Goal: Task Accomplishment & Management: Manage account settings

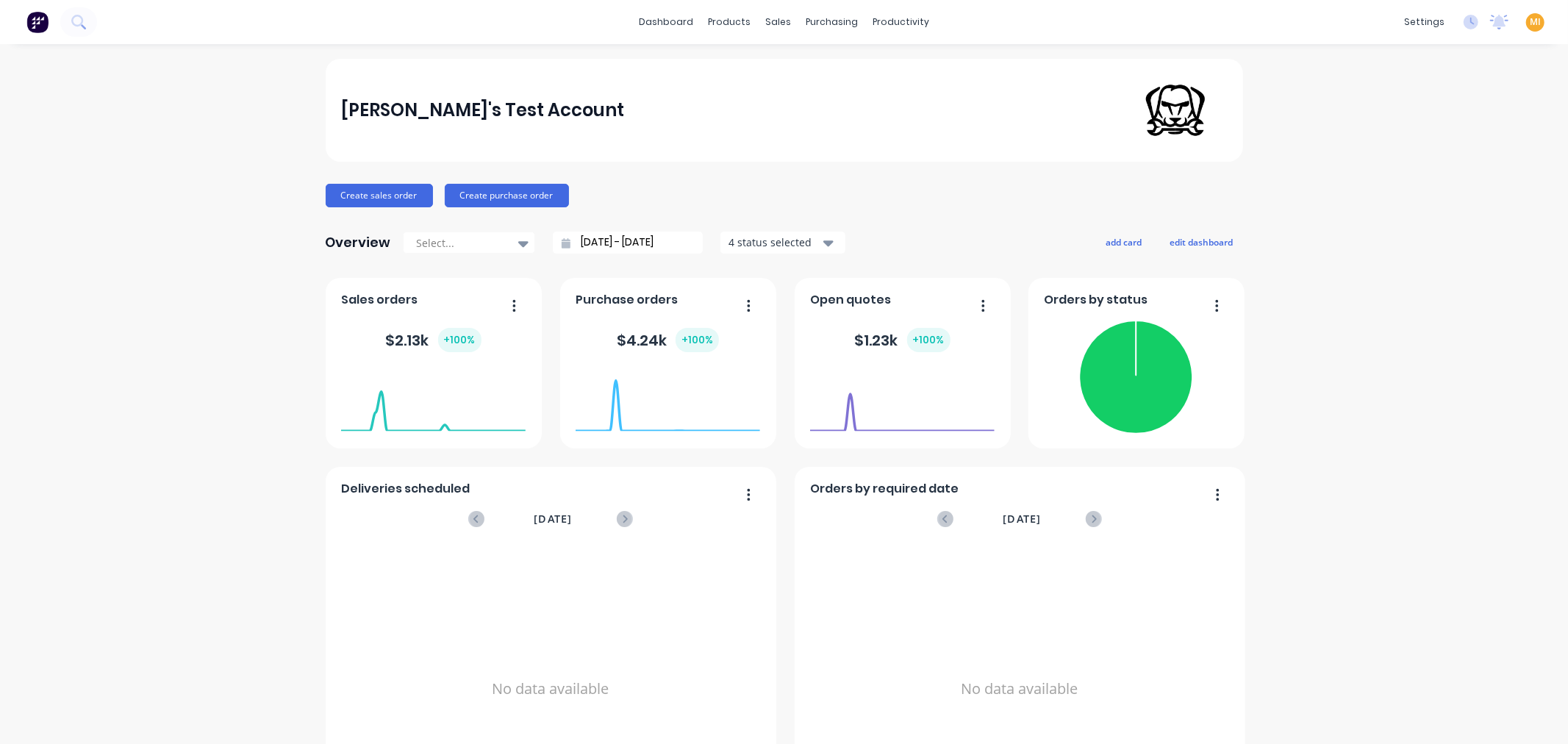
click at [1531, 25] on div "MI Maricar's Test Account Maricar Infante Administrator Profile Sign out" at bounding box center [1535, 21] width 18 height 18
click at [1529, 19] on span "MI" at bounding box center [1535, 21] width 11 height 13
click at [1399, 189] on button "Sign out" at bounding box center [1442, 183] width 194 height 29
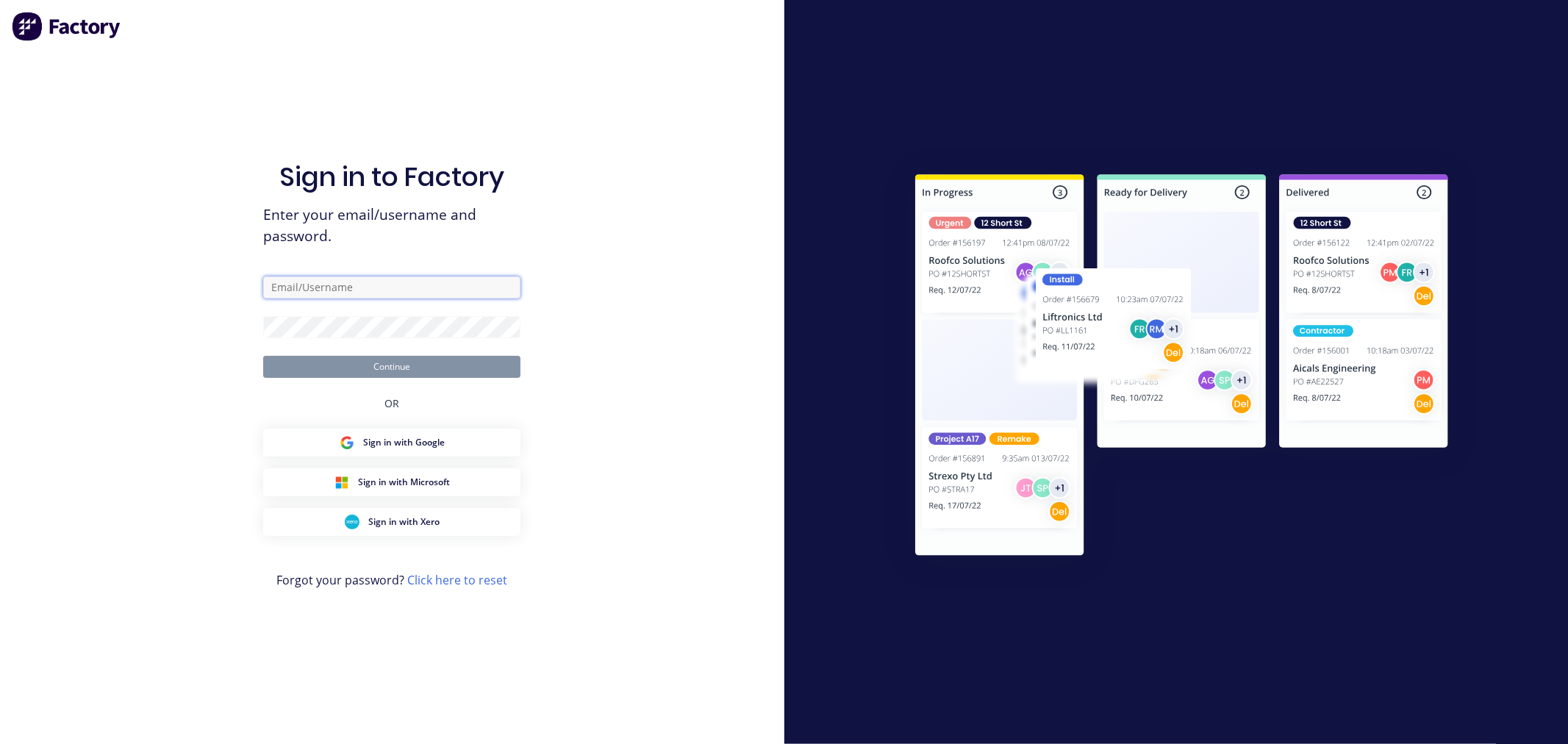
click at [345, 298] on input "text" at bounding box center [391, 288] width 257 height 22
click at [0, 743] on com-1password-button at bounding box center [0, 744] width 0 height 0
type input "[EMAIL_ADDRESS][DOMAIN_NAME]"
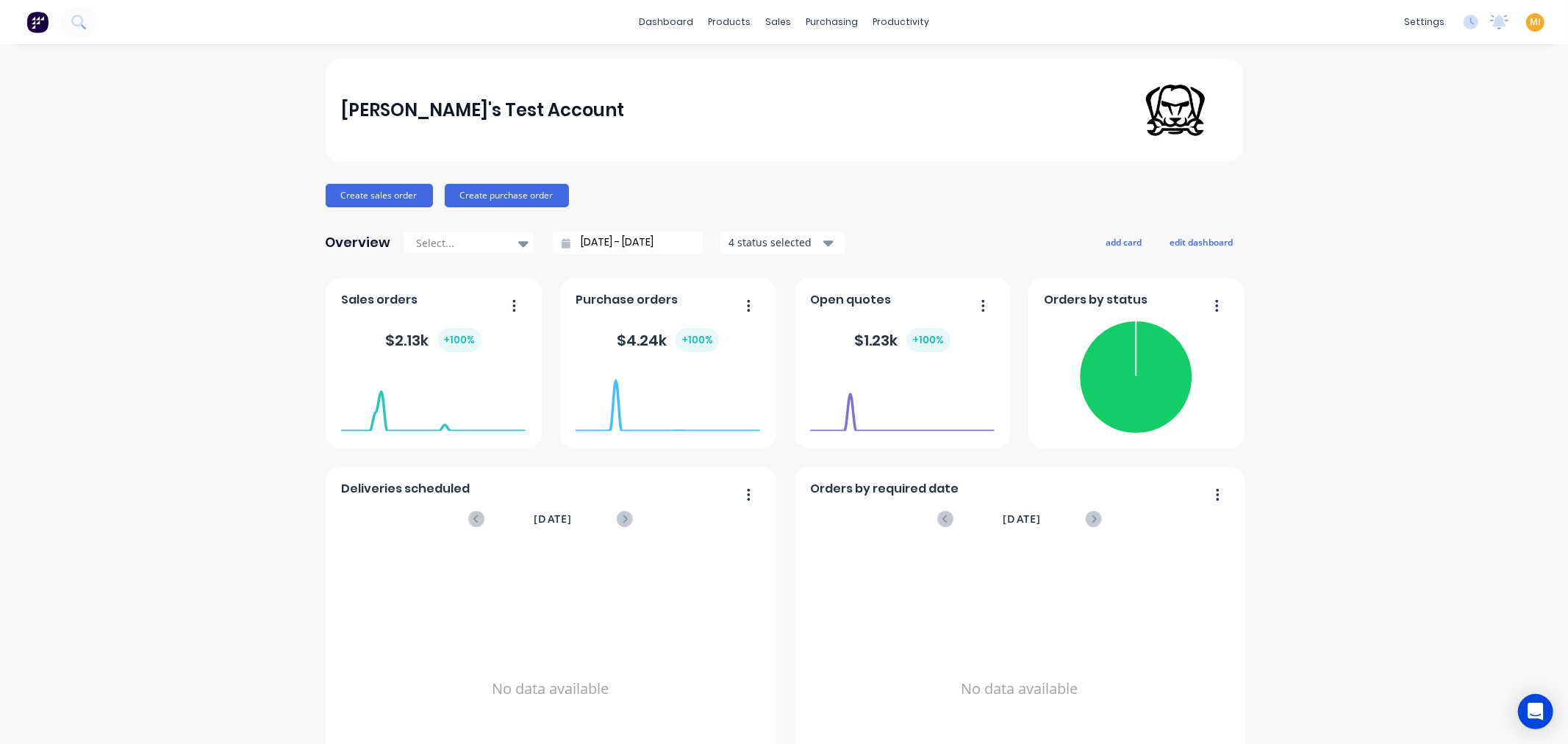
click at [1526, 13] on div "MI Maricar's Test Account Maricar Infante Administrator Profile Sign out" at bounding box center [1535, 21] width 18 height 18
click at [1526, 29] on div "MI Maricar's Test Account Maricar Infante Administrator Profile Sign out" at bounding box center [1535, 21] width 18 height 18
click at [1529, 21] on span "MI" at bounding box center [1535, 21] width 11 height 13
click at [1428, 185] on button "Sign out" at bounding box center [1442, 183] width 194 height 29
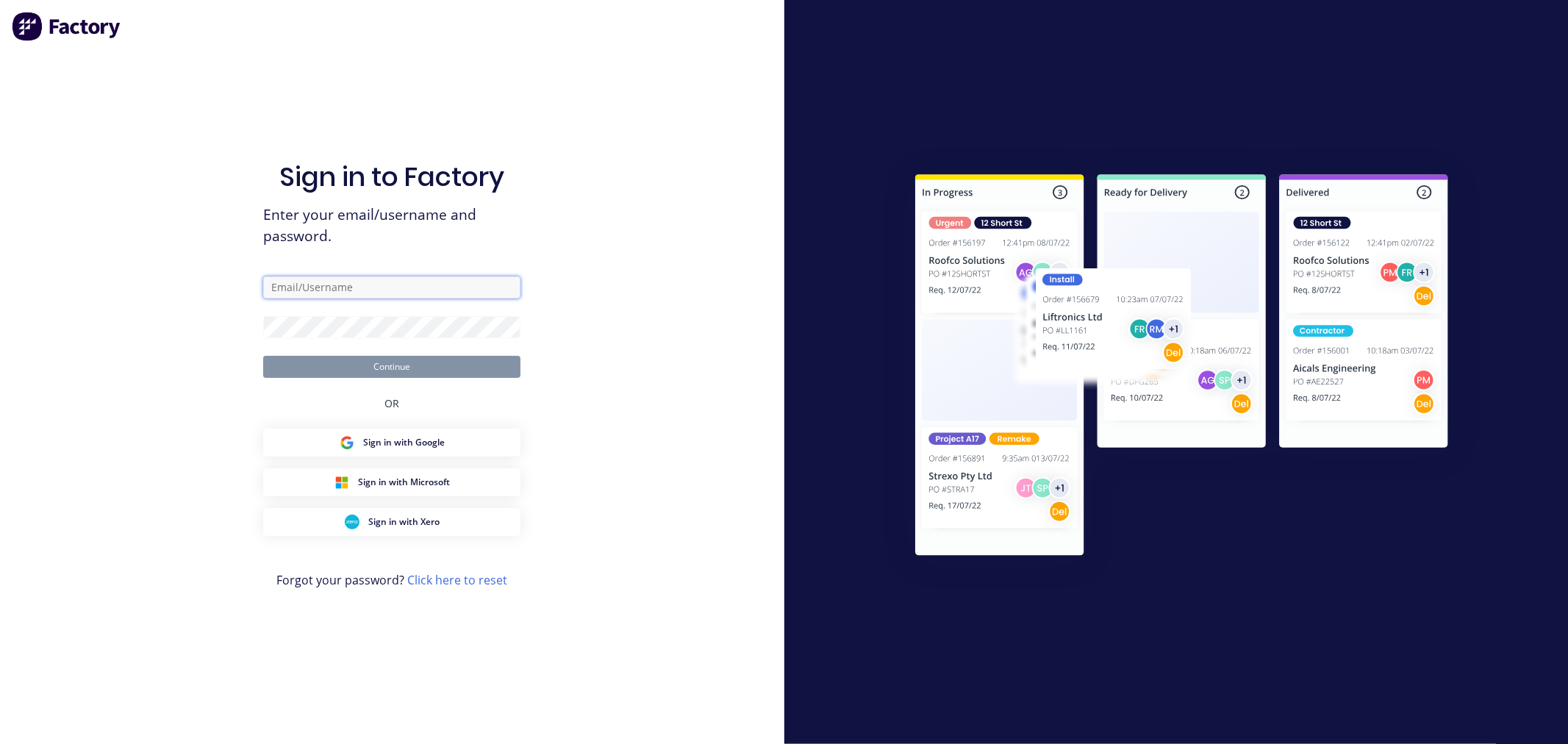
click at [355, 277] on input "text" at bounding box center [391, 288] width 257 height 22
click at [339, 289] on input "text" at bounding box center [391, 288] width 257 height 22
type input "[EMAIL_ADDRESS][DOMAIN_NAME]"
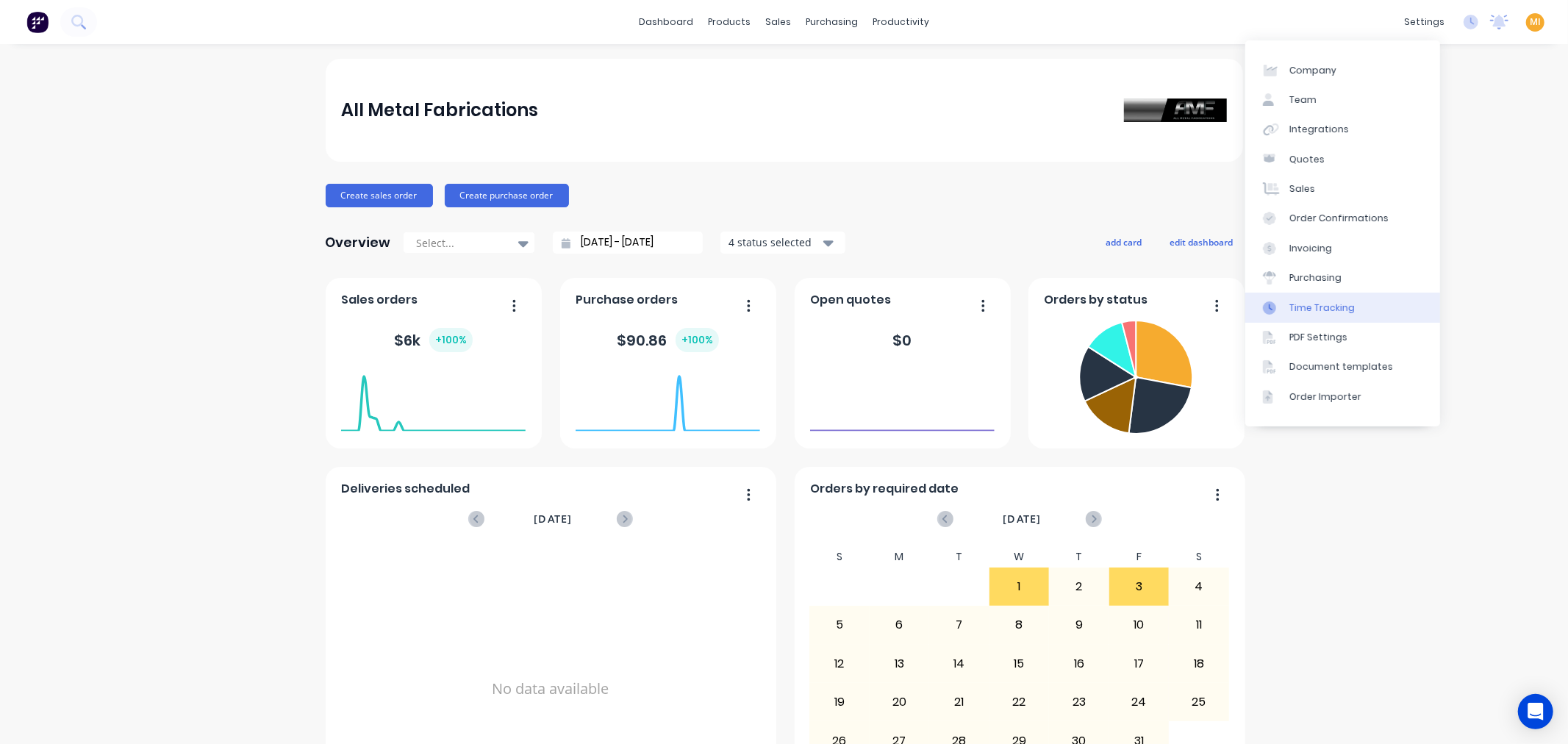
click at [1331, 307] on div "Time Tracking" at bounding box center [1321, 307] width 65 height 13
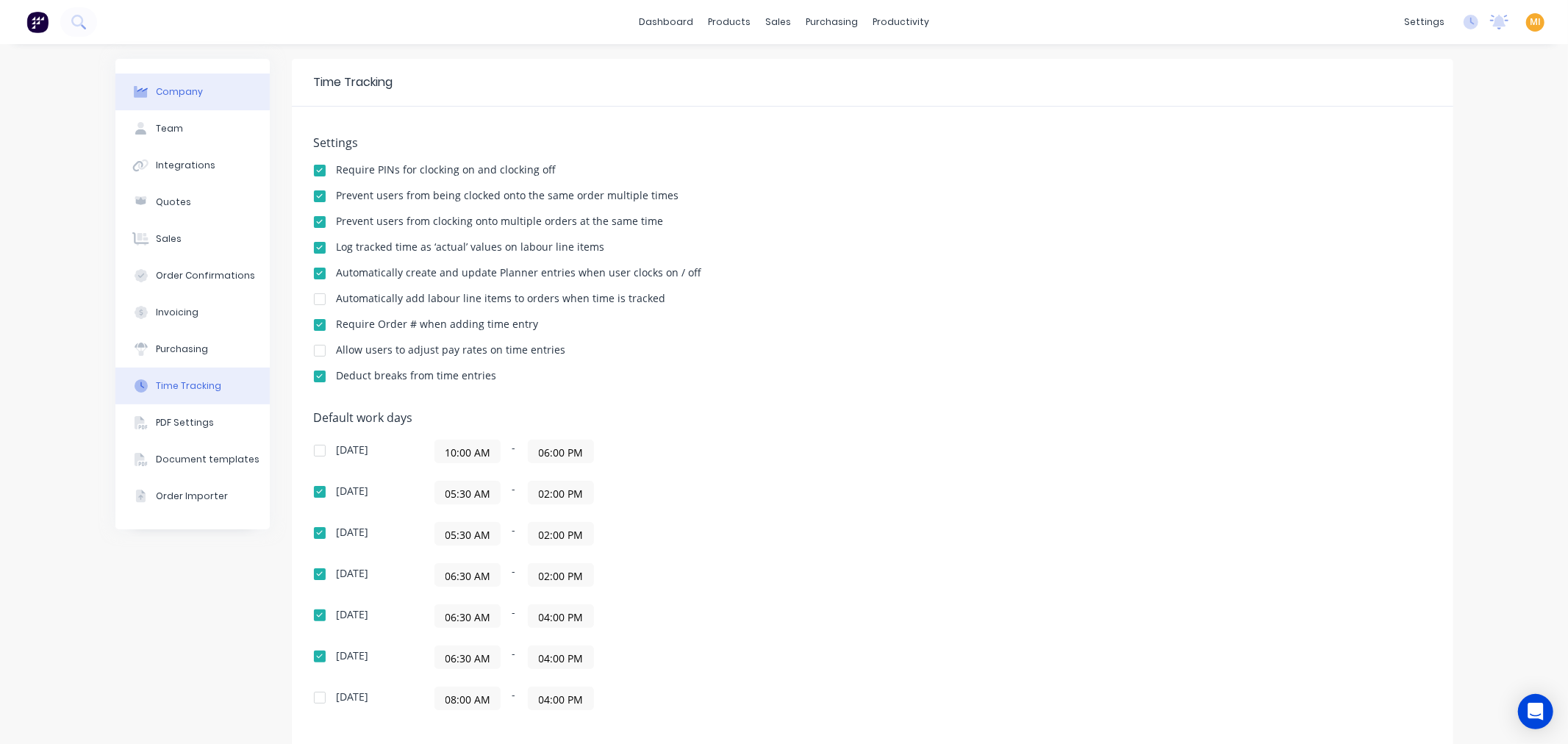
click at [211, 86] on button "Company" at bounding box center [193, 92] width 154 height 37
select select "AU"
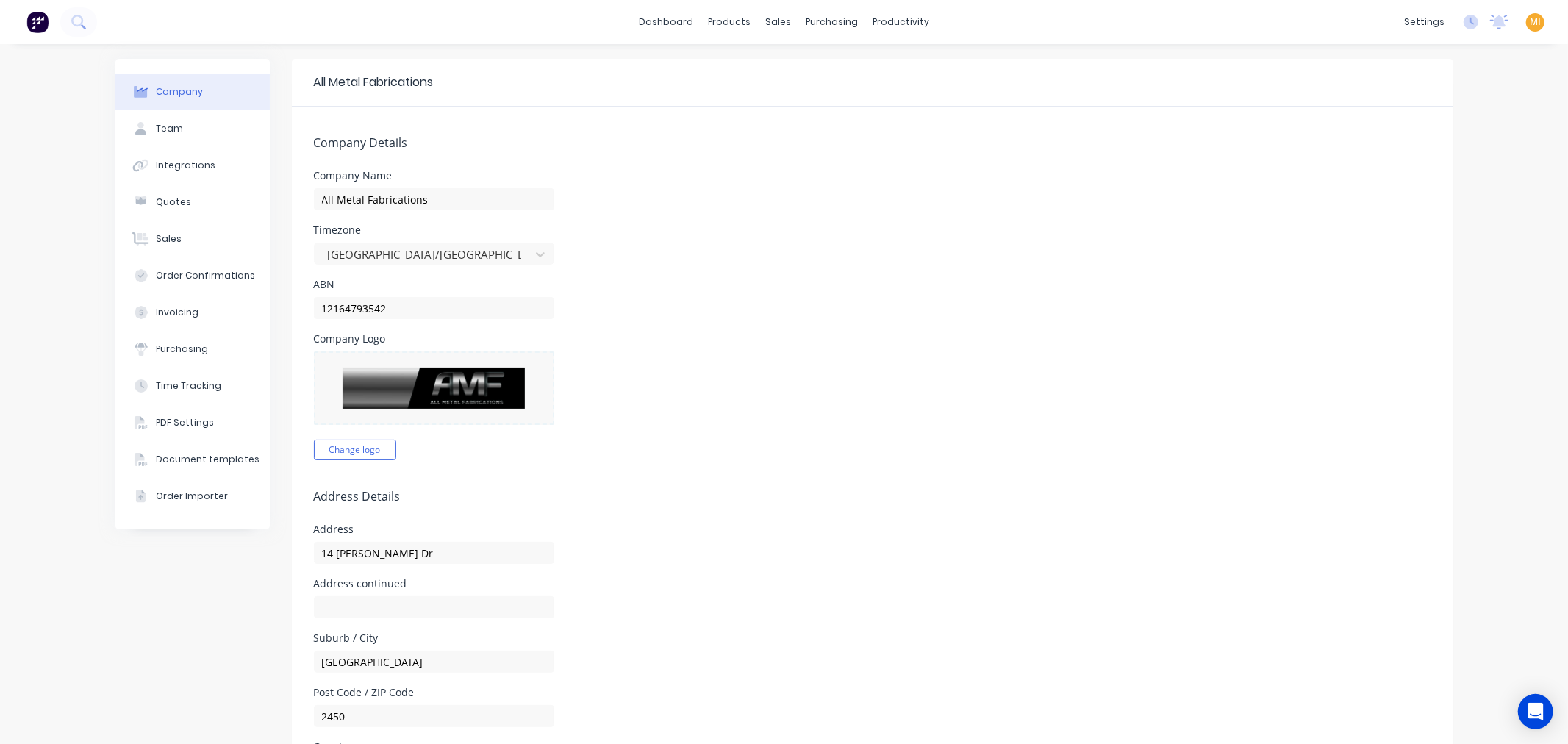
click at [41, 27] on img at bounding box center [38, 22] width 22 height 22
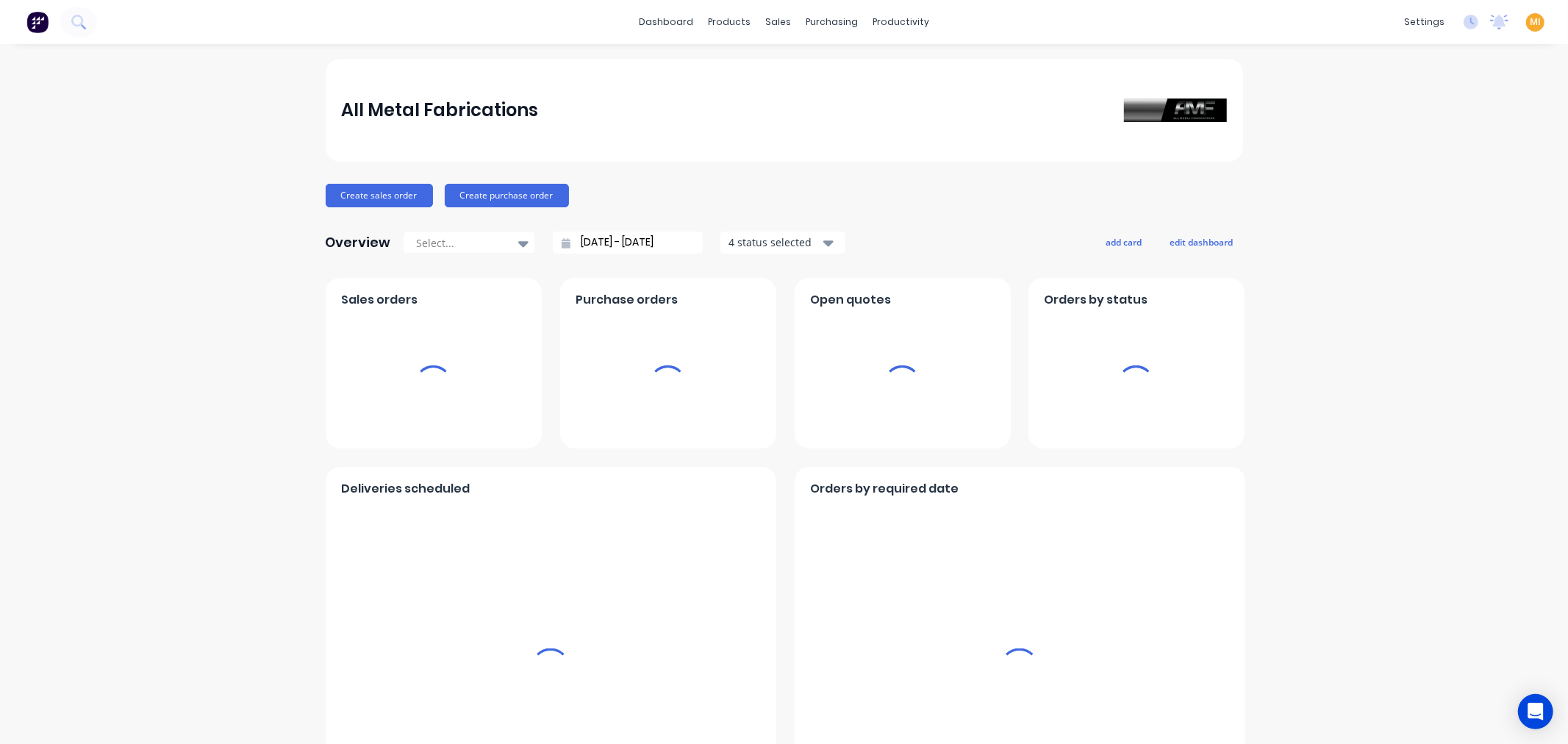
click at [1529, 22] on span "MI" at bounding box center [1535, 21] width 11 height 13
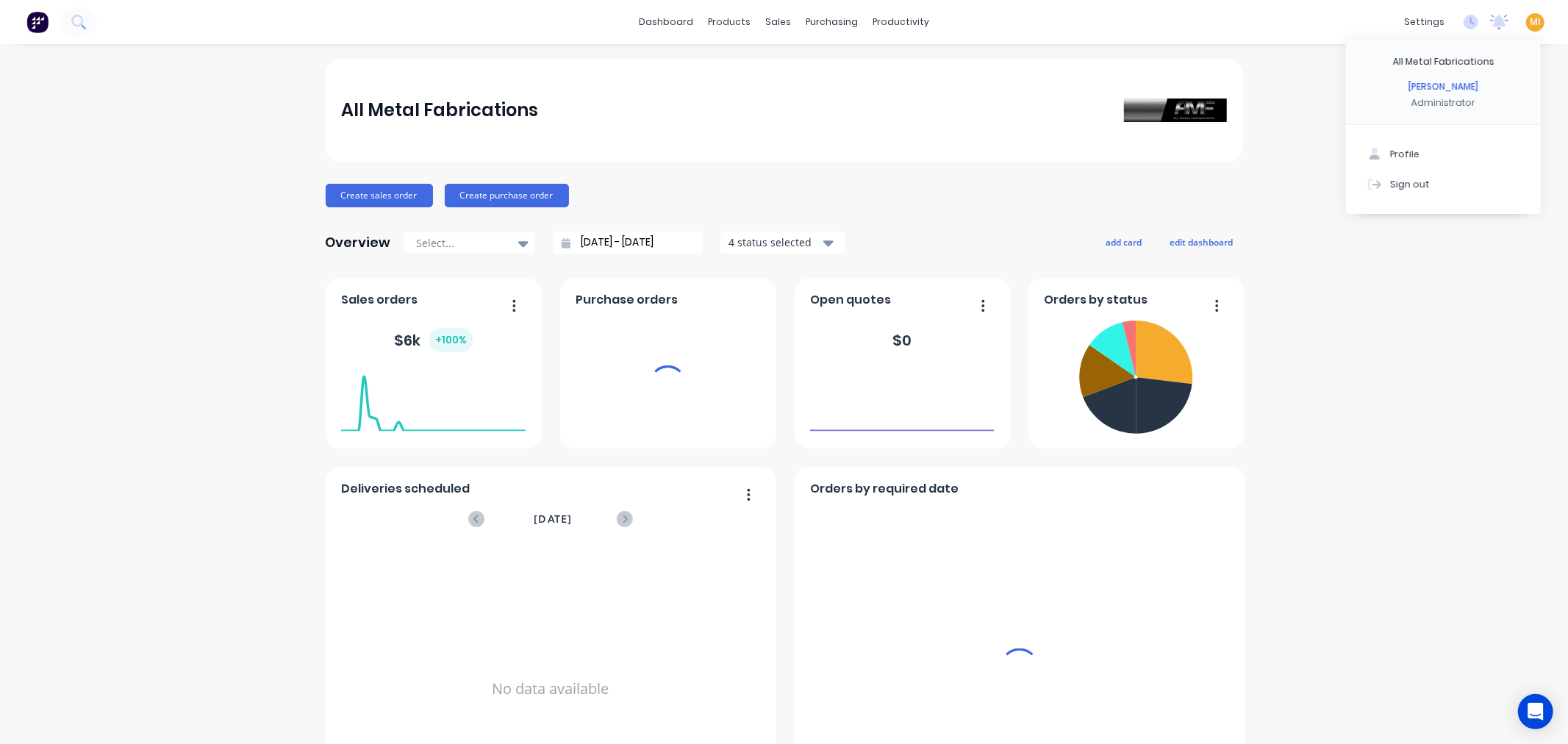
click at [1422, 189] on button "Sign out" at bounding box center [1442, 183] width 194 height 29
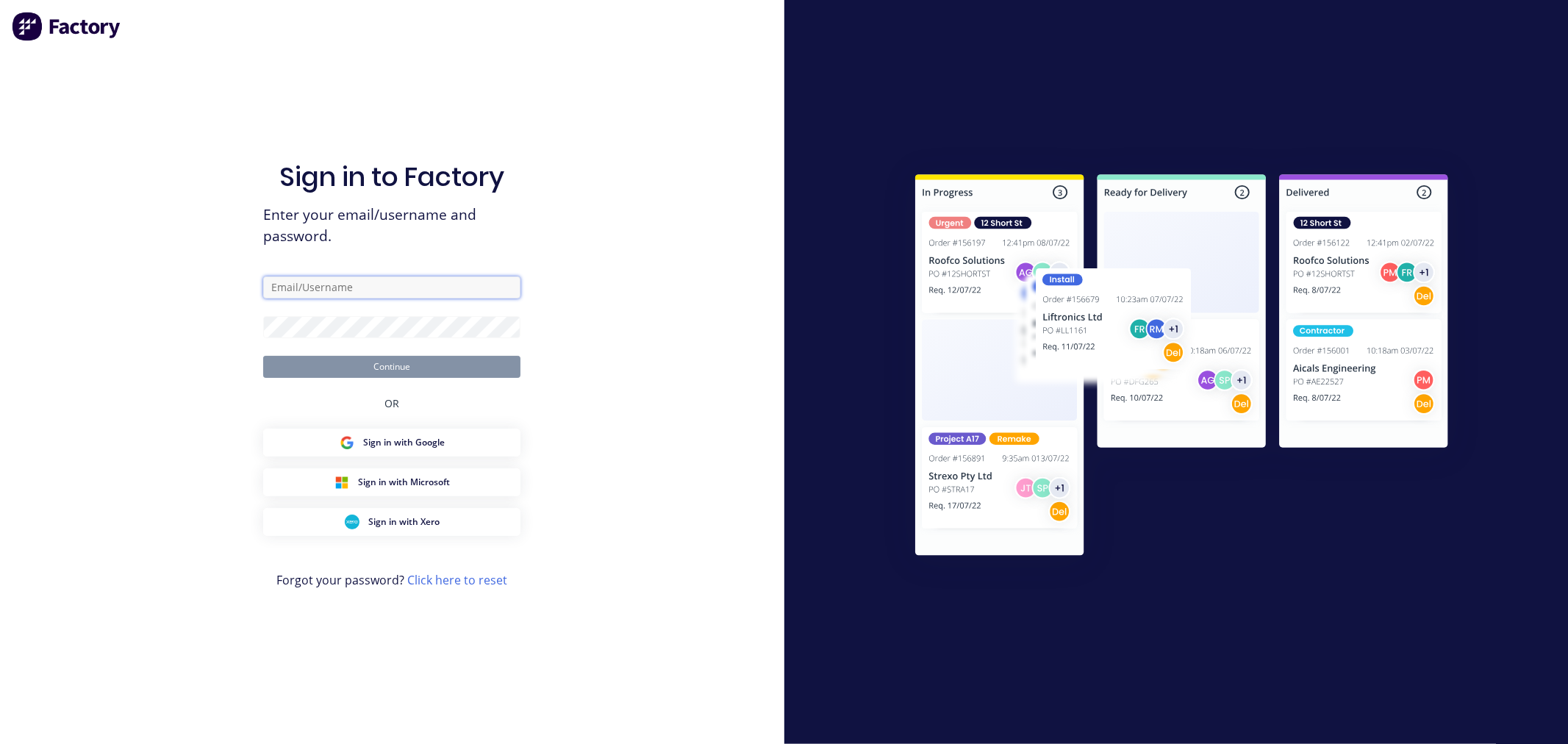
click at [399, 283] on input "text" at bounding box center [391, 288] width 257 height 22
type input "team+maricardemo@factory.app"
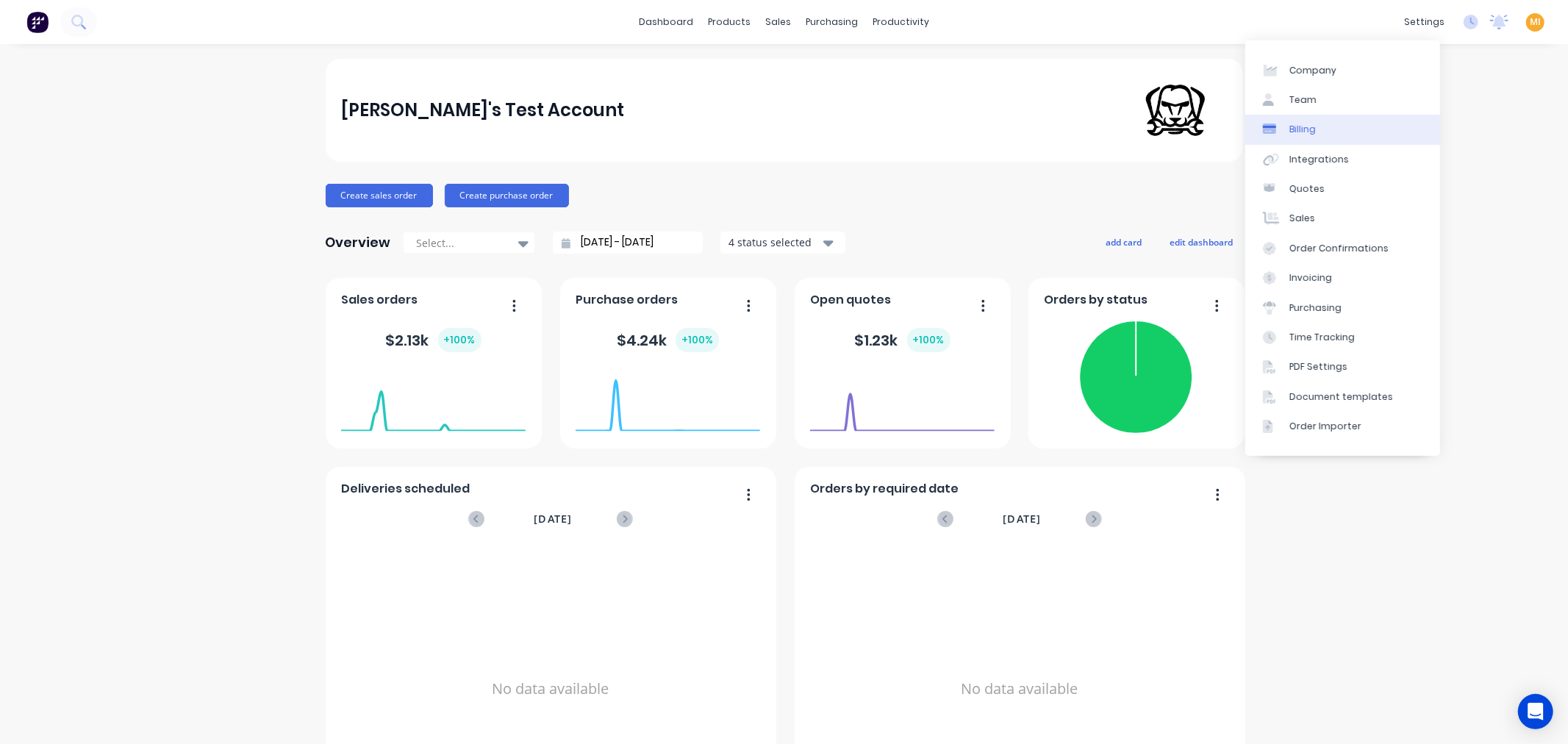
drag, startPoint x: 1332, startPoint y: 101, endPoint x: 1273, endPoint y: 132, distance: 66.6
click at [1332, 101] on link "Team" at bounding box center [1342, 100] width 194 height 29
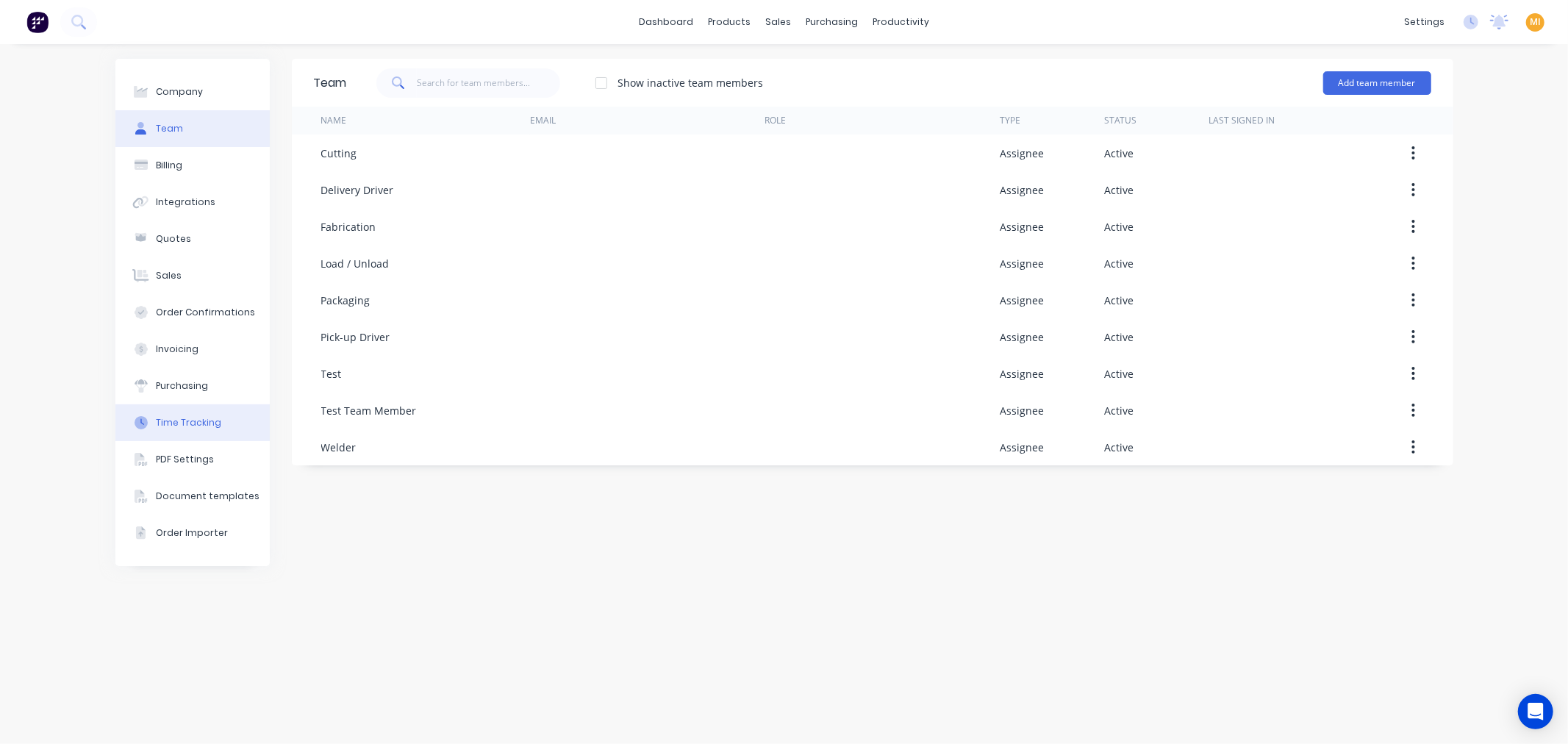
drag, startPoint x: 196, startPoint y: 417, endPoint x: 215, endPoint y: 419, distance: 19.1
click at [196, 417] on div "Time Tracking" at bounding box center [188, 422] width 65 height 13
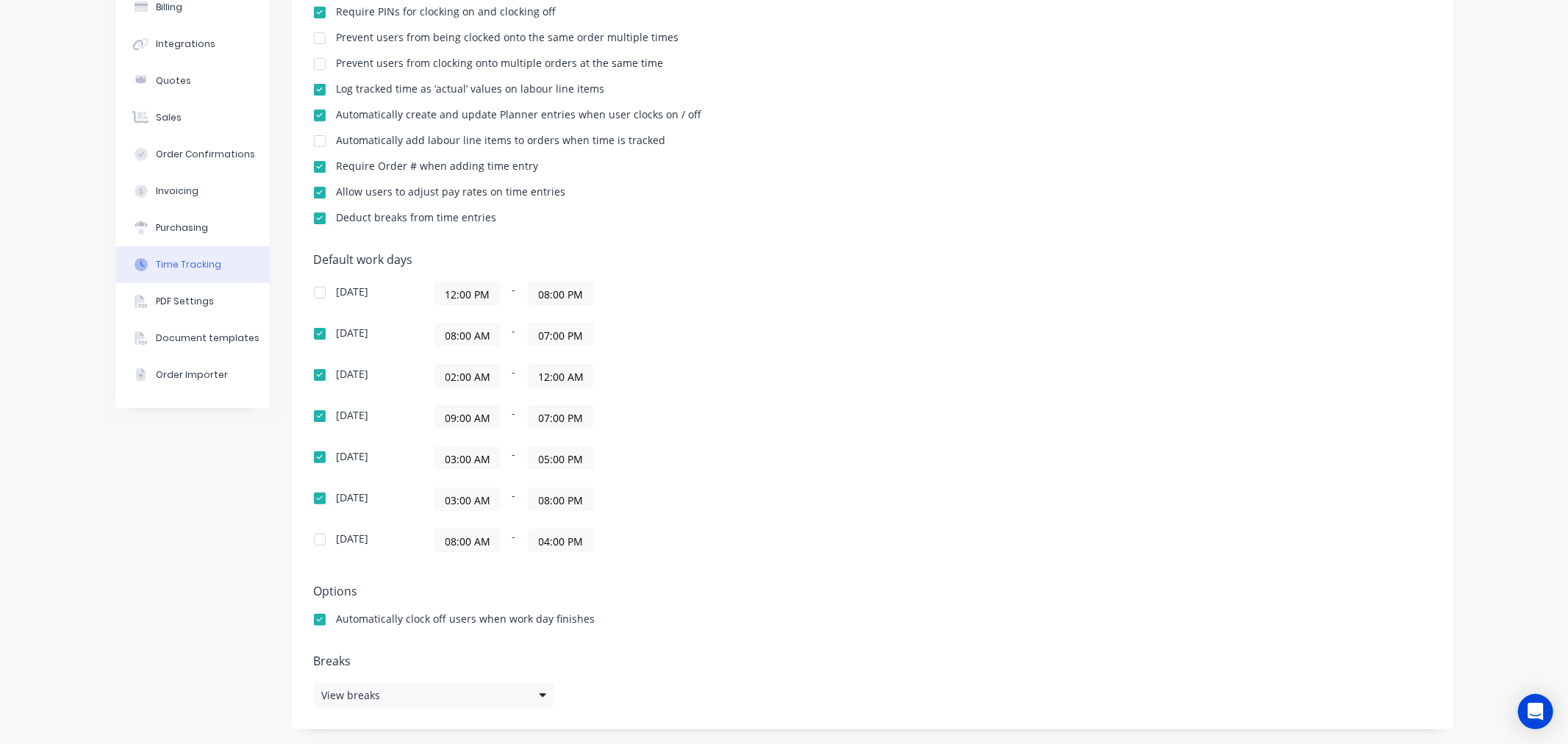
drag, startPoint x: 486, startPoint y: 373, endPoint x: 328, endPoint y: 372, distance: 158.0
click at [328, 372] on div "Tuesday 02:00 AM - 12:00 AM" at bounding box center [570, 375] width 515 height 23
type input "08:00 AM"
click at [494, 373] on label "08:00 AM" at bounding box center [467, 375] width 66 height 23
click at [494, 373] on input "08:00 AM" at bounding box center [468, 376] width 65 height 22
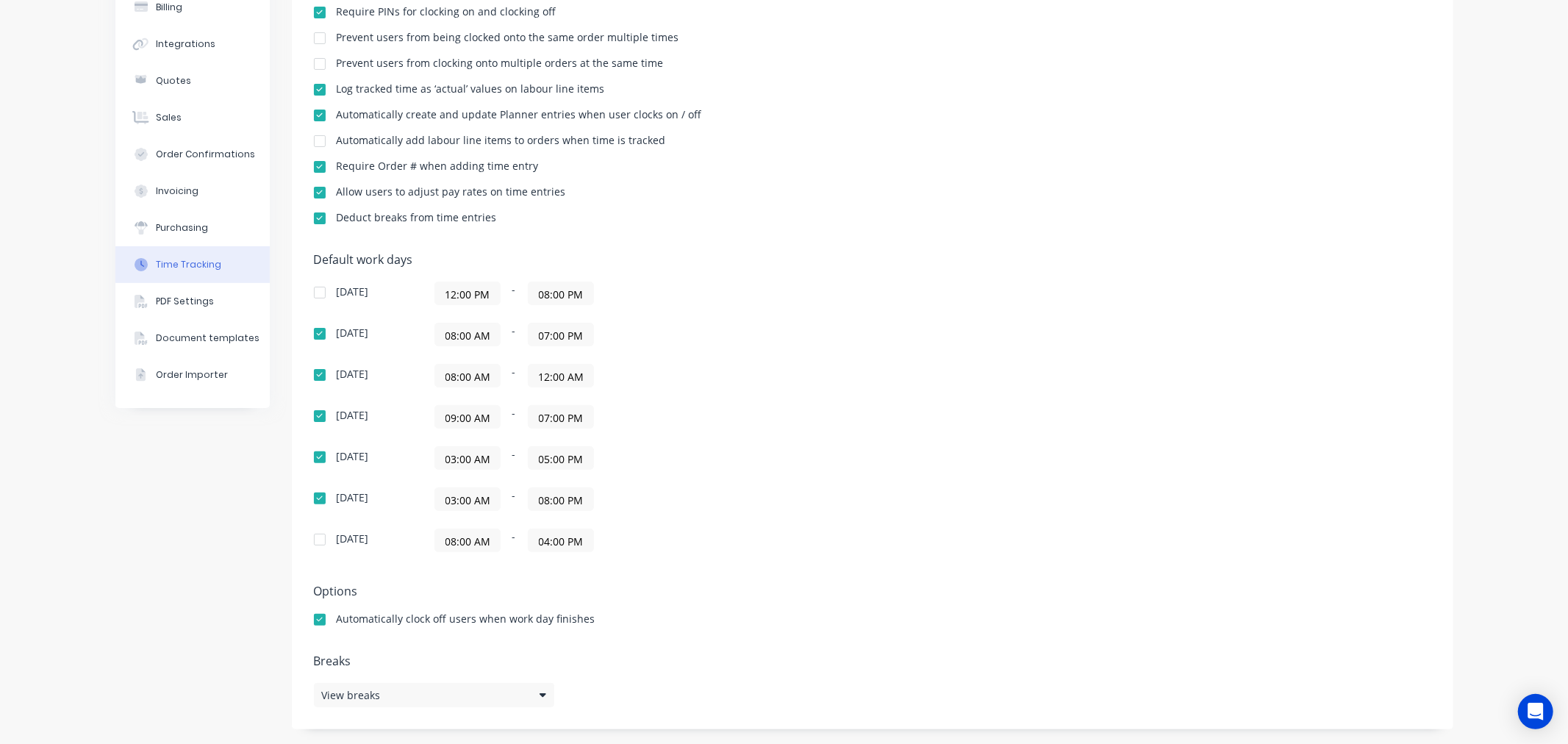
scroll to position [0, 1]
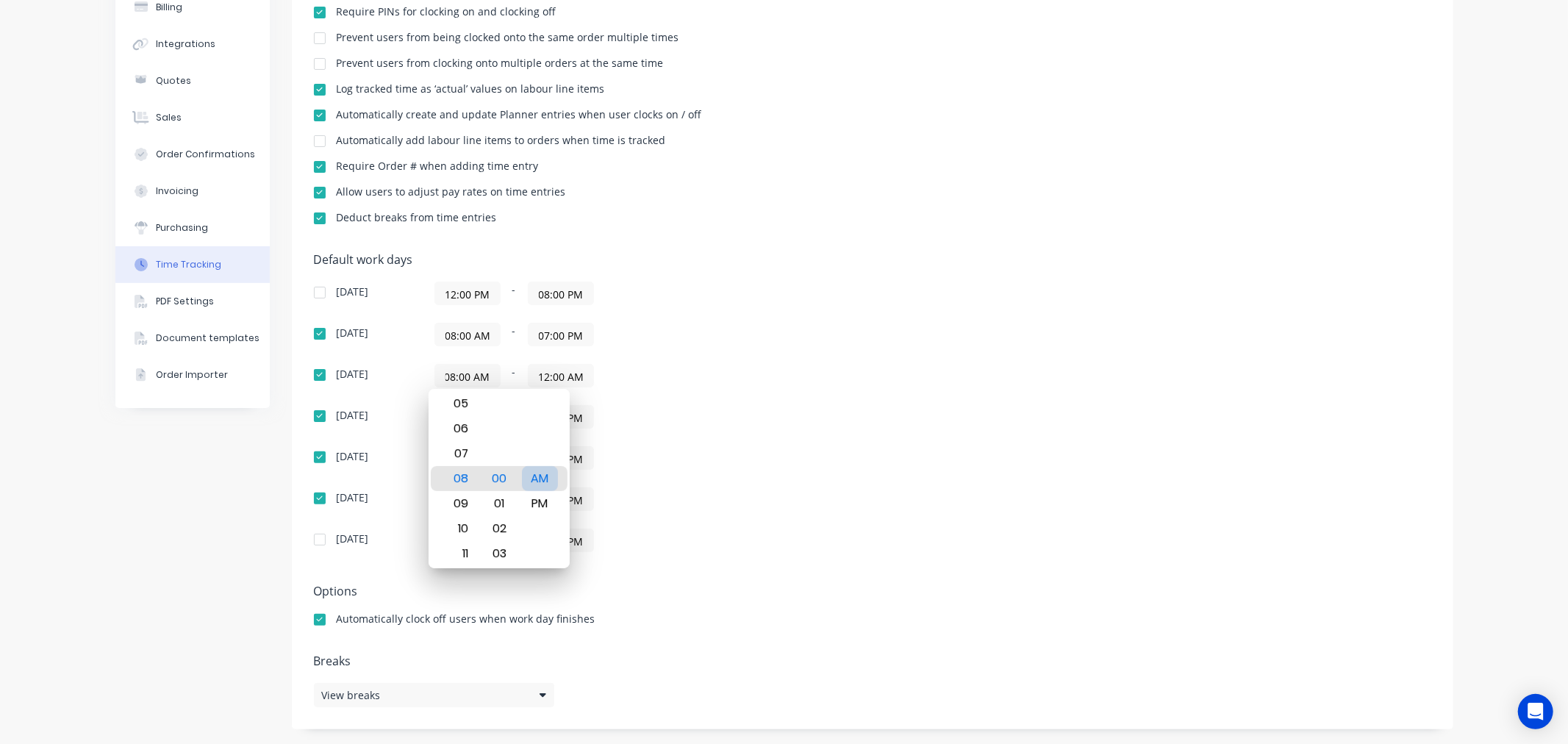
click at [541, 479] on div "AM" at bounding box center [540, 478] width 36 height 25
click at [231, 472] on div "Company Team Billing Integrations Quotes Sales Order Confirmations Invoicing Pu…" at bounding box center [193, 314] width 154 height 828
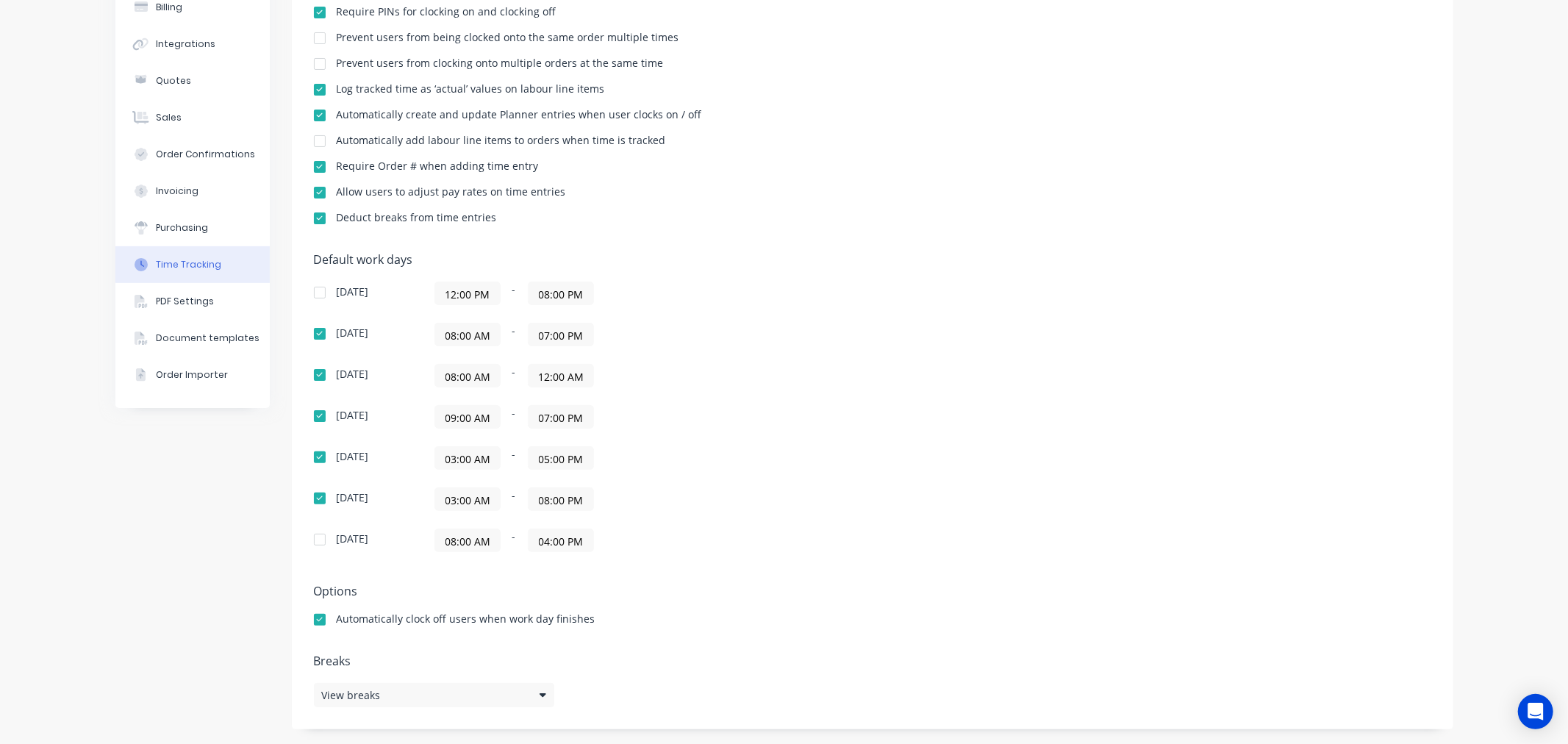
click at [560, 378] on input "12:00 AM" at bounding box center [561, 376] width 65 height 22
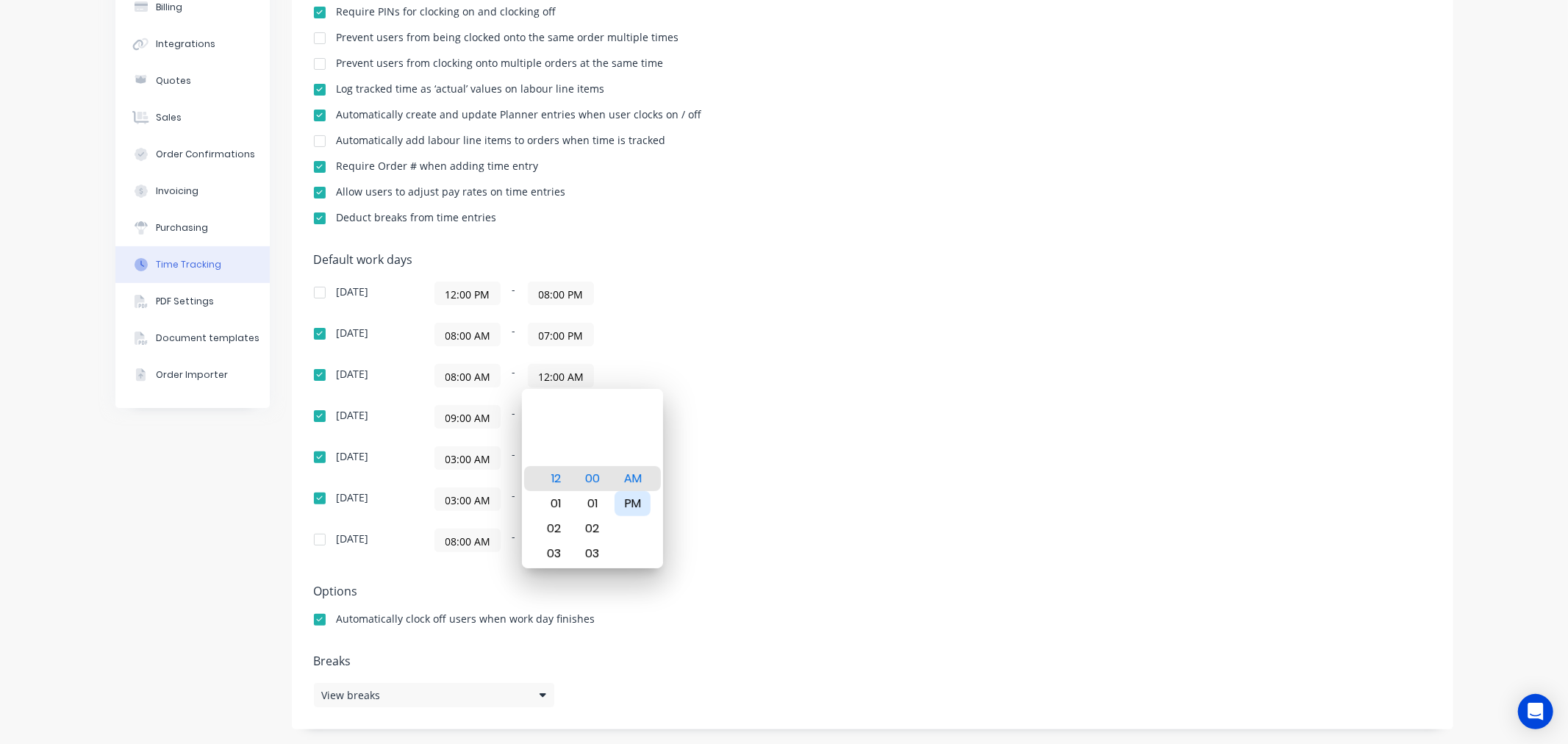
drag, startPoint x: 635, startPoint y: 503, endPoint x: 650, endPoint y: 501, distance: 15.1
click at [635, 502] on div "PM" at bounding box center [632, 503] width 36 height 25
type input "12:00 PM"
click at [832, 437] on div "Default work days Sunday 12:00 PM - 08:00 PM Monday 08:00 AM - 07:00 PM Tuesday…" at bounding box center [872, 411] width 1117 height 317
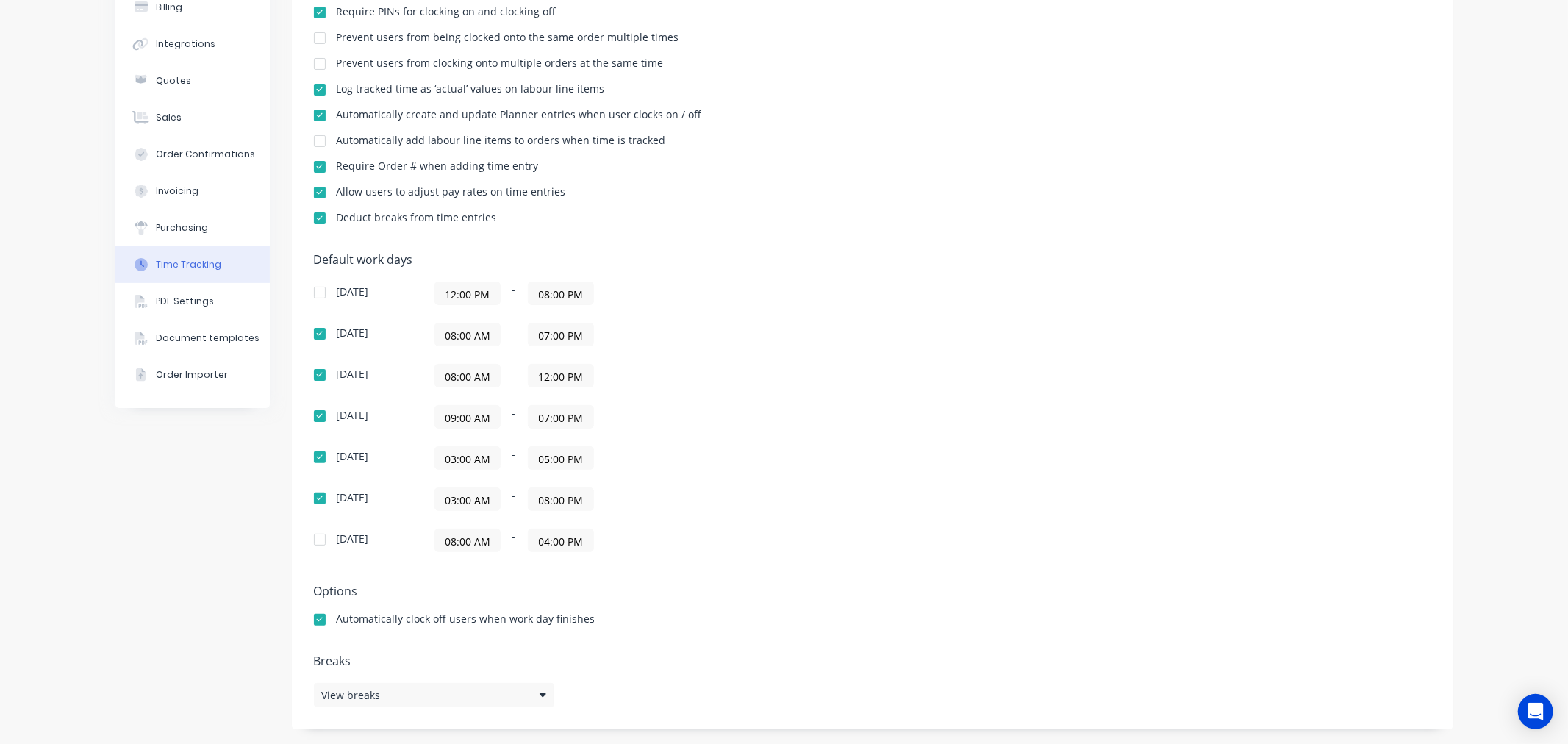
click at [221, 479] on div "Company Team Billing Integrations Quotes Sales Order Confirmations Invoicing Pu…" at bounding box center [193, 314] width 154 height 828
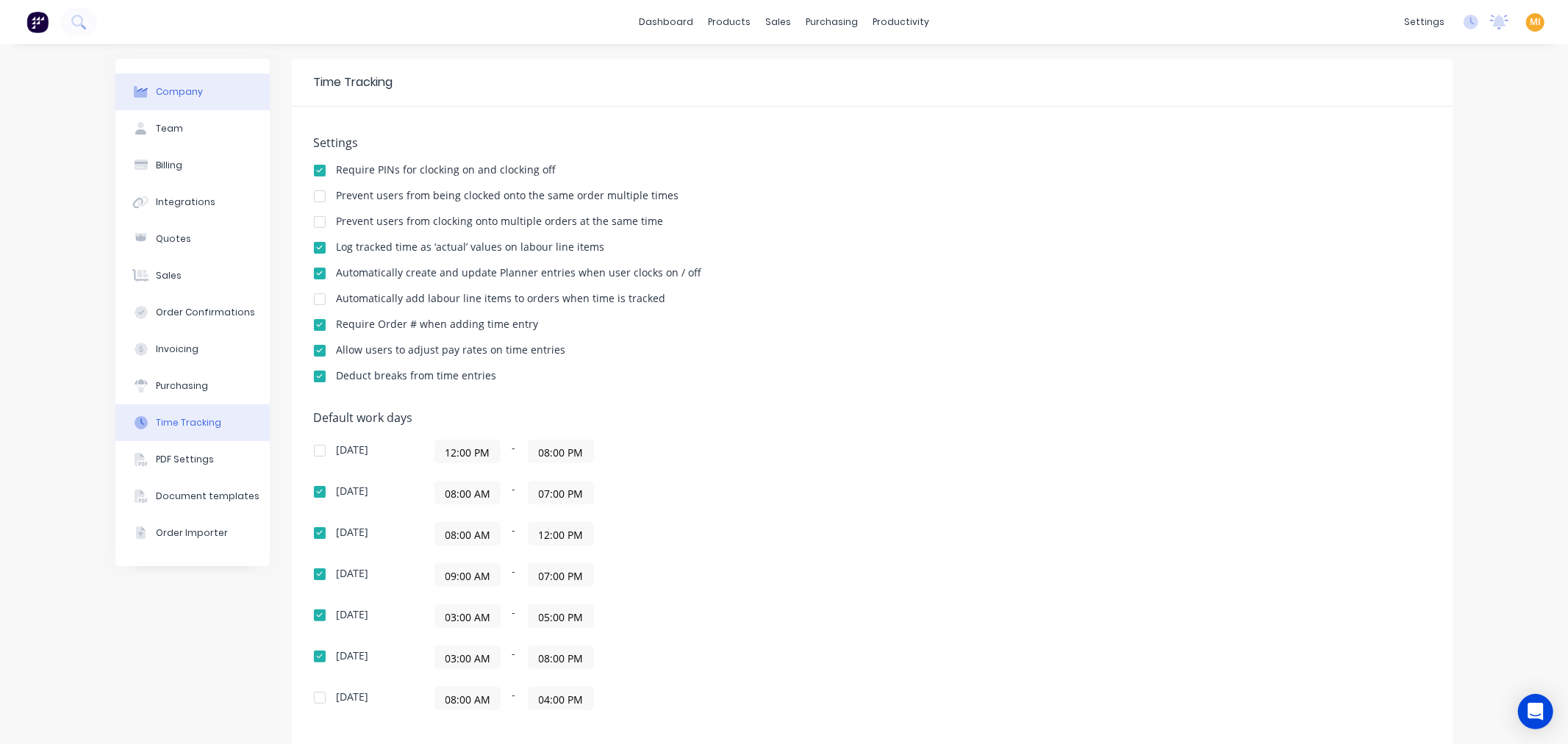
click at [207, 98] on button "Company" at bounding box center [193, 92] width 154 height 37
select select "AU"
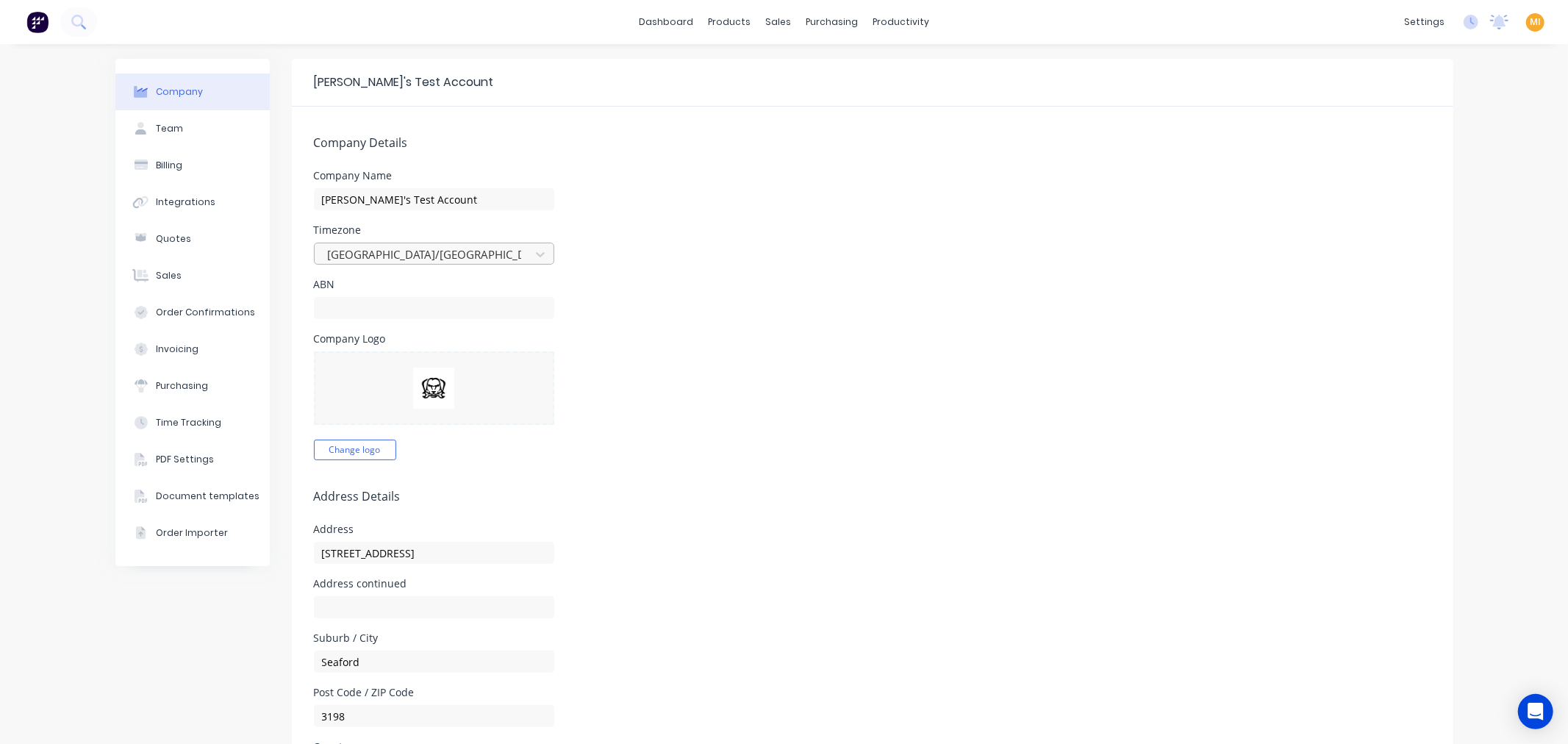
click at [474, 247] on div at bounding box center [424, 254] width 196 height 18
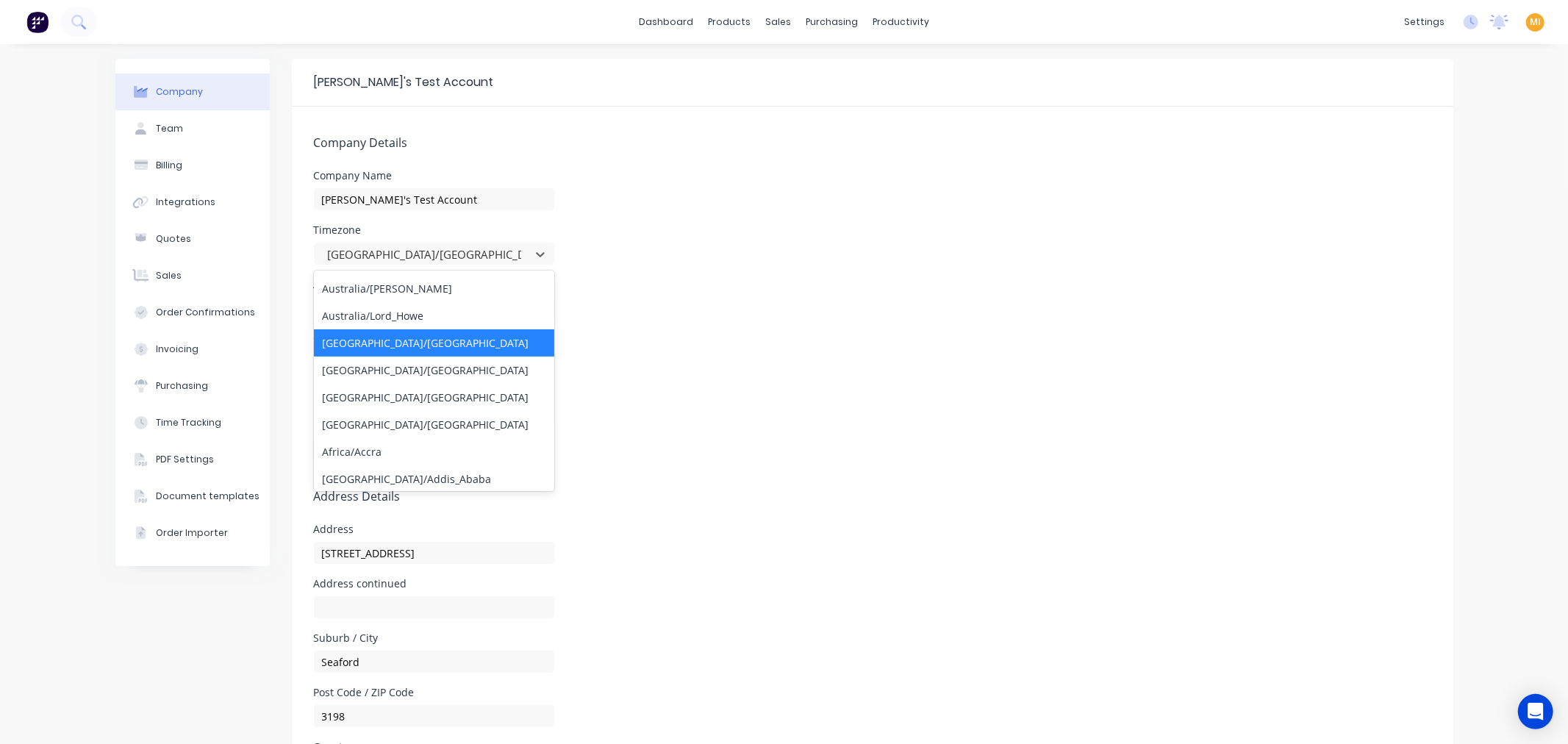
scroll to position [164, 0]
click at [415, 402] on div "Australia/Sydney" at bounding box center [433, 396] width 241 height 27
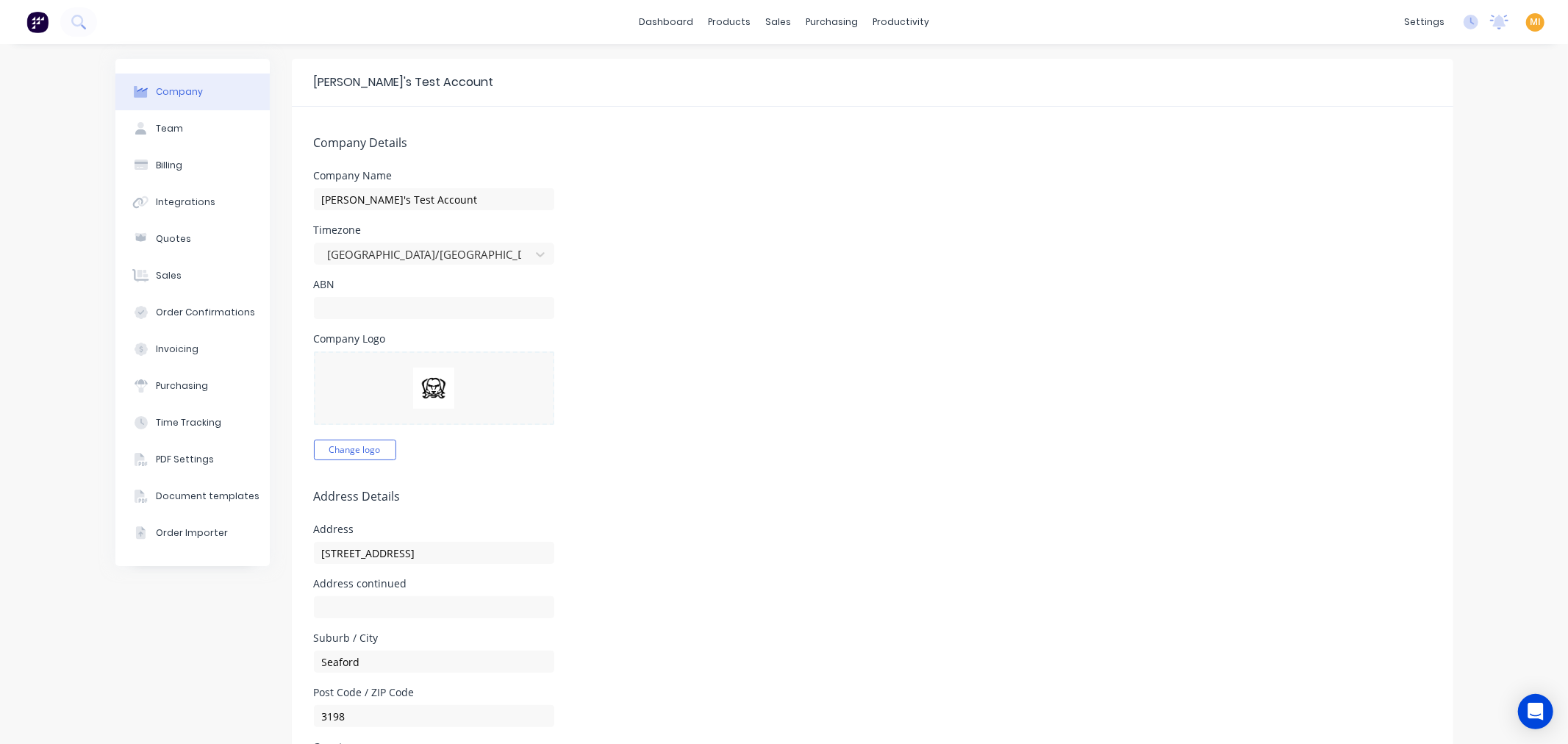
click at [176, 666] on div "Company Team Billing Integrations Quotes Sales Order Confirmations Invoicing Pu…" at bounding box center [193, 658] width 154 height 1199
click at [43, 16] on img at bounding box center [38, 22] width 22 height 22
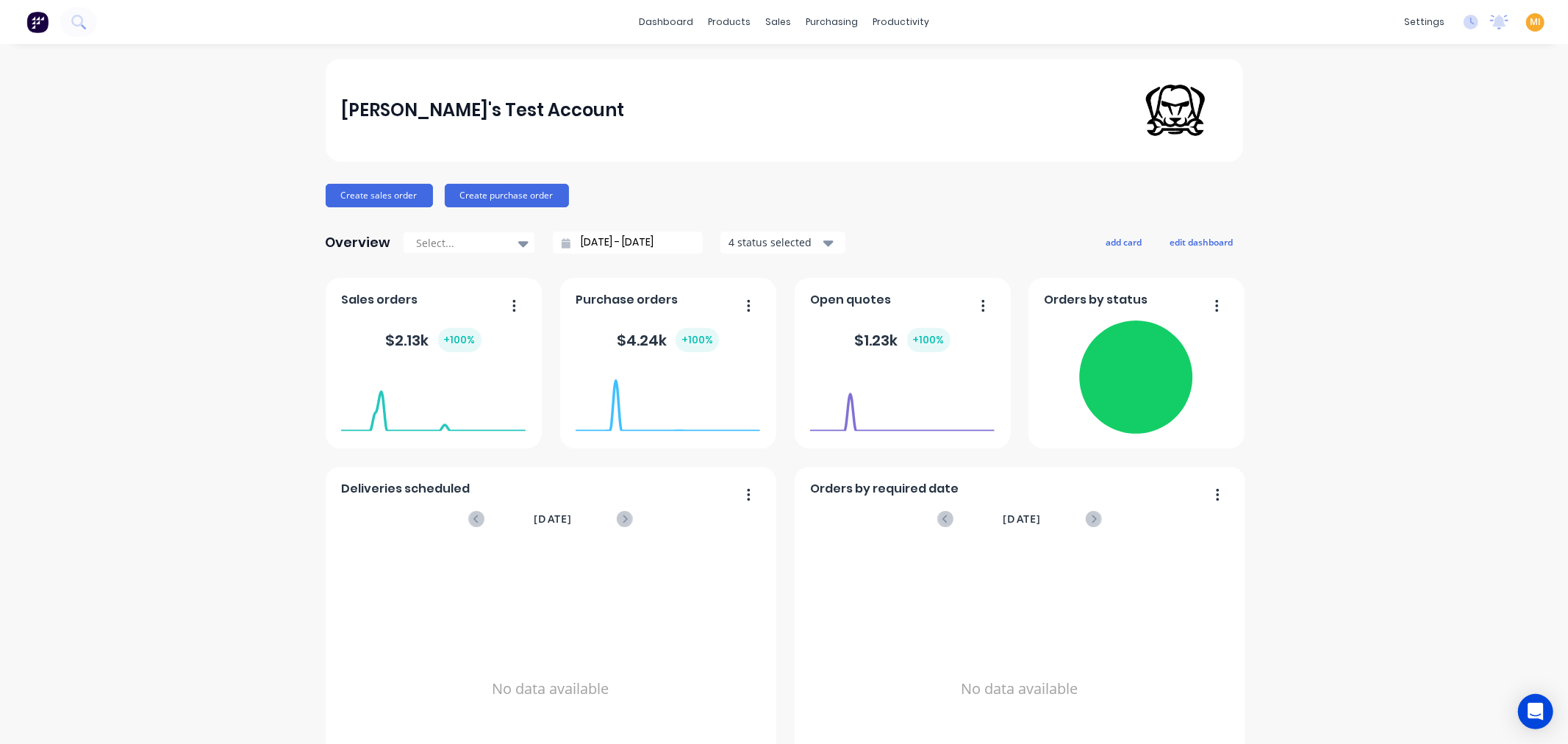
click at [1466, 20] on div "settings No new notifications Mark all as read Maricar mentioned you in a messa…" at bounding box center [1482, 22] width 171 height 22
click at [1464, 17] on icon at bounding box center [1470, 21] width 15 height 15
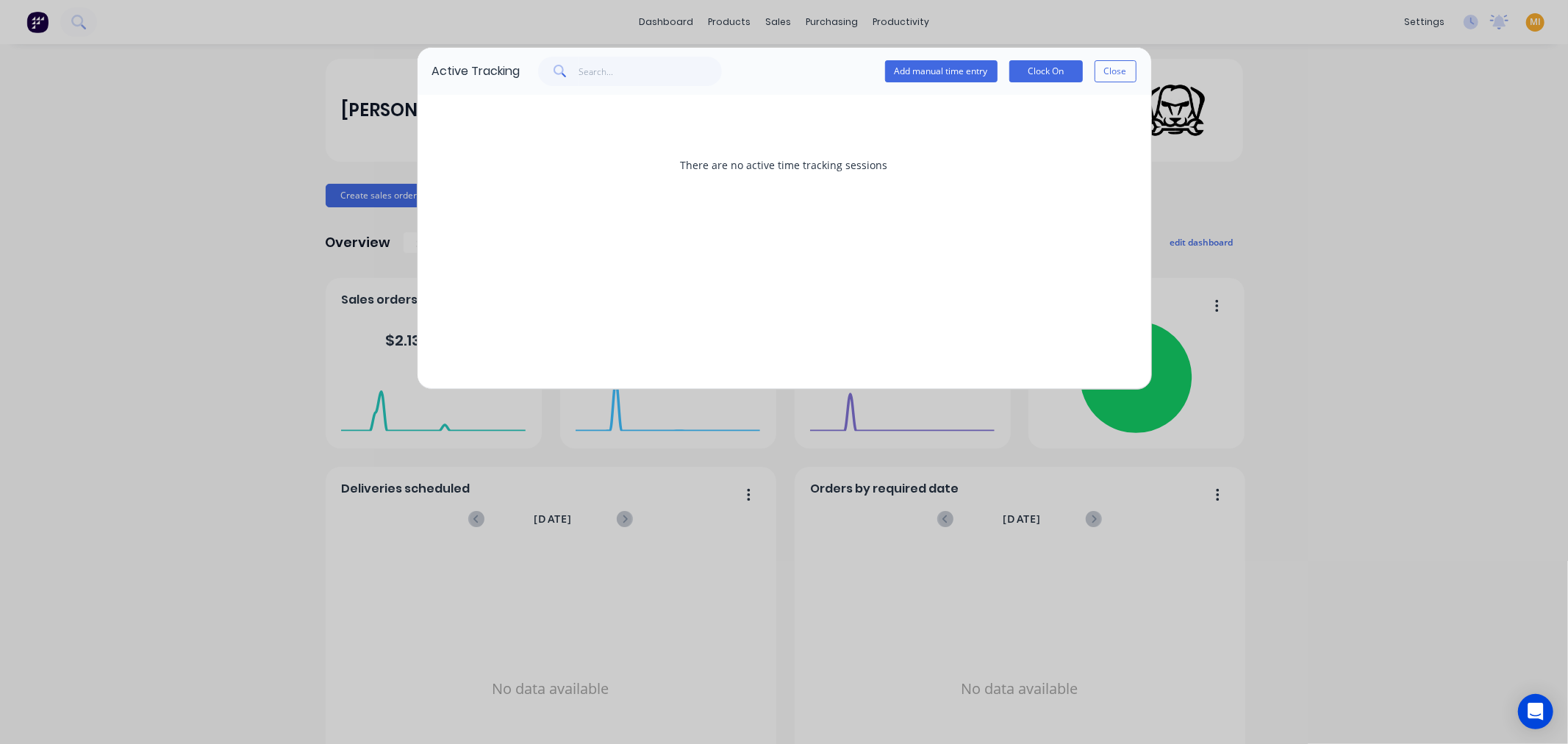
click at [1074, 57] on div "Add manual time entry Clock On Close" at bounding box center [1011, 71] width 252 height 29
click at [1055, 70] on button "Clock On" at bounding box center [1046, 71] width 74 height 22
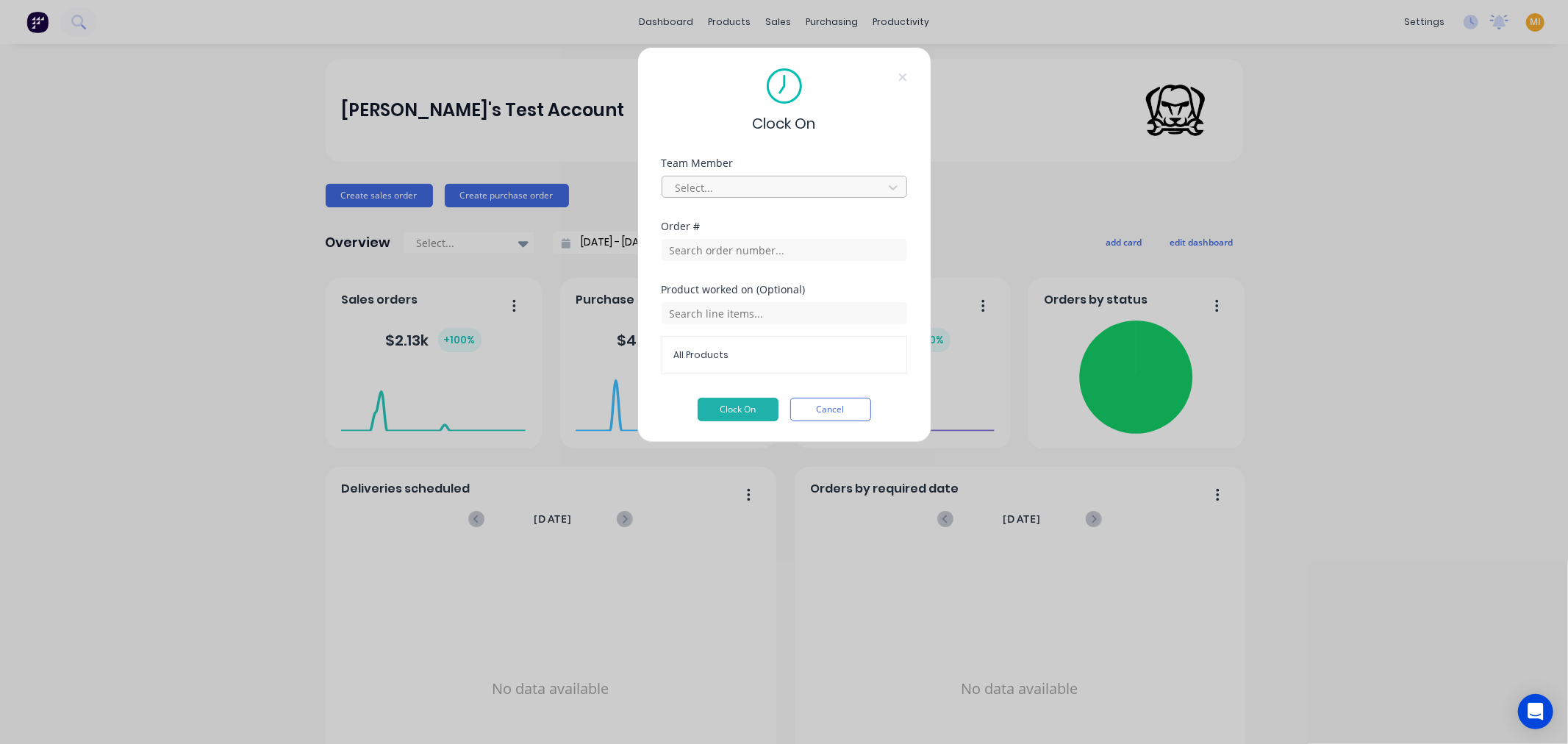
click at [745, 182] on div at bounding box center [774, 187] width 201 height 18
click at [718, 242] on div "Delivery Driver" at bounding box center [784, 247] width 246 height 27
click at [703, 250] on input "text" at bounding box center [784, 250] width 246 height 22
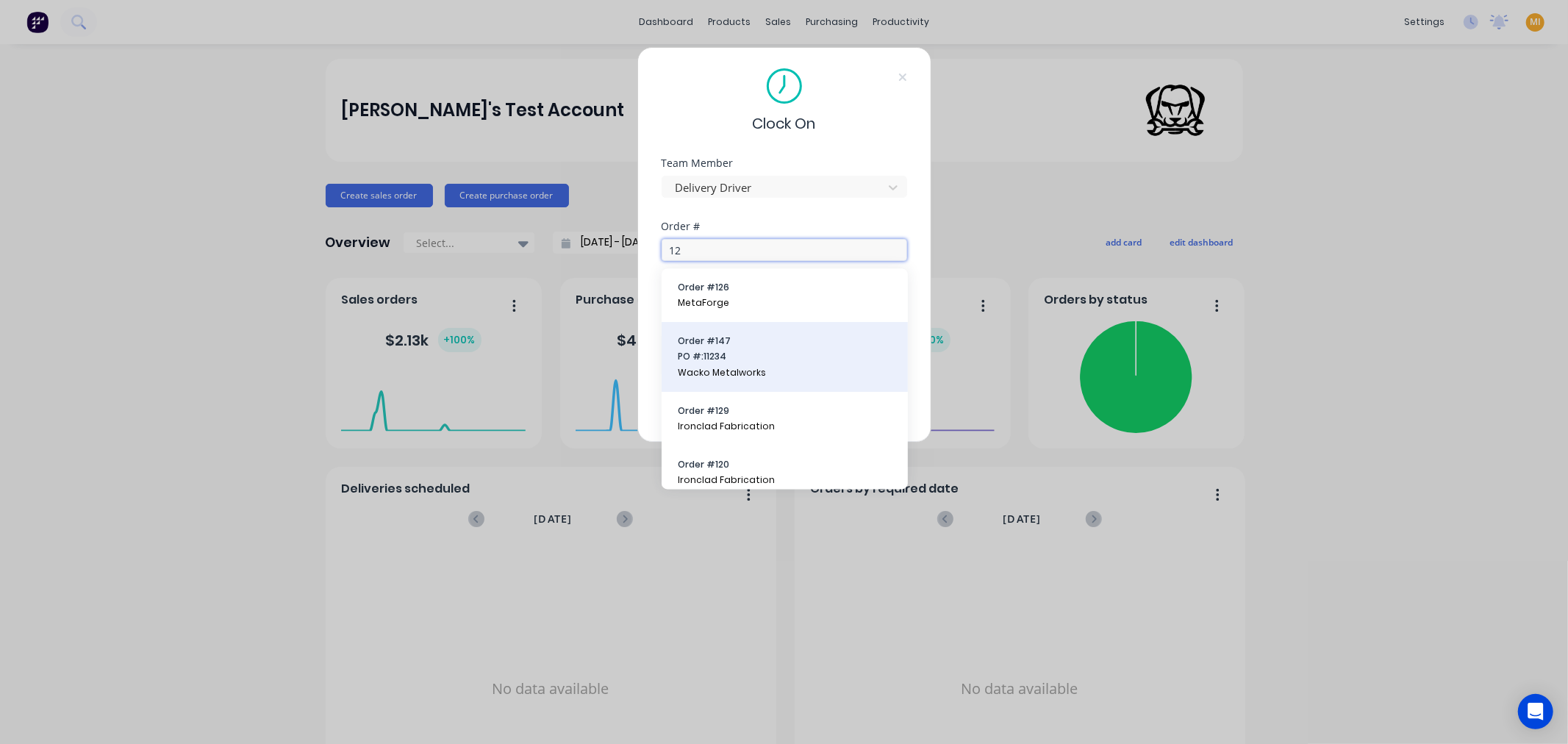
type input "12"
drag, startPoint x: 701, startPoint y: 351, endPoint x: 715, endPoint y: 361, distance: 17.2
click at [701, 354] on span "PO #: 11234" at bounding box center [784, 356] width 214 height 13
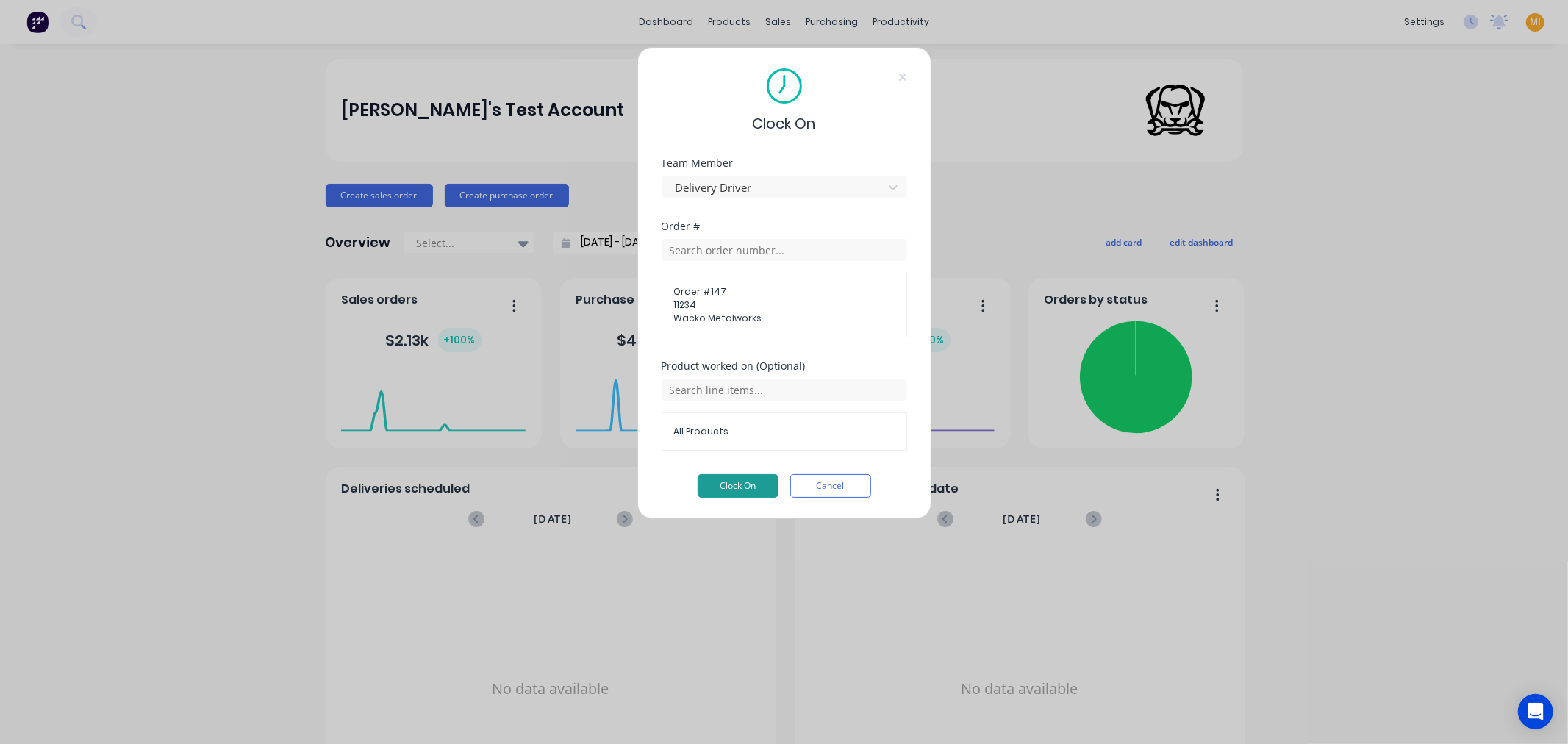
click at [730, 490] on button "Clock On" at bounding box center [737, 485] width 80 height 23
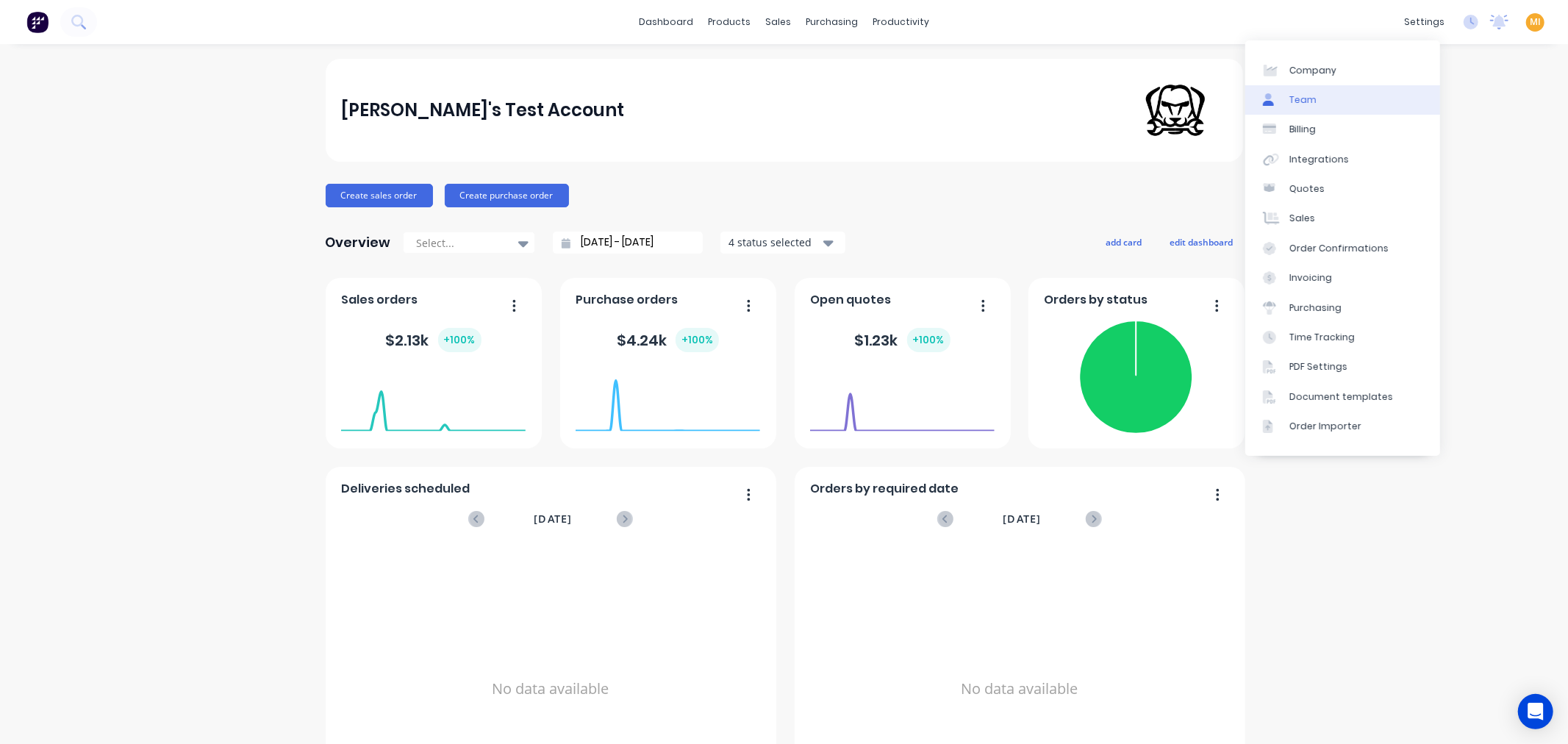
click at [1356, 96] on link "Team" at bounding box center [1342, 100] width 194 height 29
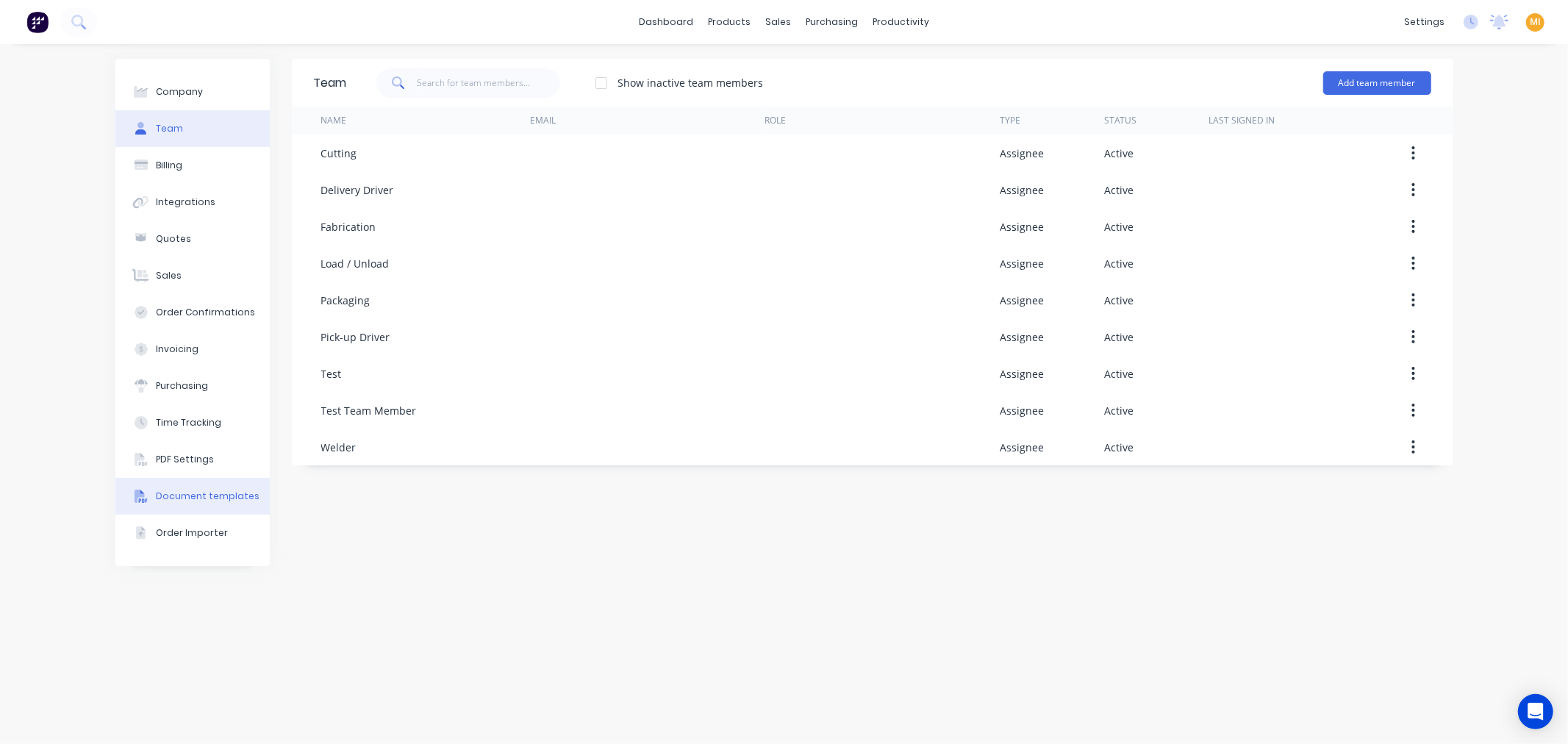
click at [194, 507] on button "Document templates" at bounding box center [193, 496] width 154 height 37
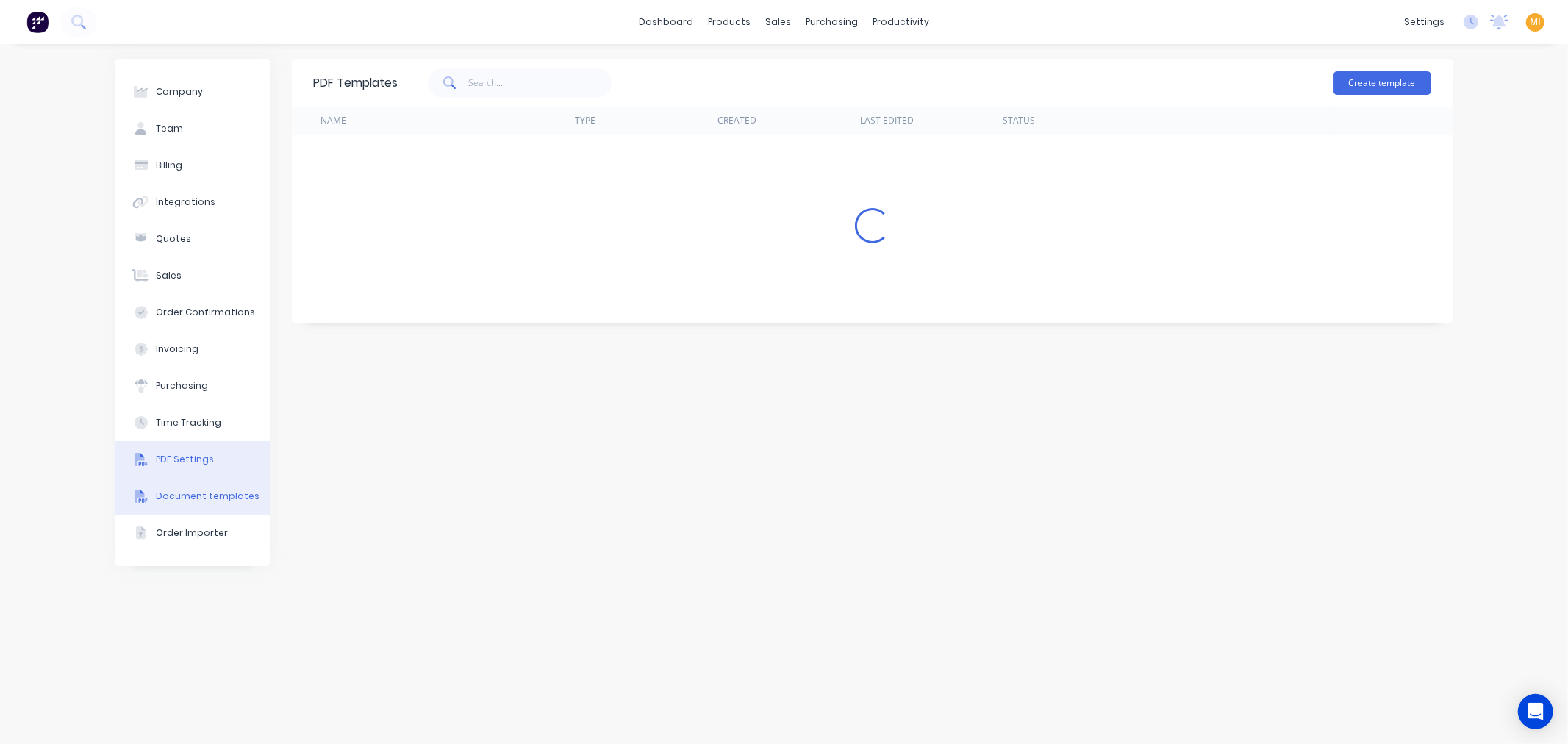
click at [188, 463] on div "PDF Settings" at bounding box center [185, 459] width 58 height 13
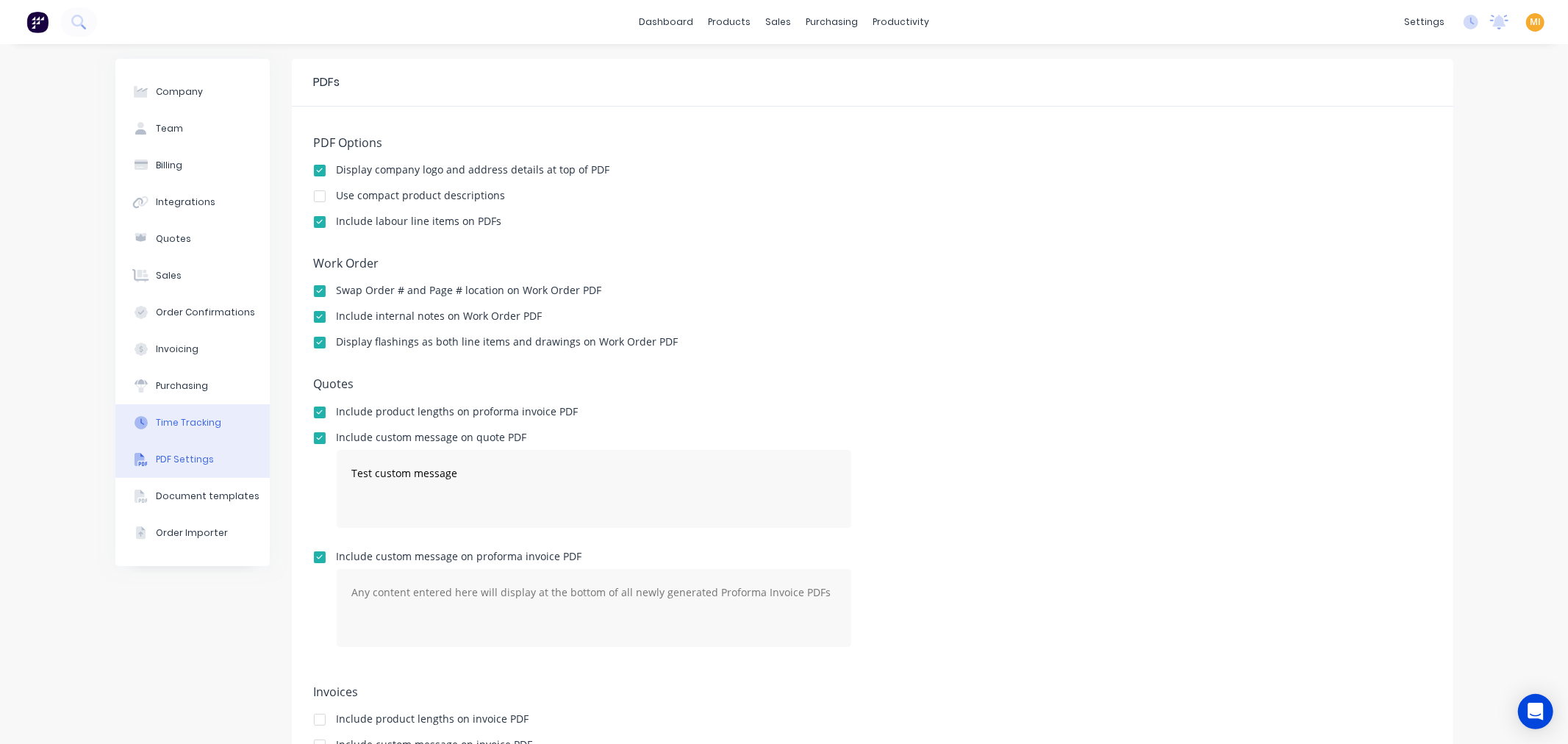
click at [206, 425] on div "Time Tracking" at bounding box center [188, 422] width 65 height 13
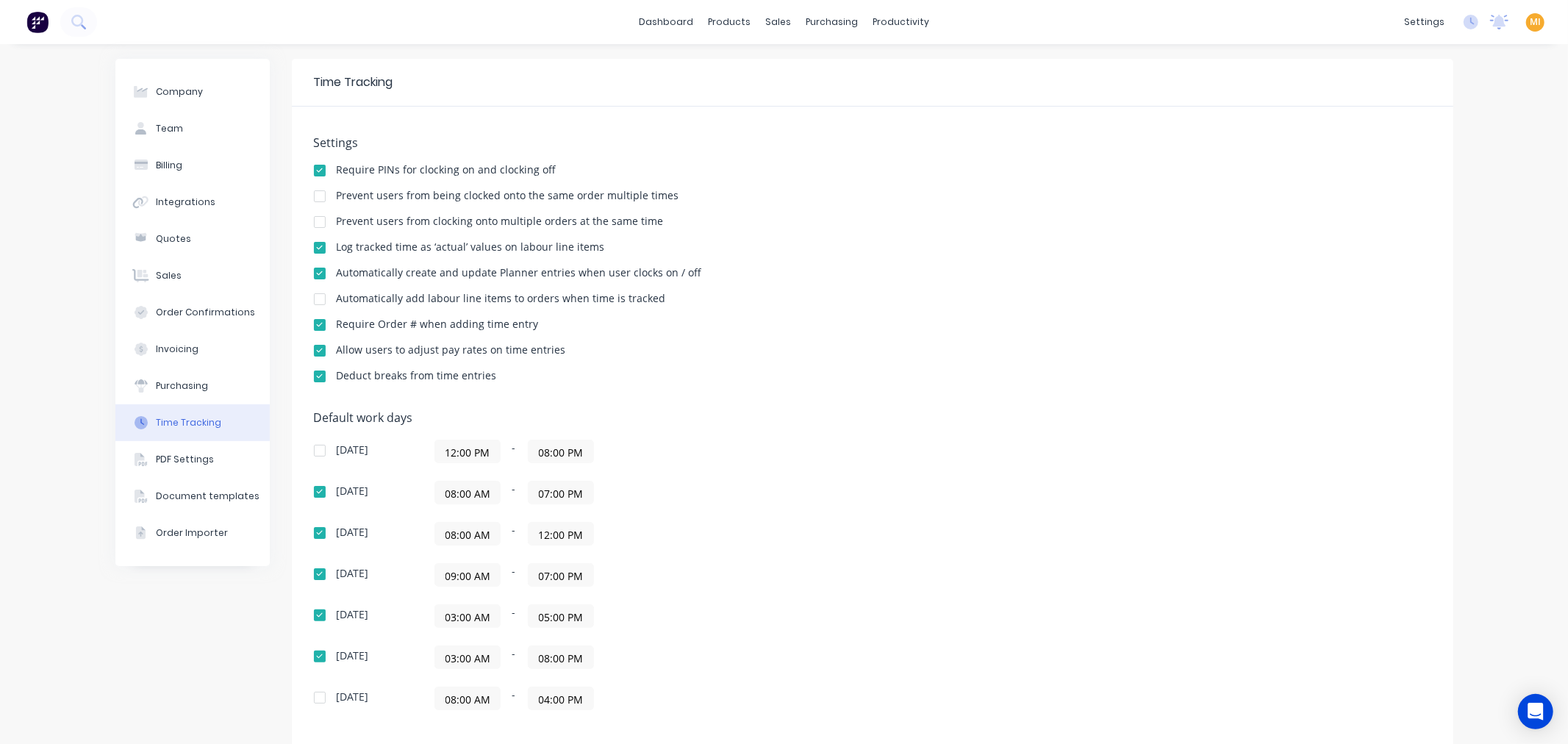
drag, startPoint x: 490, startPoint y: 538, endPoint x: 350, endPoint y: 534, distance: 140.1
click at [350, 534] on div "Tuesday 08:00 AM - 12:00 PM" at bounding box center [570, 533] width 515 height 23
click at [435, 538] on input "08:00 AM" at bounding box center [468, 533] width 65 height 22
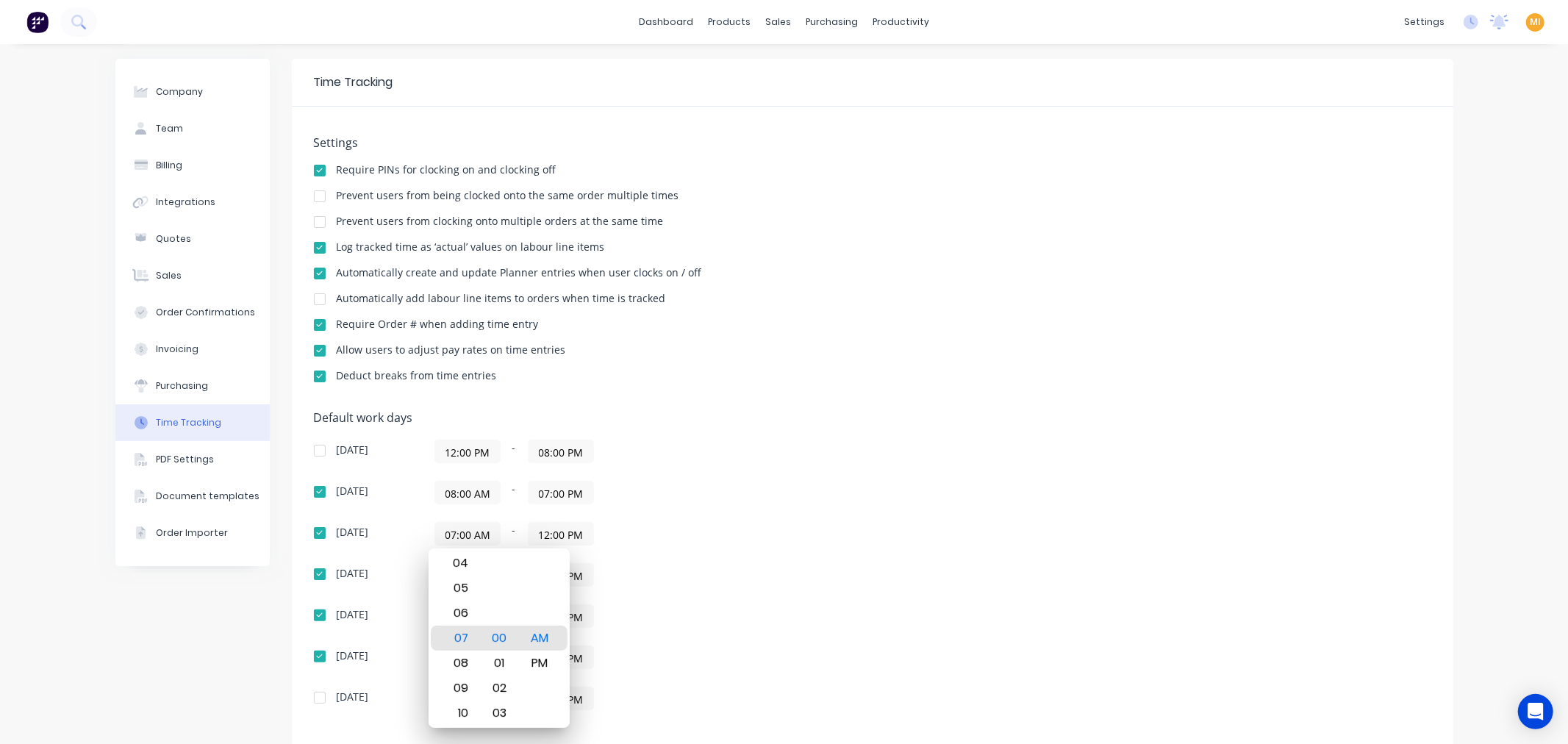
click at [916, 521] on div "Default work days Sunday 12:00 PM - 08:00 PM Monday 08:00 AM - 07:00 PM Tuesday…" at bounding box center [872, 569] width 1117 height 317
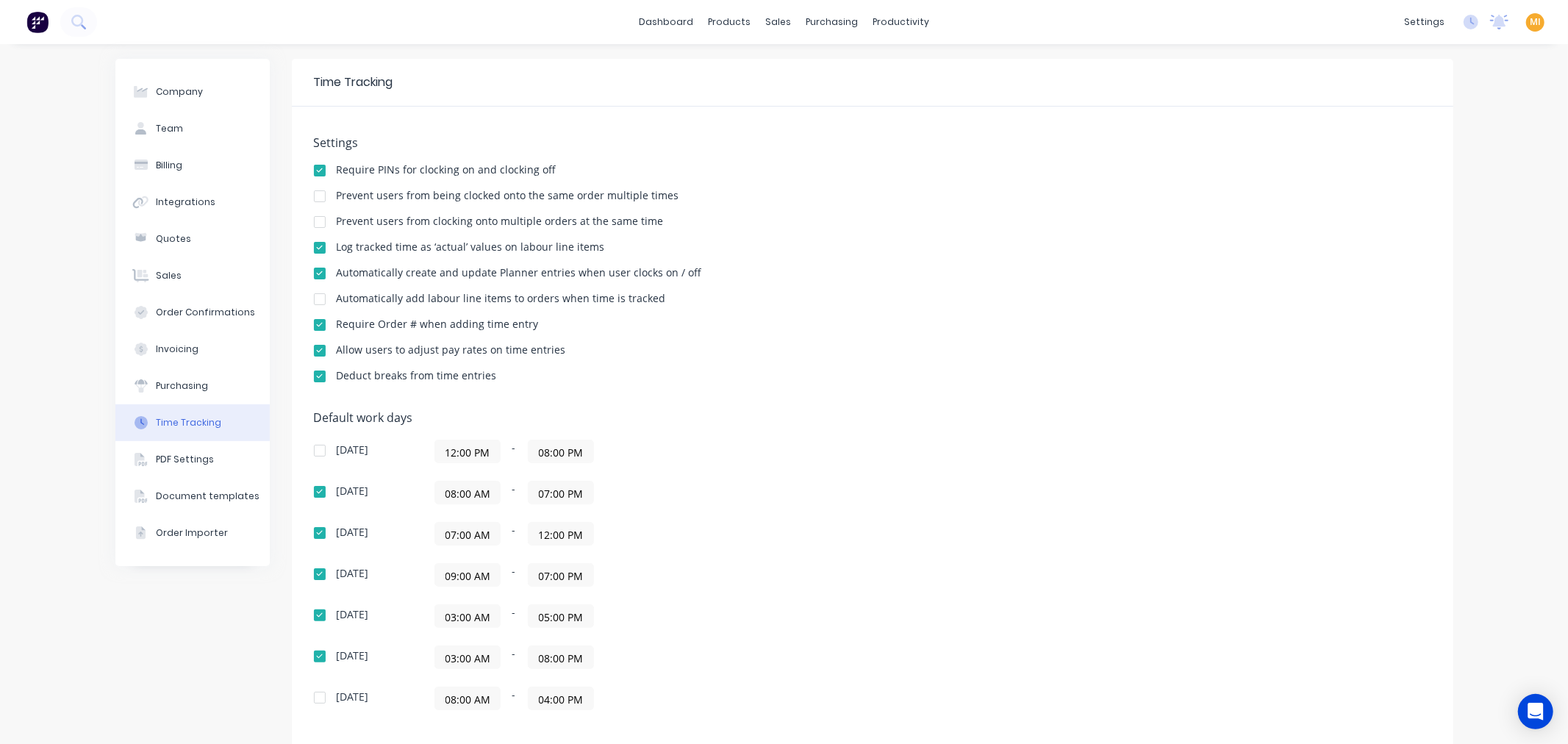
click at [443, 531] on input "07:00 AM" at bounding box center [468, 533] width 65 height 22
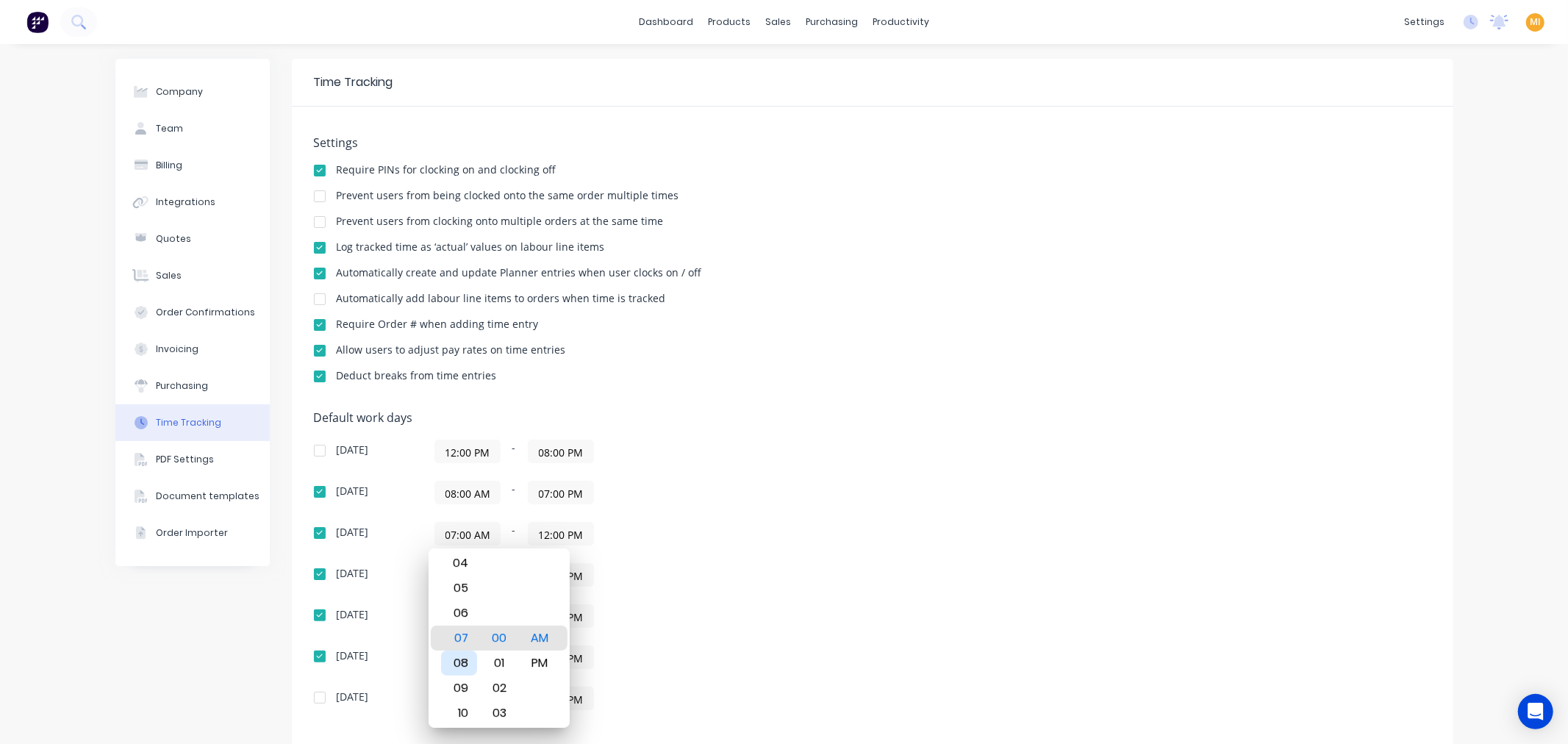
click at [458, 655] on div "08" at bounding box center [459, 663] width 36 height 25
type input "08:00 AM"
click at [804, 559] on div "Sunday 12:00 PM - 08:00 PM Monday 08:00 AM - 07:00 PM Tuesday 08:00 AM - 12:00 …" at bounding box center [570, 574] width 515 height 271
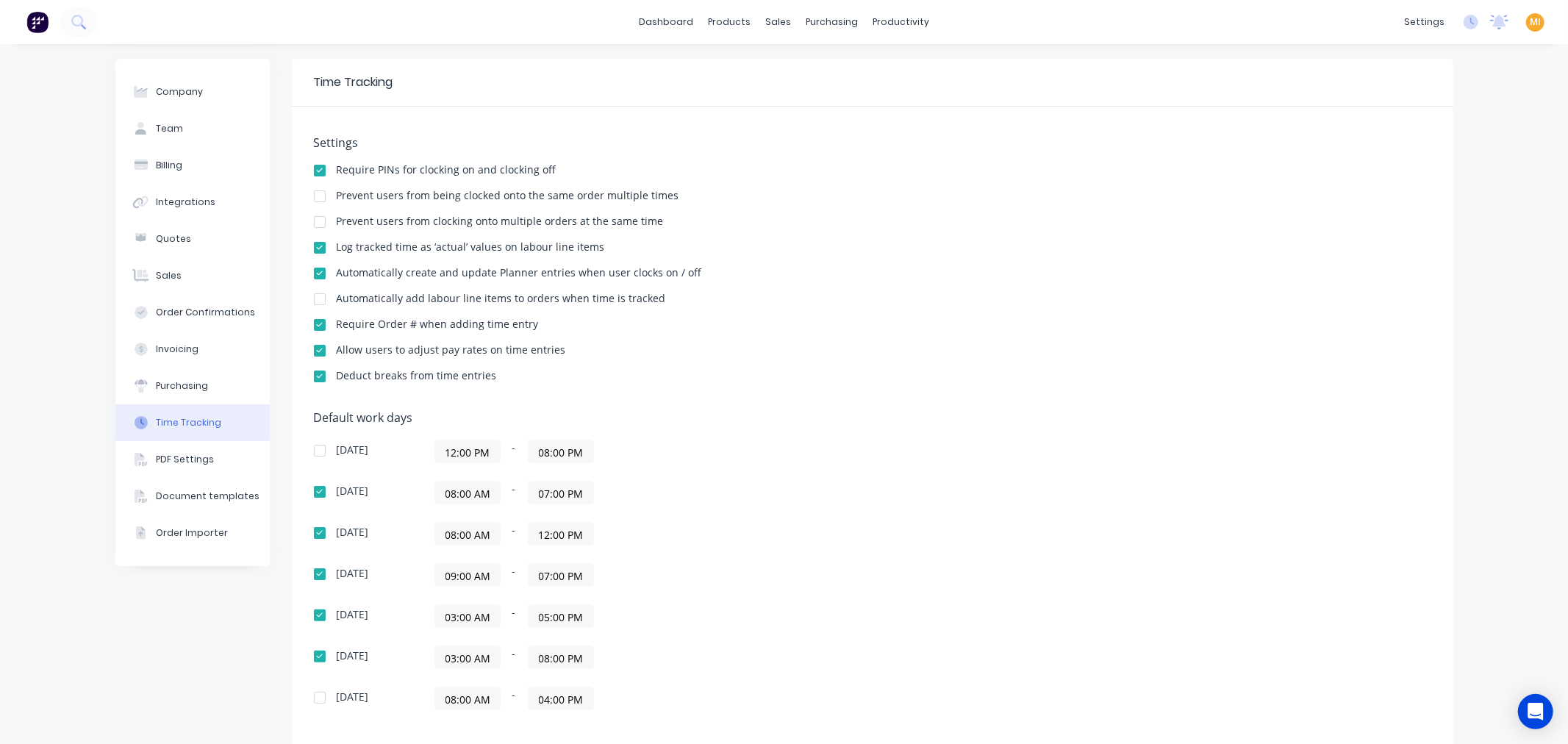
click at [195, 612] on div "Company Team Billing Integrations Quotes Sales Order Confirmations Invoicing Pu…" at bounding box center [193, 473] width 154 height 828
click at [443, 531] on input "07:00 AM" at bounding box center [468, 533] width 65 height 22
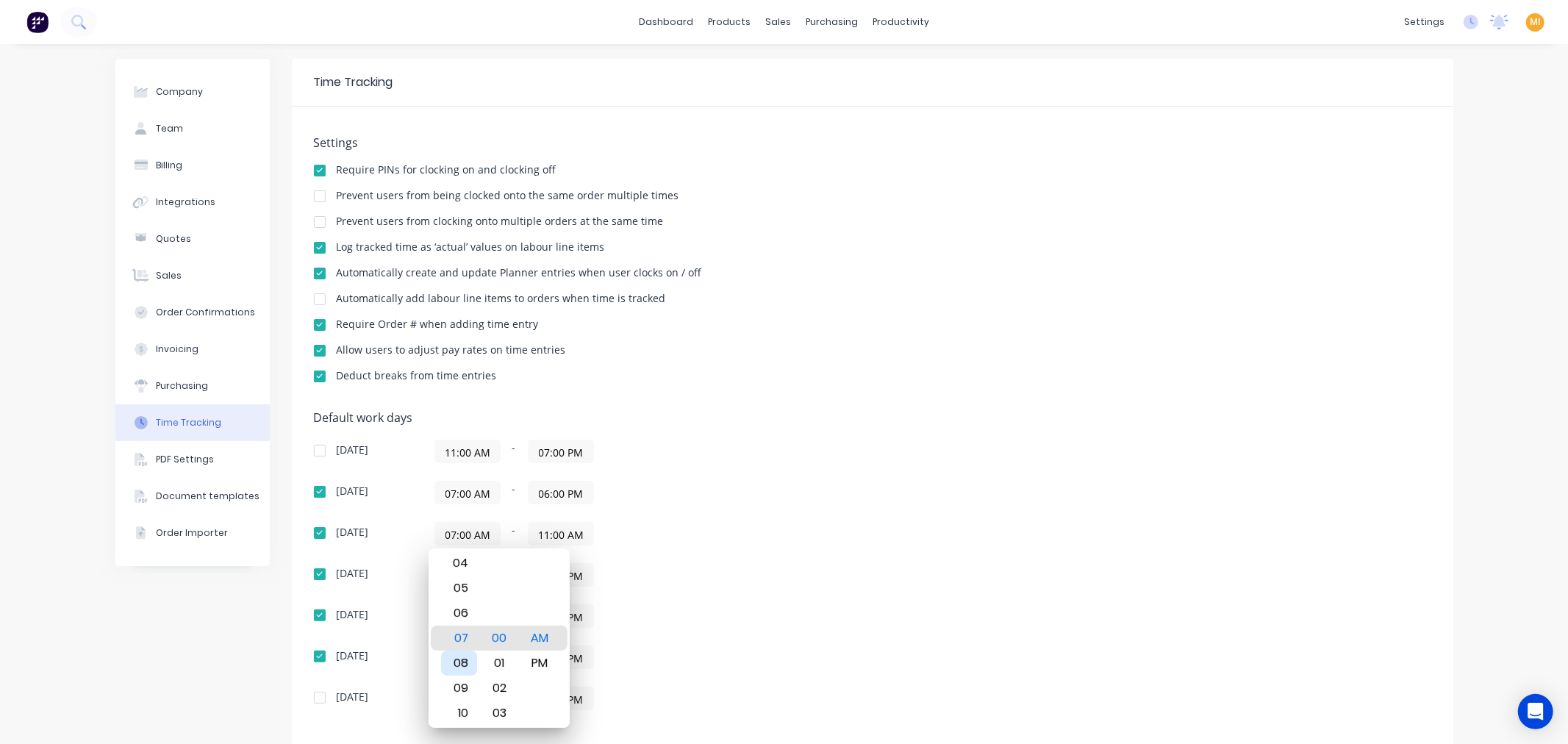
click at [451, 665] on div "08" at bounding box center [459, 663] width 36 height 25
type input "08:00 AM"
click at [193, 624] on div "Company Team Billing Integrations Quotes Sales Order Confirmations Invoicing Pu…" at bounding box center [193, 473] width 154 height 828
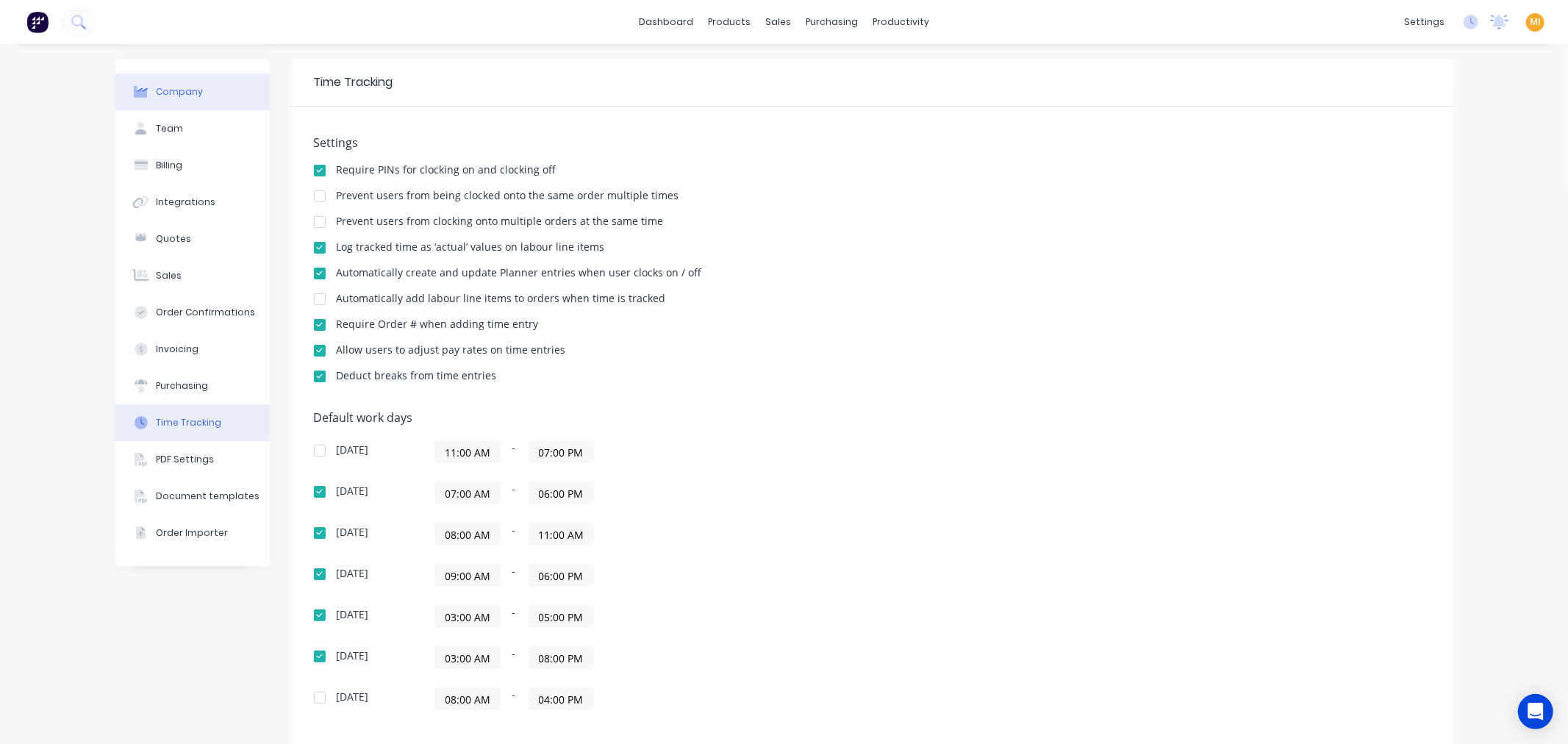
click at [202, 104] on button "Company" at bounding box center [193, 92] width 154 height 37
select select "AU"
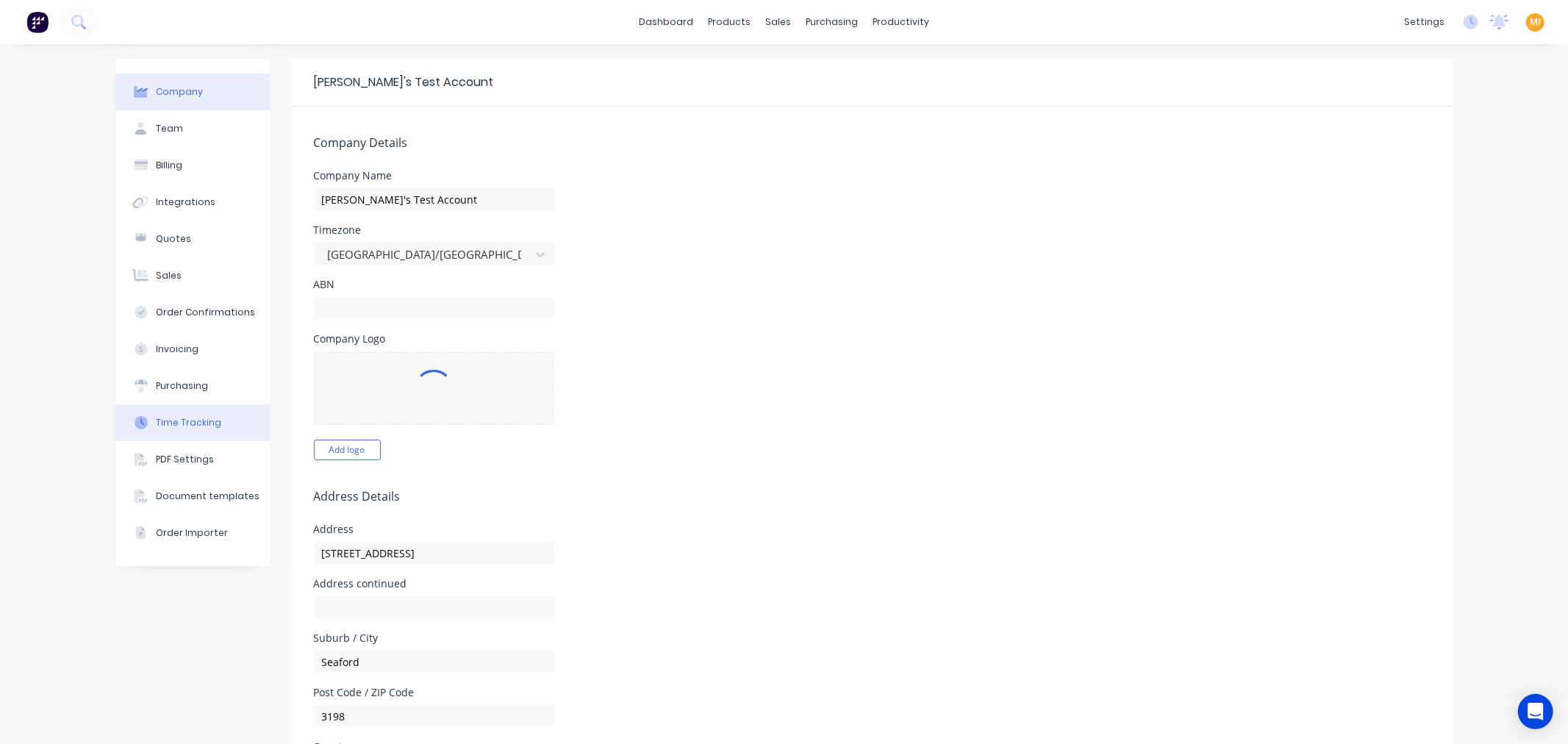
click at [187, 420] on div "Time Tracking" at bounding box center [188, 422] width 65 height 13
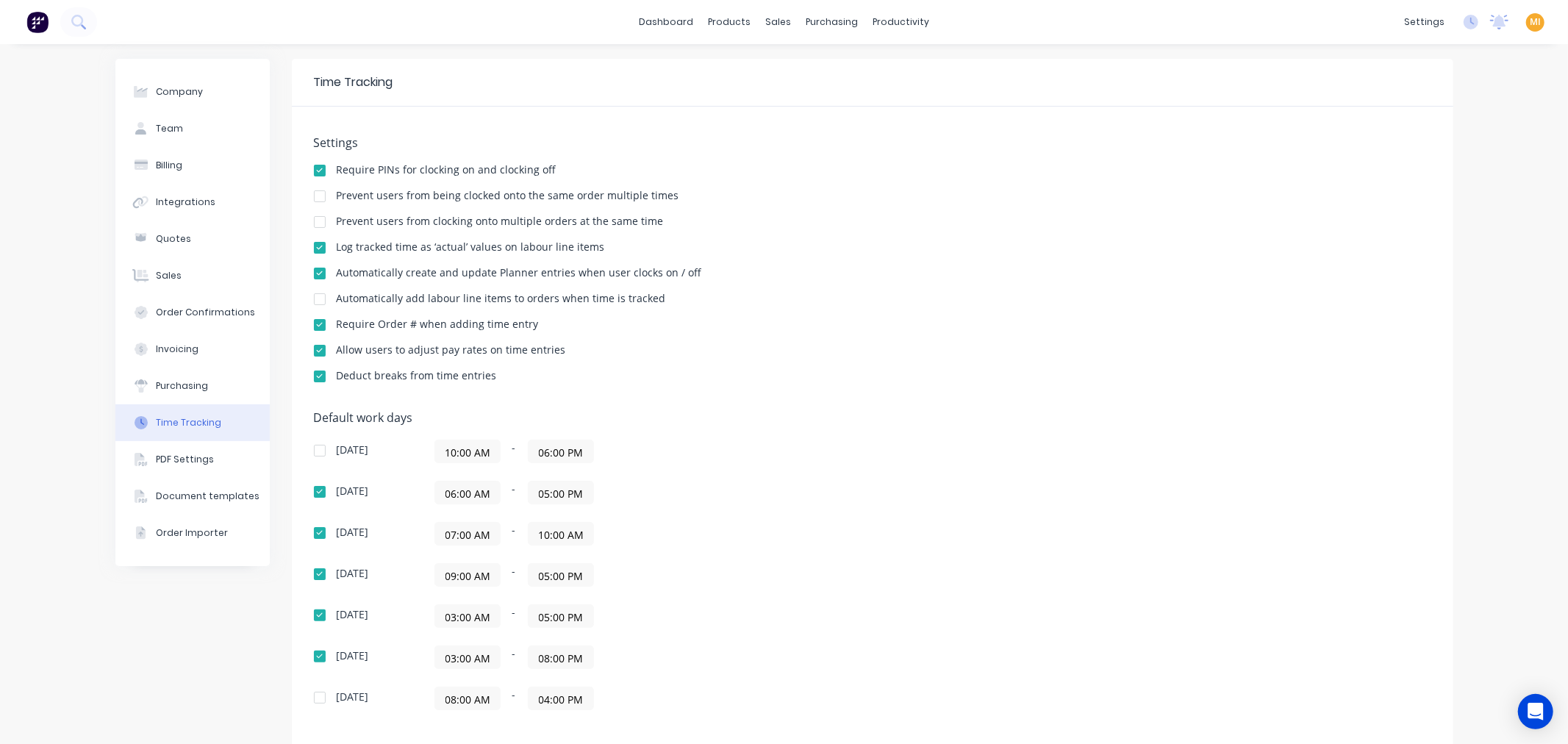
click at [462, 536] on input "07:00 AM" at bounding box center [468, 533] width 65 height 22
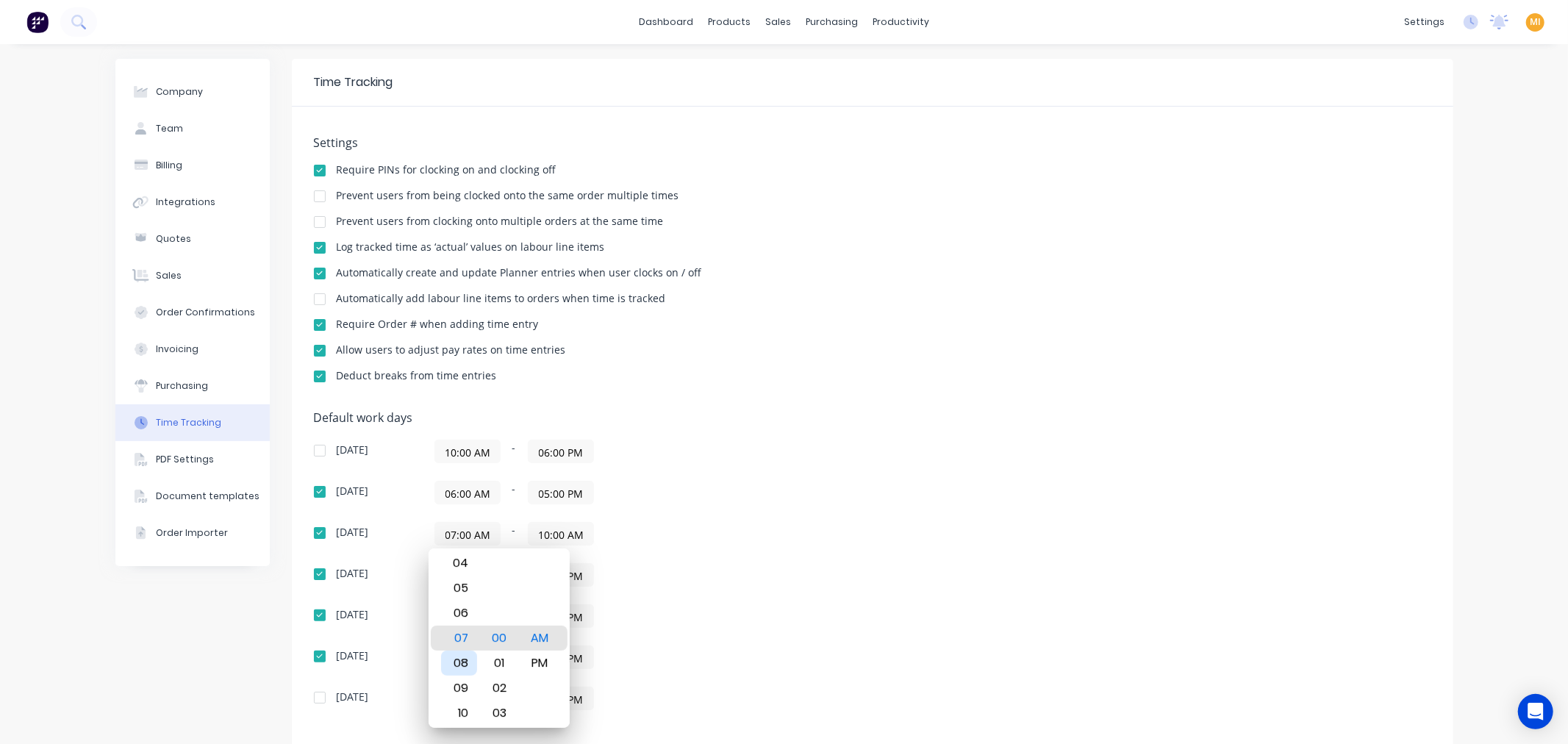
click at [468, 666] on div "08" at bounding box center [459, 663] width 36 height 25
type input "08:00 AM"
click at [257, 666] on div "Company Team Billing Integrations Quotes Sales Order Confirmations Invoicing Pu…" at bounding box center [193, 473] width 154 height 828
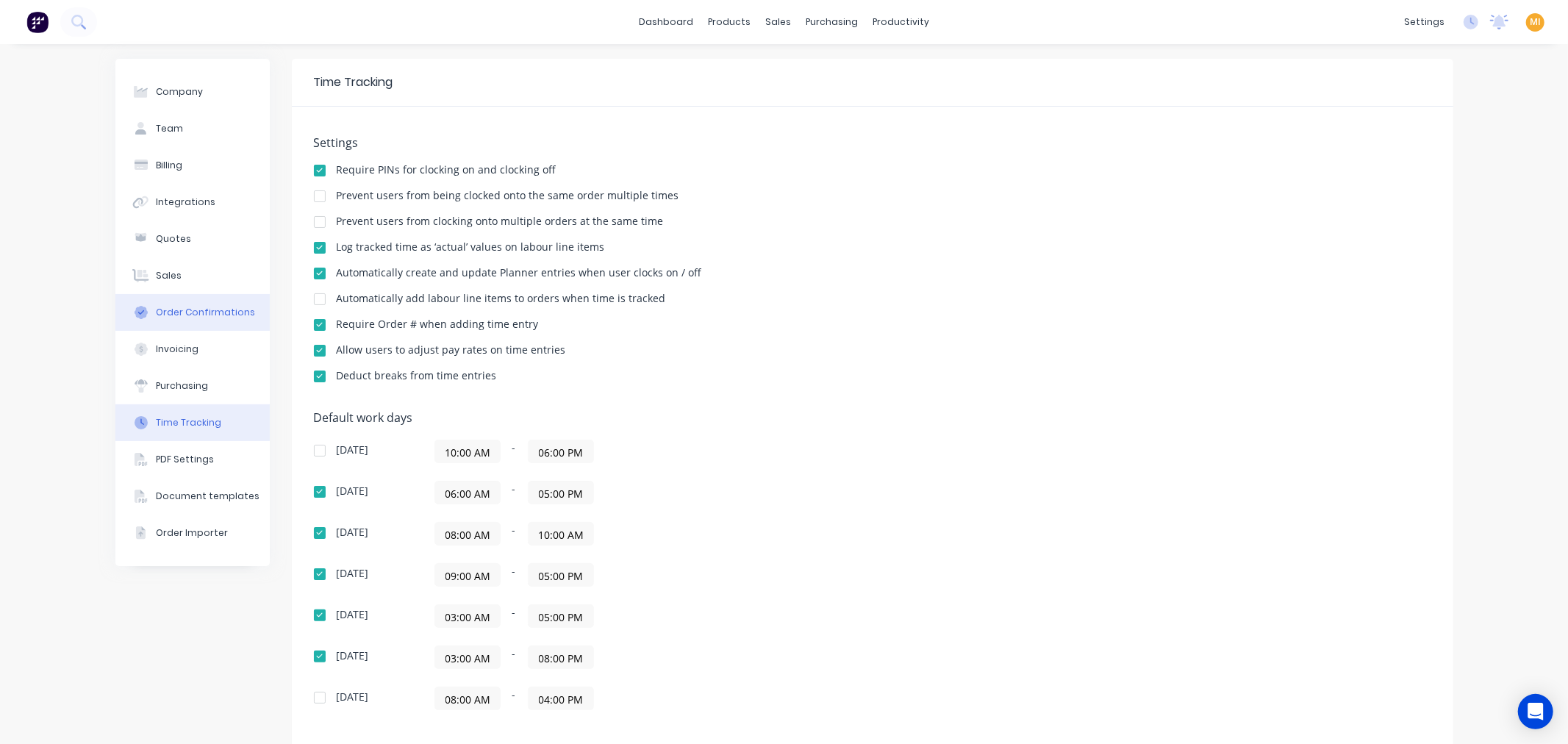
click at [188, 303] on button "Order Confirmations" at bounding box center [193, 312] width 154 height 37
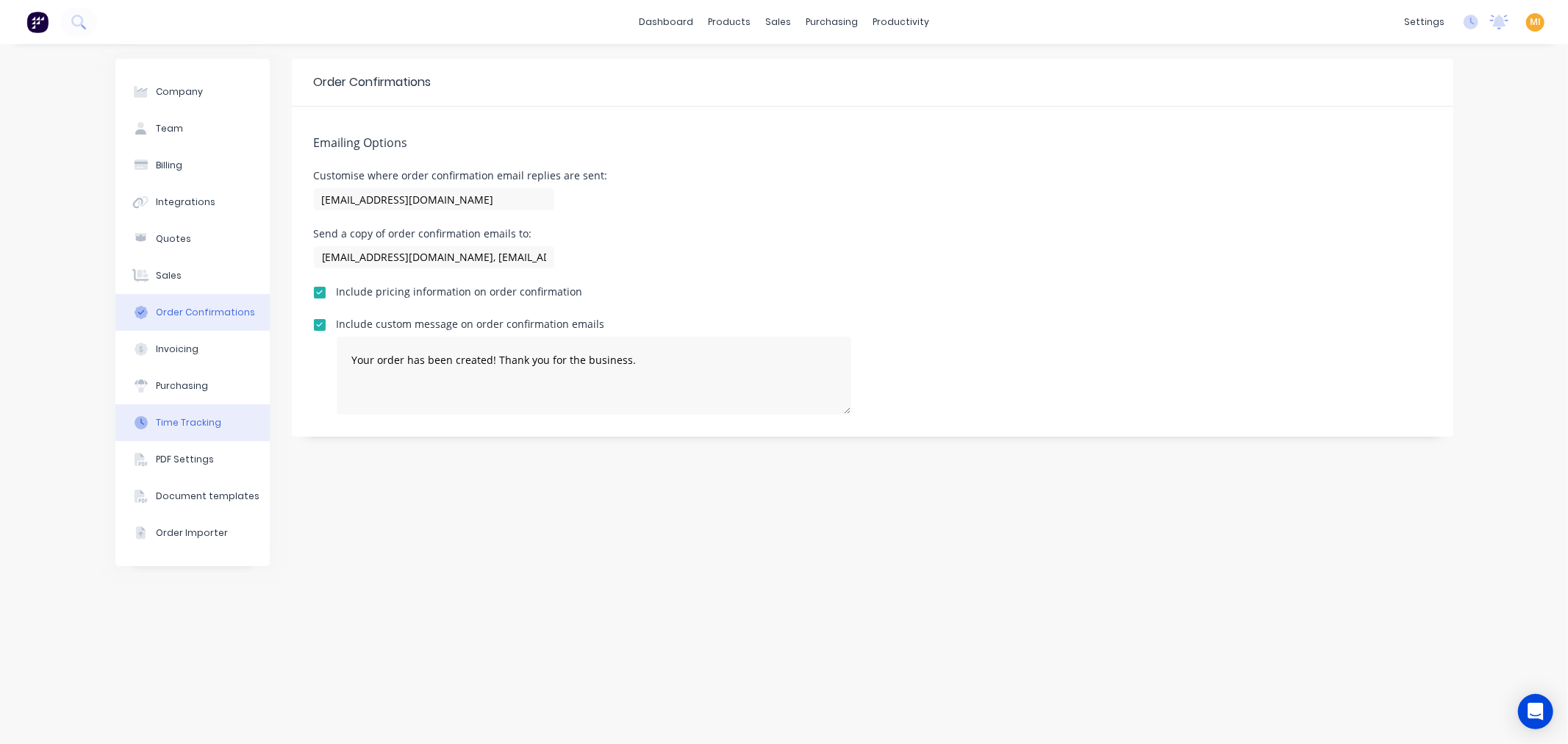
click at [187, 426] on div "Time Tracking" at bounding box center [188, 422] width 65 height 13
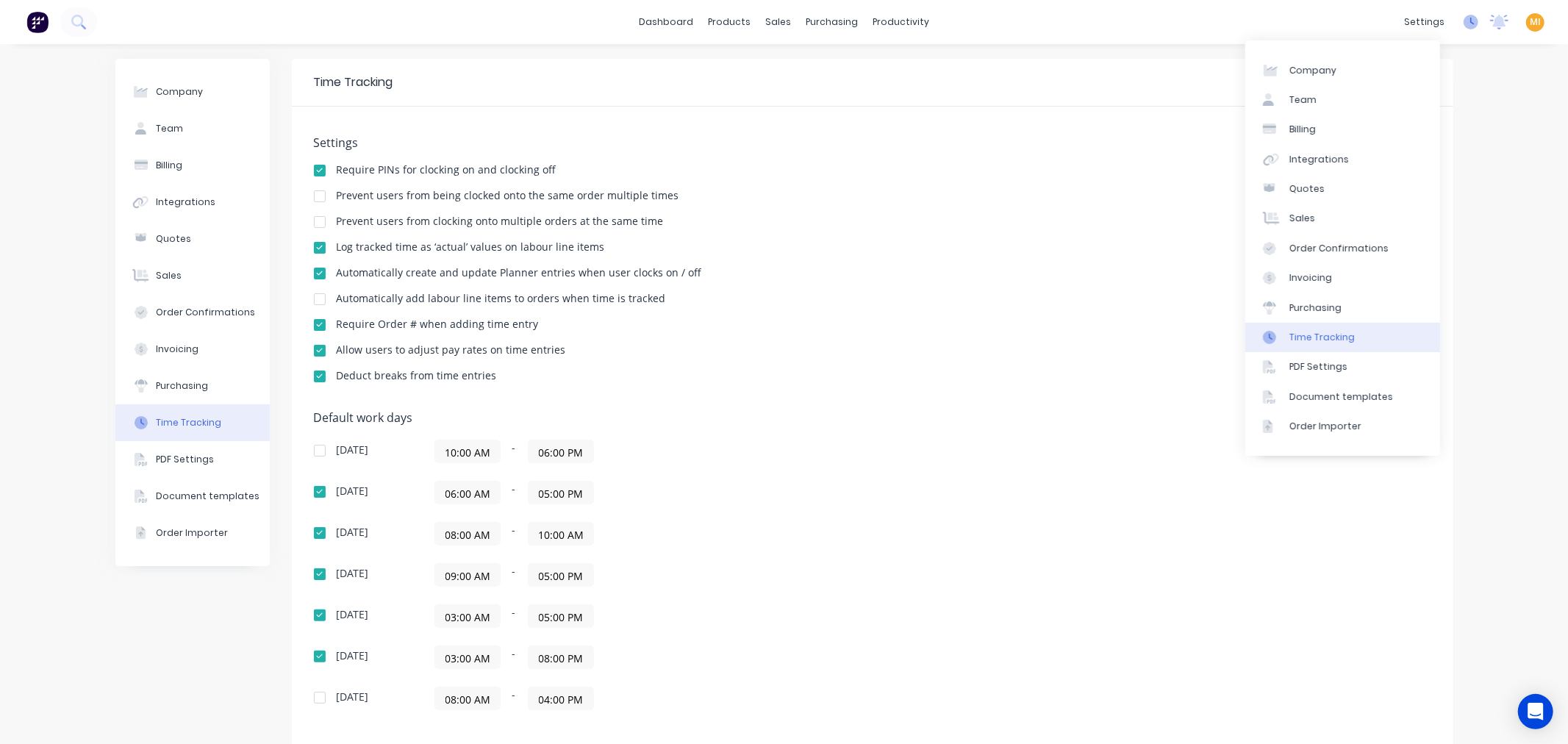
click at [1464, 15] on icon at bounding box center [1470, 21] width 15 height 15
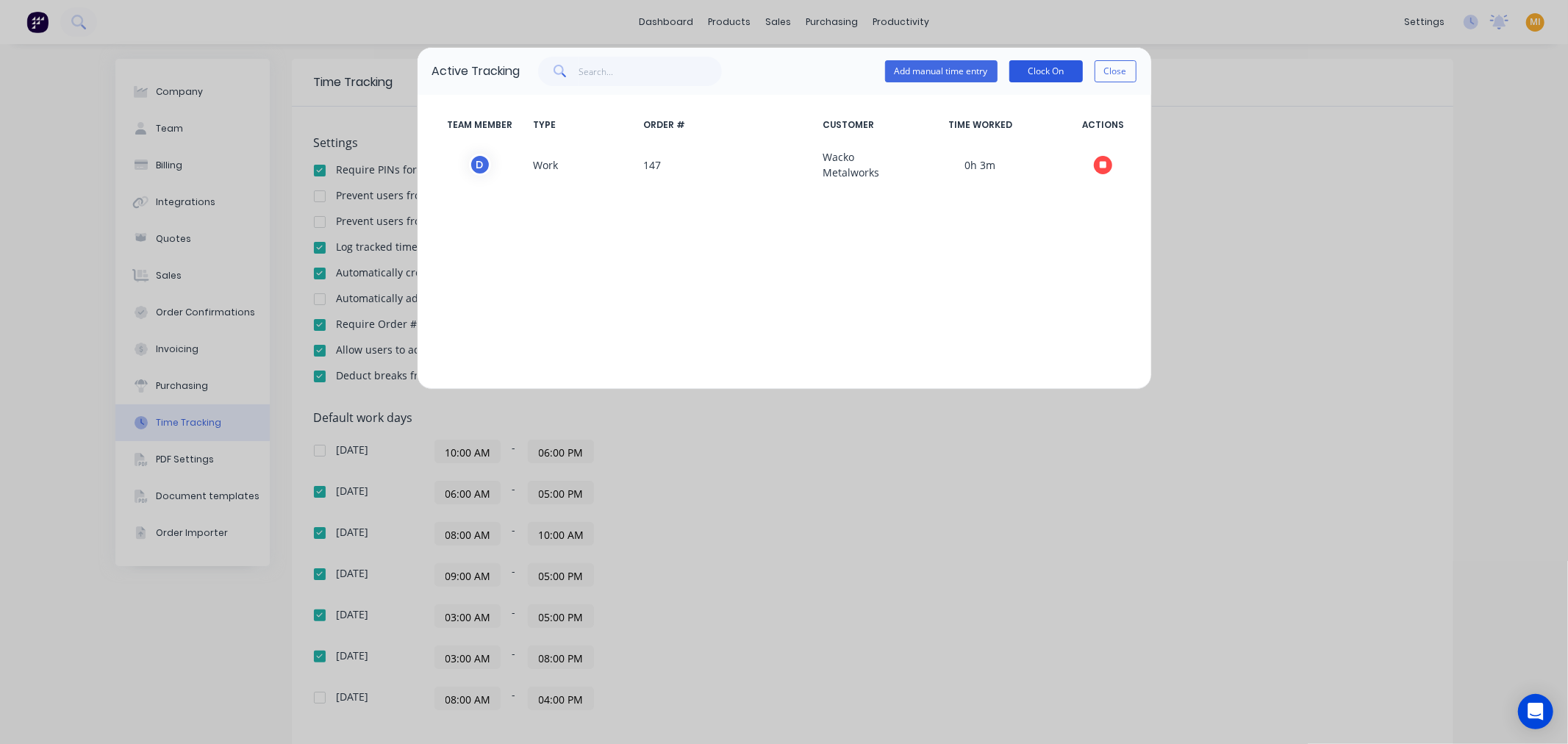
click at [1039, 70] on button "Clock On" at bounding box center [1046, 71] width 74 height 22
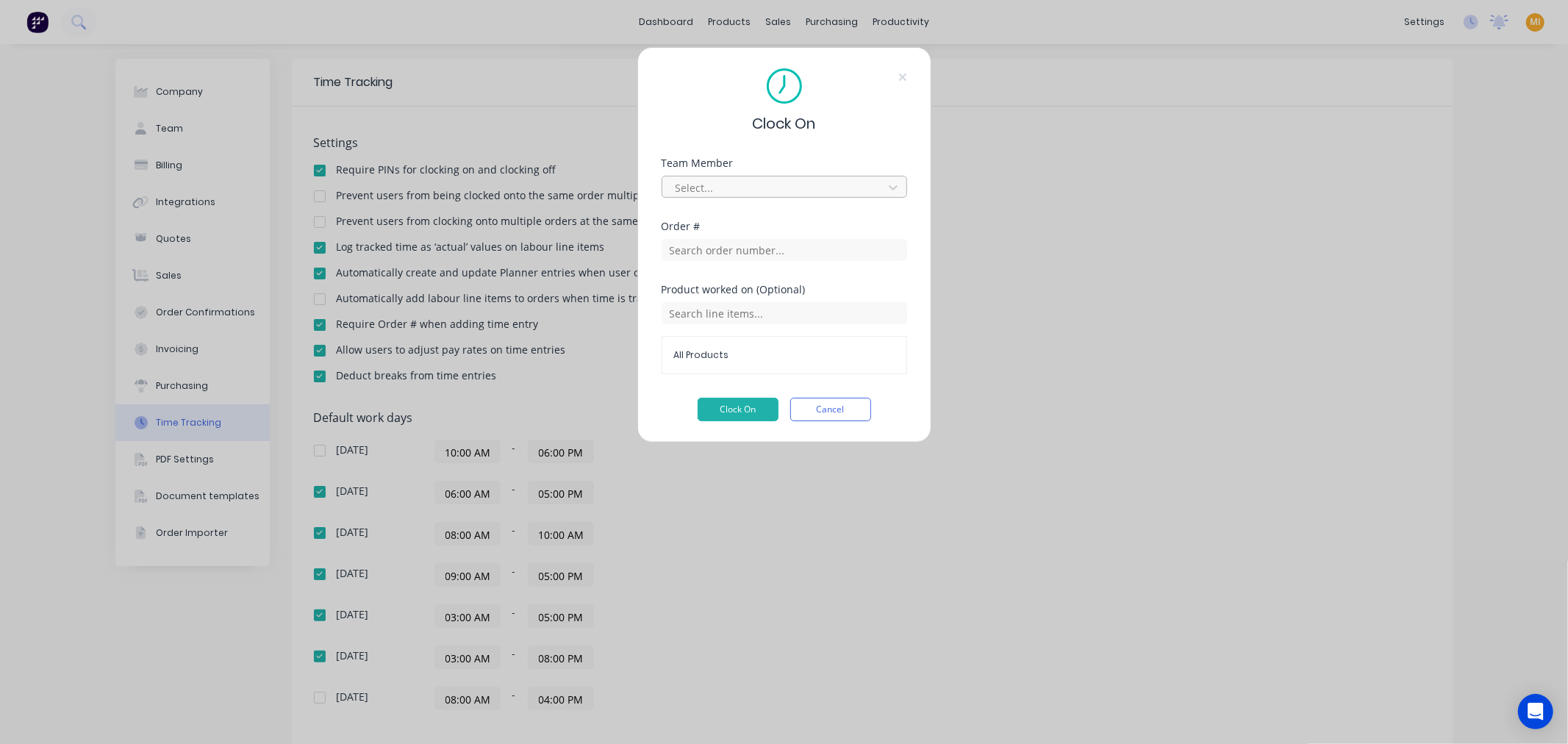
click at [798, 189] on div at bounding box center [774, 187] width 201 height 18
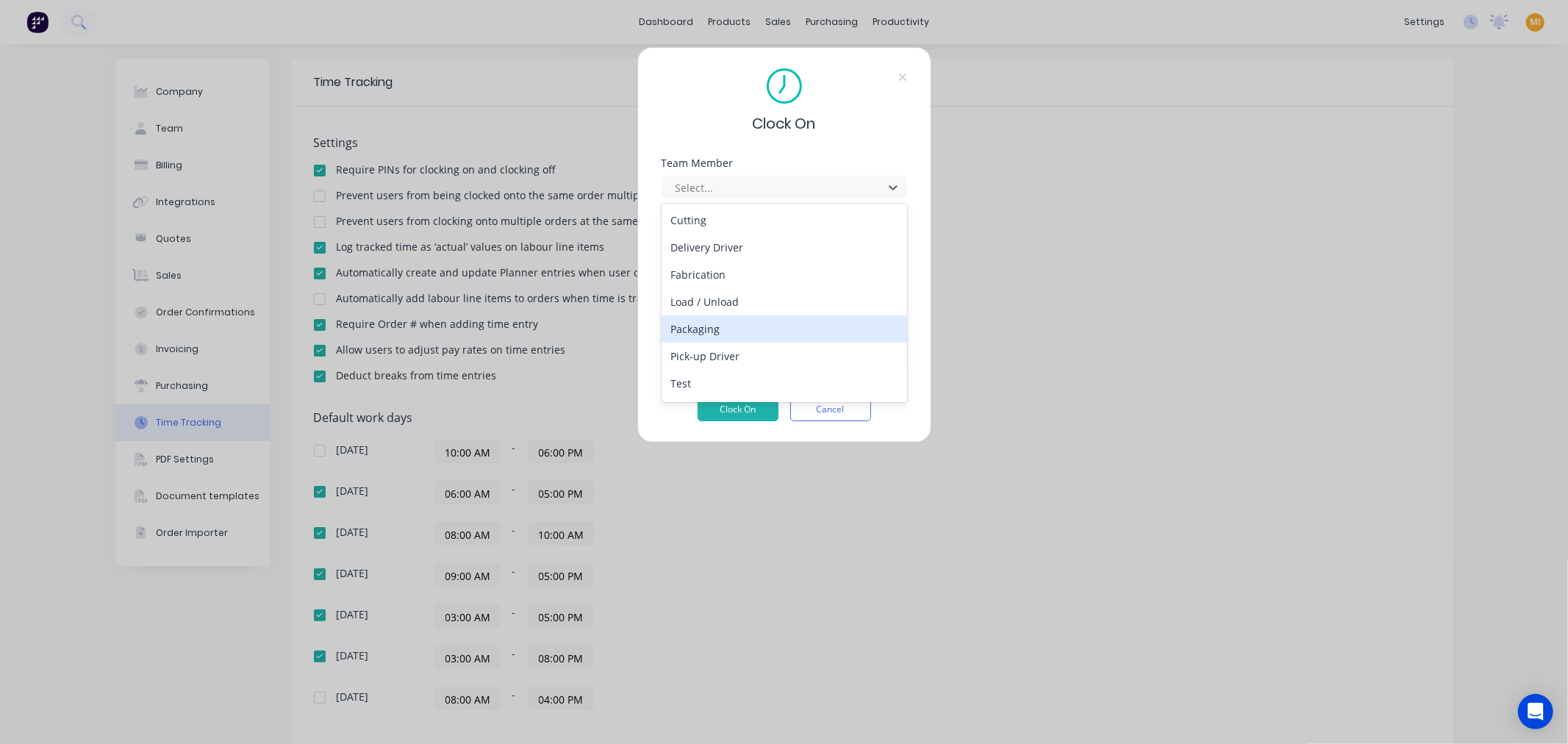
click at [718, 331] on div "Packaging" at bounding box center [784, 329] width 246 height 27
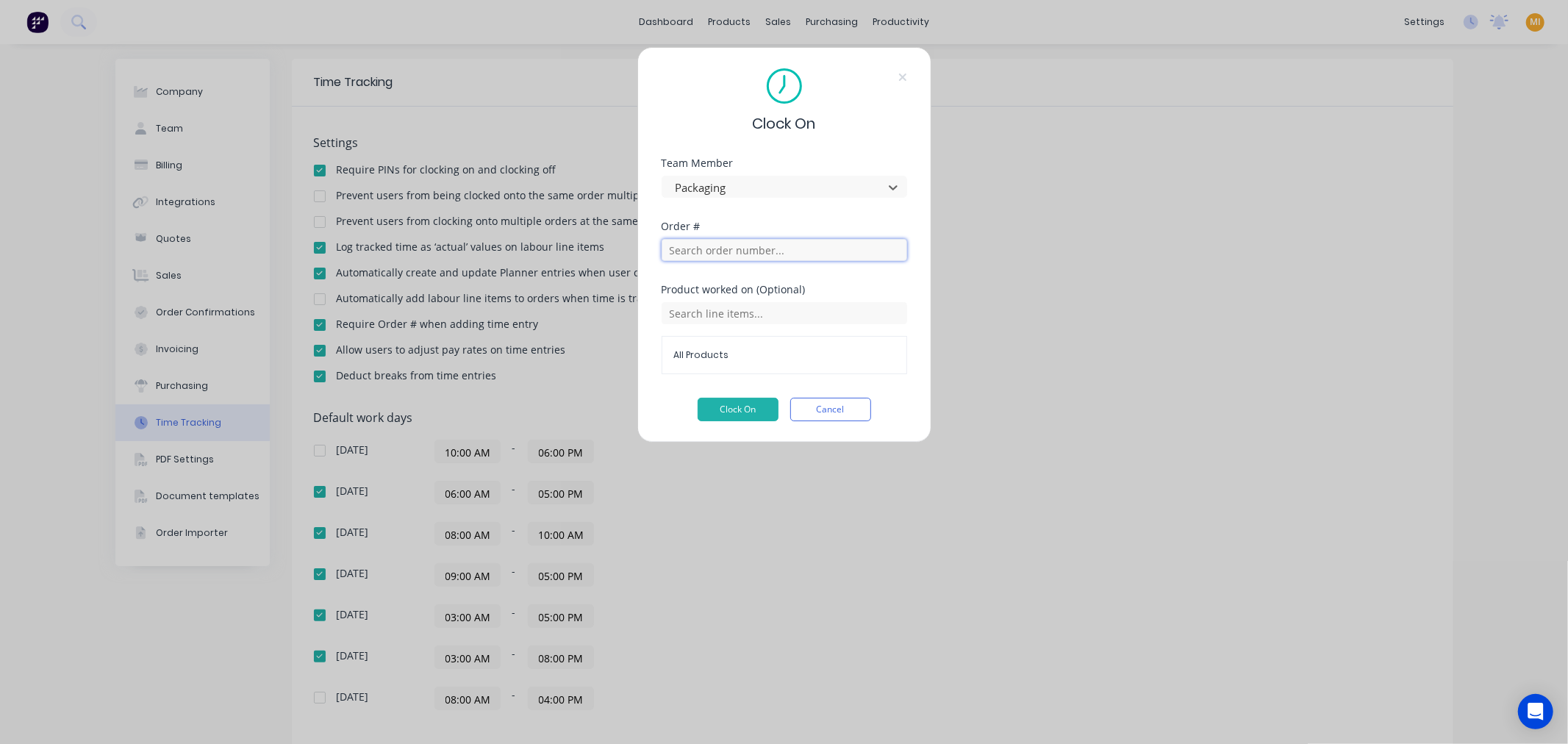
click at [736, 252] on input "text" at bounding box center [784, 250] width 246 height 22
click at [738, 413] on button "Clock On" at bounding box center [737, 408] width 80 height 23
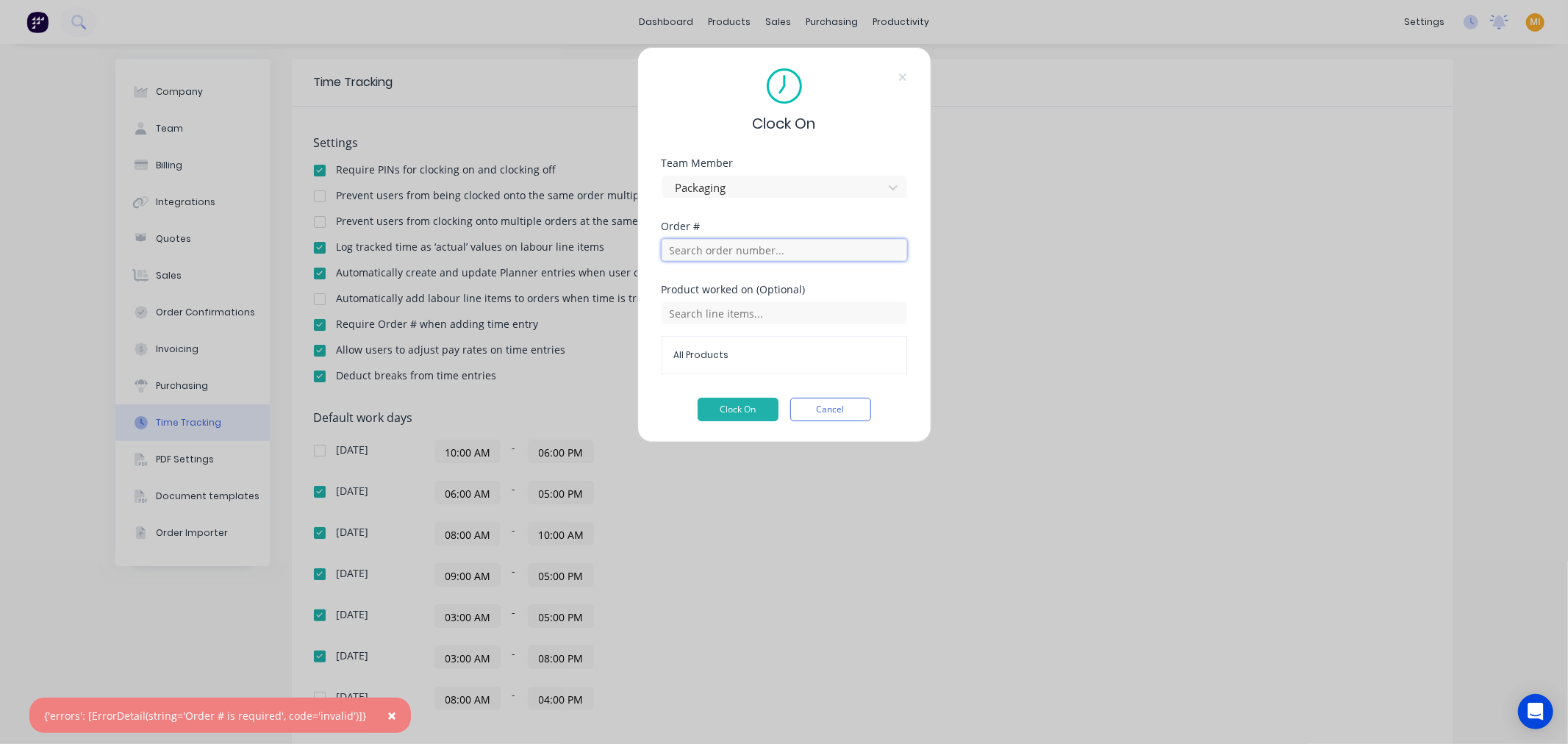
click at [739, 252] on input "text" at bounding box center [784, 250] width 246 height 22
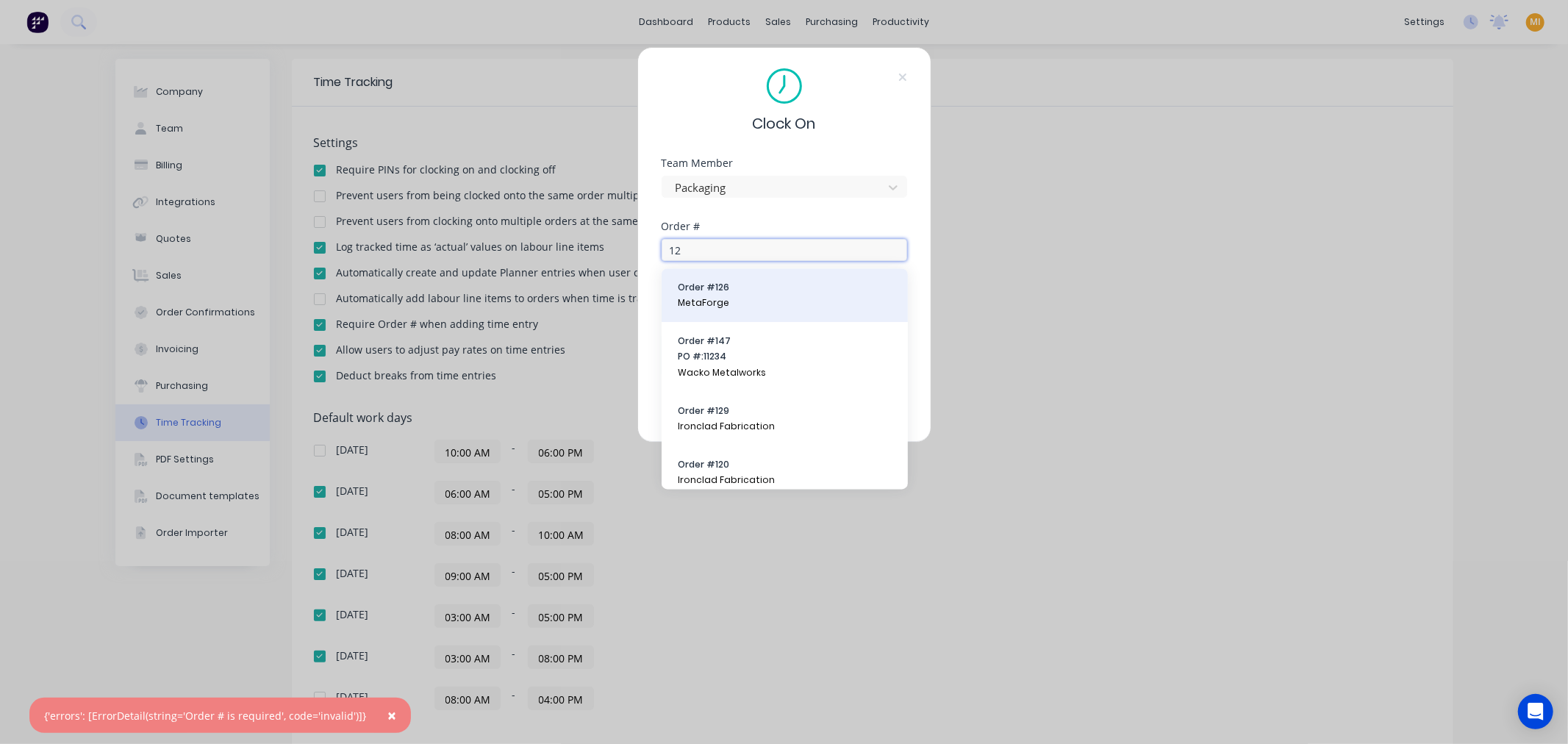
type input "12"
click at [766, 295] on button "Order # 126 MetaForge" at bounding box center [784, 295] width 223 height 30
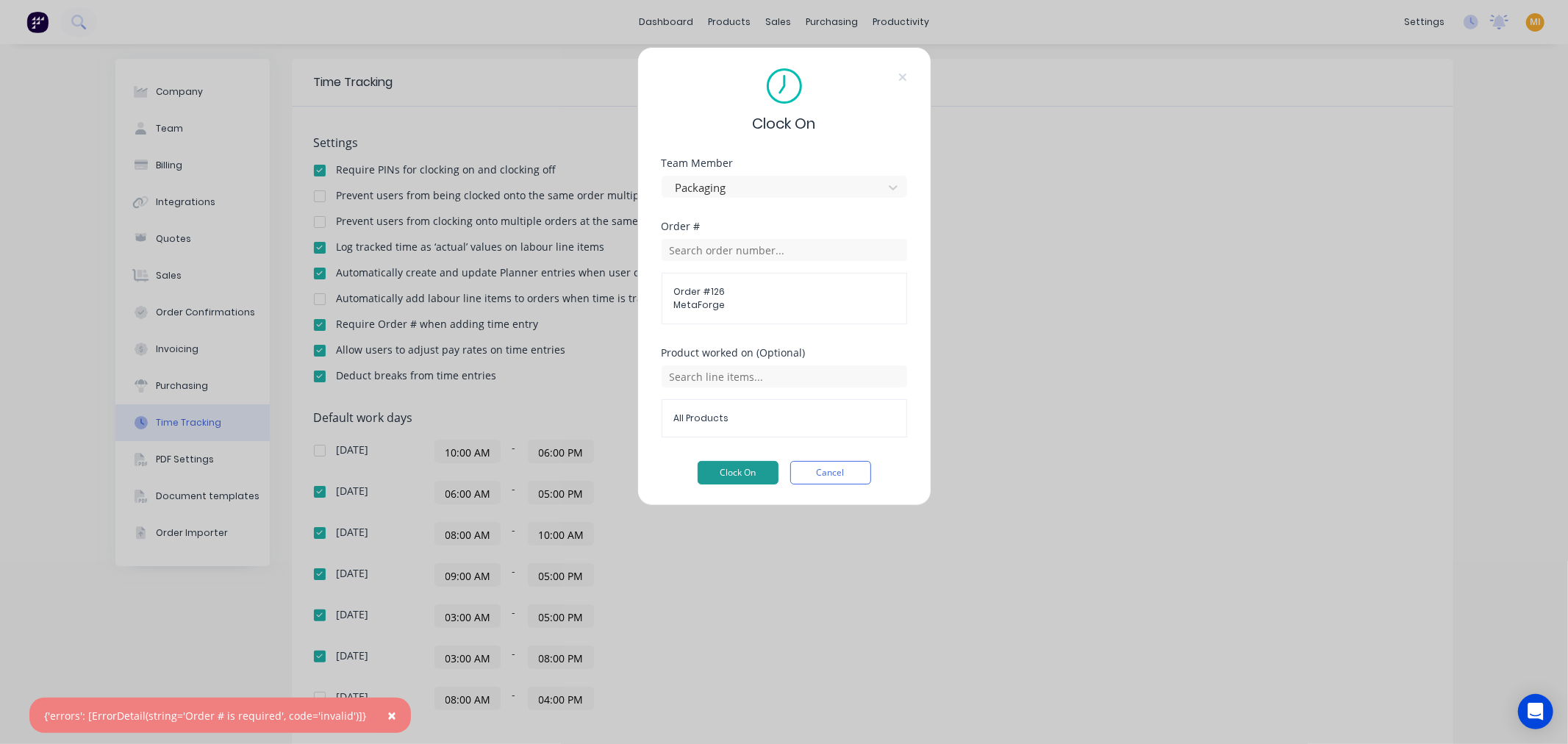
click at [747, 480] on button "Clock On" at bounding box center [737, 472] width 80 height 23
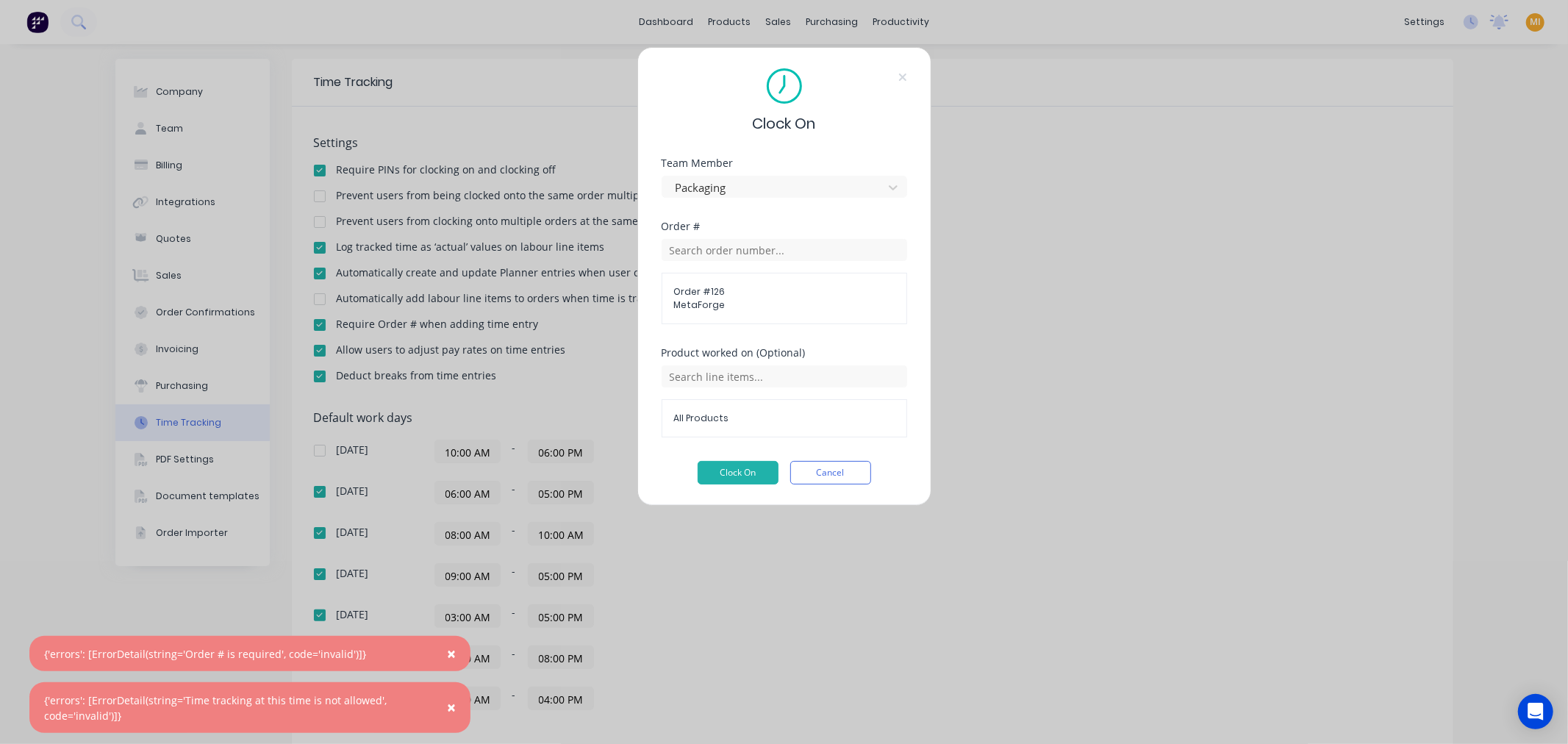
click at [457, 652] on button "×" at bounding box center [451, 652] width 39 height 35
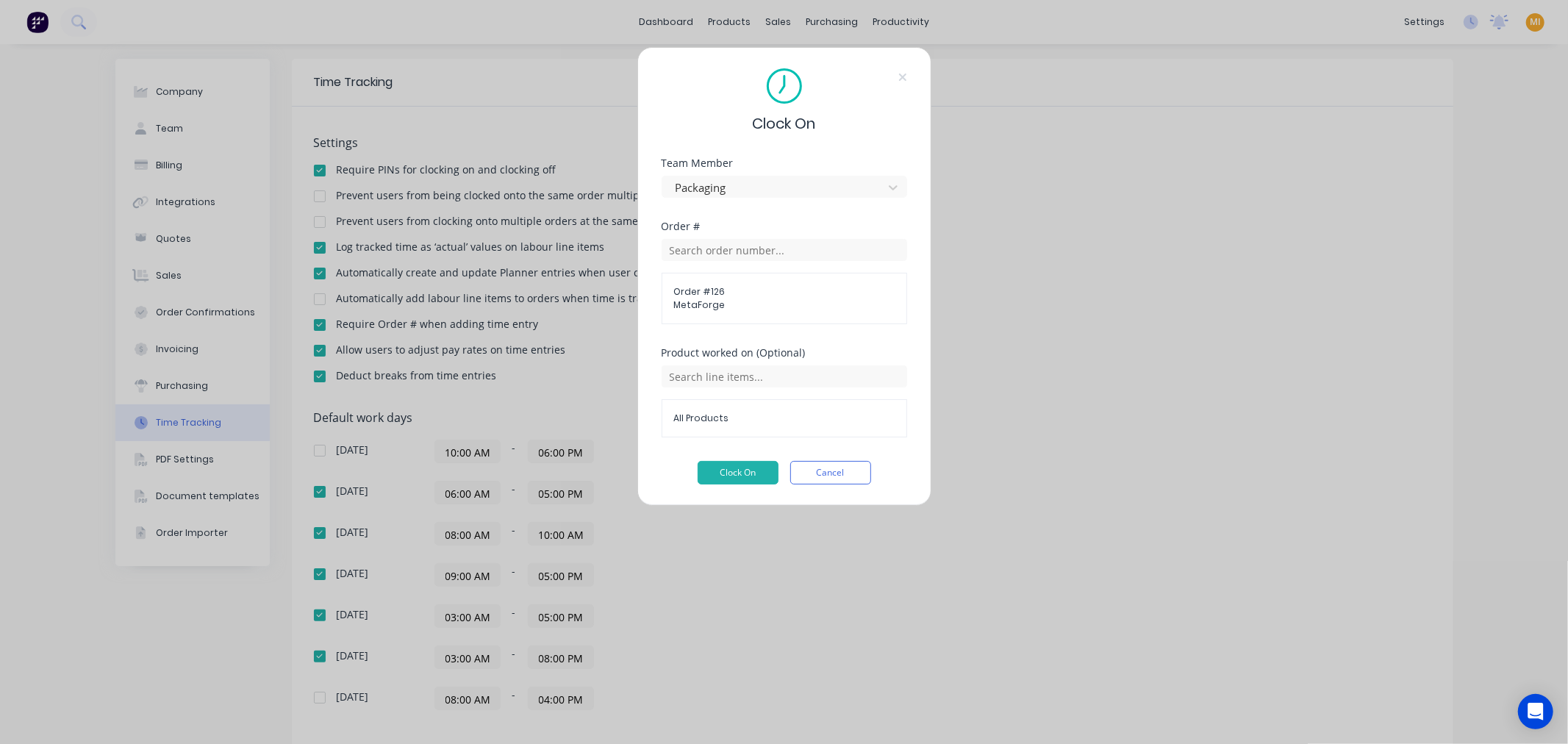
click at [447, 533] on div "Clock On Team Member Packaging Order # Order # 126 MetaForge Product worked on …" at bounding box center [784, 372] width 1568 height 744
click at [806, 470] on button "Cancel" at bounding box center [831, 472] width 80 height 23
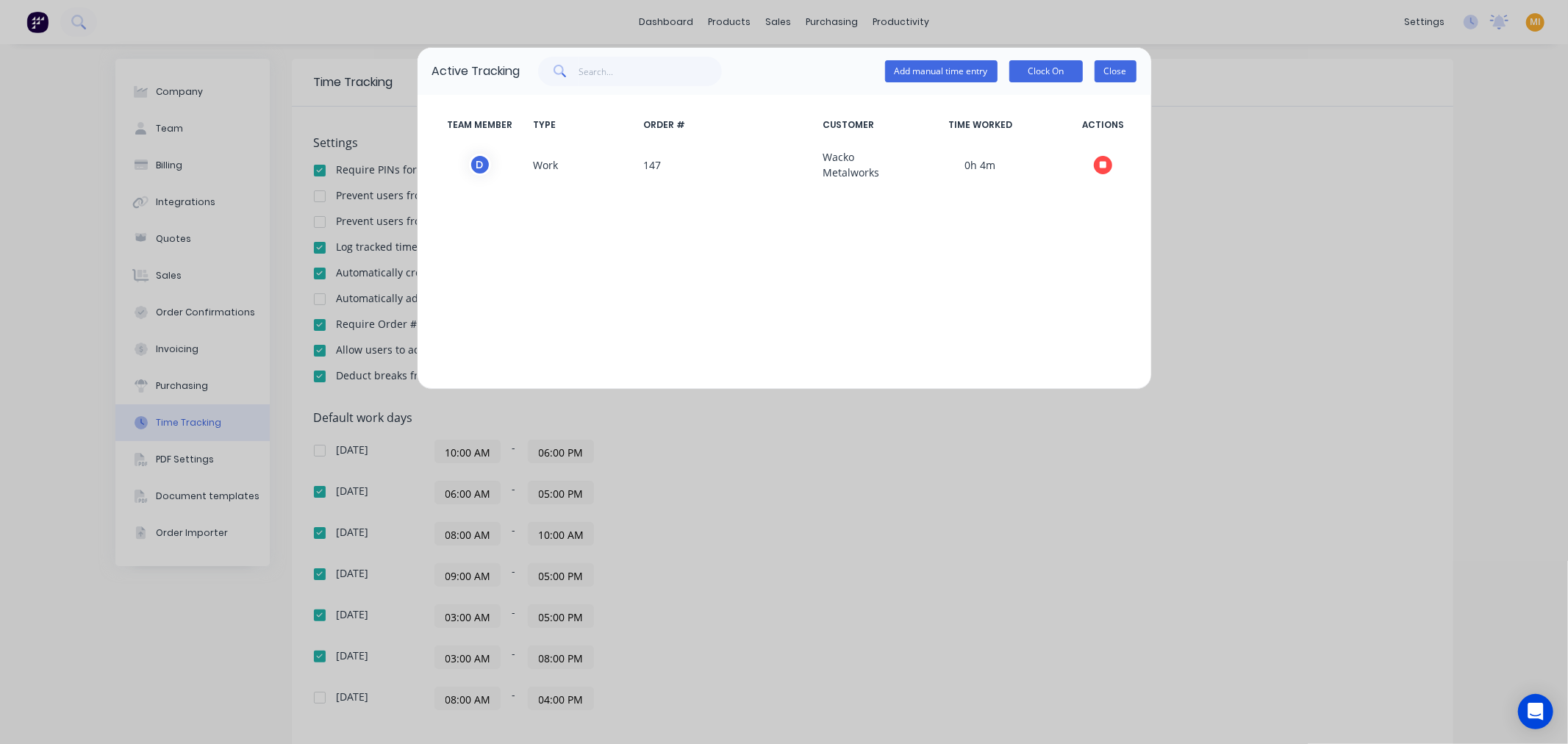
click at [1117, 66] on button "Close" at bounding box center [1115, 71] width 42 height 22
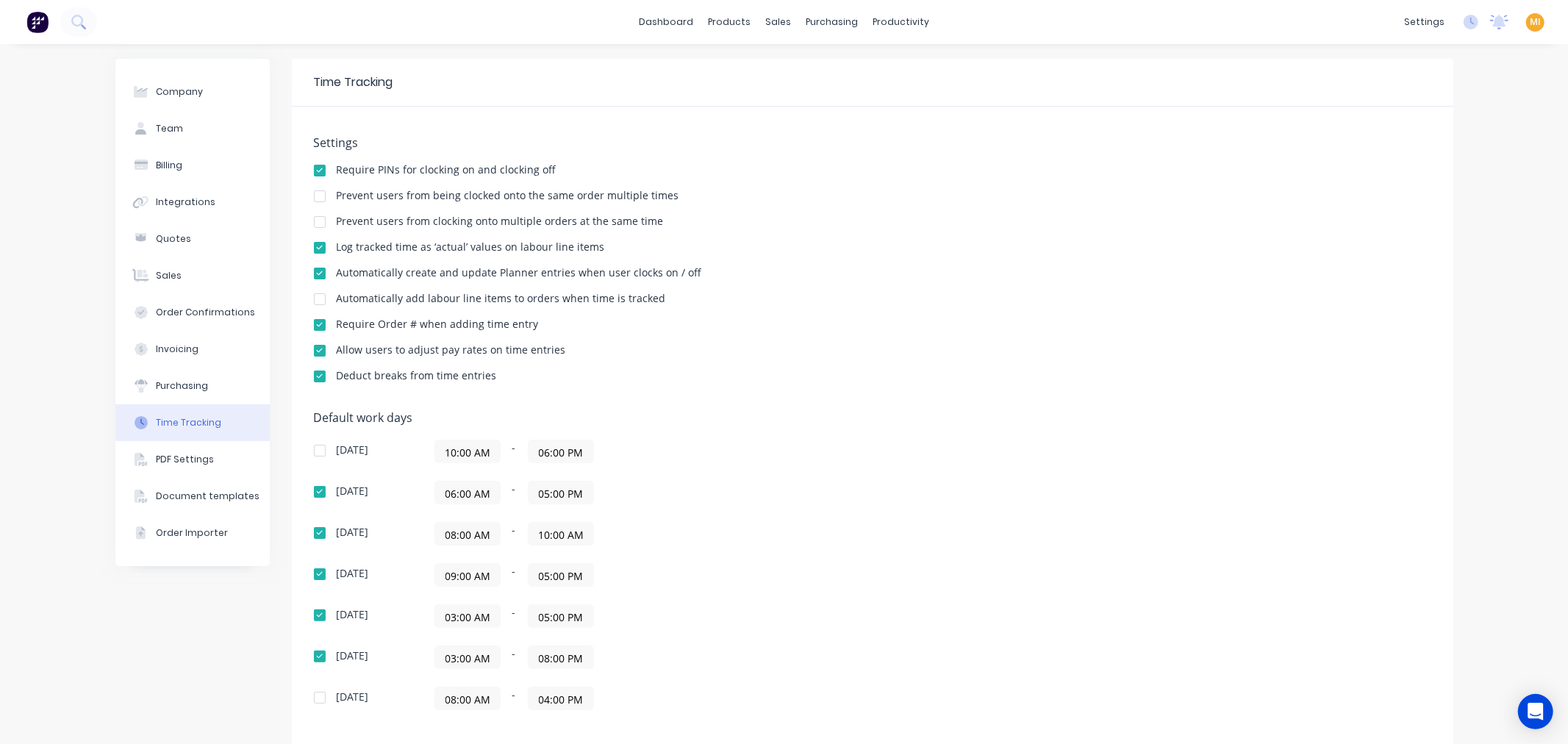
click at [444, 533] on input "08:00 AM" at bounding box center [468, 533] width 65 height 22
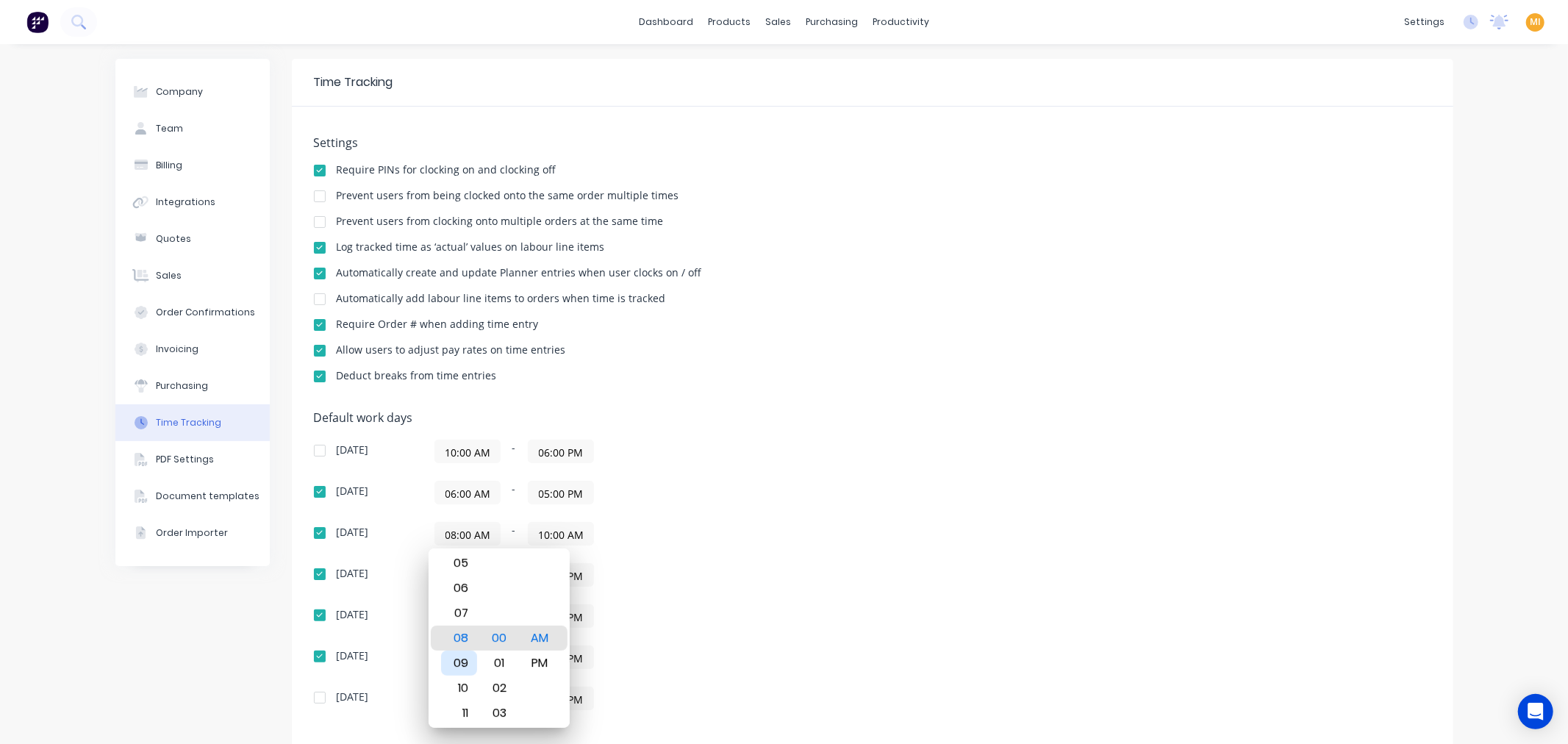
click at [460, 663] on div "09" at bounding box center [459, 663] width 36 height 25
click at [218, 628] on div "Company Team Billing Integrations Quotes Sales Order Confirmations Invoicing Pu…" at bounding box center [193, 473] width 154 height 828
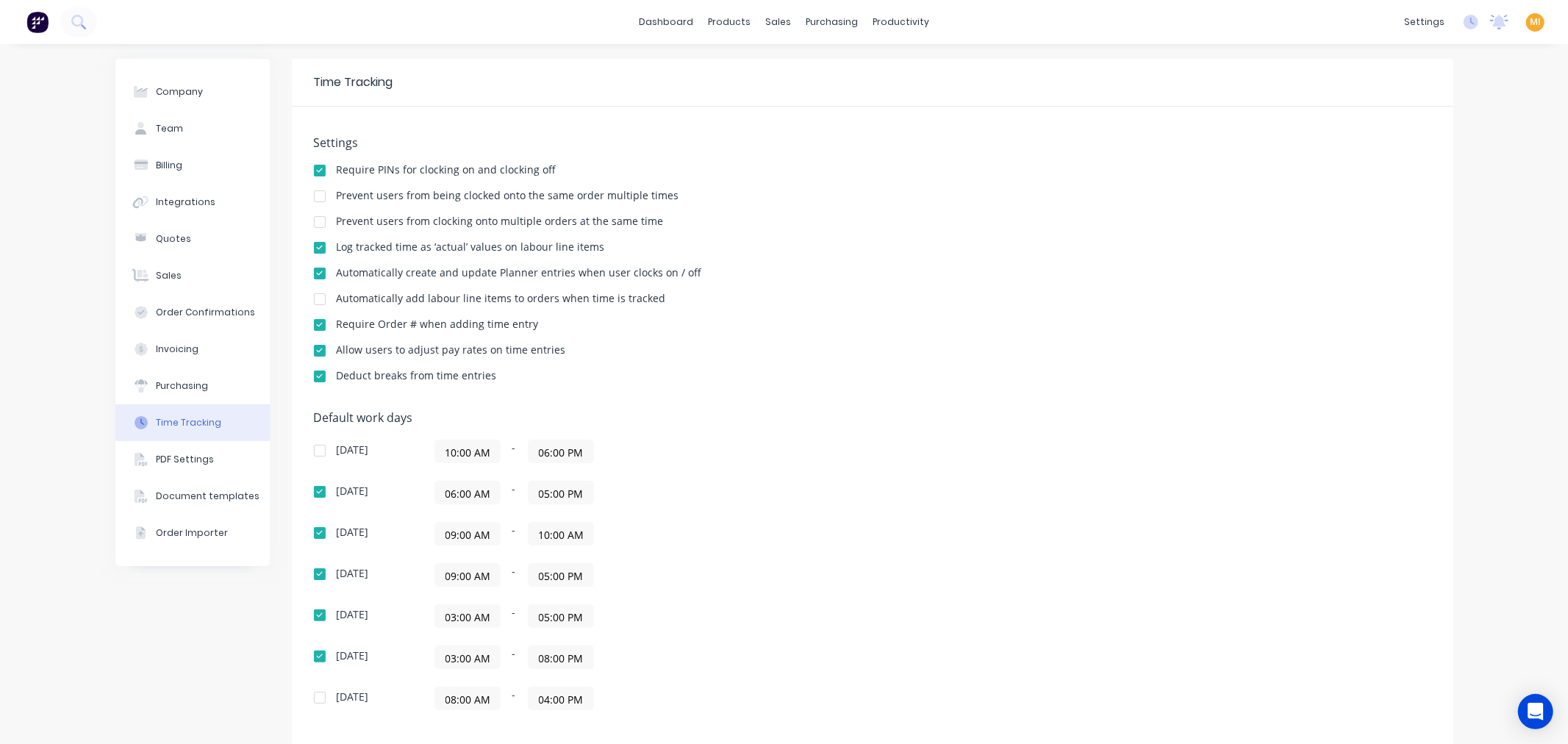
click at [184, 632] on div "Company Team Billing Integrations Quotes Sales Order Confirmations Invoicing Pu…" at bounding box center [193, 473] width 154 height 828
drag, startPoint x: 200, startPoint y: 642, endPoint x: 210, endPoint y: 635, distance: 12.2
click at [200, 642] on div "Company Team Billing Integrations Quotes Sales Order Confirmations Invoicing Pu…" at bounding box center [193, 473] width 154 height 828
click at [465, 534] on input "09:00 AM" at bounding box center [468, 533] width 65 height 22
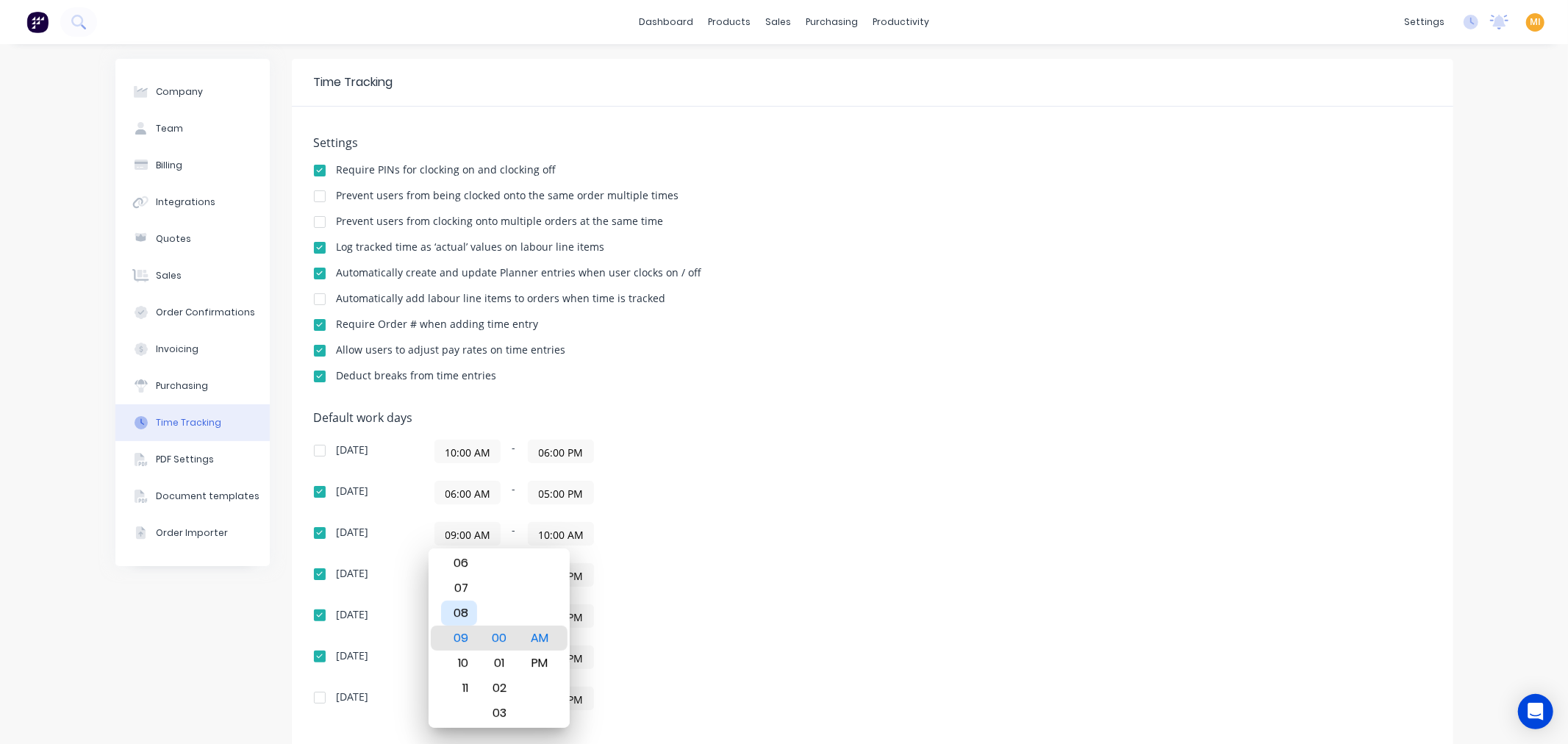
click at [463, 610] on div "08" at bounding box center [459, 612] width 36 height 25
type input "08:50 AM"
click at [503, 628] on div "50" at bounding box center [499, 637] width 36 height 25
click at [818, 640] on div "Sunday 10:00 AM - 06:00 PM Monday 06:00 AM - 05:00 PM Tuesday 08:50 AM - 10:00 …" at bounding box center [570, 574] width 515 height 271
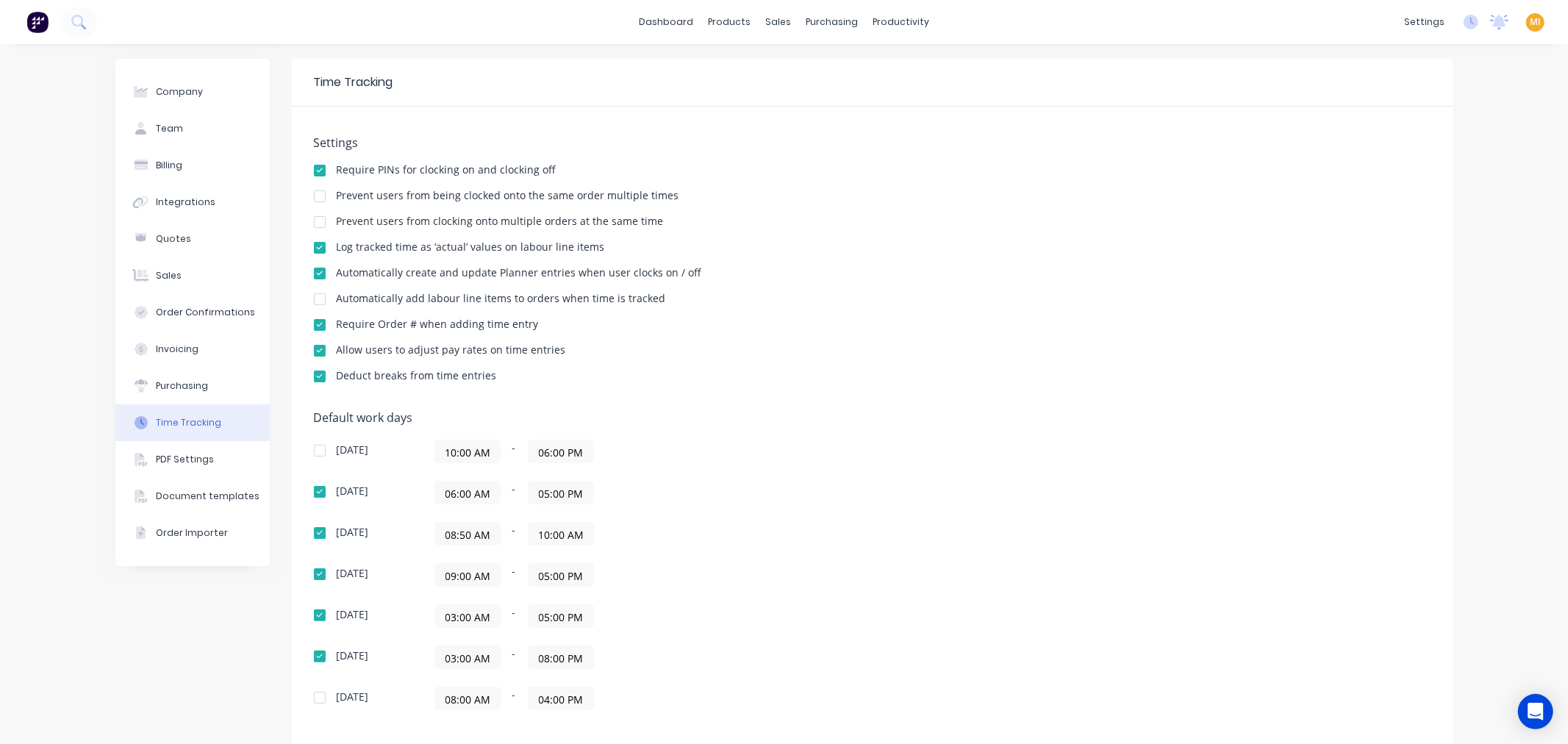
click at [683, 622] on div "03:00 AM - 05:00 PM" at bounding box center [617, 615] width 367 height 23
click at [188, 400] on button "Purchasing" at bounding box center [193, 385] width 154 height 37
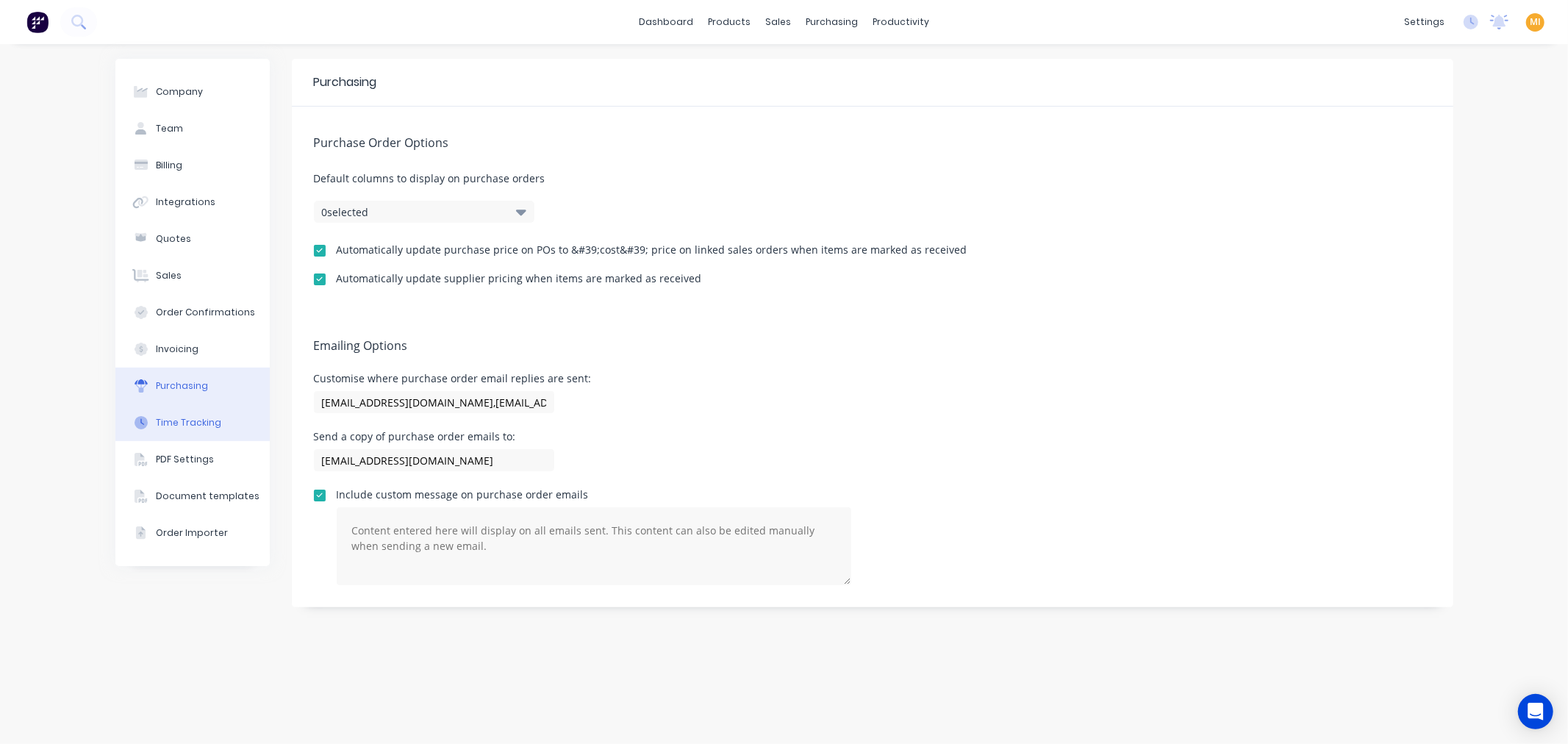
click at [186, 422] on div "Time Tracking" at bounding box center [188, 422] width 65 height 13
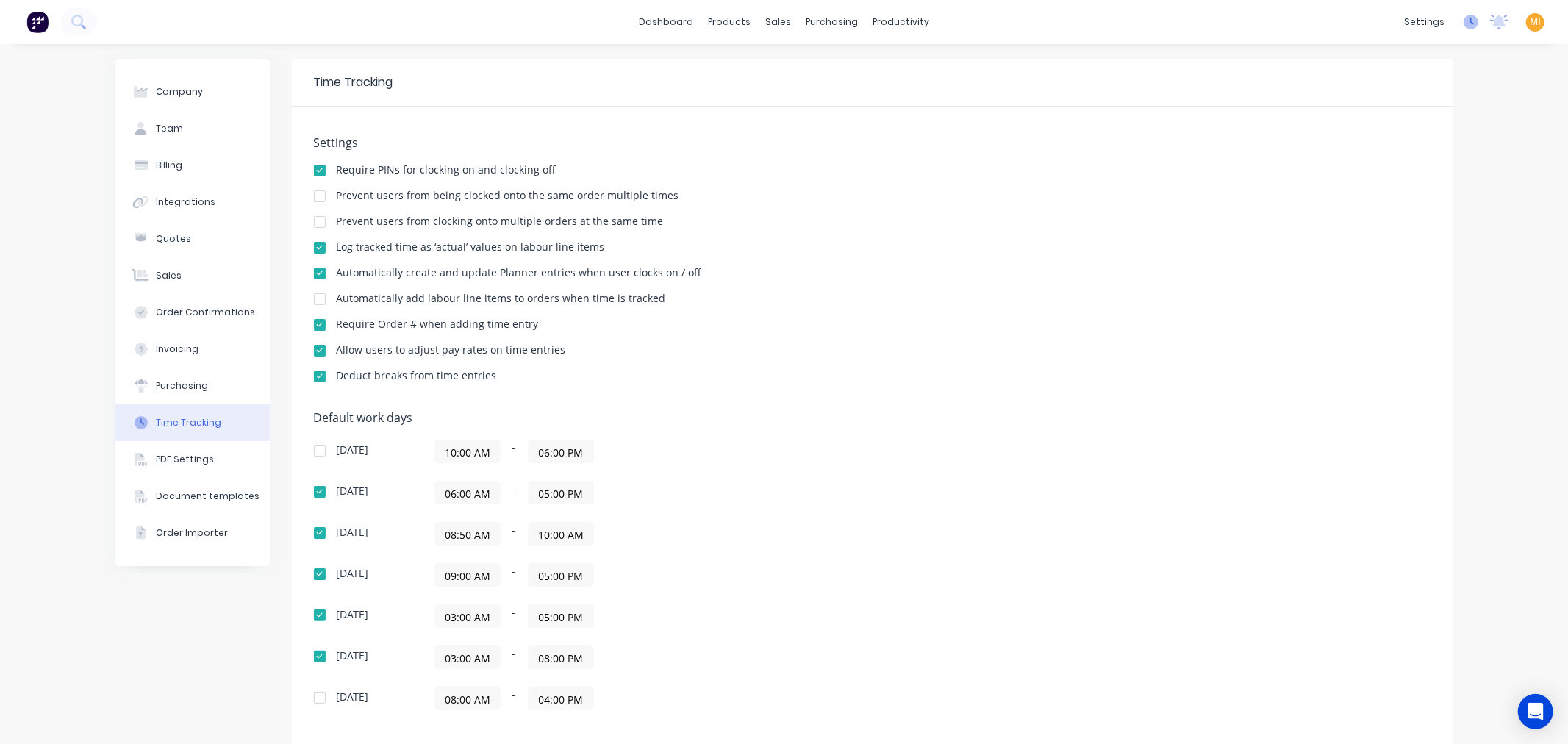
click at [1464, 26] on icon at bounding box center [1470, 21] width 15 height 15
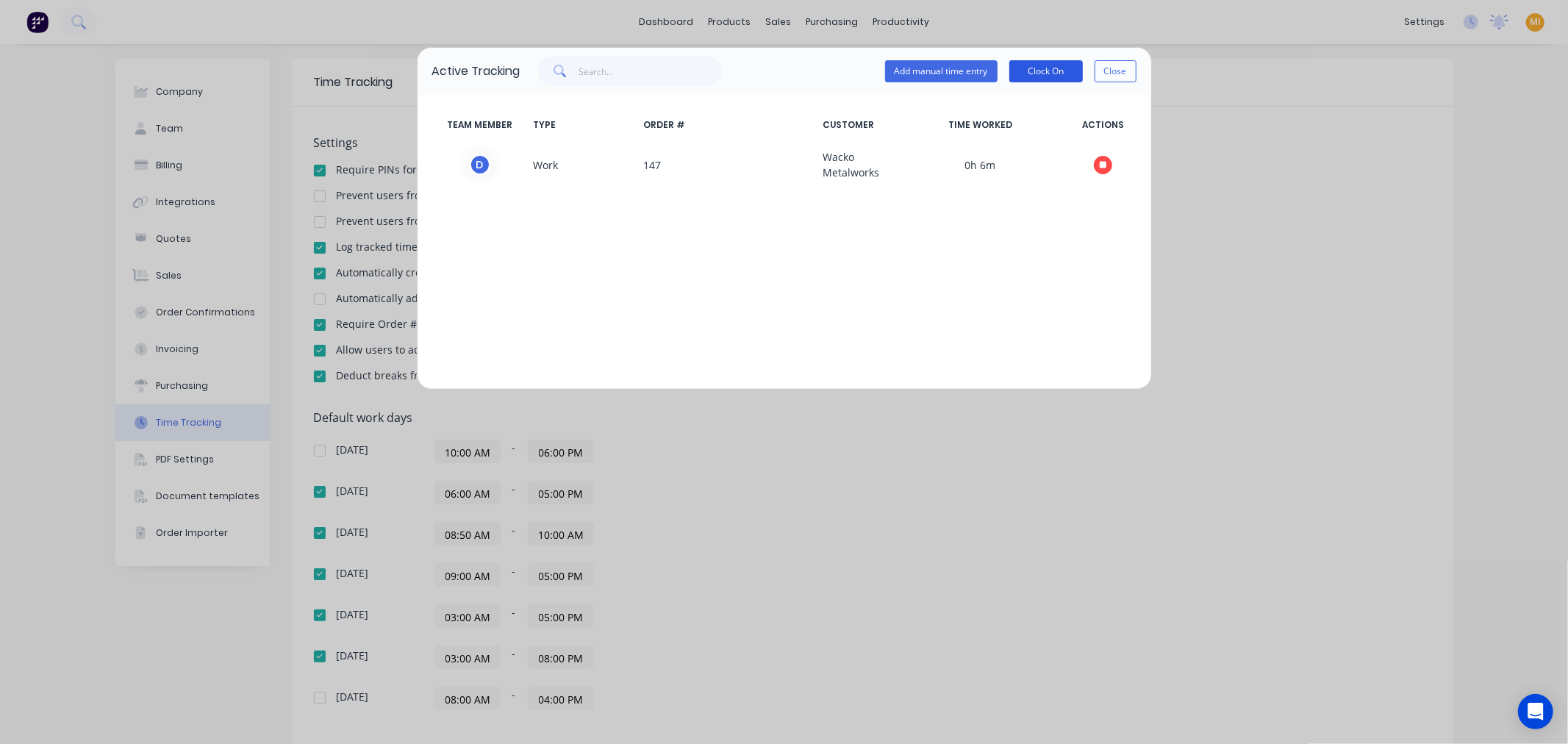
click at [1054, 67] on button "Clock On" at bounding box center [1046, 71] width 74 height 22
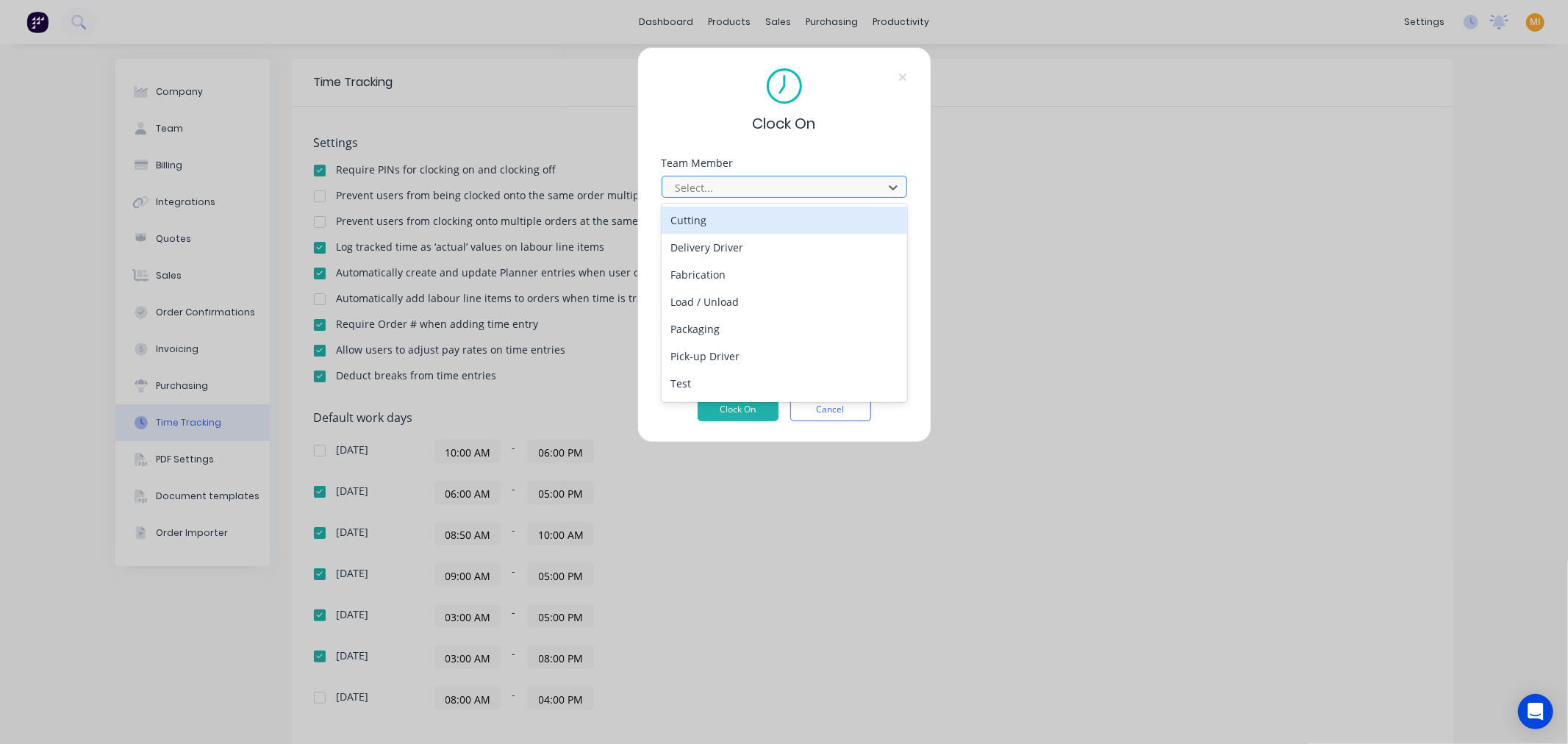
drag, startPoint x: 729, startPoint y: 191, endPoint x: 730, endPoint y: 199, distance: 8.1
click at [730, 189] on div at bounding box center [774, 187] width 201 height 18
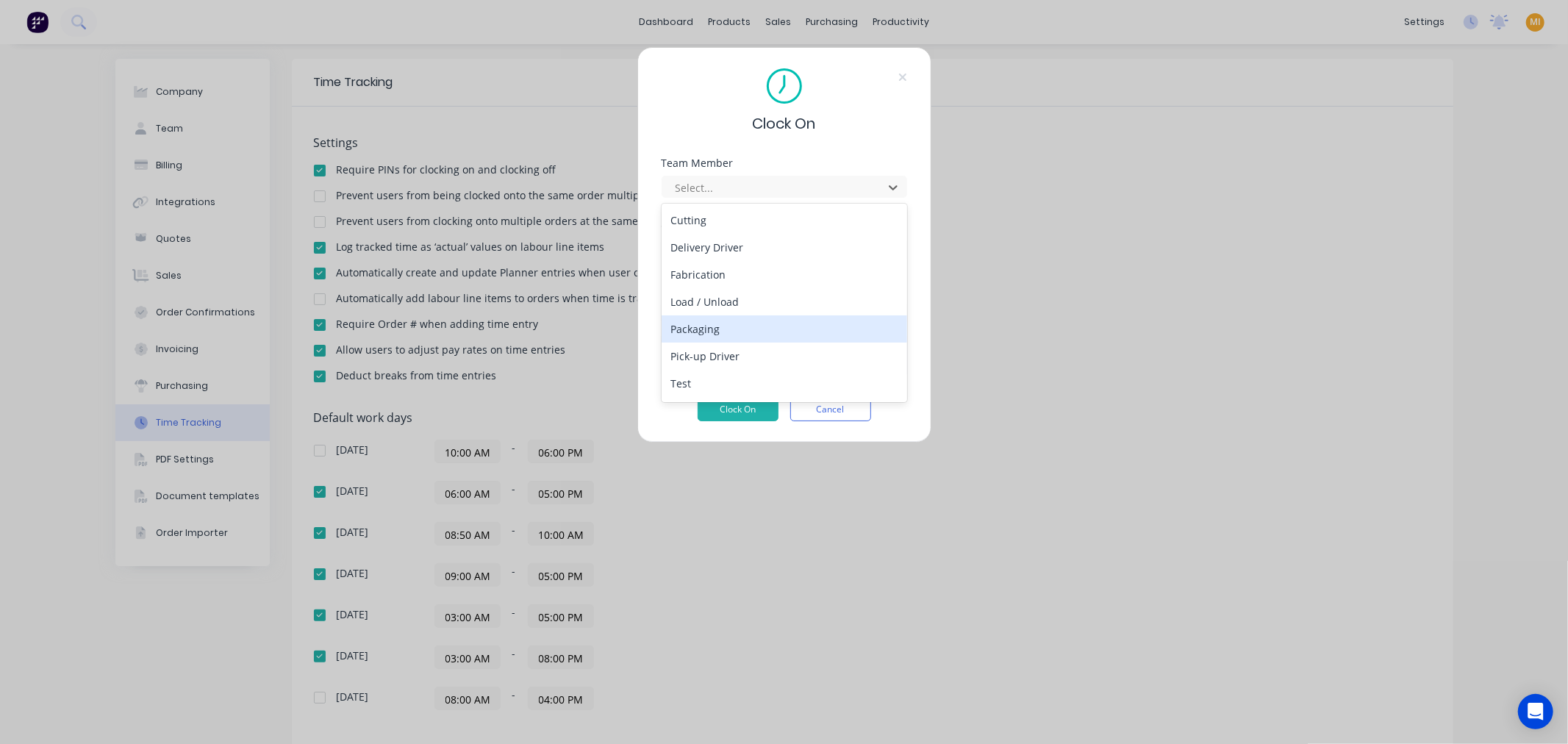
click at [706, 339] on div "Packaging" at bounding box center [784, 329] width 246 height 27
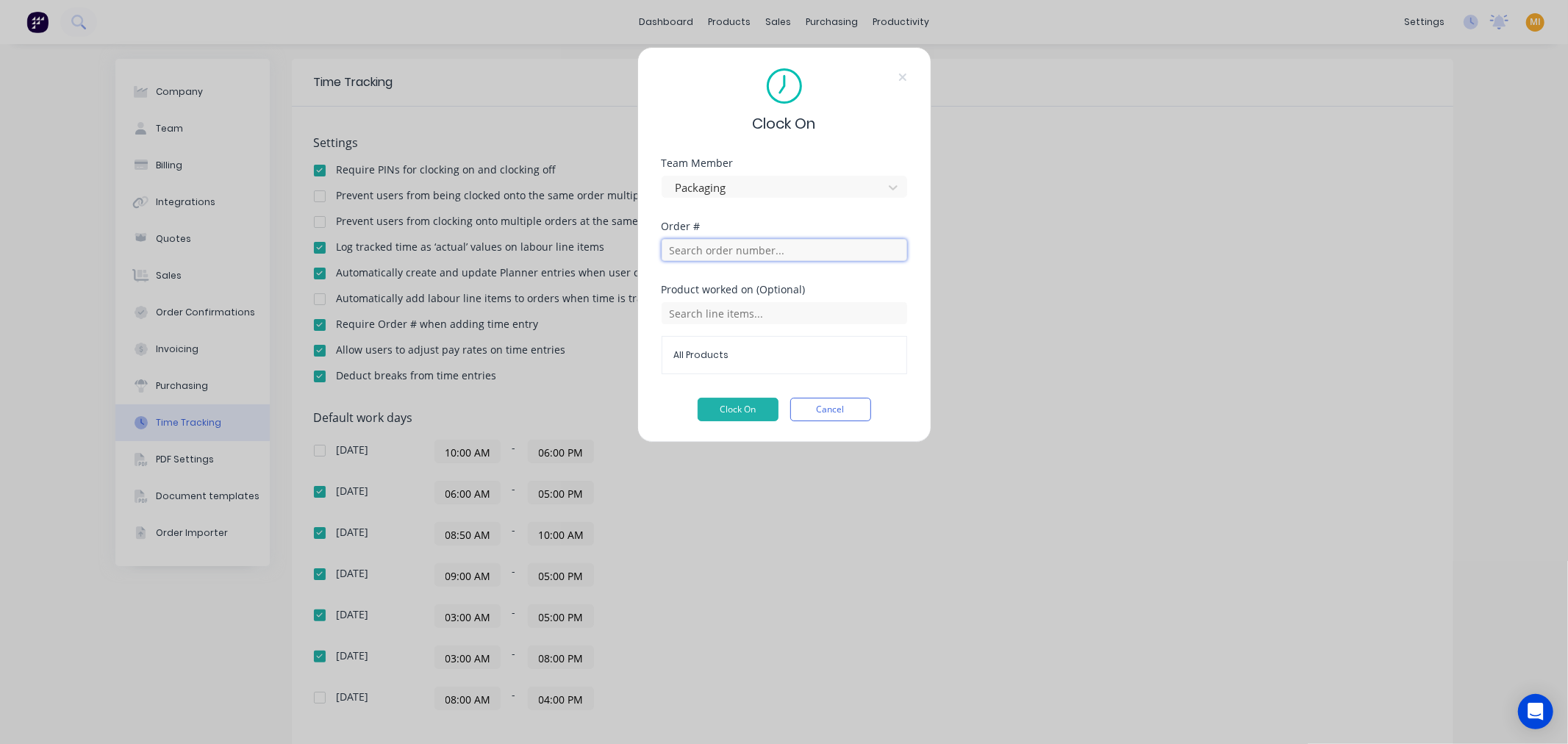
click at [747, 246] on input "text" at bounding box center [784, 250] width 246 height 22
type input "126"
click at [753, 298] on span "MetaForge" at bounding box center [784, 303] width 214 height 13
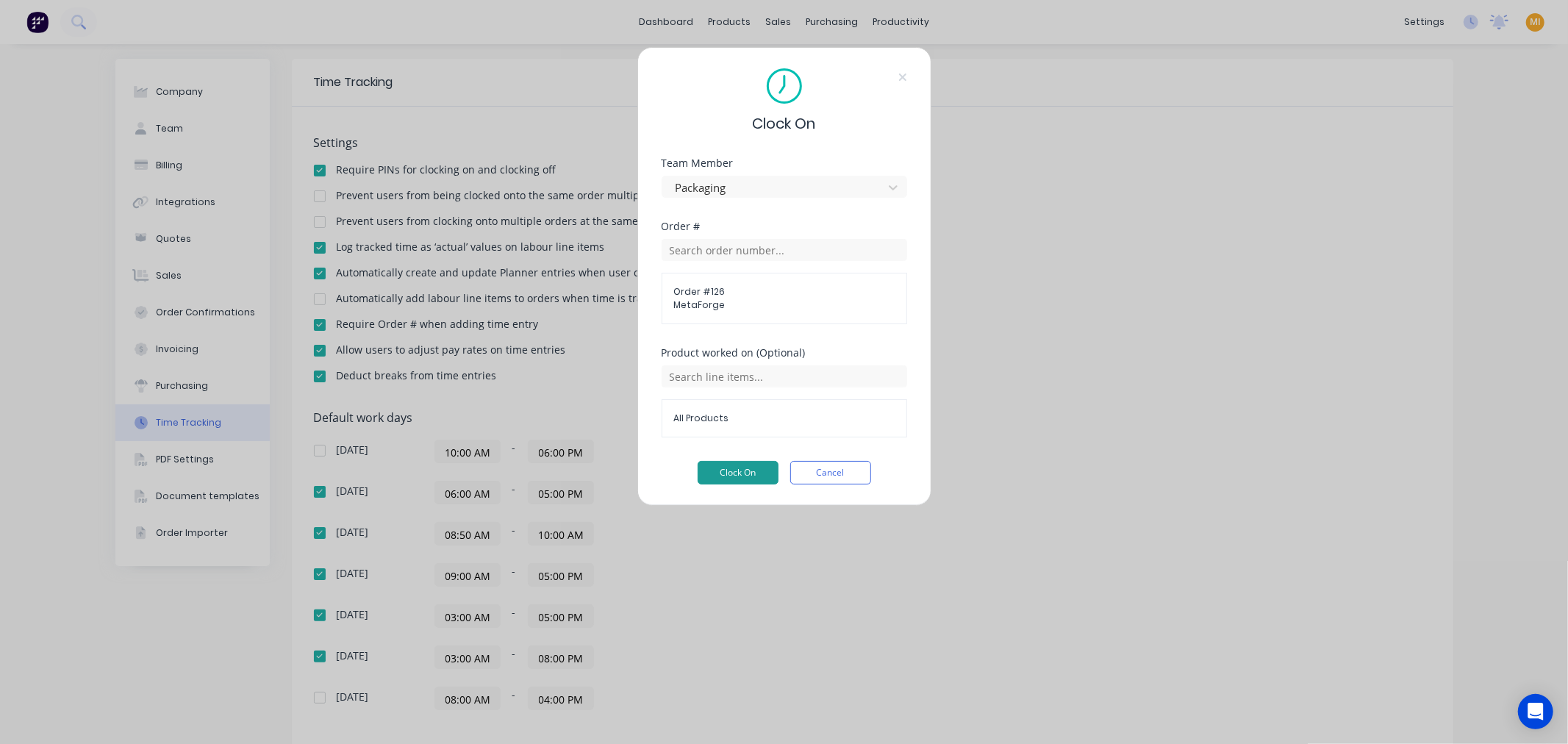
click at [738, 467] on button "Clock On" at bounding box center [737, 472] width 80 height 23
click at [806, 474] on button "Cancel" at bounding box center [831, 472] width 80 height 23
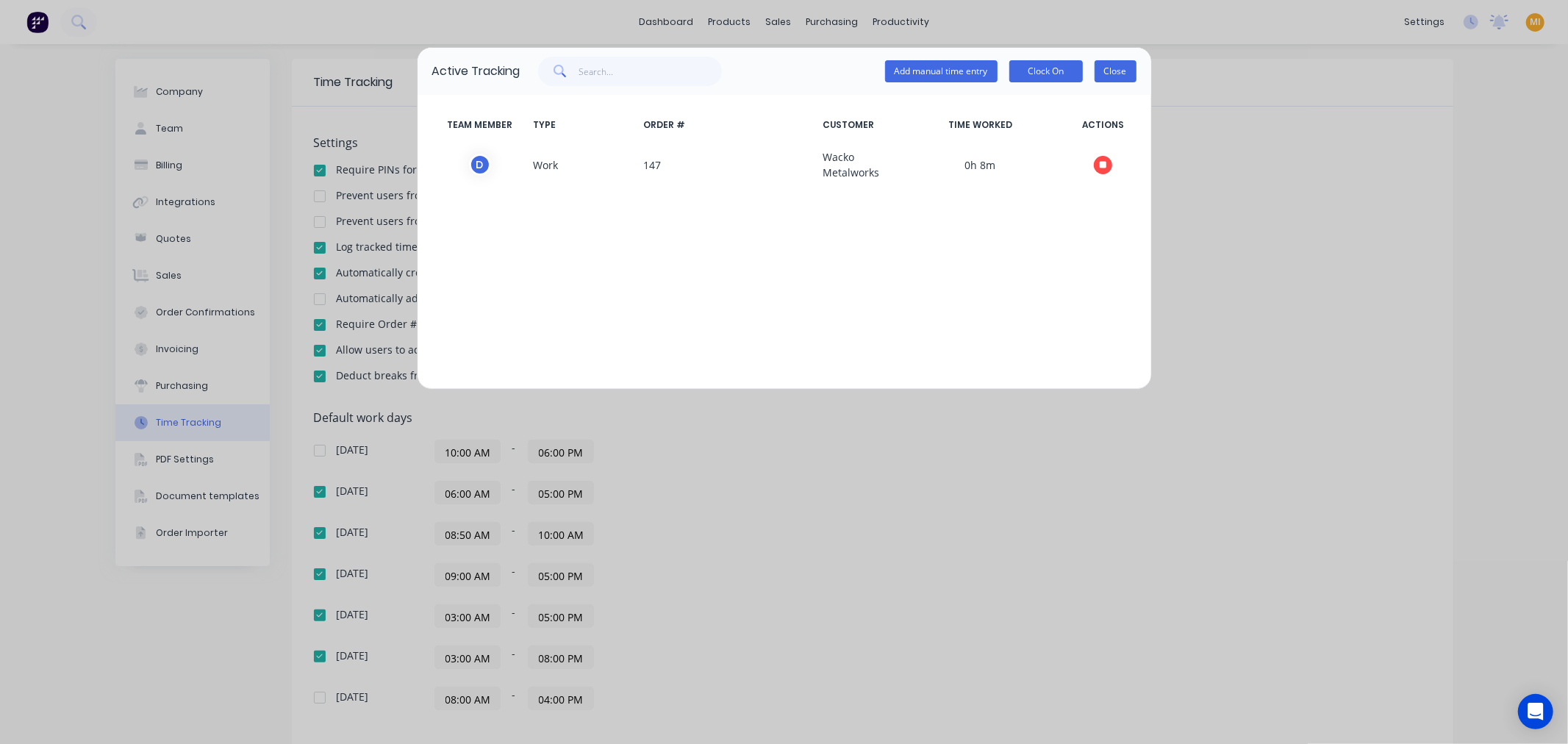
click at [1108, 66] on button "Close" at bounding box center [1115, 71] width 42 height 22
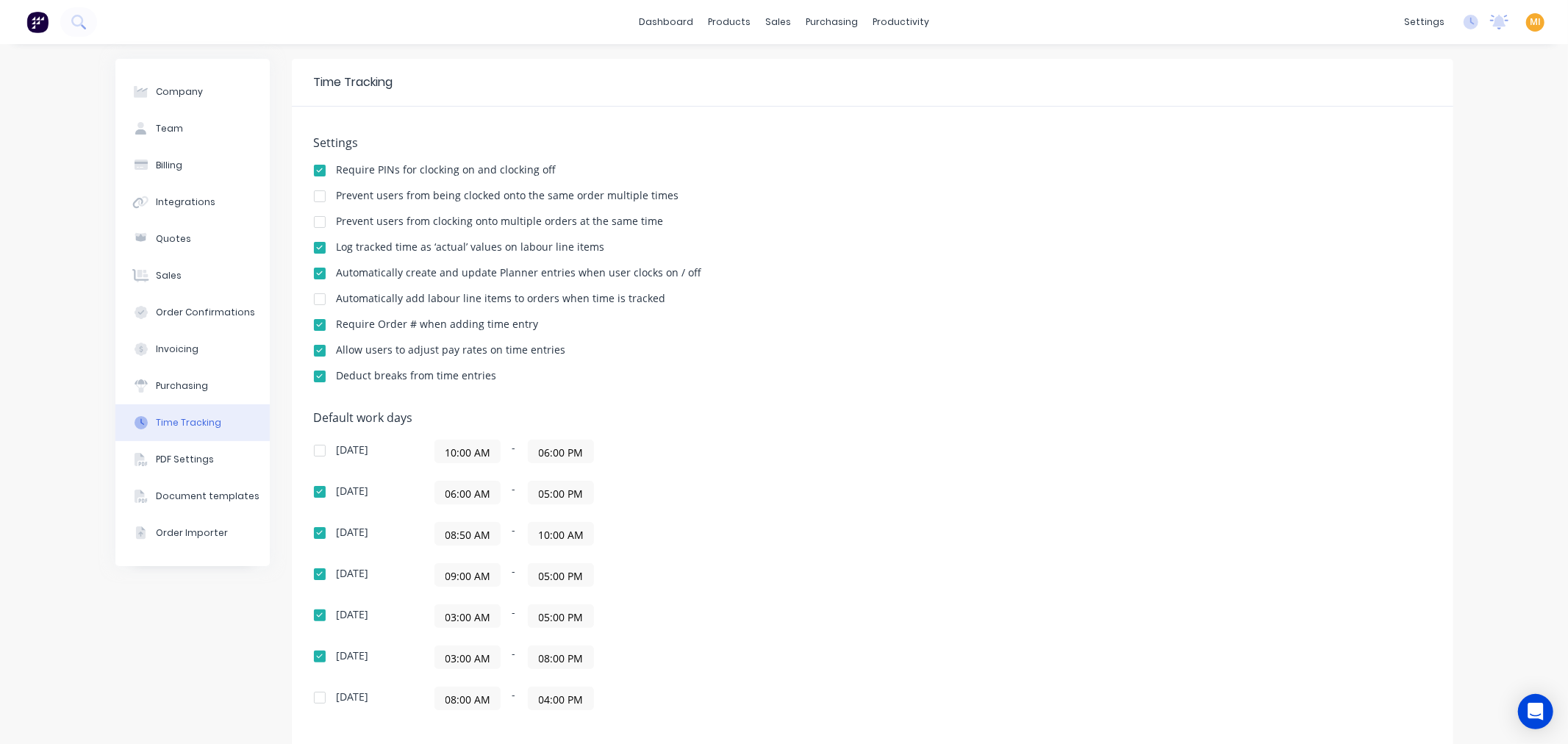
click at [1467, 24] on div "settings No new notifications Mark all as read Maricar mentioned you in a messa…" at bounding box center [1482, 22] width 171 height 22
click at [1450, 26] on div "settings No new notifications Mark all as read Maricar mentioned you in a messa…" at bounding box center [1482, 22] width 171 height 22
click at [1464, 28] on icon at bounding box center [1470, 21] width 15 height 15
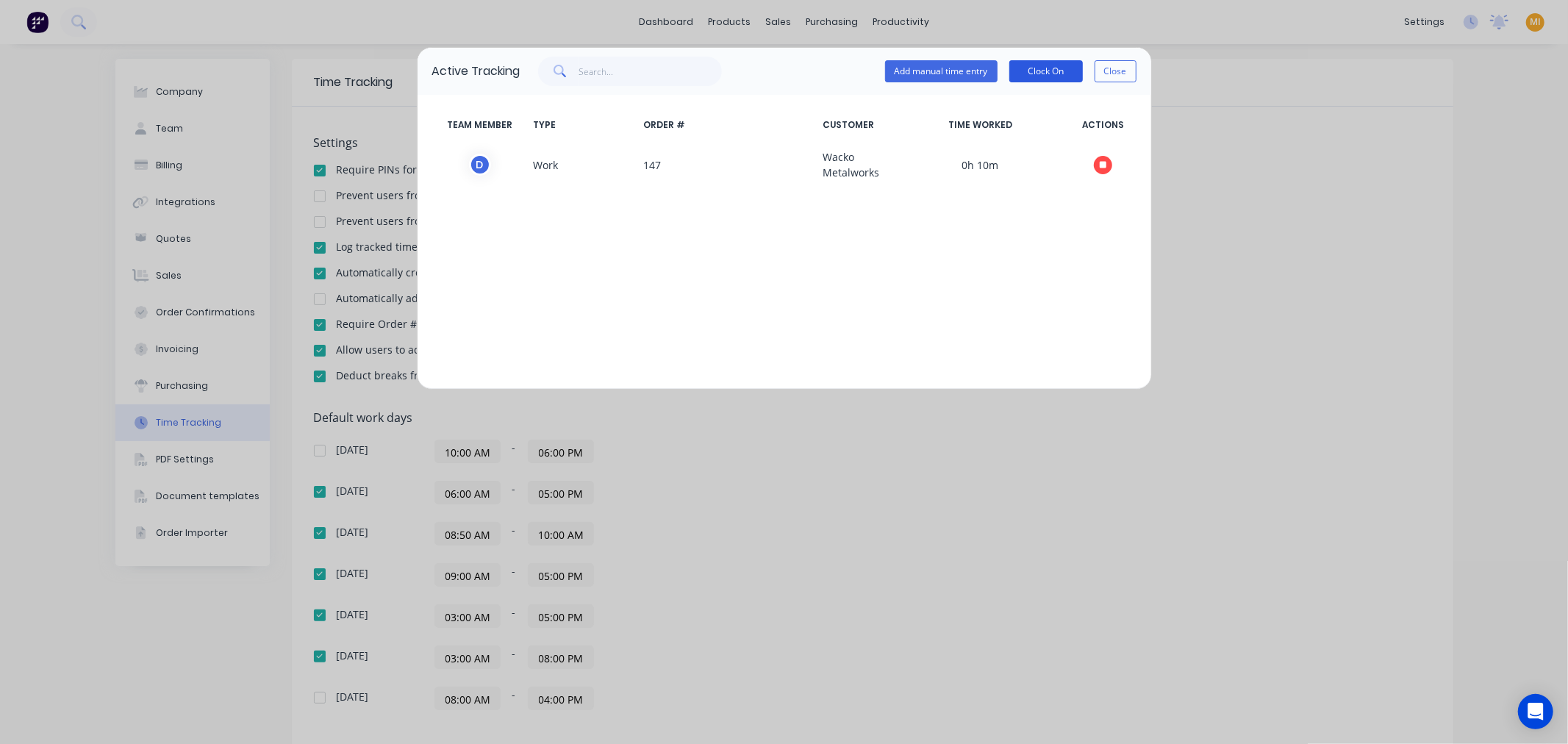
click at [1058, 71] on button "Clock On" at bounding box center [1046, 71] width 74 height 22
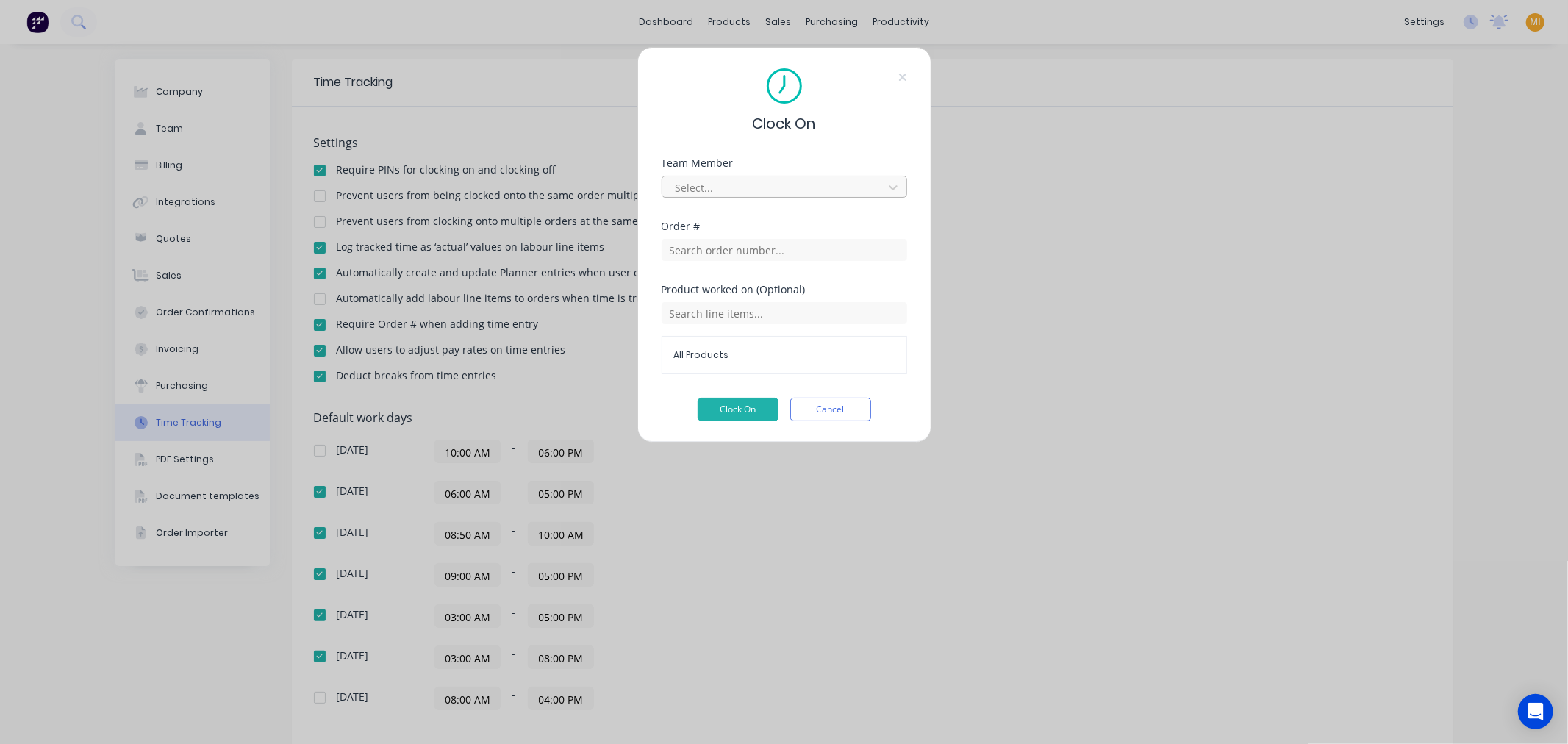
click at [760, 194] on div at bounding box center [774, 187] width 201 height 18
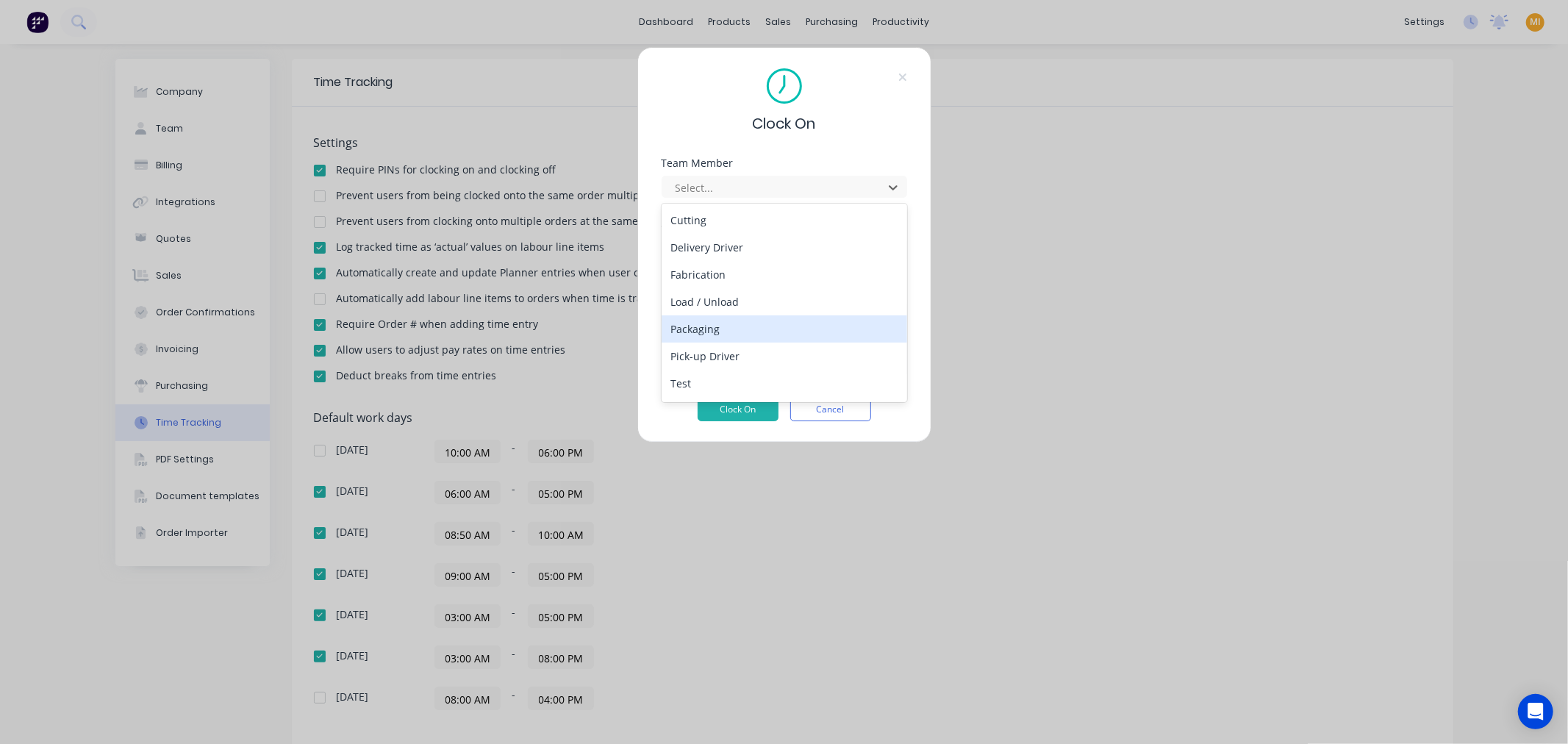
click at [722, 336] on div "Packaging" at bounding box center [784, 329] width 246 height 27
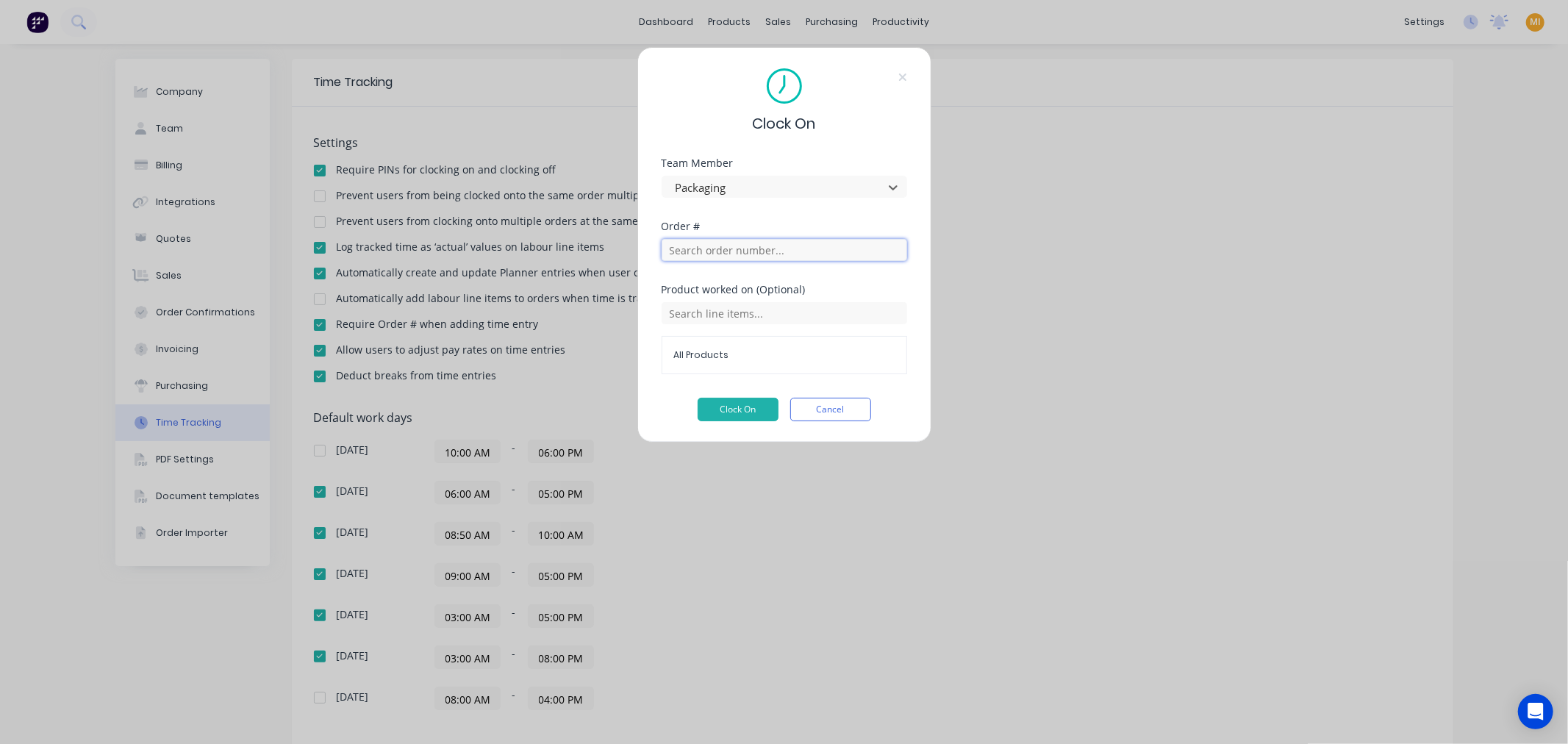
click at [717, 247] on input "text" at bounding box center [784, 250] width 246 height 22
type input "126"
drag, startPoint x: 712, startPoint y: 307, endPoint x: 718, endPoint y: 381, distance: 74.2
click at [712, 306] on span "MetaForge" at bounding box center [784, 303] width 214 height 13
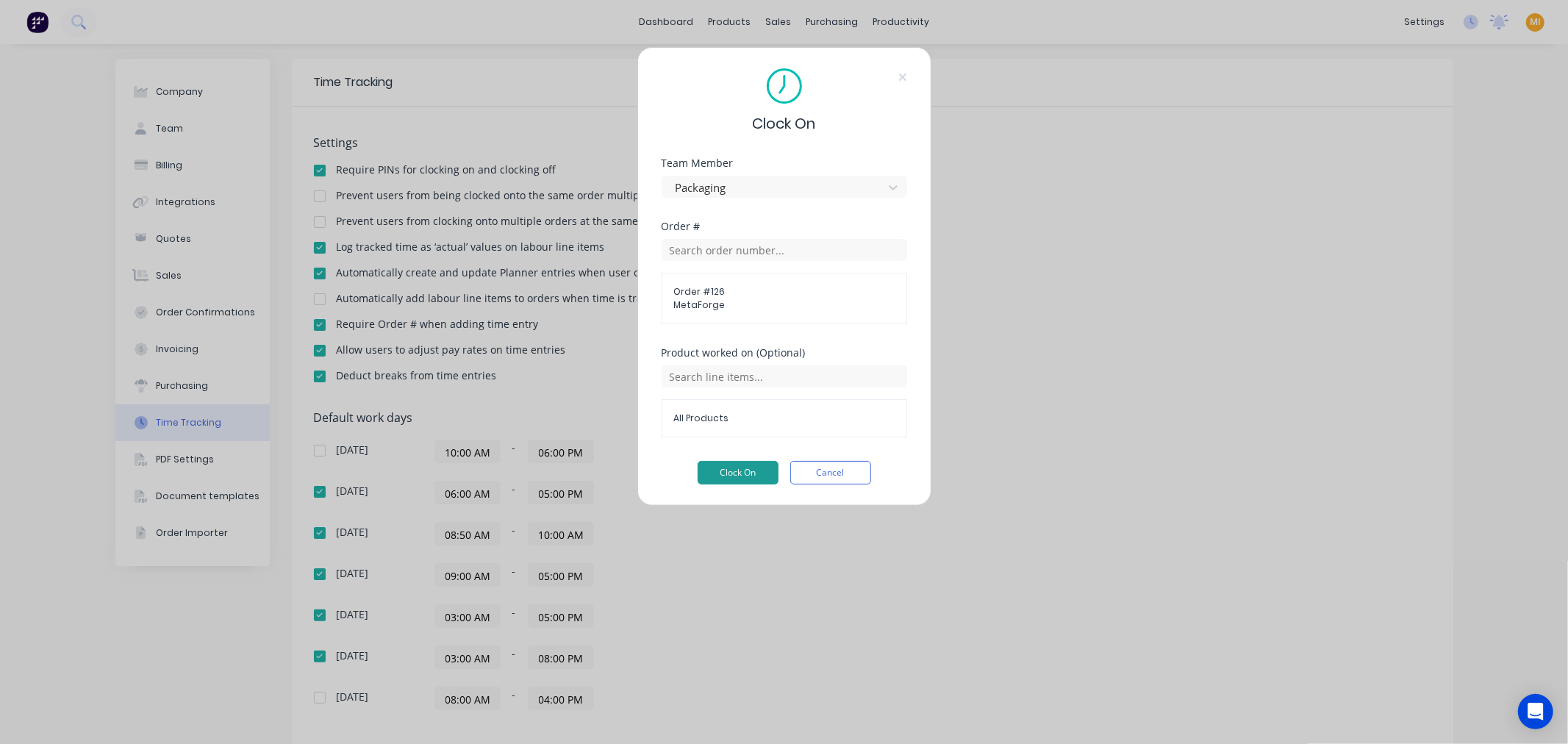
click at [729, 466] on button "Clock On" at bounding box center [737, 472] width 80 height 23
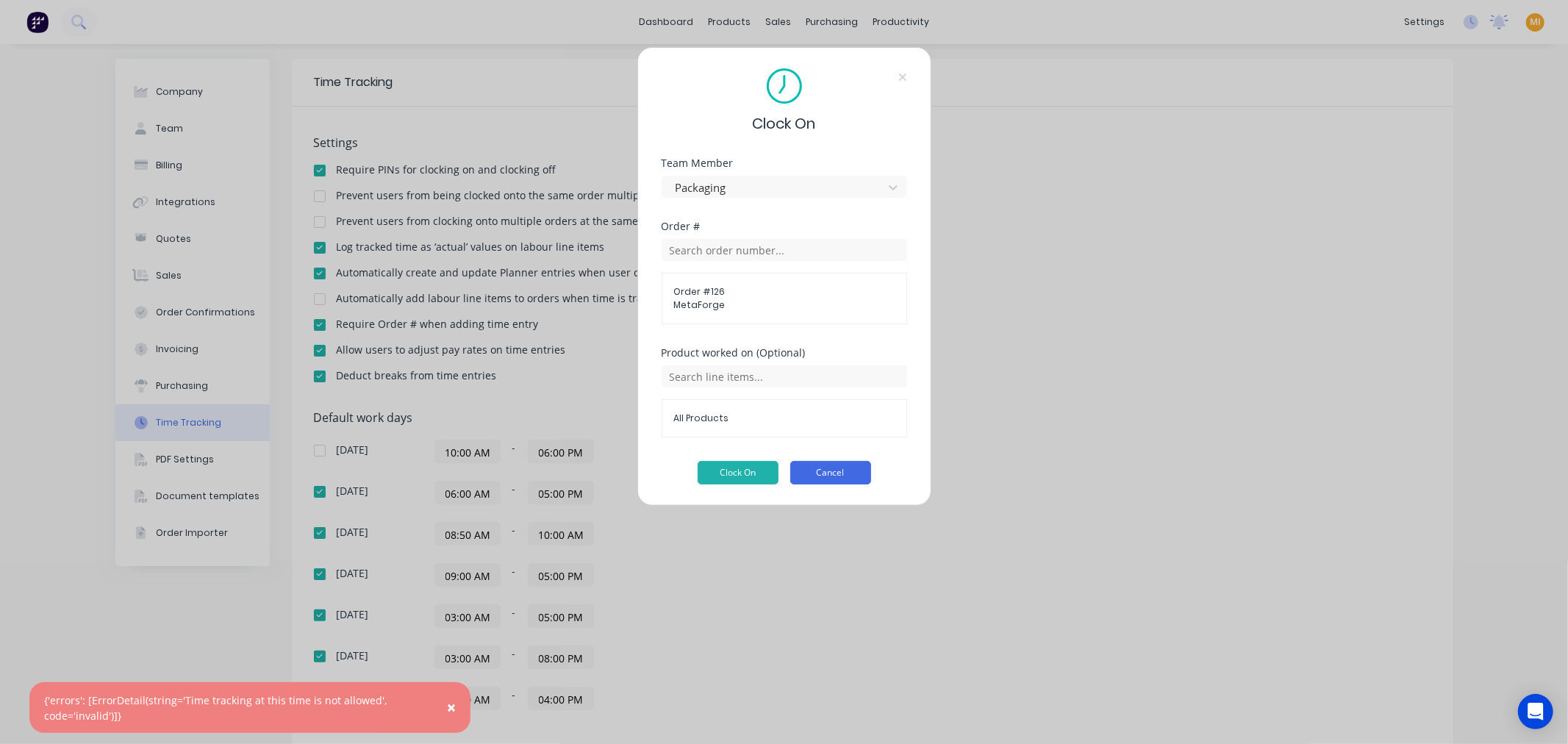
click at [828, 479] on button "Cancel" at bounding box center [831, 472] width 80 height 23
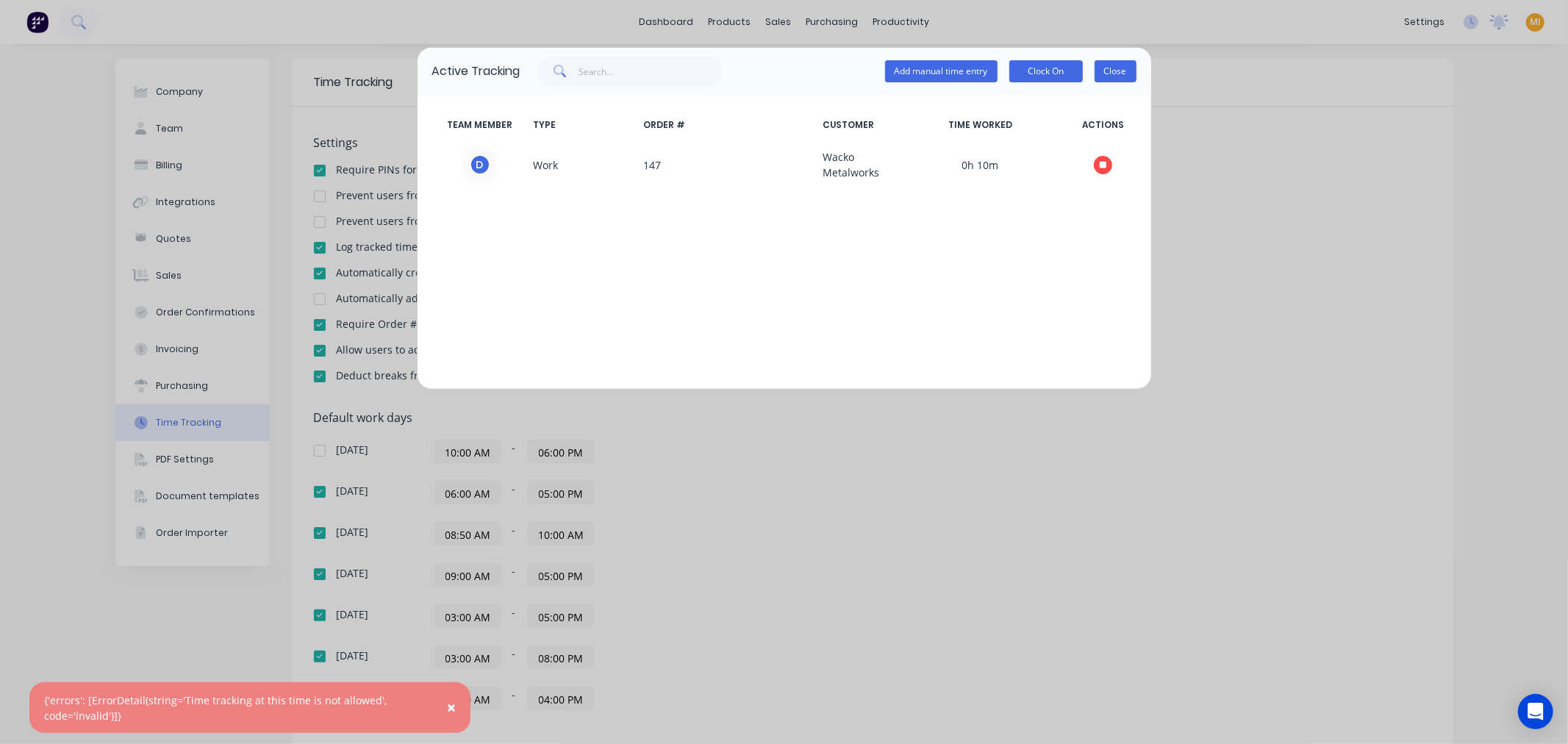
click at [1112, 70] on button "Close" at bounding box center [1115, 71] width 42 height 22
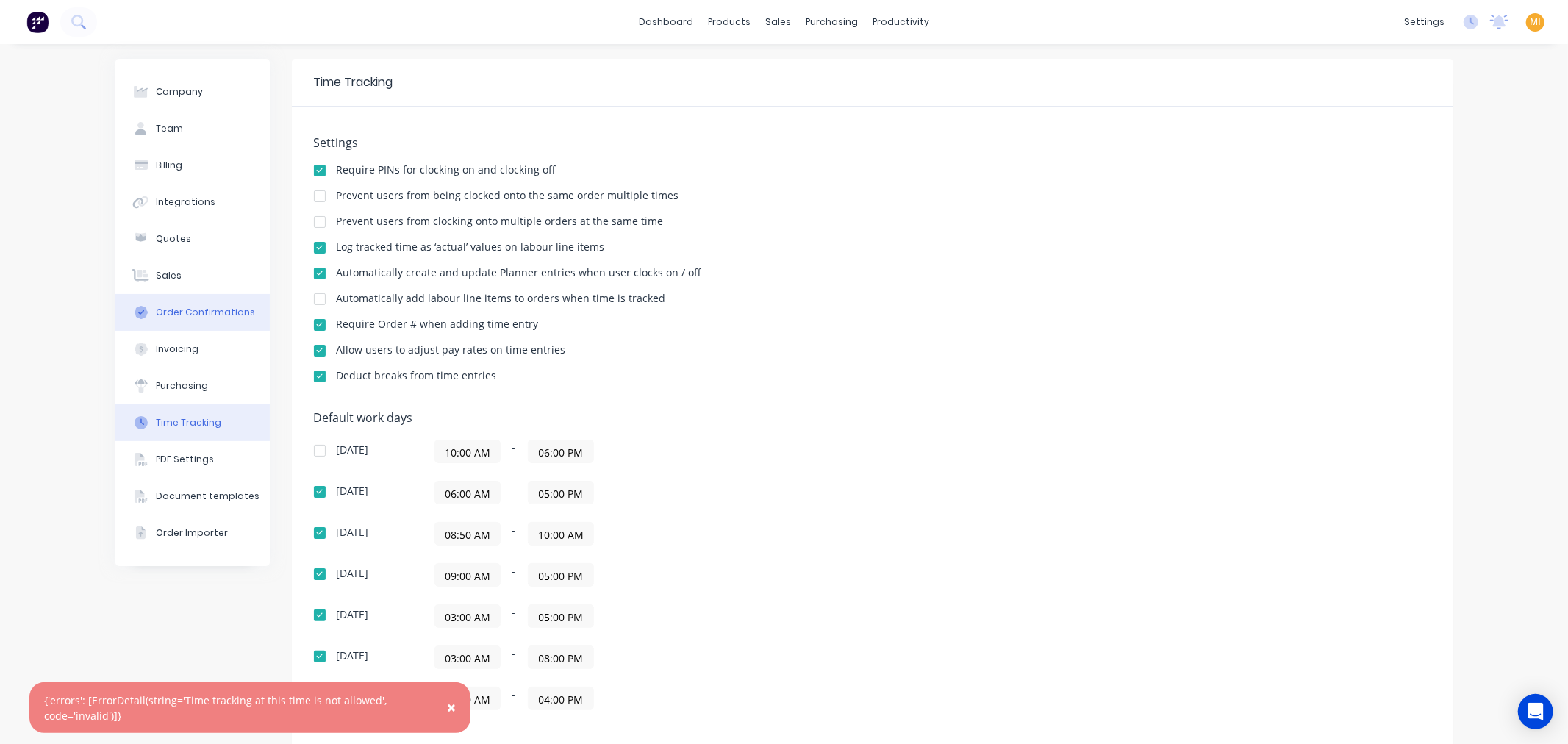
click at [211, 304] on button "Order Confirmations" at bounding box center [193, 312] width 154 height 37
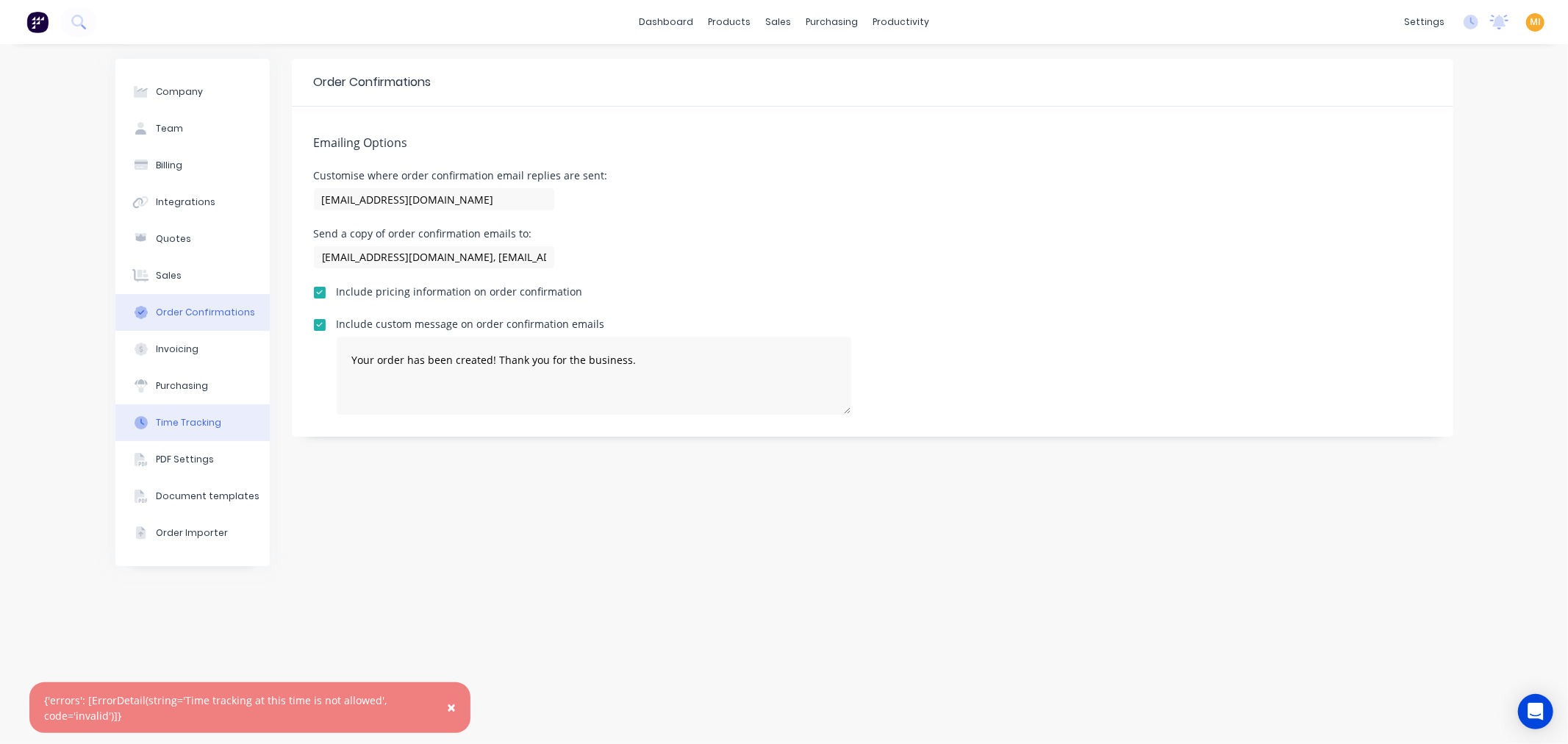
click at [201, 427] on div "Time Tracking" at bounding box center [188, 422] width 65 height 13
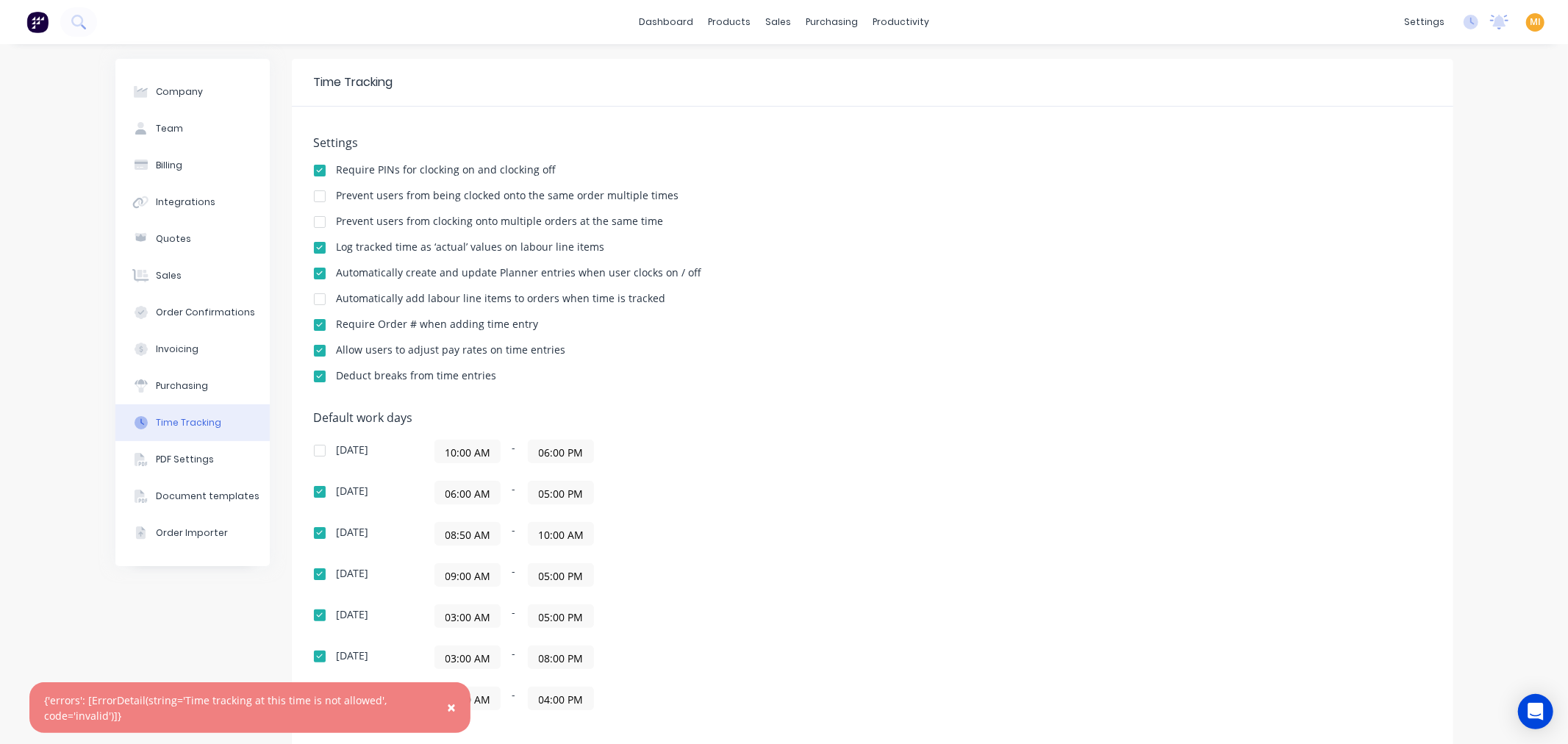
drag, startPoint x: 454, startPoint y: 705, endPoint x: 742, endPoint y: 455, distance: 381.4
click at [454, 704] on span "×" at bounding box center [451, 707] width 9 height 21
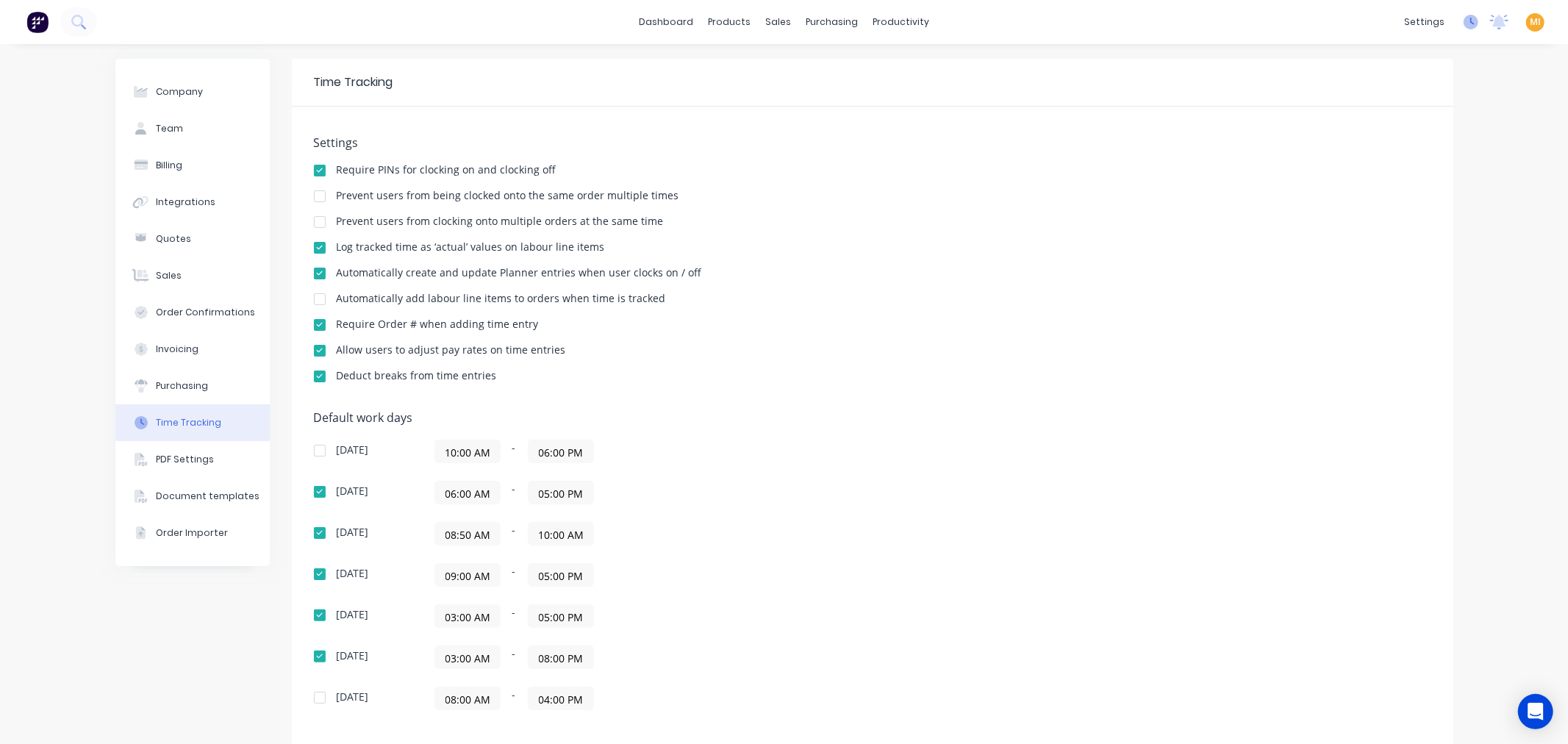
click at [1464, 23] on icon at bounding box center [1470, 21] width 15 height 15
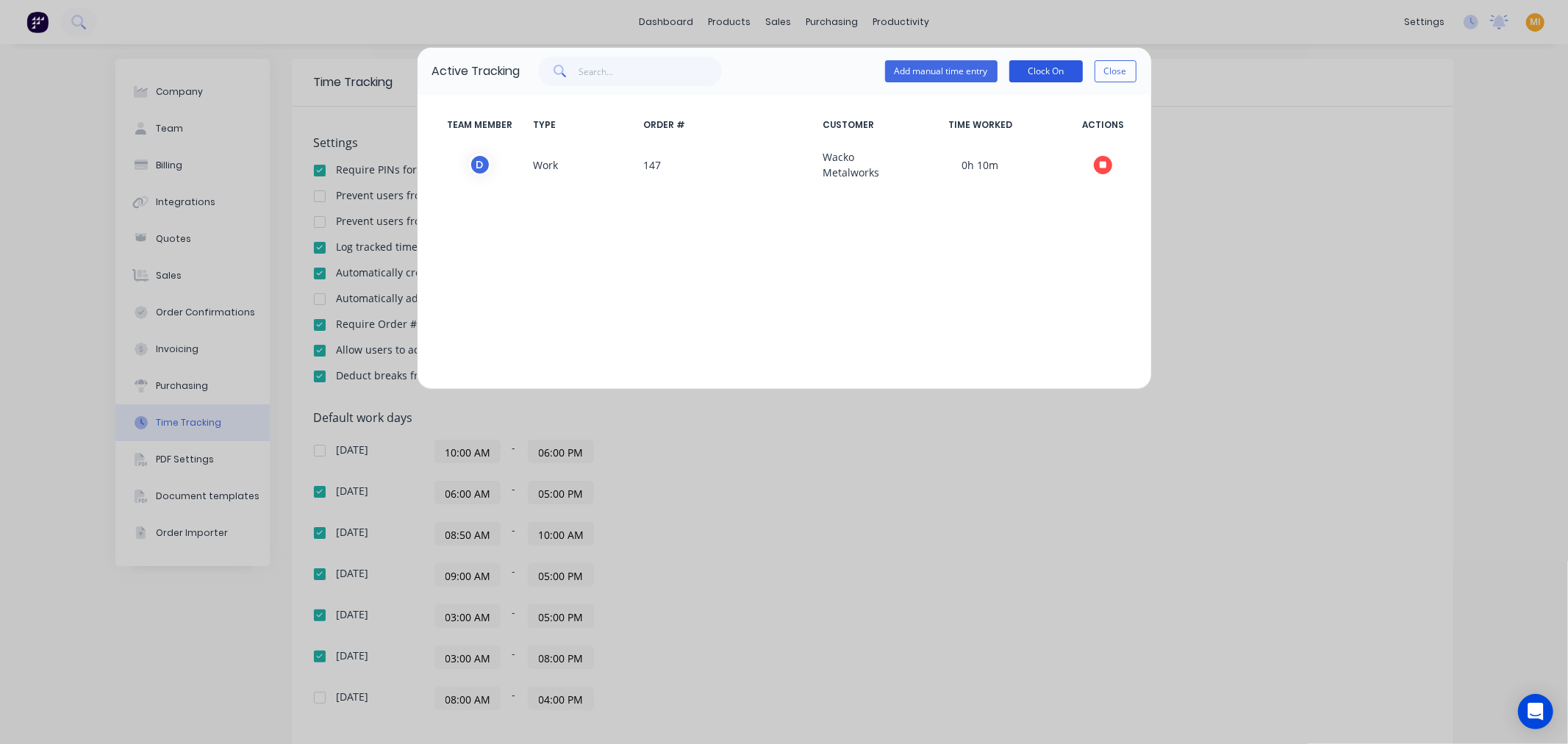
click at [1045, 71] on button "Clock On" at bounding box center [1046, 71] width 74 height 22
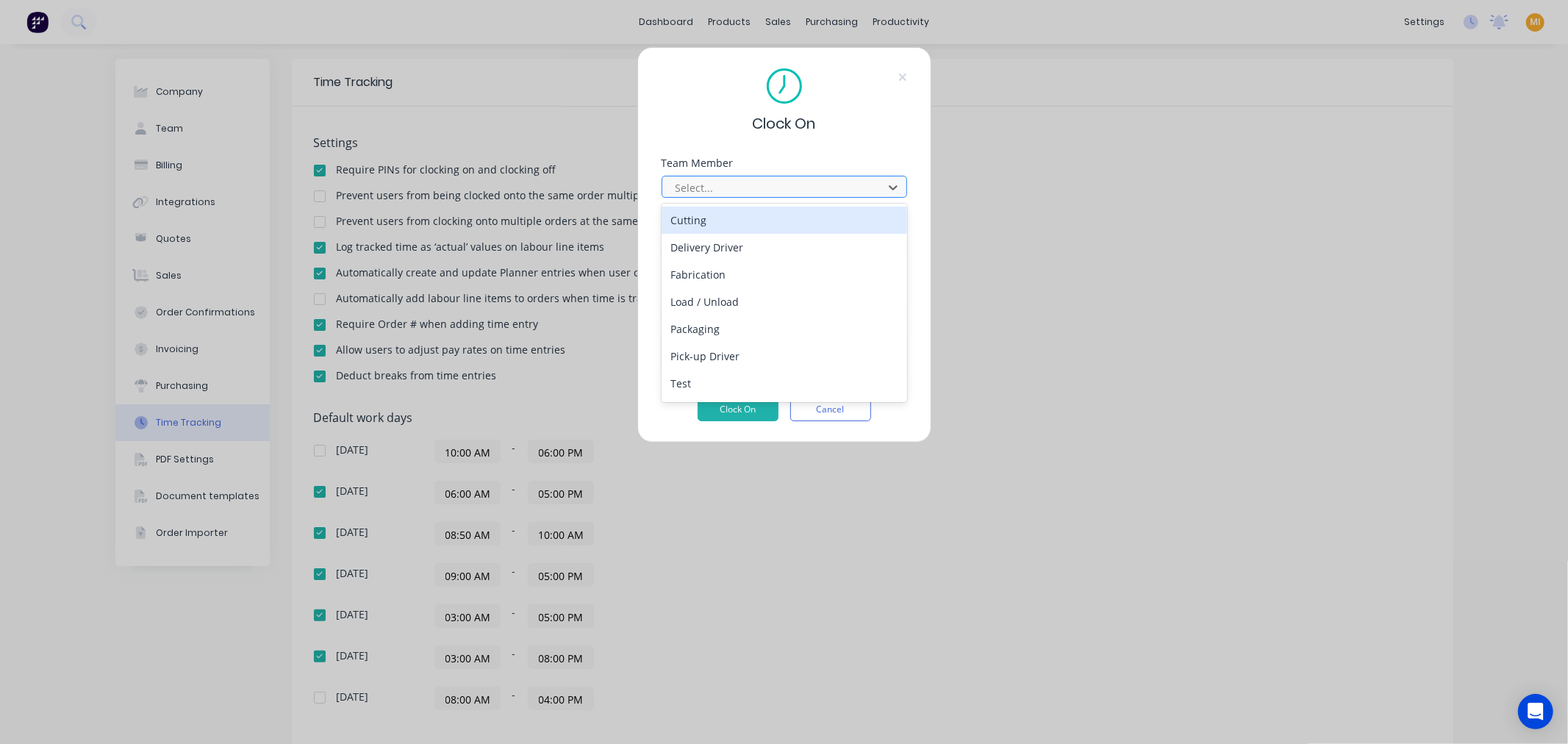
click at [748, 191] on div at bounding box center [774, 187] width 201 height 18
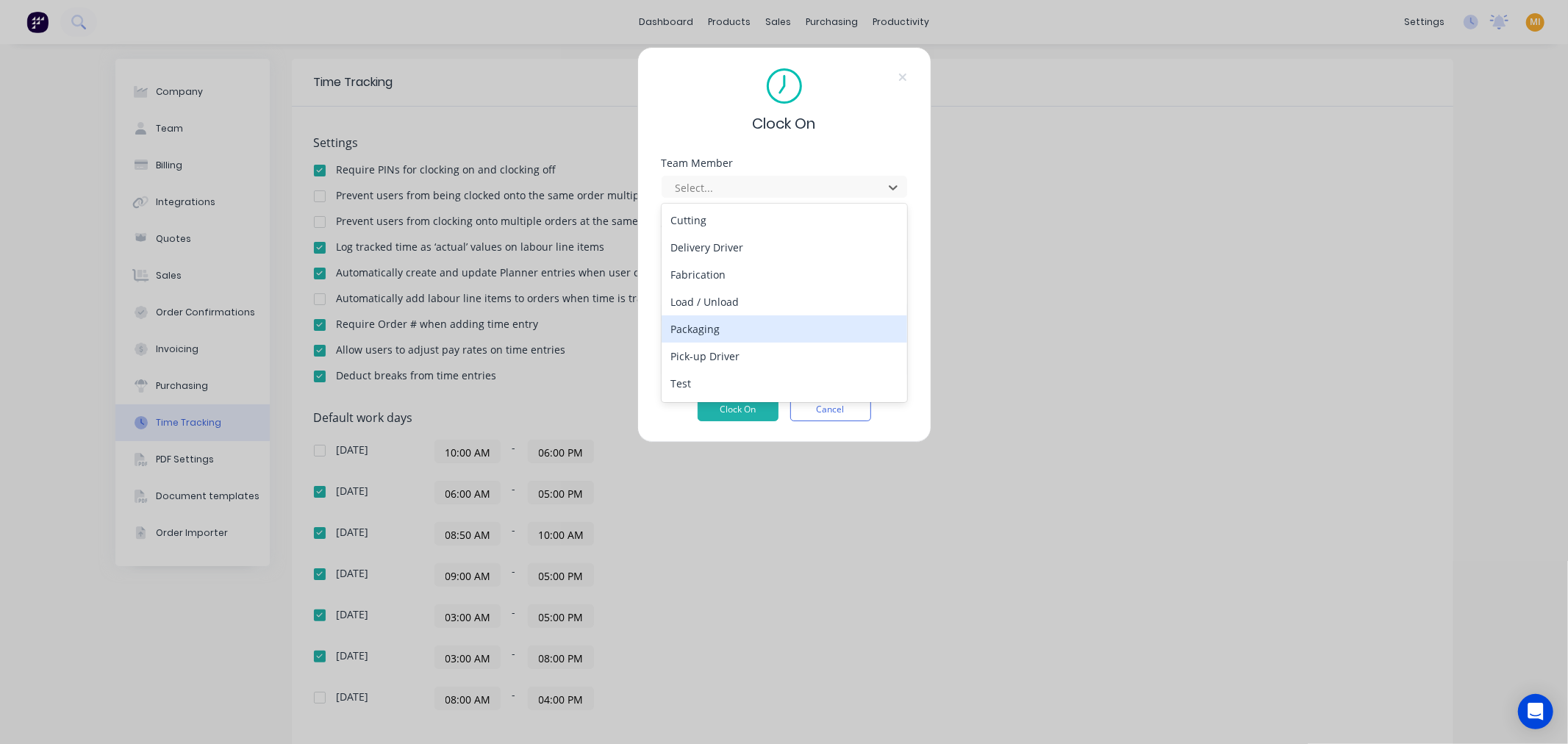
drag, startPoint x: 728, startPoint y: 329, endPoint x: 725, endPoint y: 313, distance: 16.3
click at [728, 331] on div "Packaging" at bounding box center [784, 329] width 246 height 27
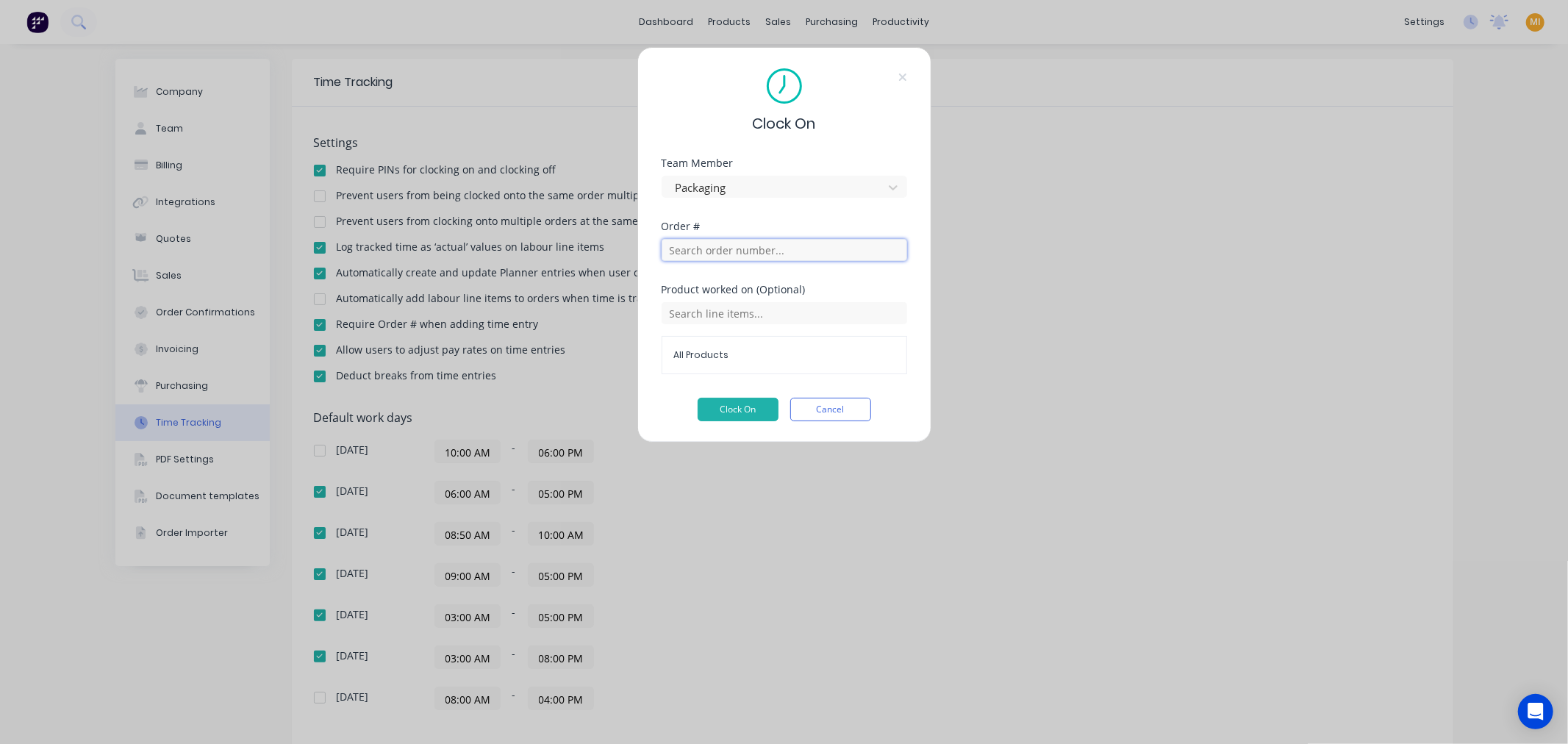
click at [735, 257] on input "text" at bounding box center [784, 250] width 246 height 22
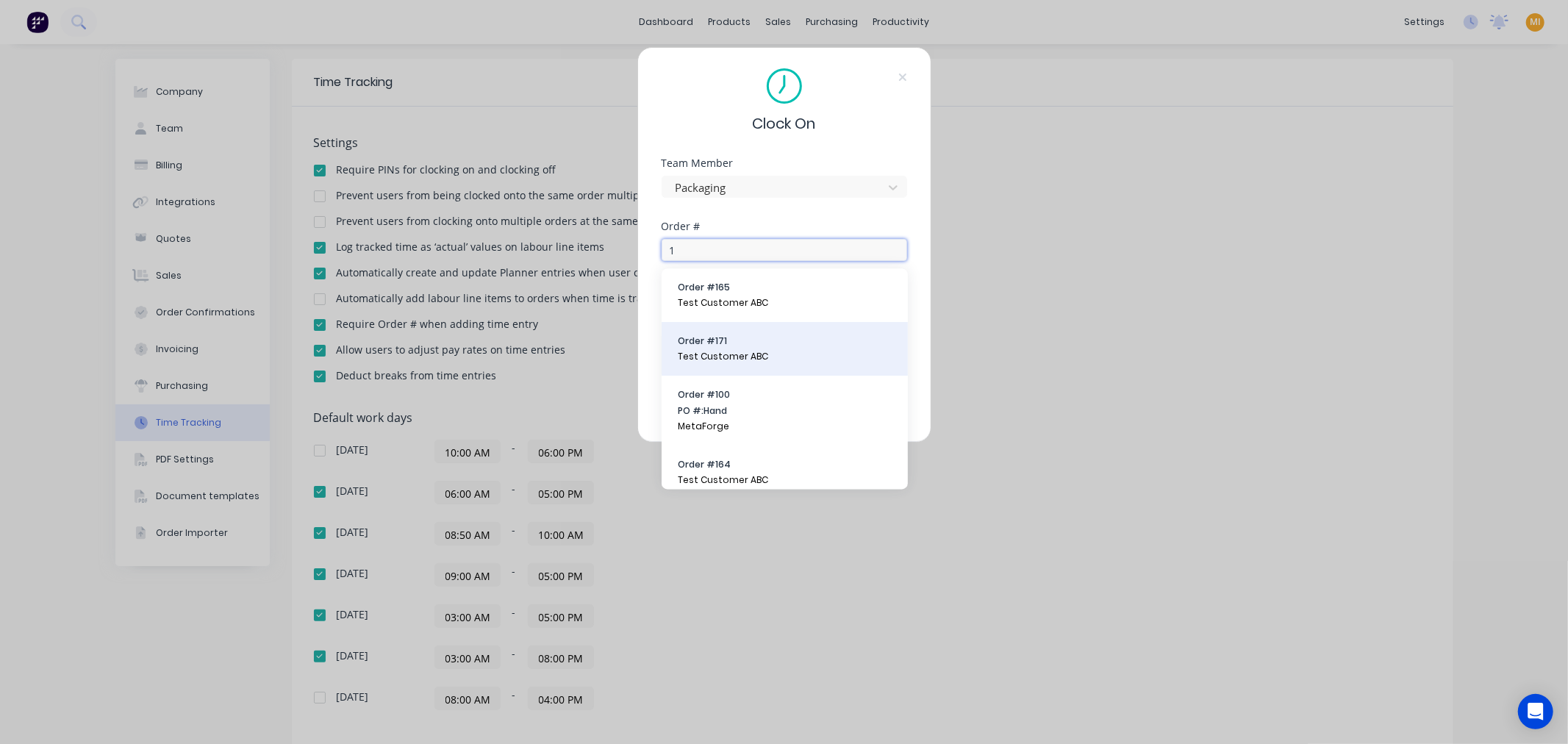
type input "1"
click at [747, 351] on span "Test Customer ABC" at bounding box center [784, 356] width 214 height 13
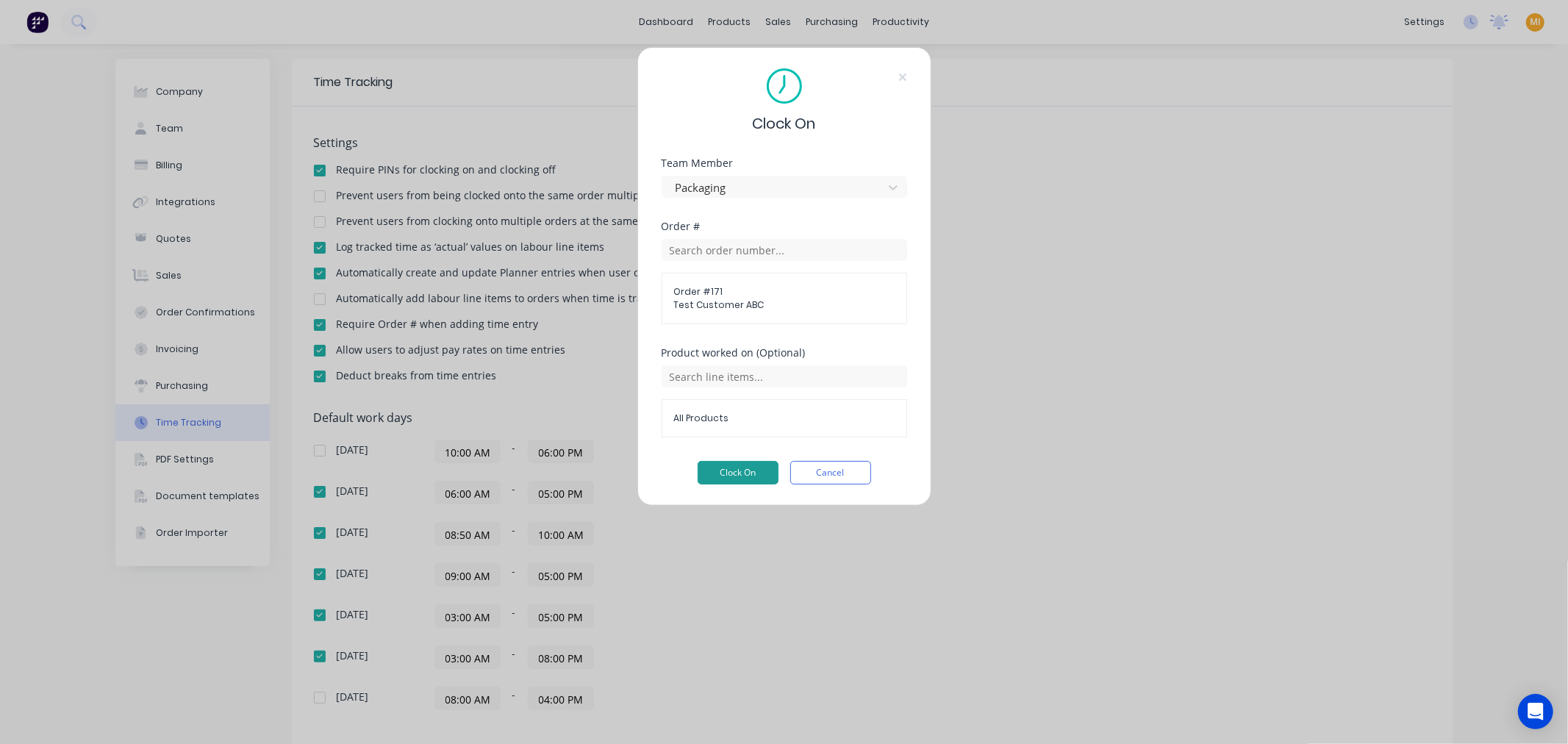
click at [728, 467] on button "Clock On" at bounding box center [737, 472] width 80 height 23
click at [825, 474] on button "Cancel" at bounding box center [831, 472] width 80 height 23
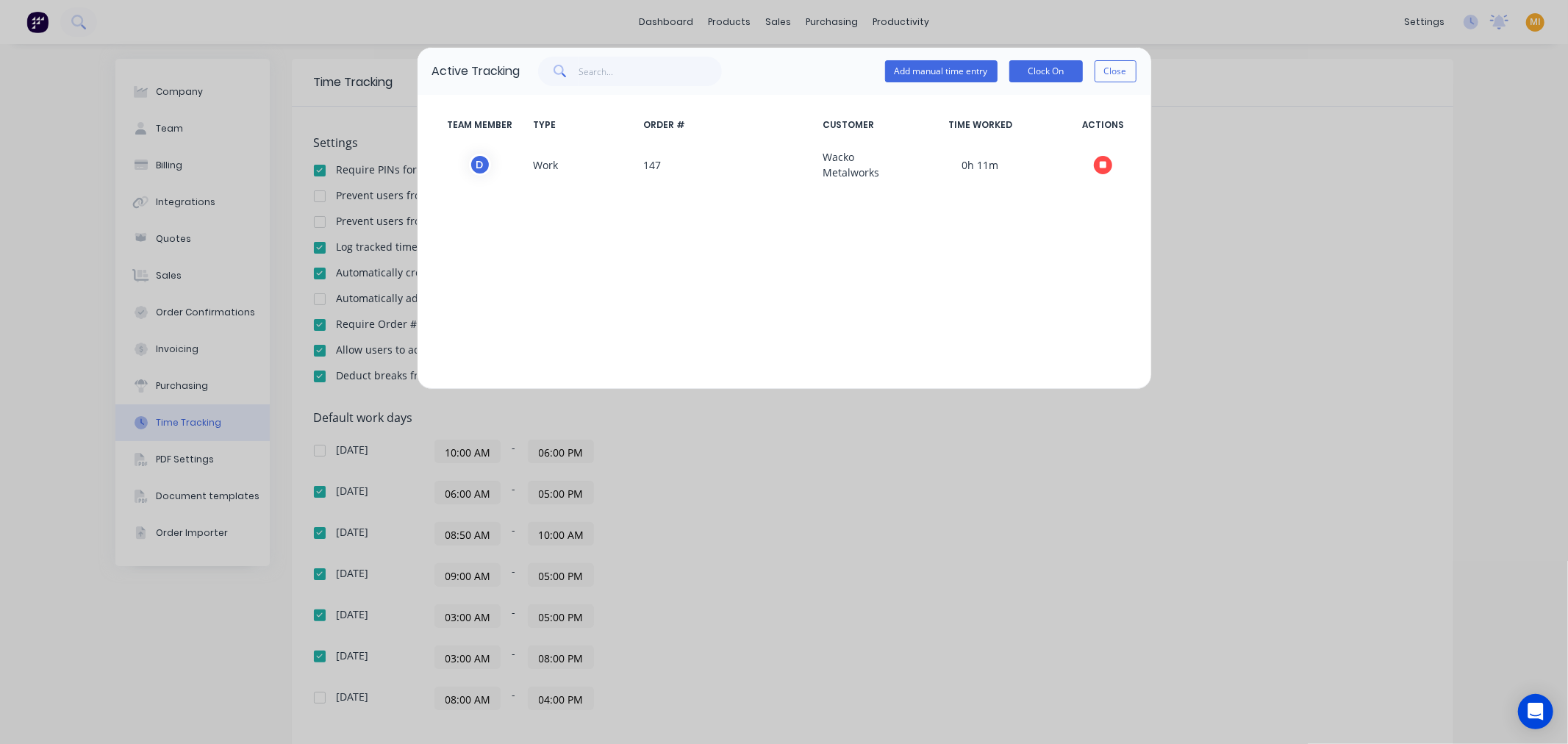
click at [456, 534] on div "Active Tracking Add manual time entry Clock On Close TEAM MEMBER TYPE ORDER # C…" at bounding box center [784, 372] width 1568 height 744
click at [1120, 77] on button "Close" at bounding box center [1115, 71] width 42 height 22
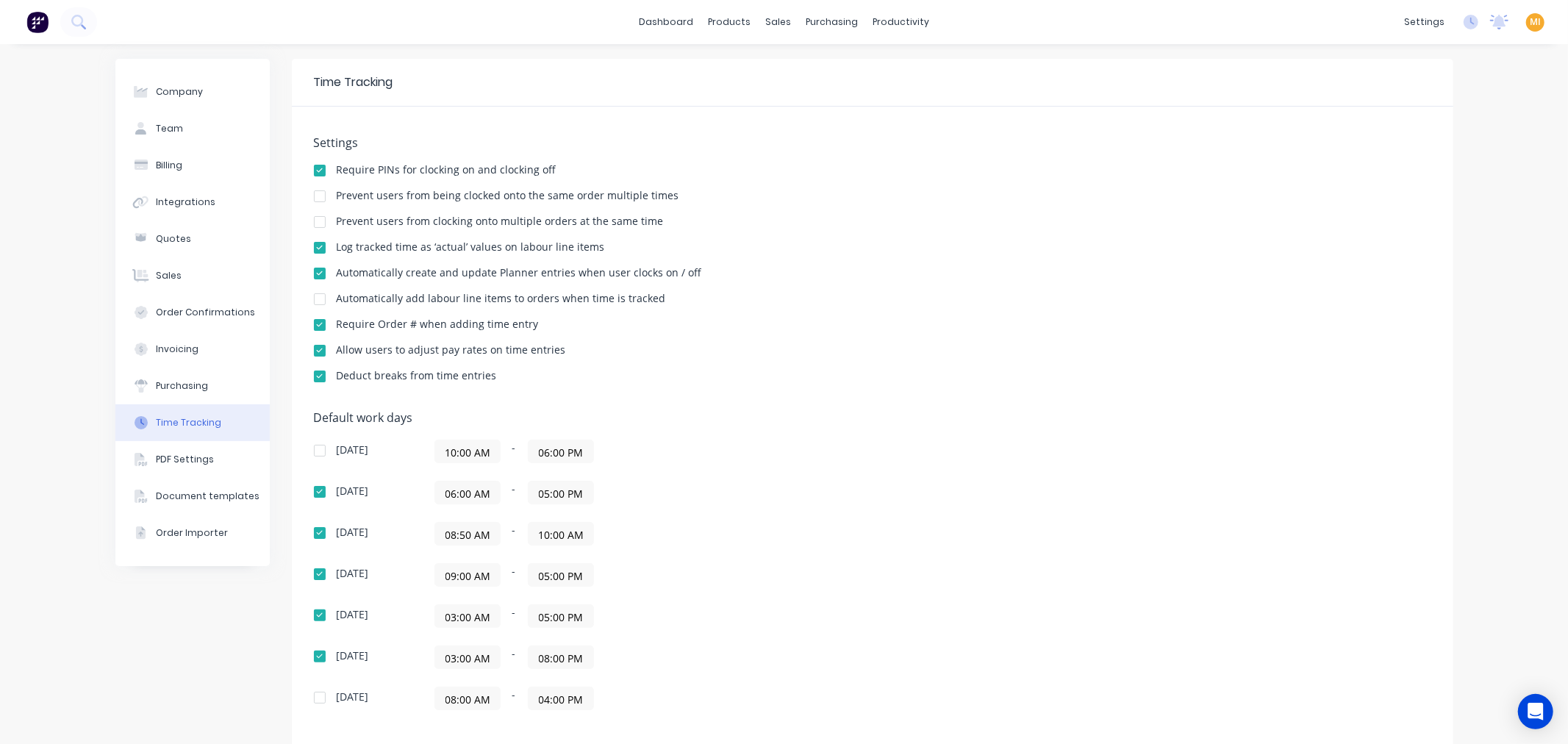
click at [449, 541] on input "08:50 AM" at bounding box center [468, 533] width 65 height 22
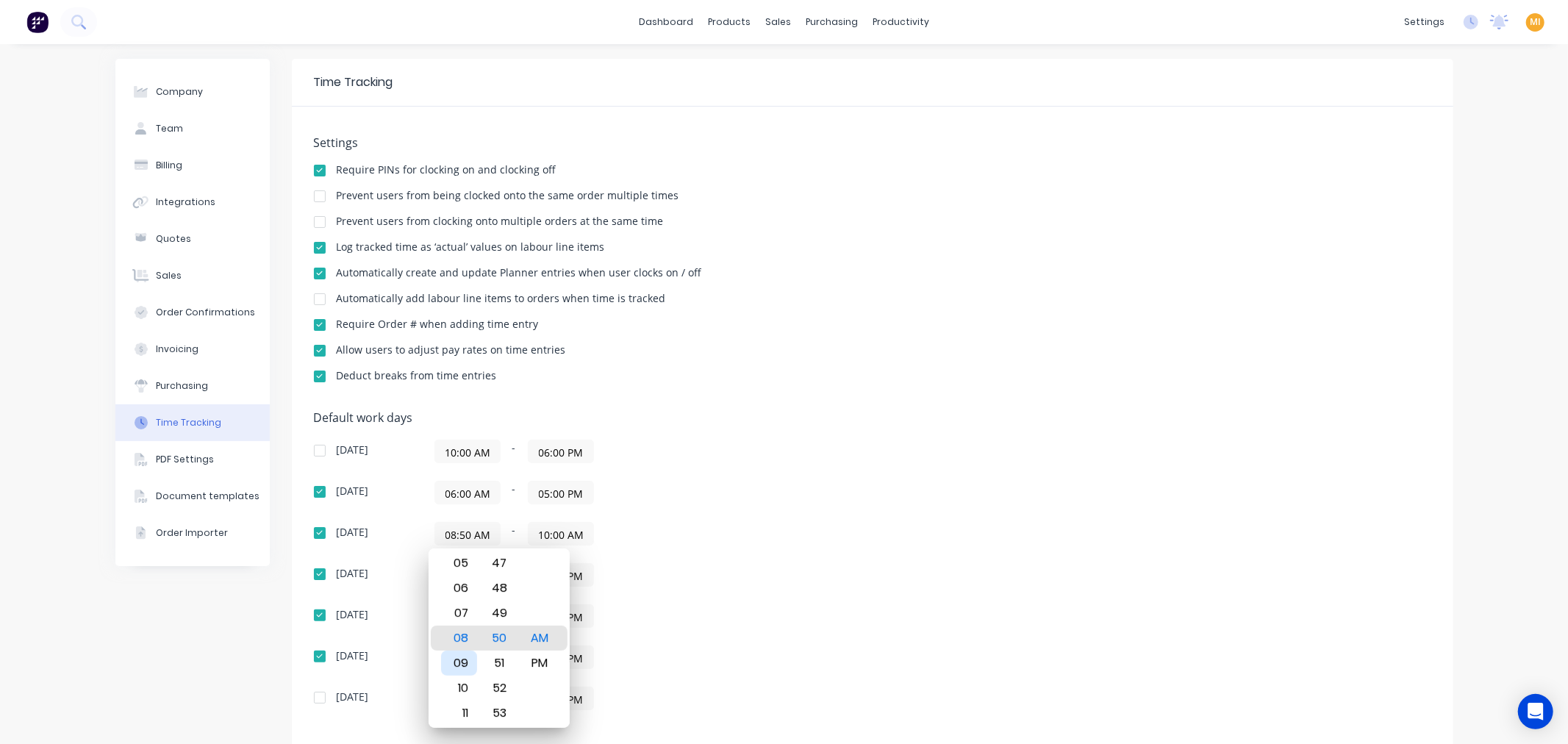
click at [456, 666] on div "09" at bounding box center [459, 663] width 36 height 25
click at [454, 609] on div "08" at bounding box center [459, 612] width 36 height 25
click at [470, 663] on div "09" at bounding box center [459, 663] width 36 height 25
type input "09:00 AM"
click at [505, 634] on div "00" at bounding box center [499, 637] width 36 height 25
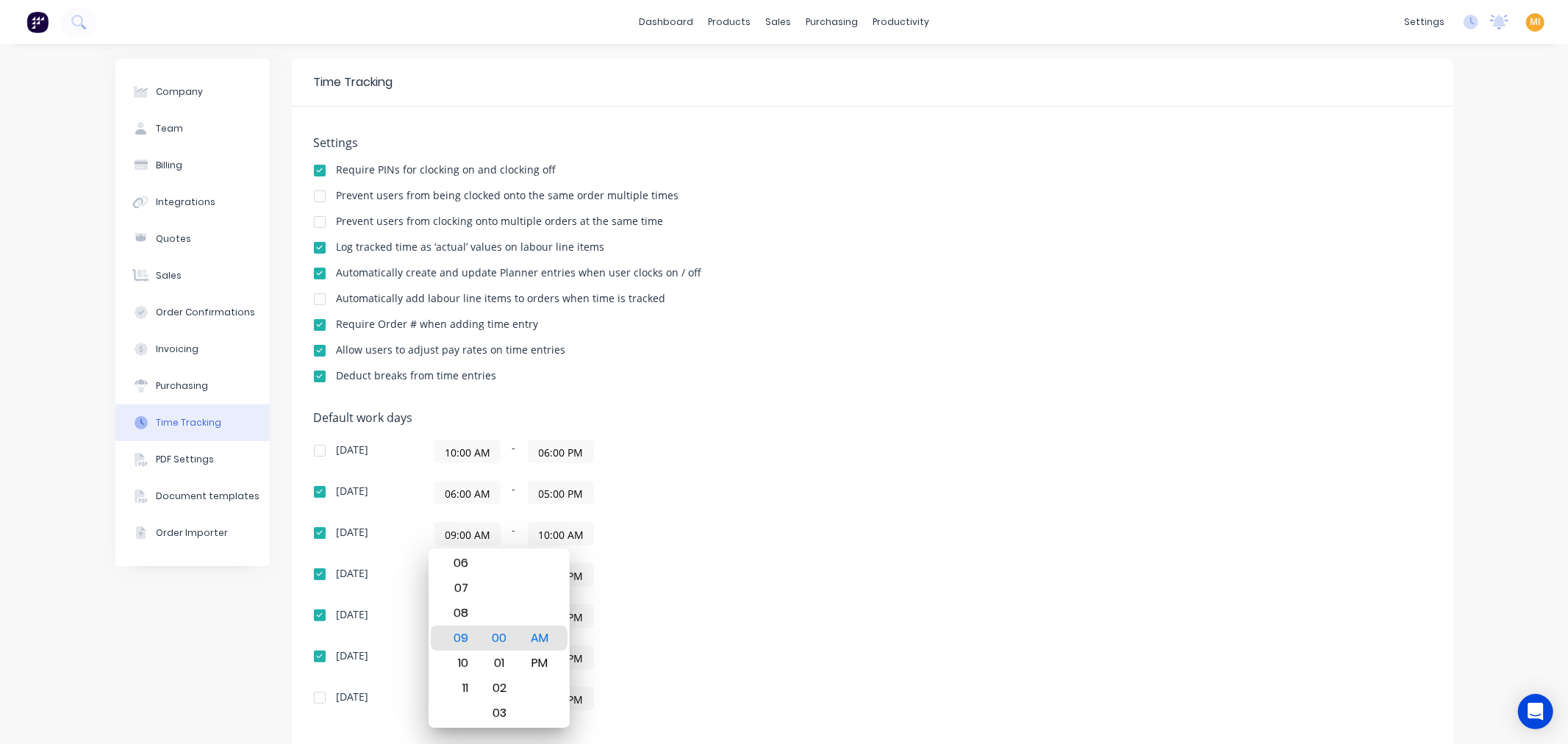
click at [817, 598] on div "Sunday 10:00 AM - 06:00 PM Monday 06:00 AM - 05:00 PM Tuesday 09:00 AM - 10:00 …" at bounding box center [570, 574] width 515 height 271
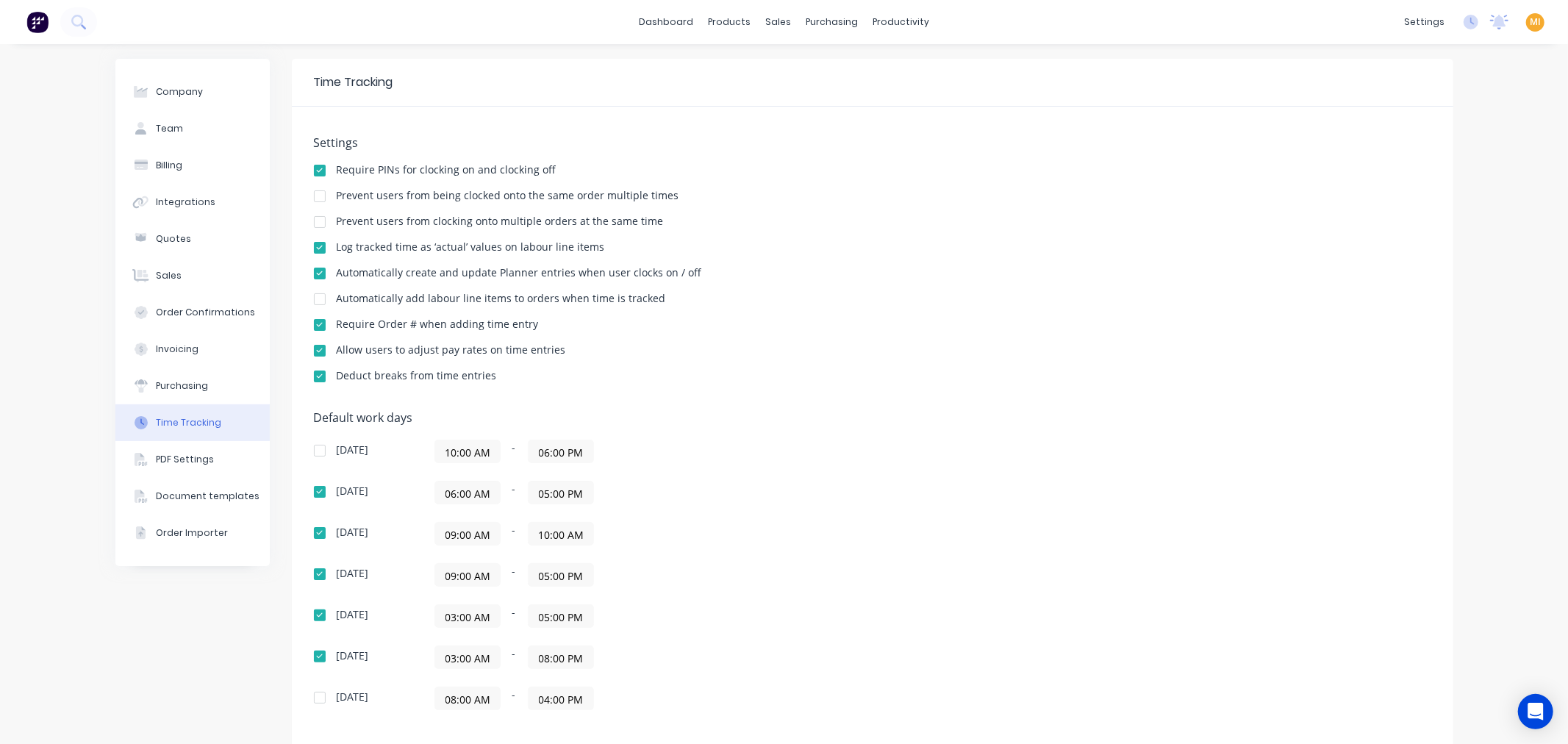
click at [208, 620] on div "Company Team Billing Integrations Quotes Sales Order Confirmations Invoicing Pu…" at bounding box center [193, 473] width 154 height 828
click at [1018, 501] on div "Default work days Sunday 10:00 AM - 06:00 PM Monday 06:00 AM - 05:00 PM Tuesday…" at bounding box center [872, 569] width 1117 height 317
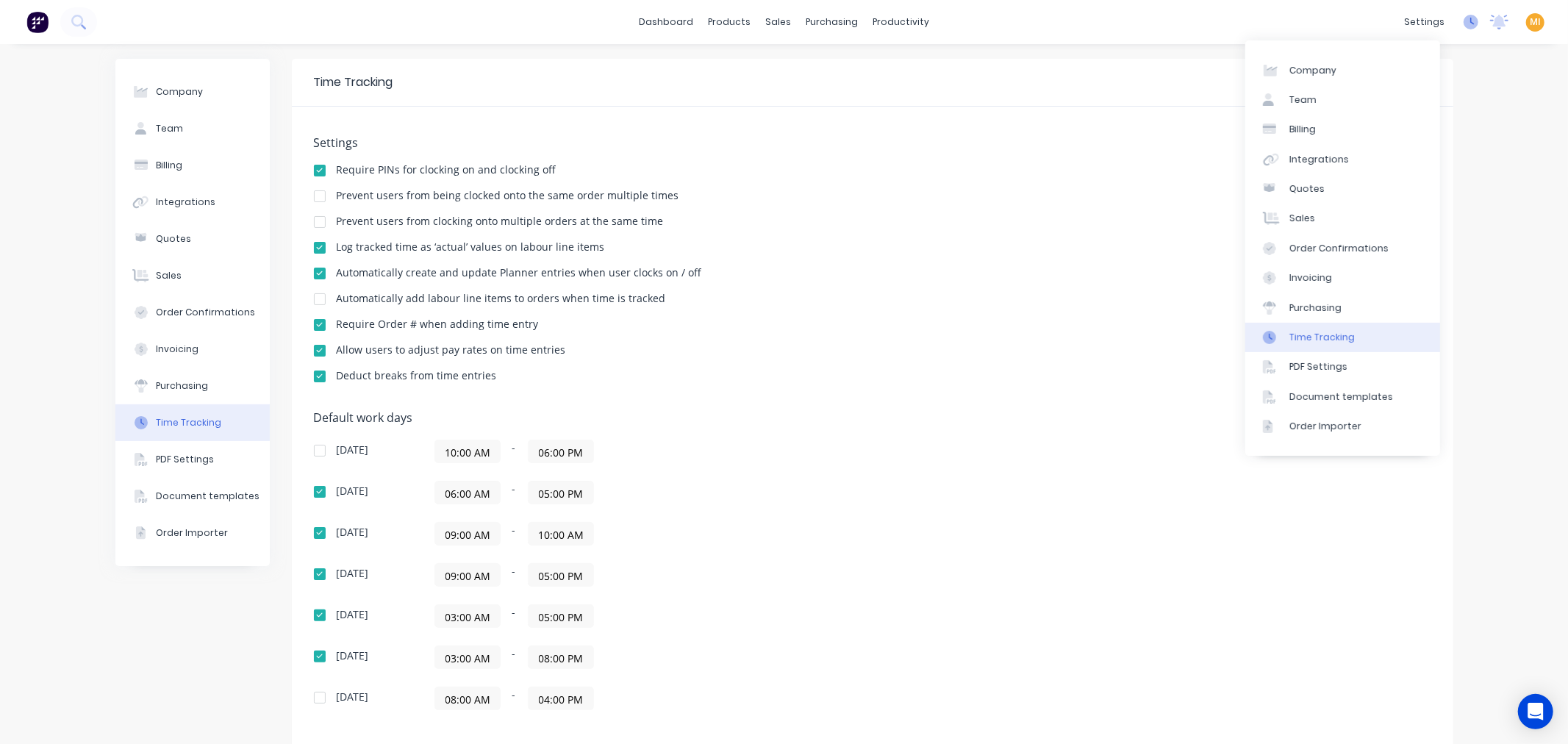
click at [1464, 27] on icon at bounding box center [1470, 21] width 15 height 15
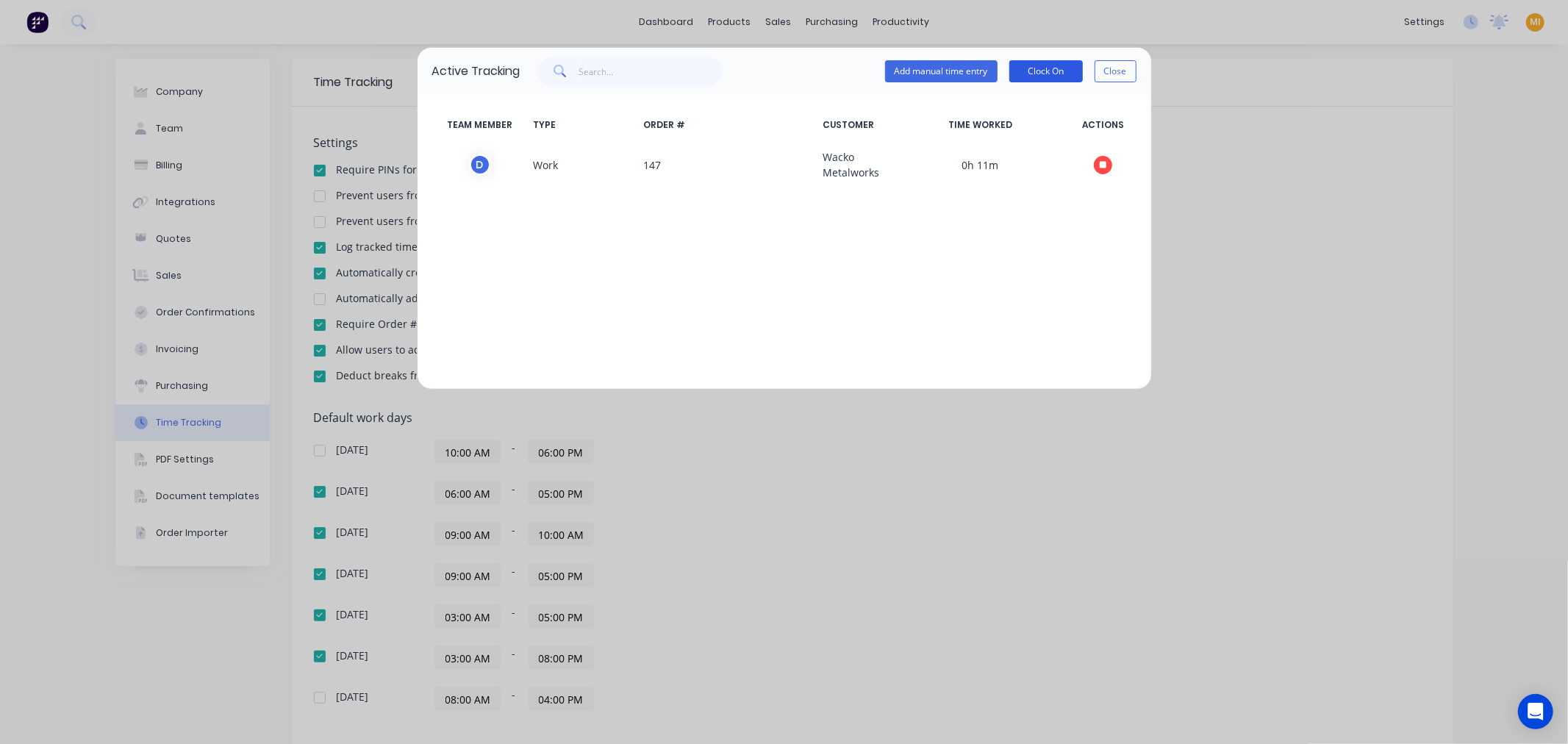
click at [1046, 68] on button "Clock On" at bounding box center [1046, 71] width 74 height 22
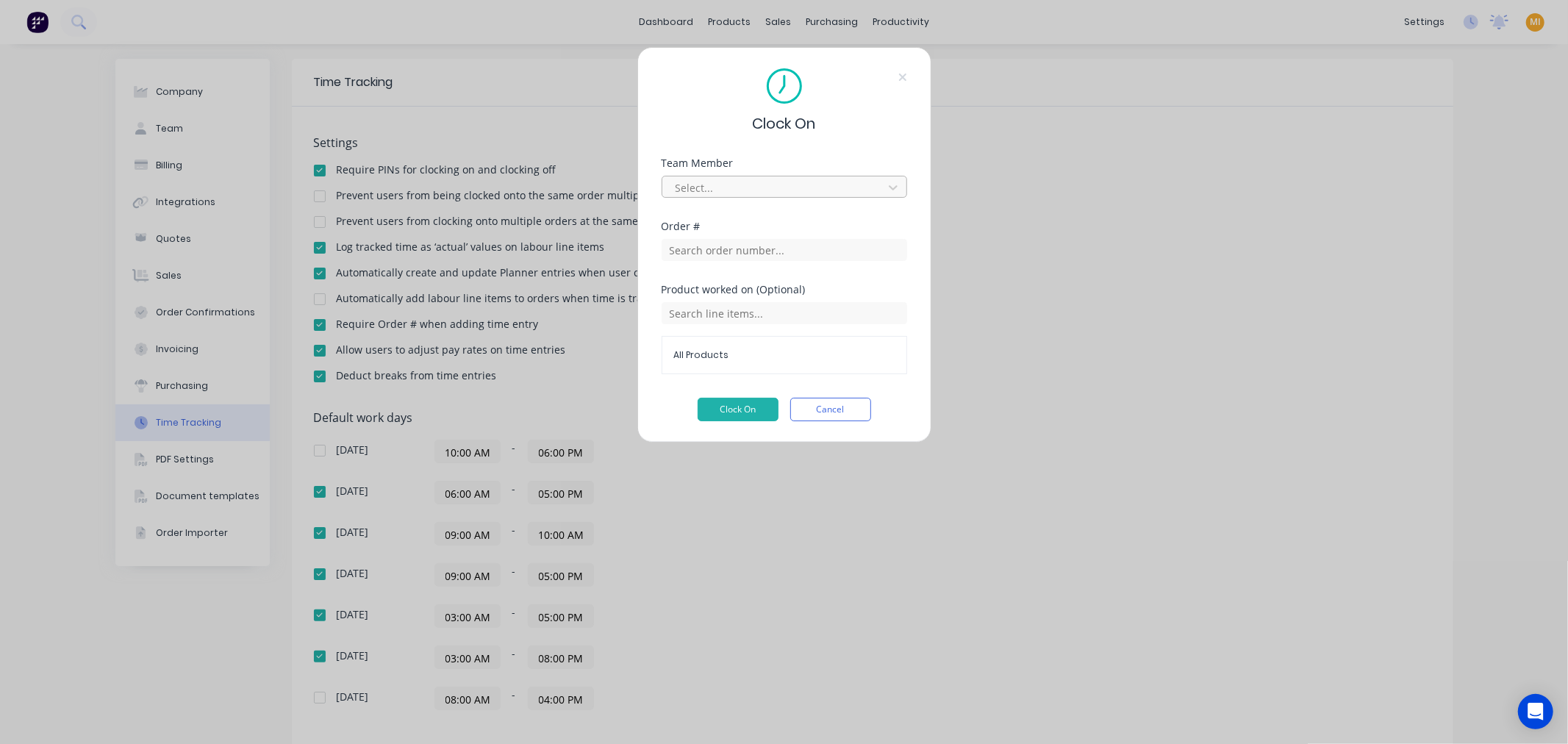
click at [724, 194] on div at bounding box center [774, 187] width 201 height 18
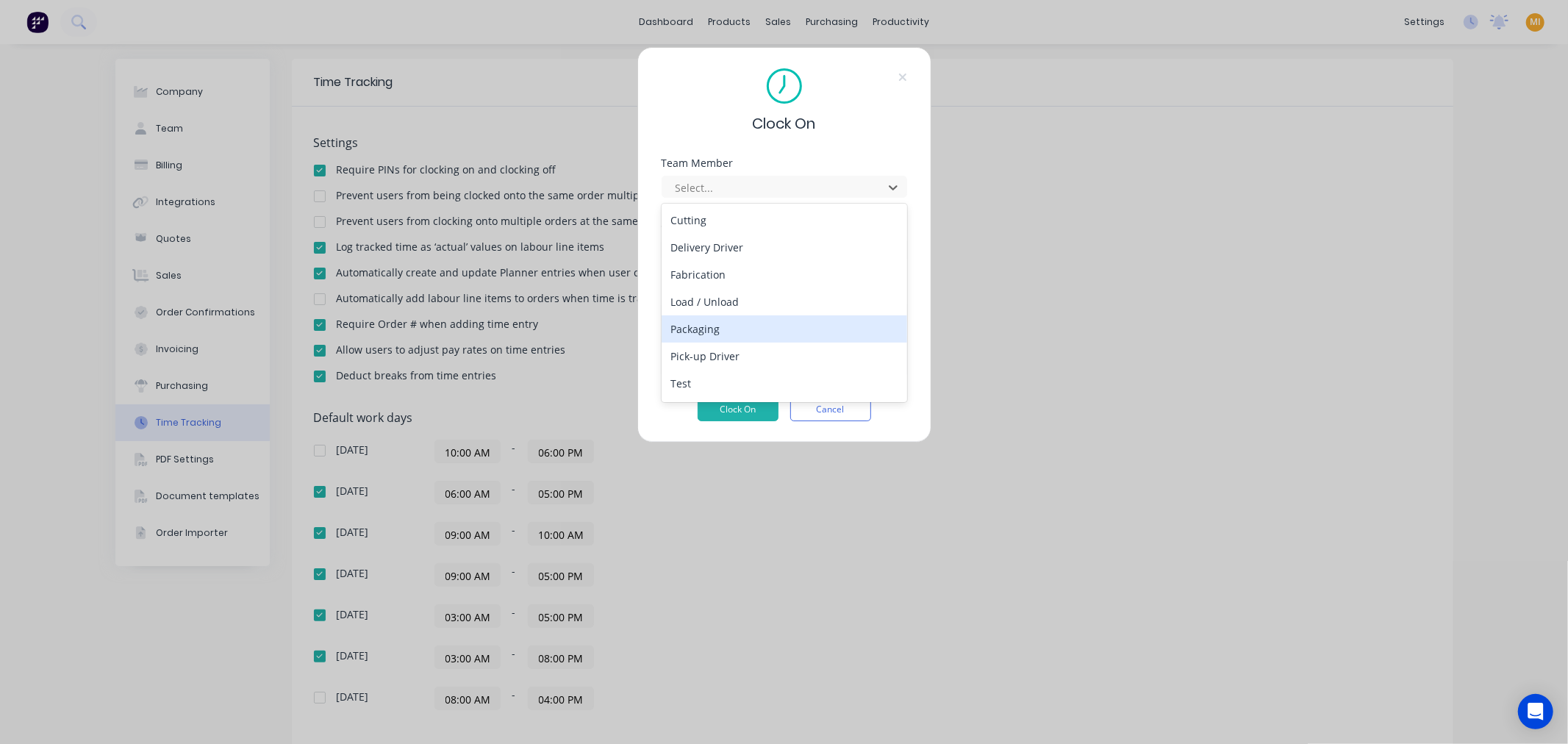
click at [707, 318] on div "Packaging" at bounding box center [784, 329] width 246 height 27
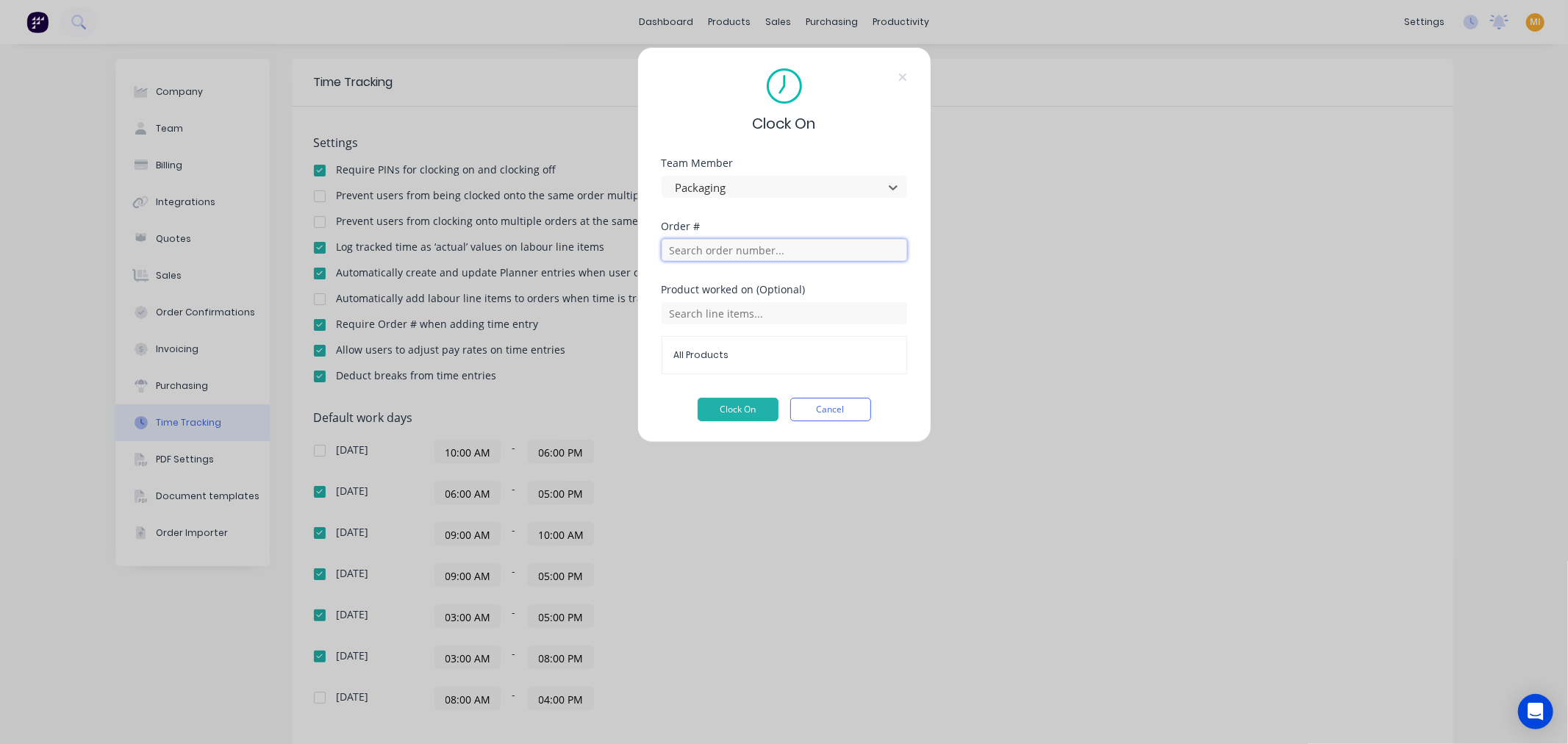
click at [701, 248] on input "text" at bounding box center [784, 250] width 246 height 22
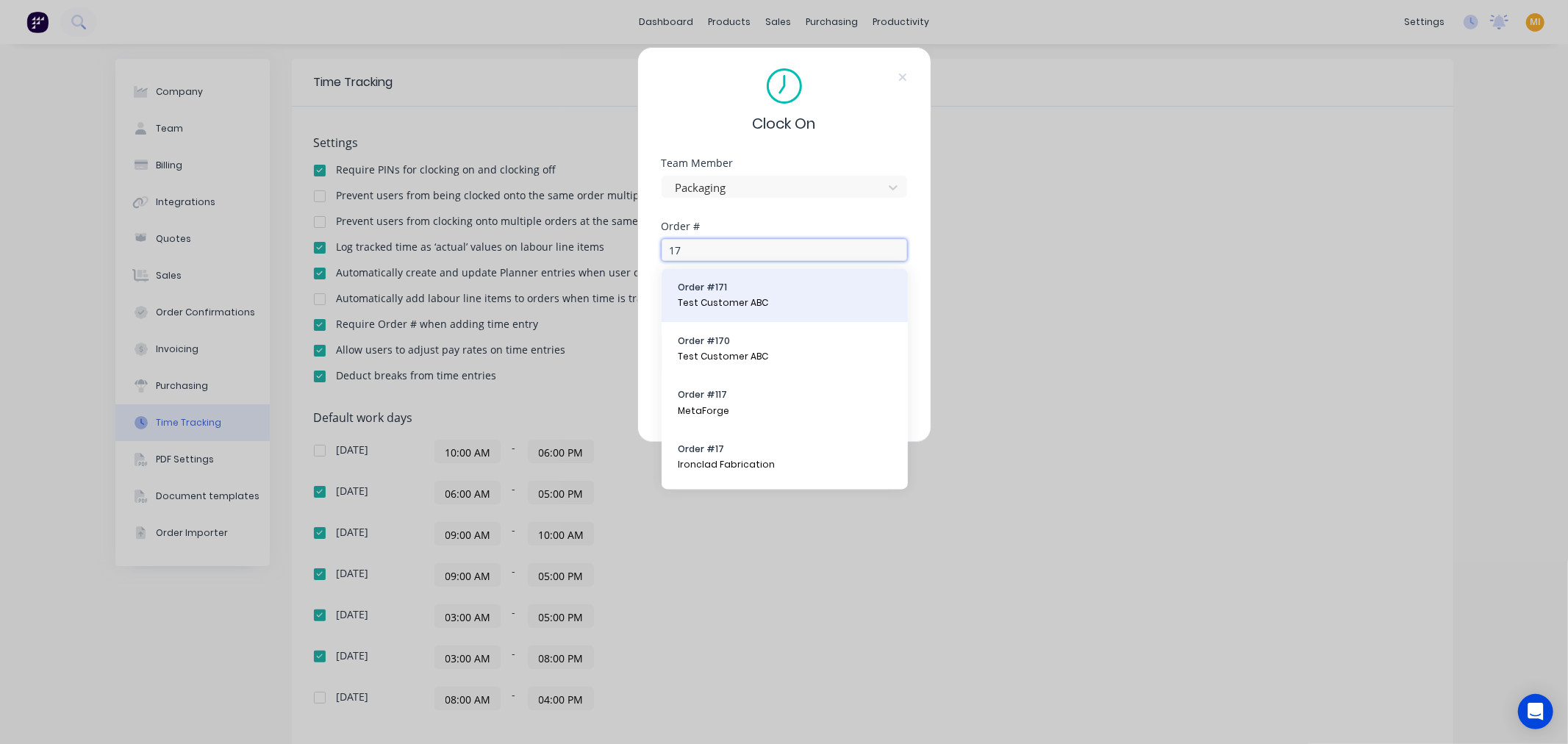
type input "17"
click at [703, 288] on span "Order # 171" at bounding box center [784, 288] width 214 height 13
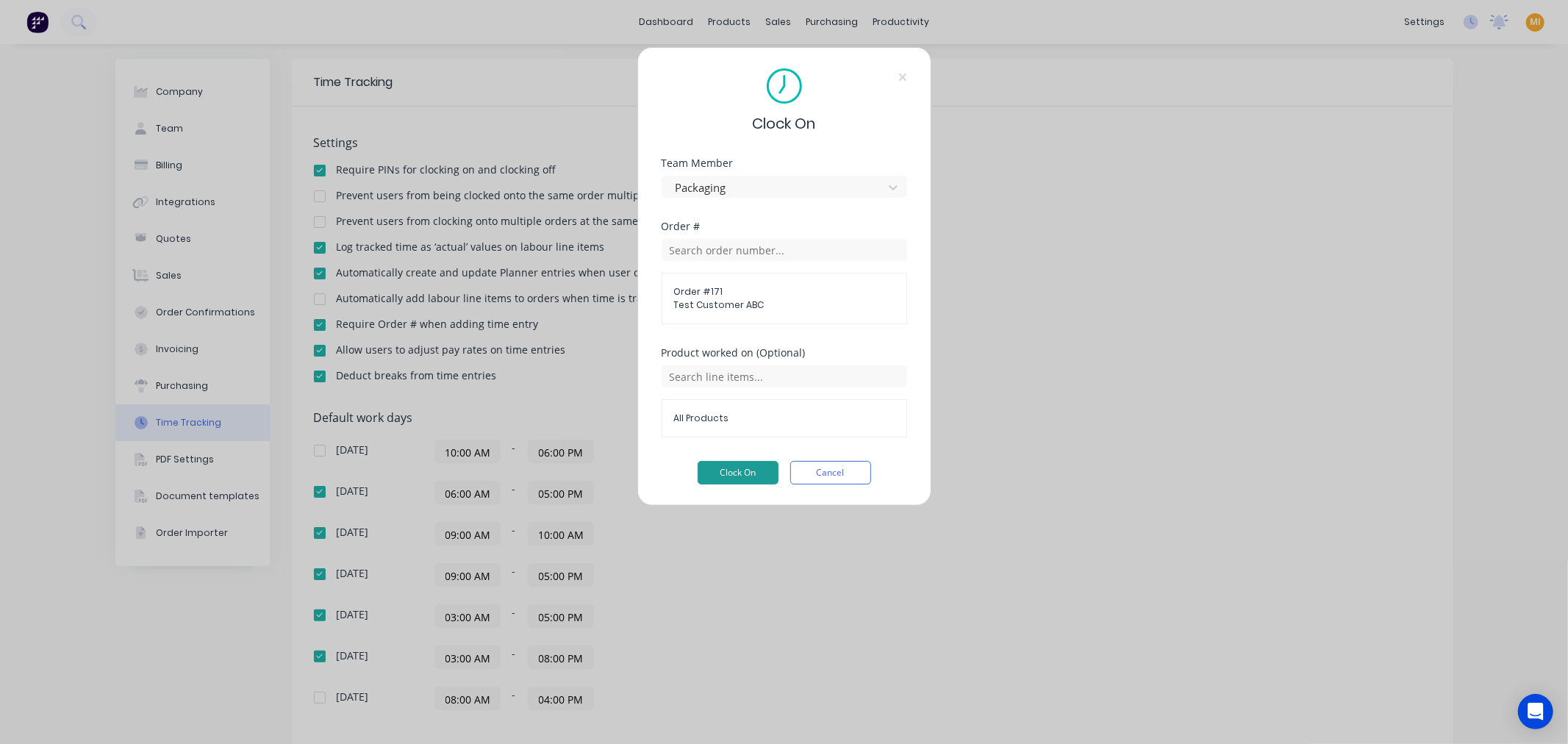
click at [730, 468] on button "Clock On" at bounding box center [737, 472] width 80 height 23
click at [848, 464] on button "Cancel" at bounding box center [831, 472] width 80 height 23
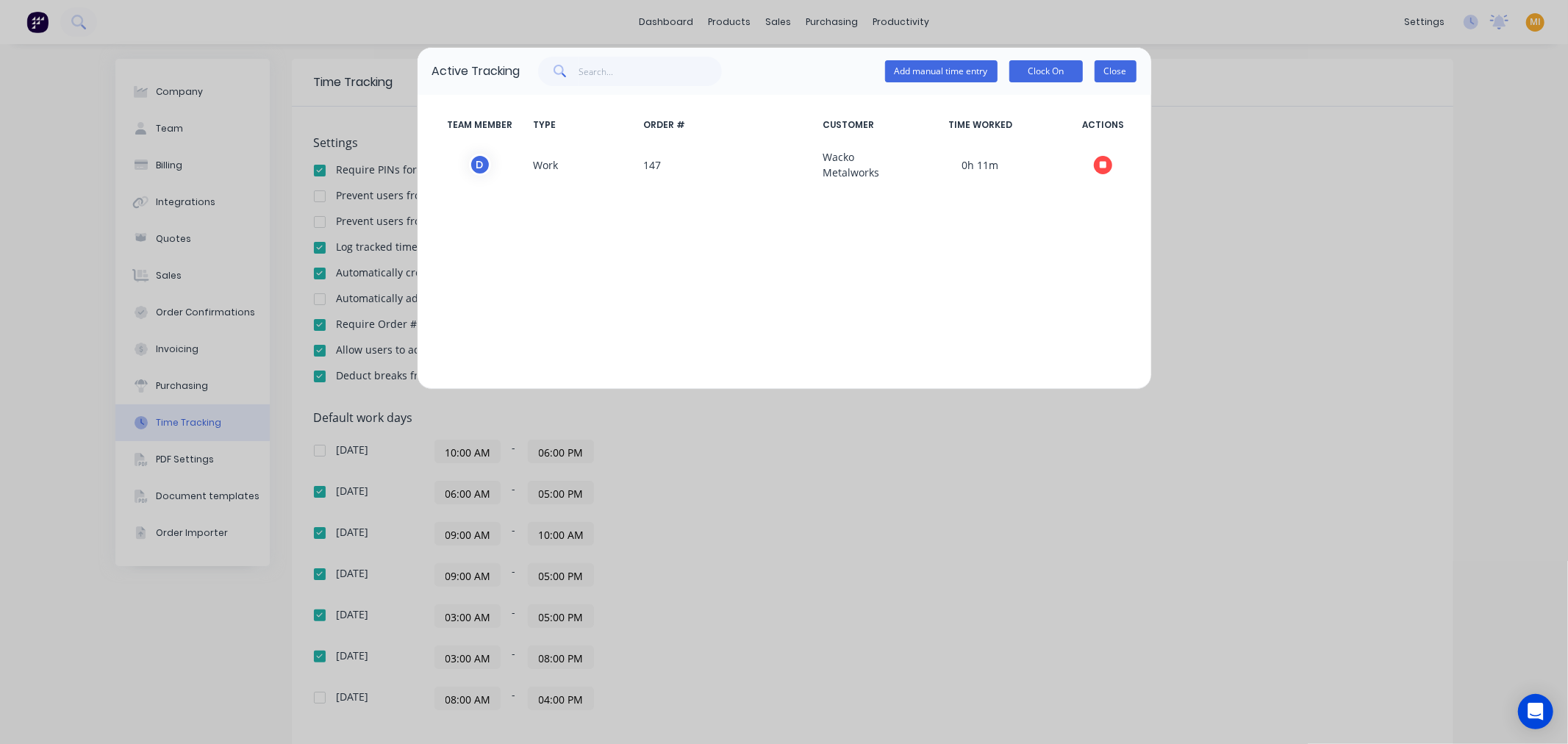
click at [1106, 68] on button "Close" at bounding box center [1115, 71] width 42 height 22
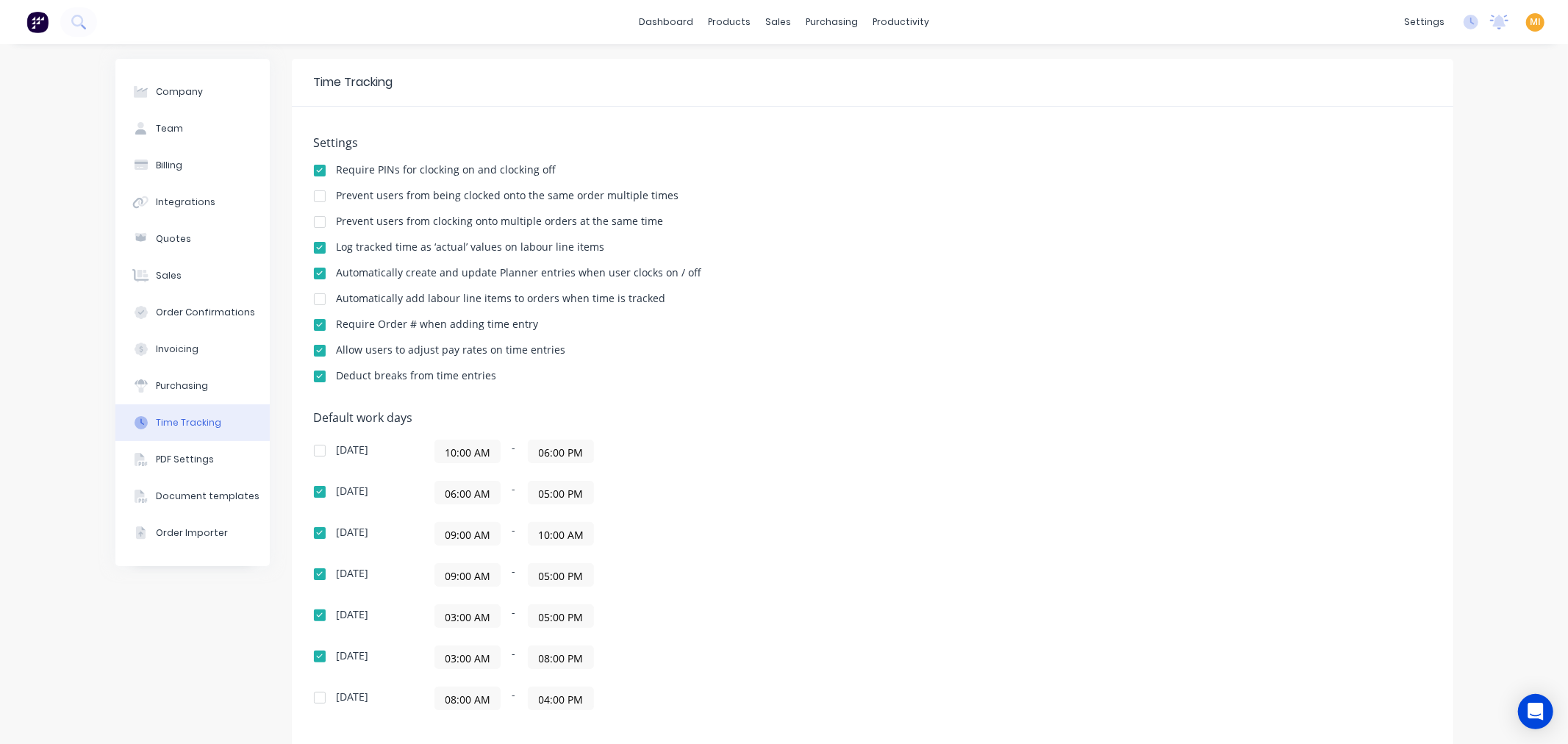
click at [454, 538] on input "09:00 AM" at bounding box center [468, 533] width 65 height 22
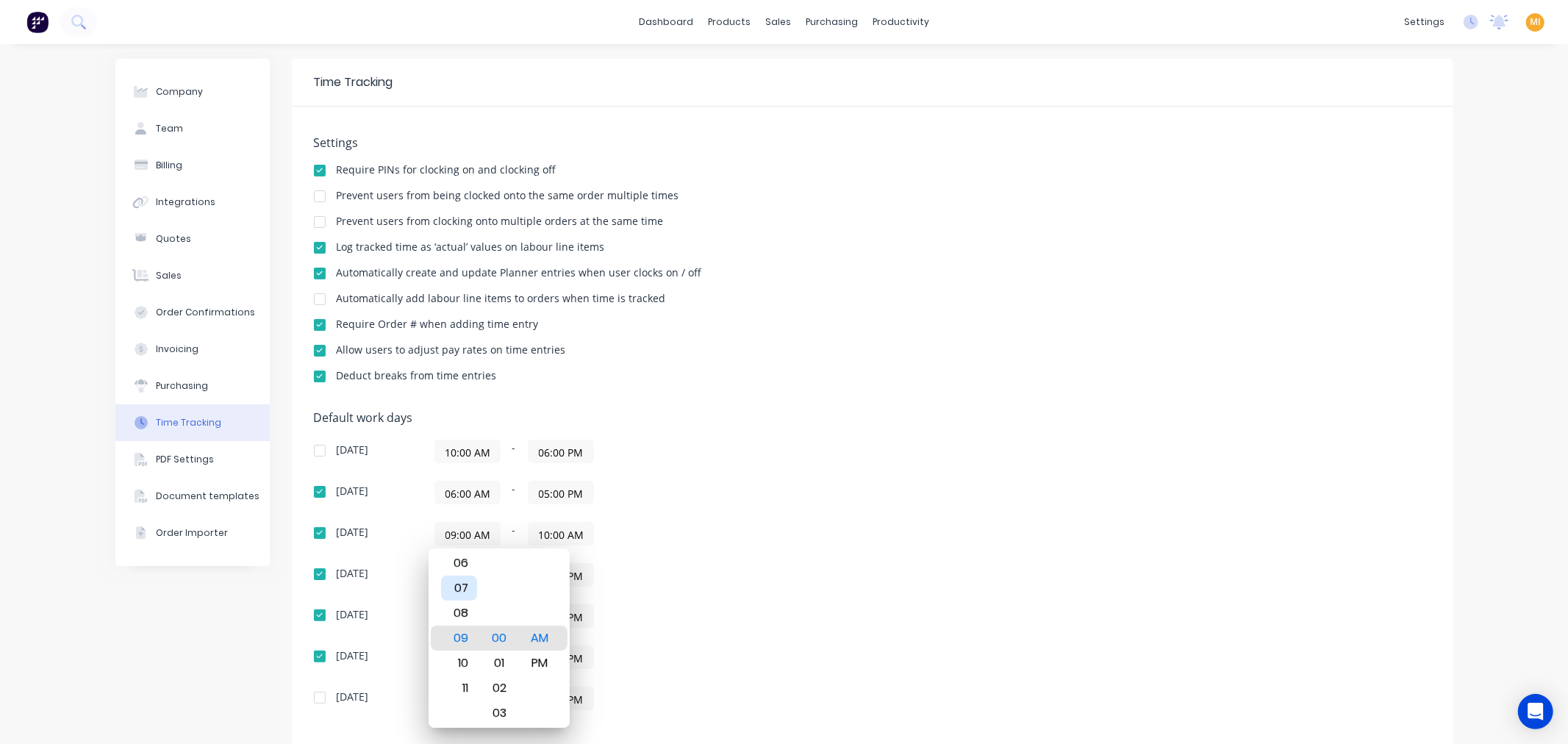
click at [462, 586] on div "07" at bounding box center [459, 587] width 36 height 25
click at [464, 676] on div "07" at bounding box center [459, 687] width 36 height 25
click at [505, 606] on div "50" at bounding box center [499, 612] width 36 height 25
type input "07:50 AM"
click at [829, 603] on div "Default work days Sunday 10:00 AM - 06:00 PM Monday 06:00 AM - 05:00 PM Tuesday…" at bounding box center [872, 569] width 1117 height 317
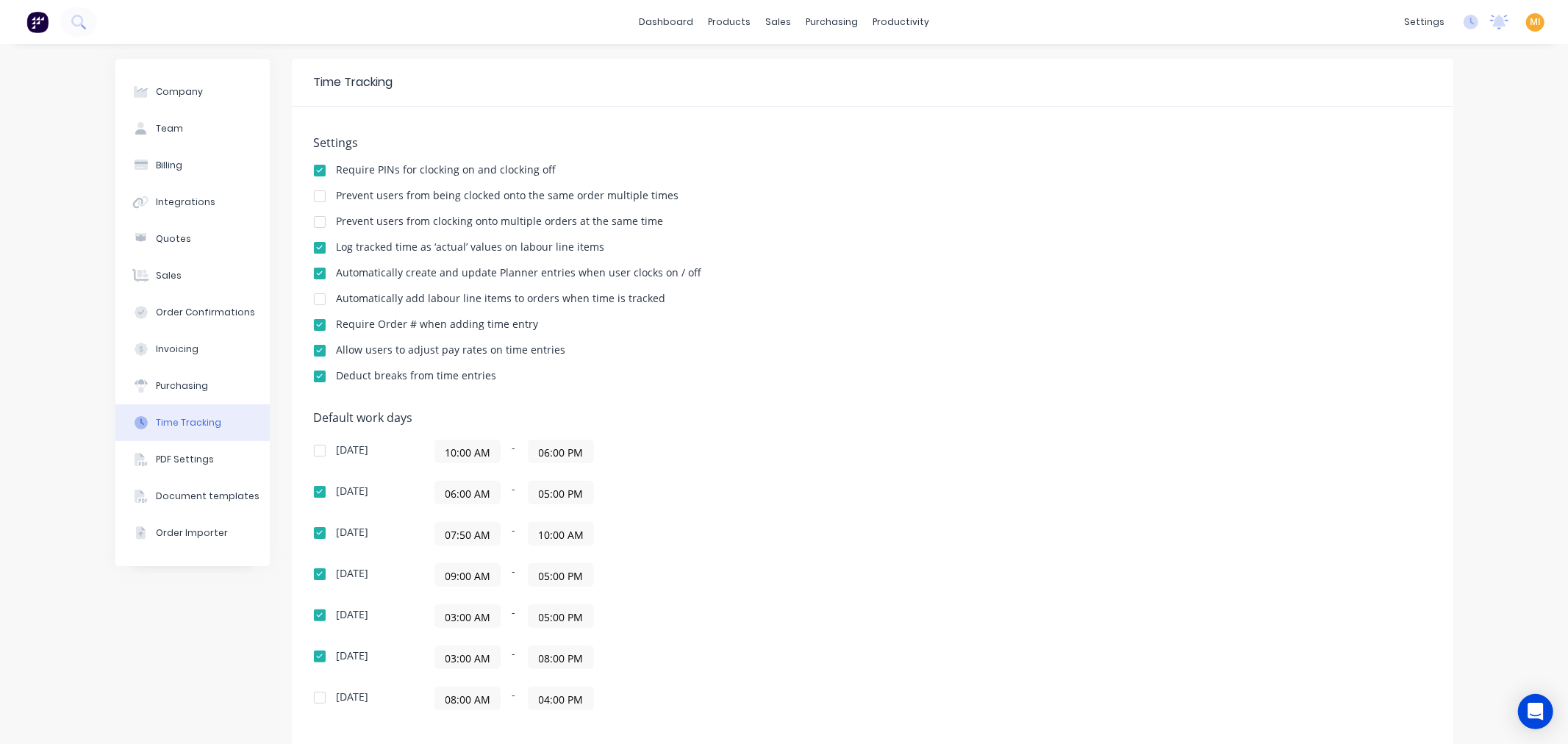
click at [210, 659] on div "Company Team Billing Integrations Quotes Sales Order Confirmations Invoicing Pu…" at bounding box center [193, 473] width 154 height 828
click at [1464, 23] on icon at bounding box center [1470, 21] width 15 height 15
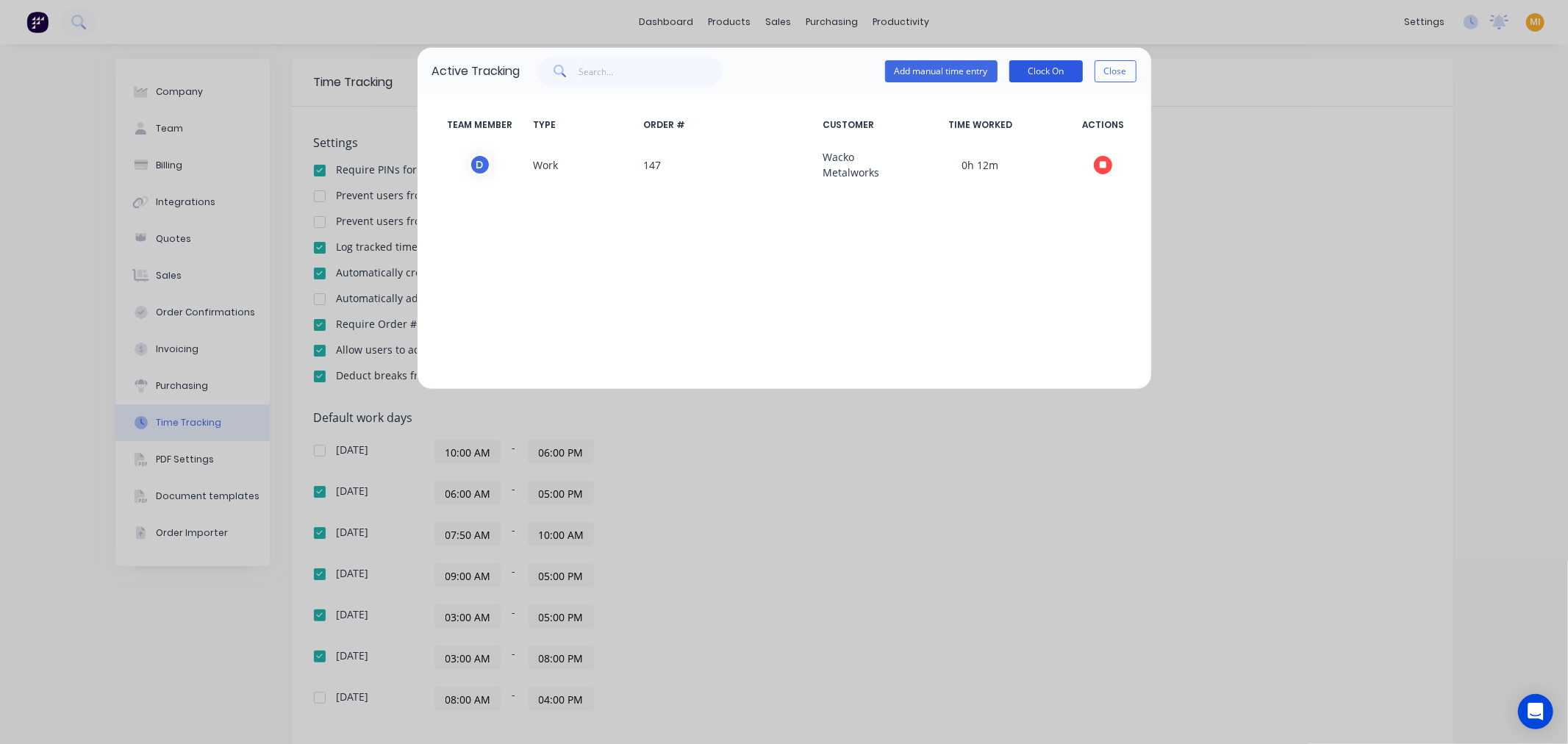
click at [1051, 65] on button "Clock On" at bounding box center [1046, 71] width 74 height 22
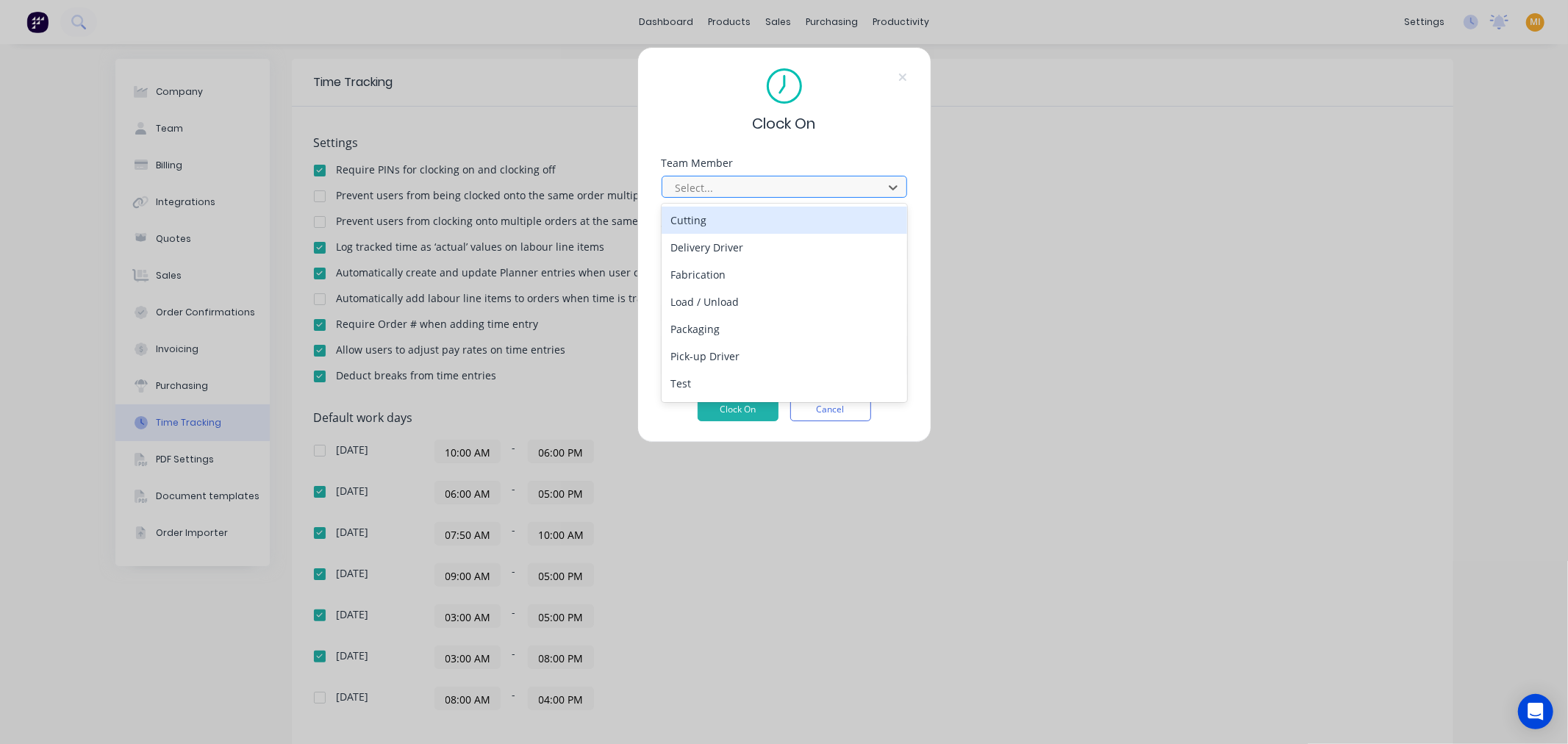
click at [723, 189] on div at bounding box center [774, 187] width 201 height 18
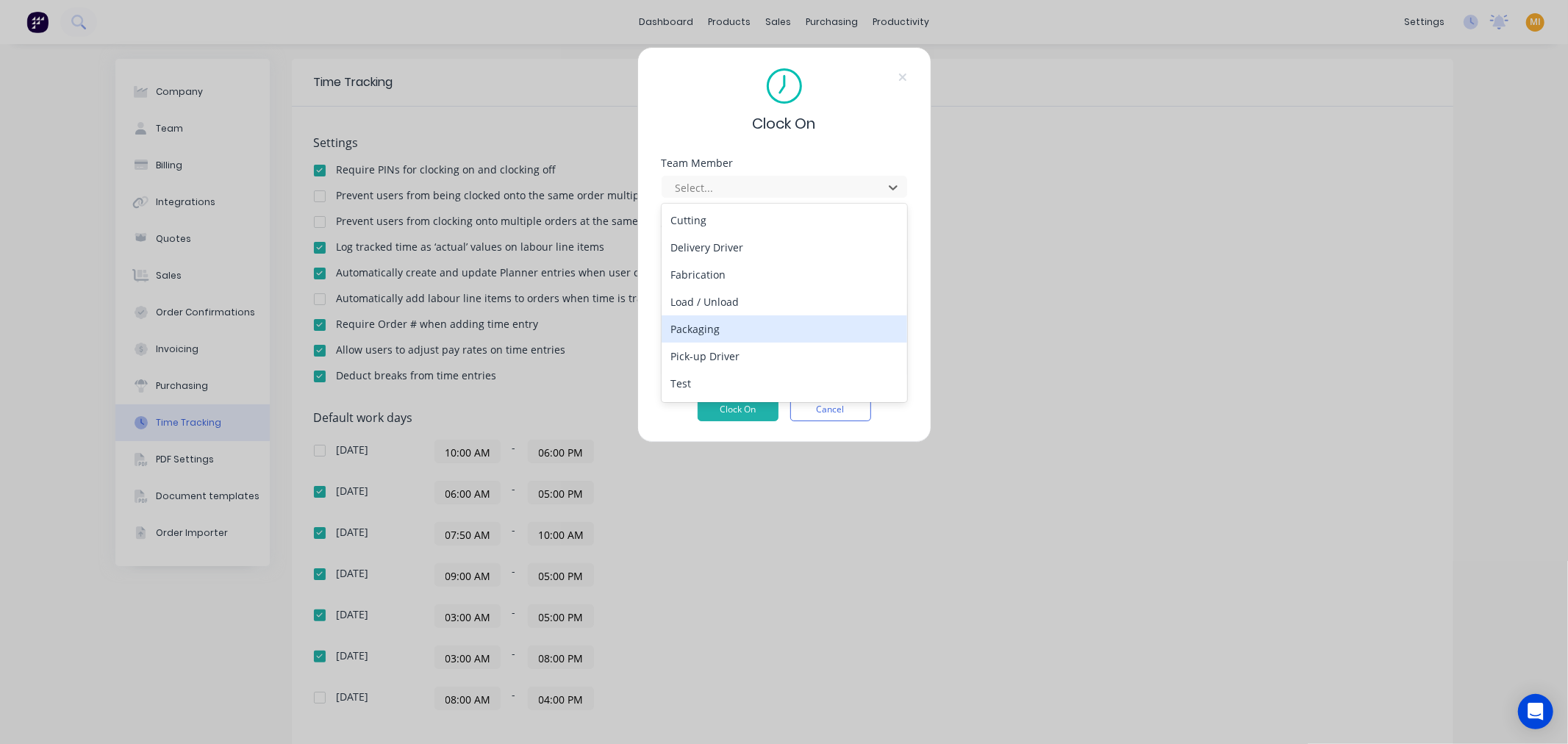
click at [707, 329] on div "Packaging" at bounding box center [784, 329] width 246 height 27
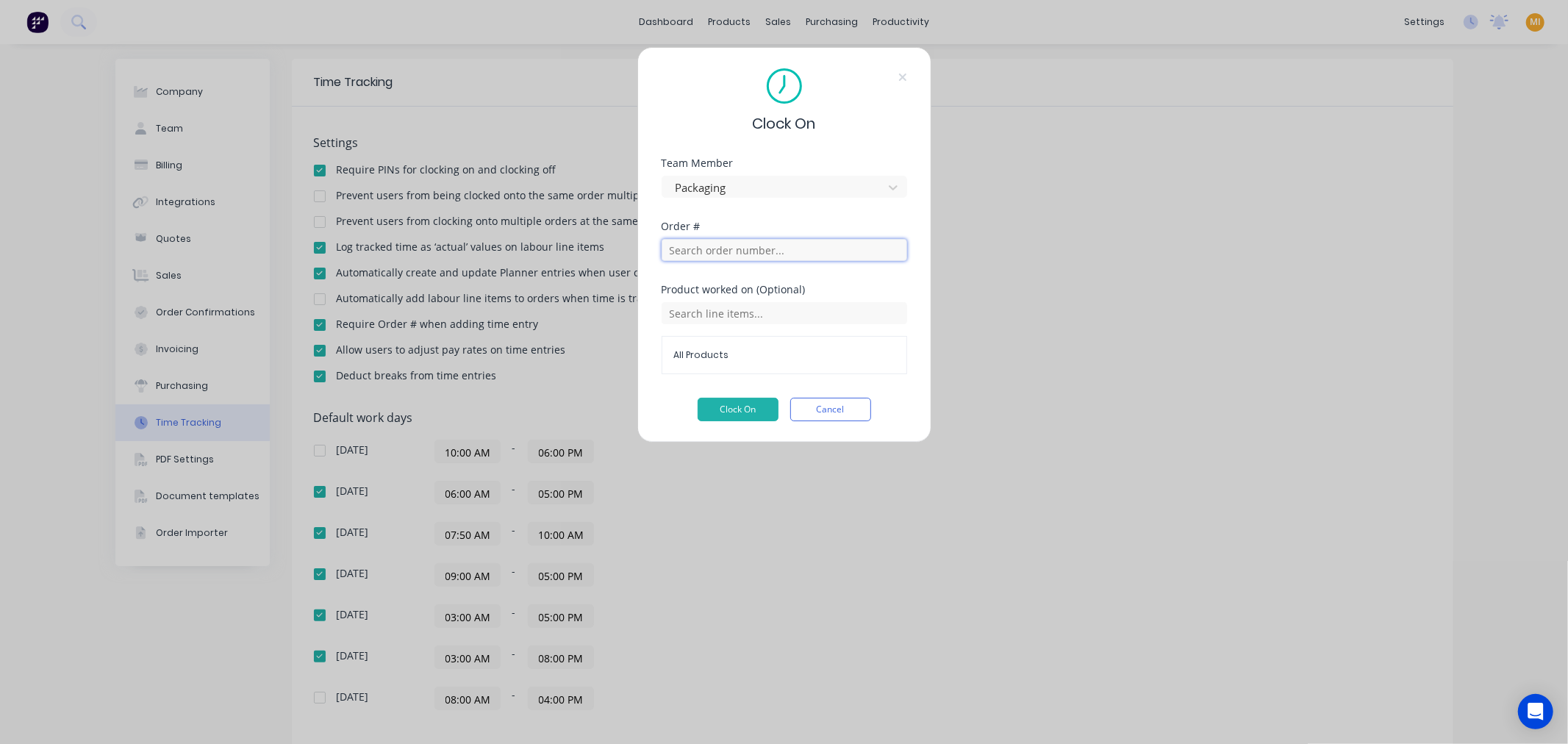
click at [715, 243] on input "text" at bounding box center [784, 250] width 246 height 22
type input "171"
drag, startPoint x: 722, startPoint y: 295, endPoint x: 773, endPoint y: 363, distance: 85.0
click at [724, 298] on button "Order # 171 Test Customer ABC" at bounding box center [784, 295] width 223 height 30
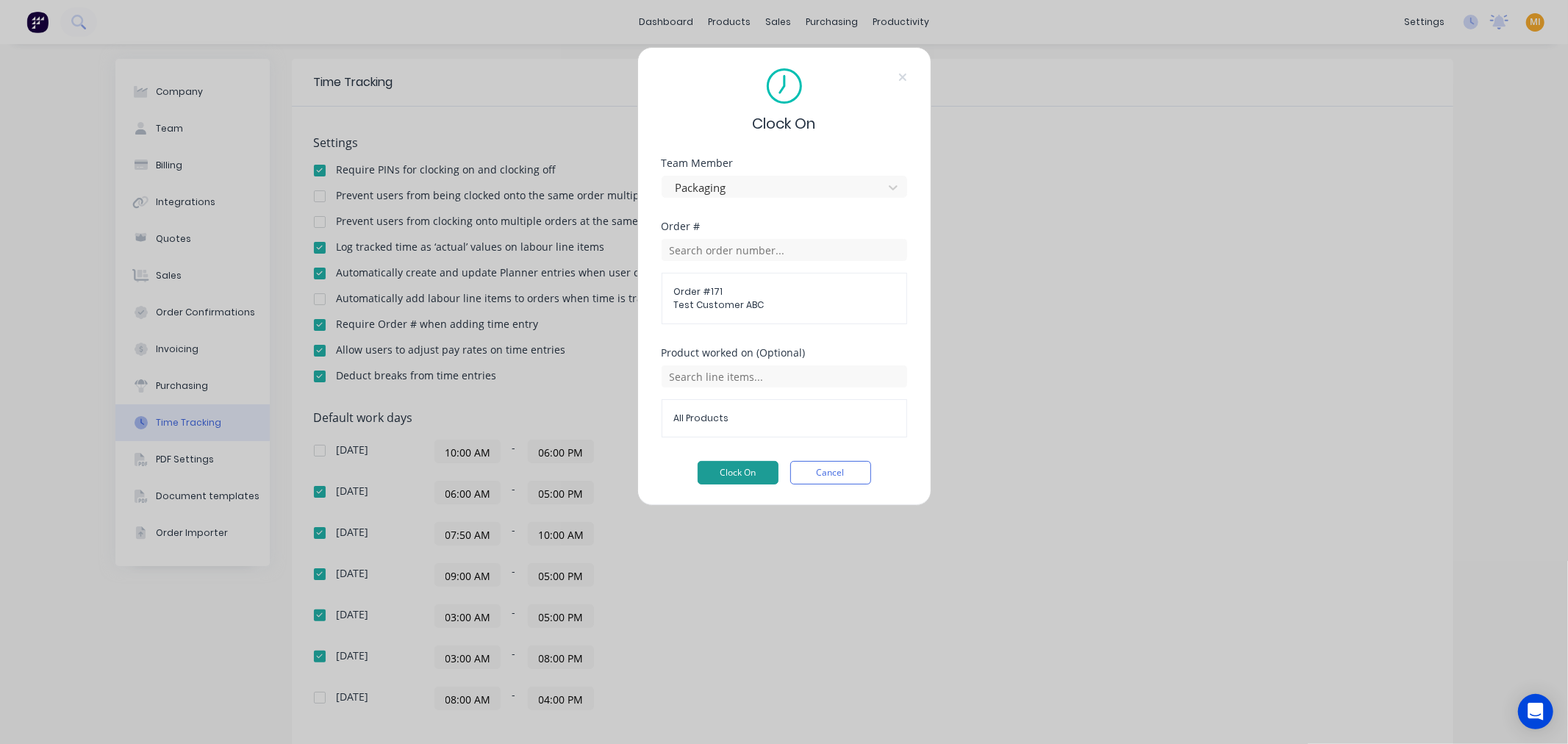
click at [726, 464] on button "Clock On" at bounding box center [737, 472] width 80 height 23
click at [831, 473] on button "Cancel" at bounding box center [831, 472] width 80 height 23
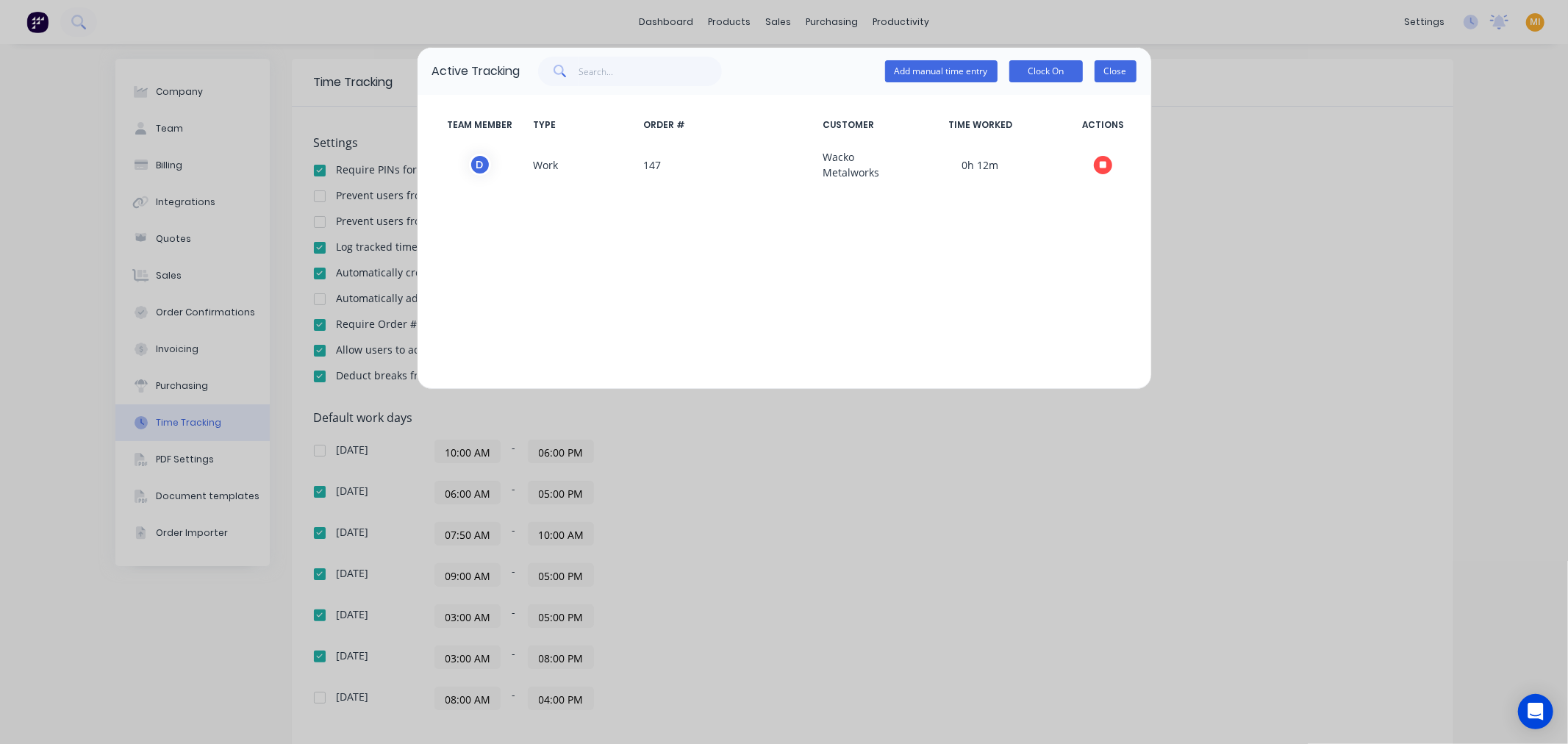
click at [1106, 70] on button "Close" at bounding box center [1115, 71] width 42 height 22
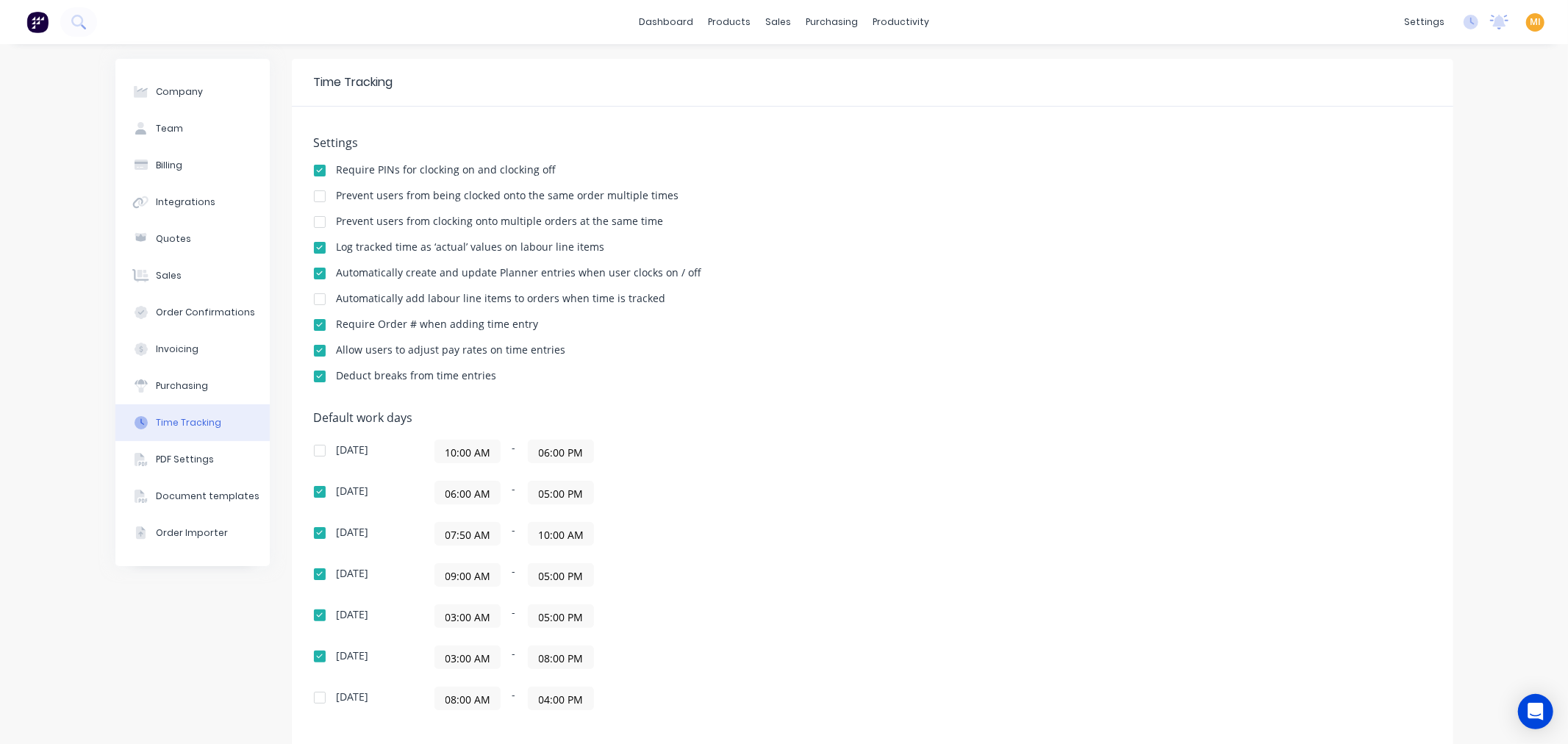
click at [314, 164] on div at bounding box center [319, 170] width 29 height 29
click at [34, 28] on img at bounding box center [38, 22] width 22 height 22
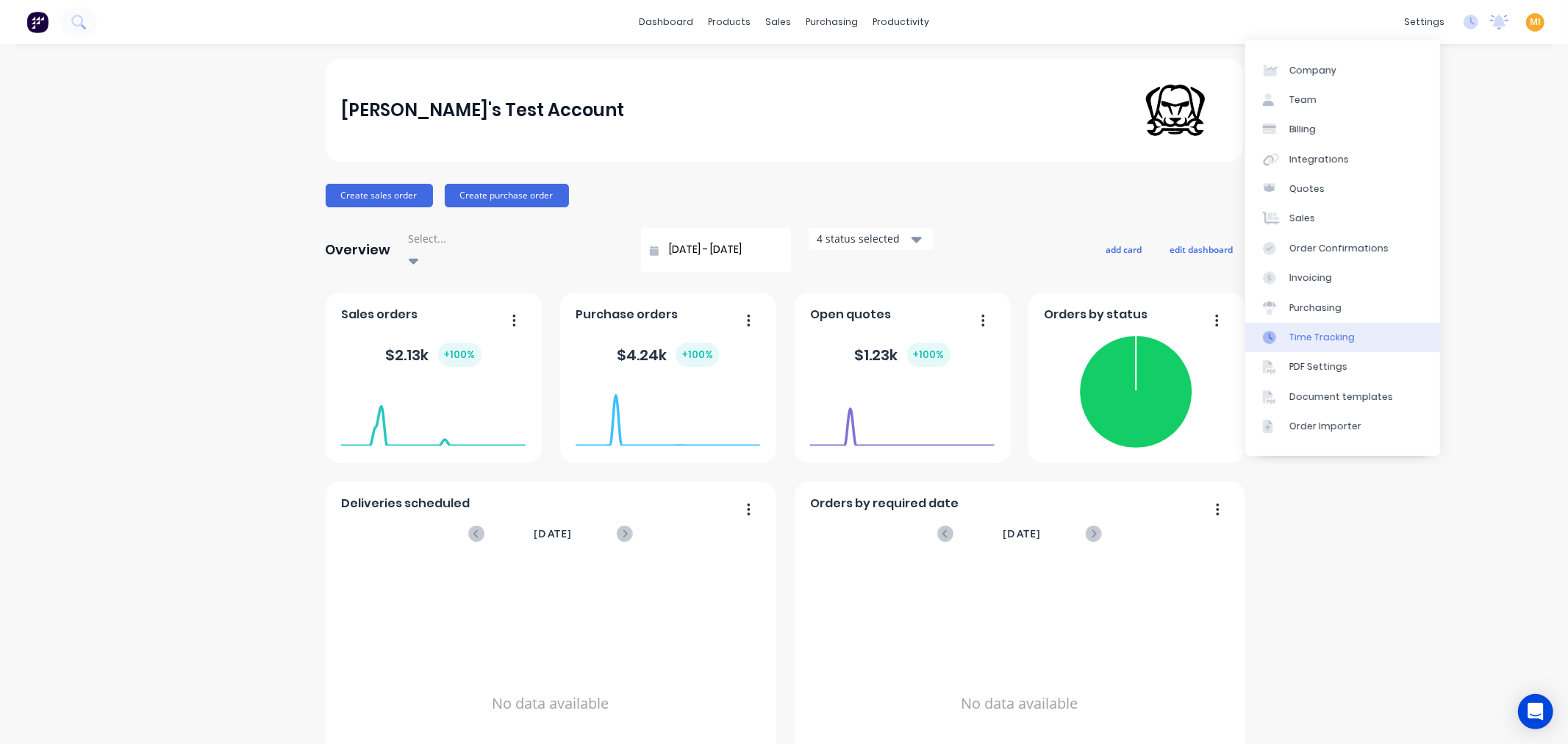
click at [1345, 324] on link "Time Tracking" at bounding box center [1342, 337] width 194 height 29
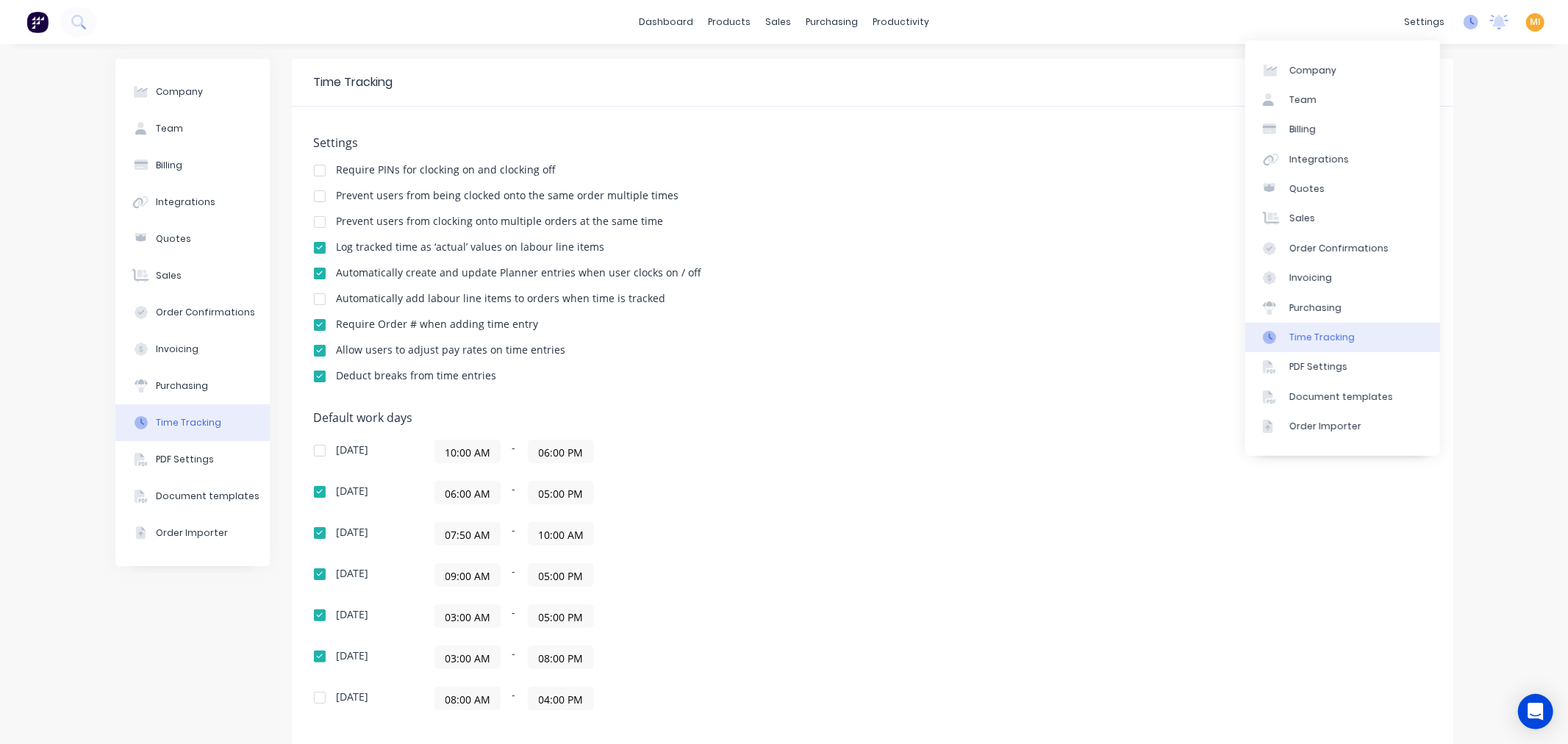
click at [1464, 24] on icon at bounding box center [1470, 21] width 15 height 15
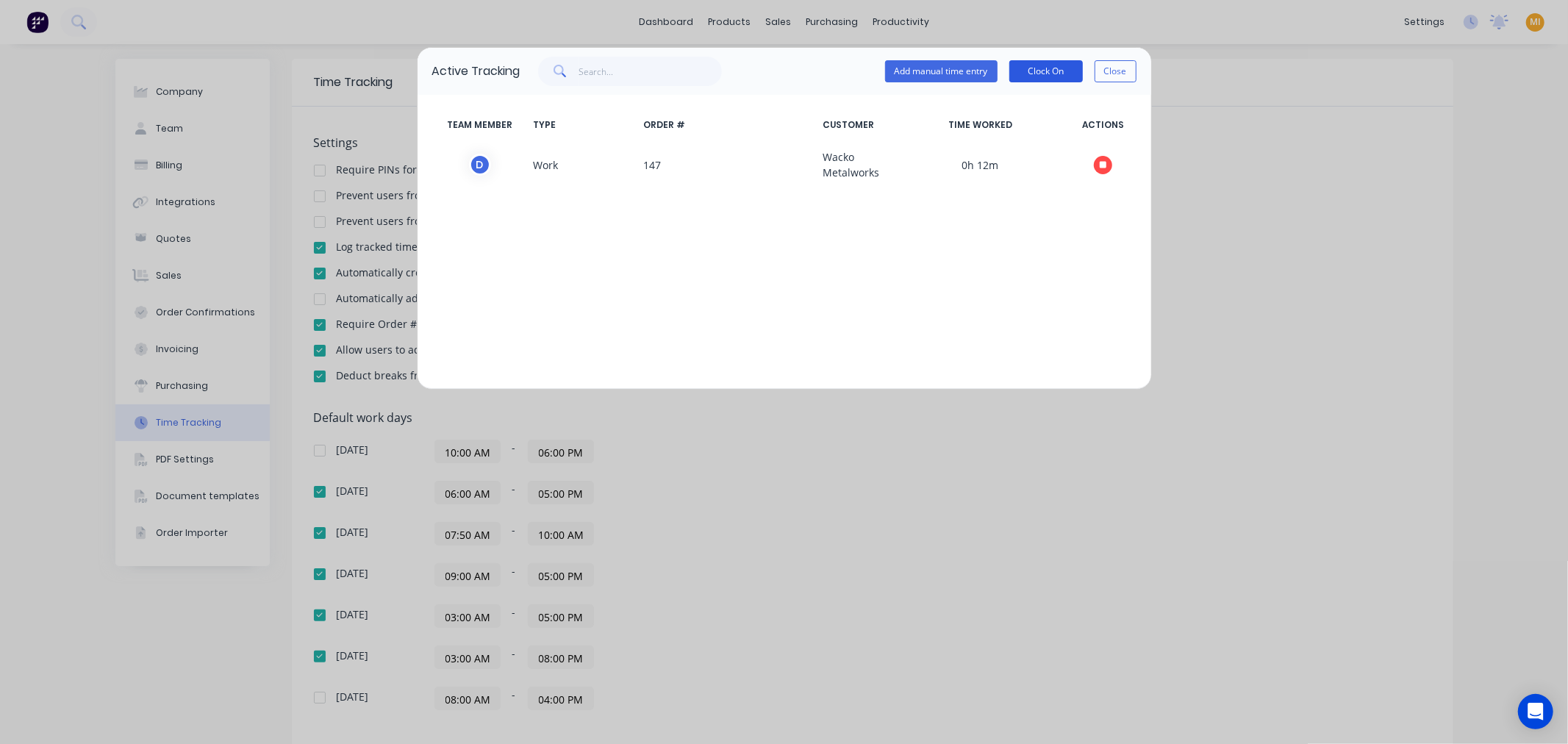
click at [1031, 70] on button "Clock On" at bounding box center [1046, 71] width 74 height 22
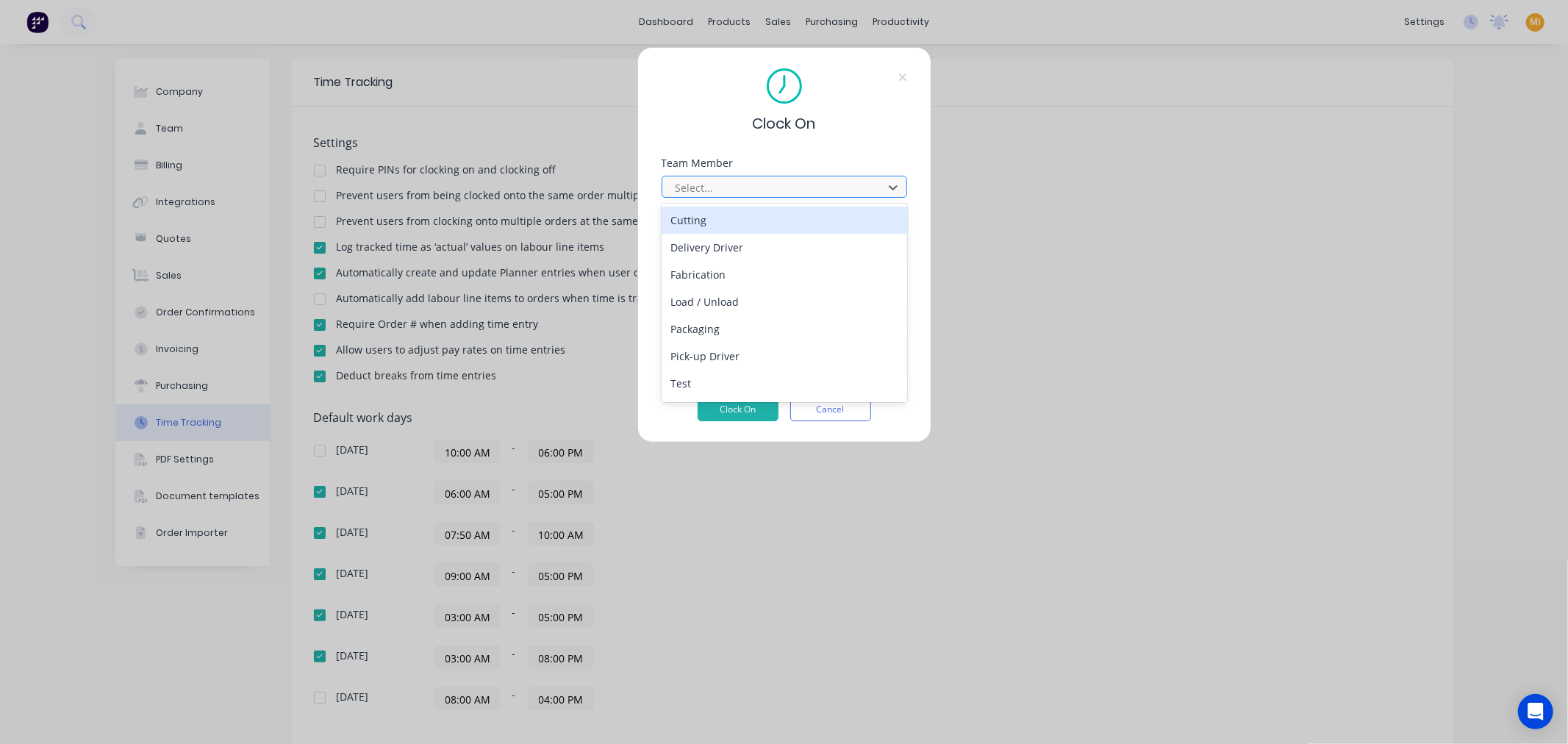
click at [712, 182] on div at bounding box center [774, 187] width 201 height 18
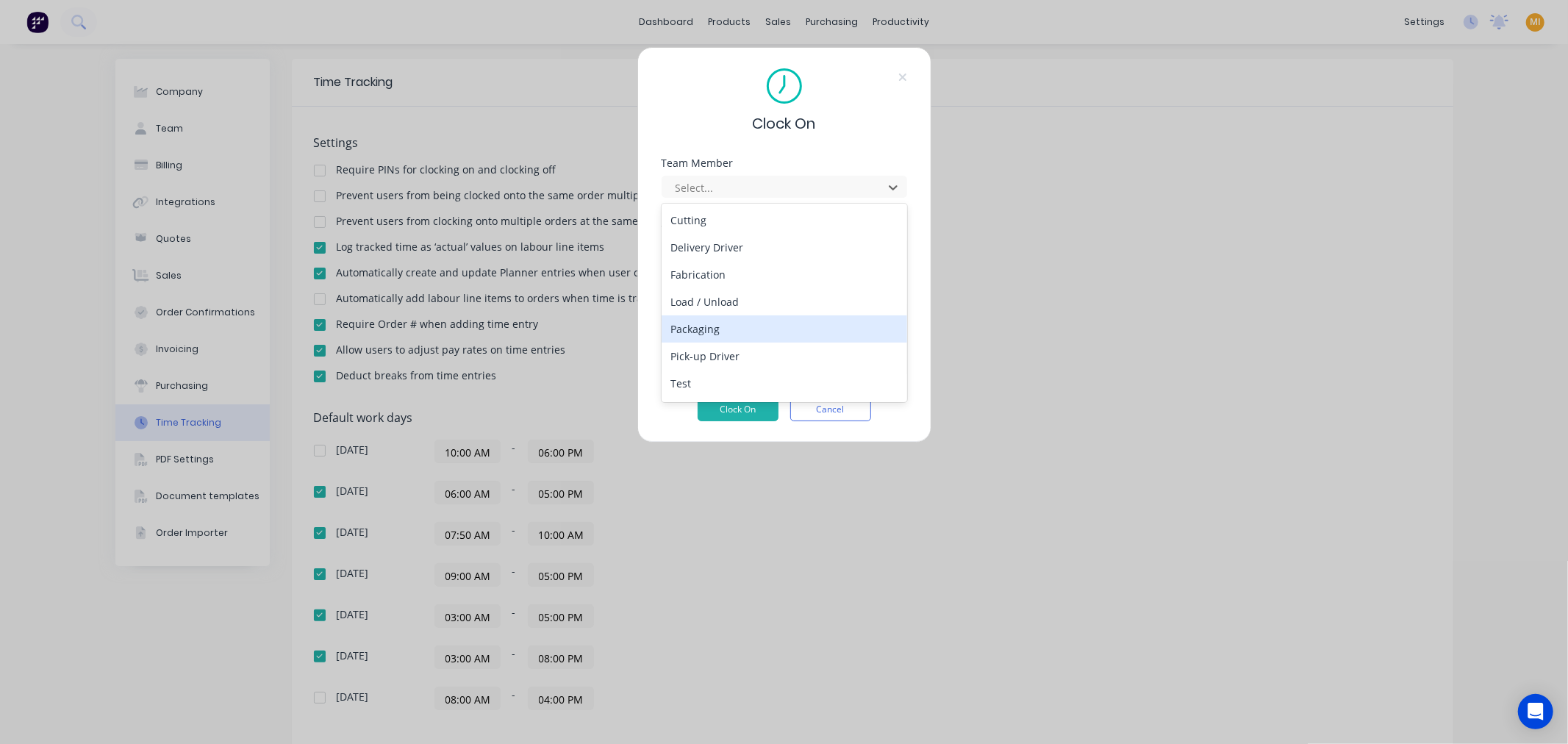
click at [722, 327] on div "Packaging" at bounding box center [784, 329] width 246 height 27
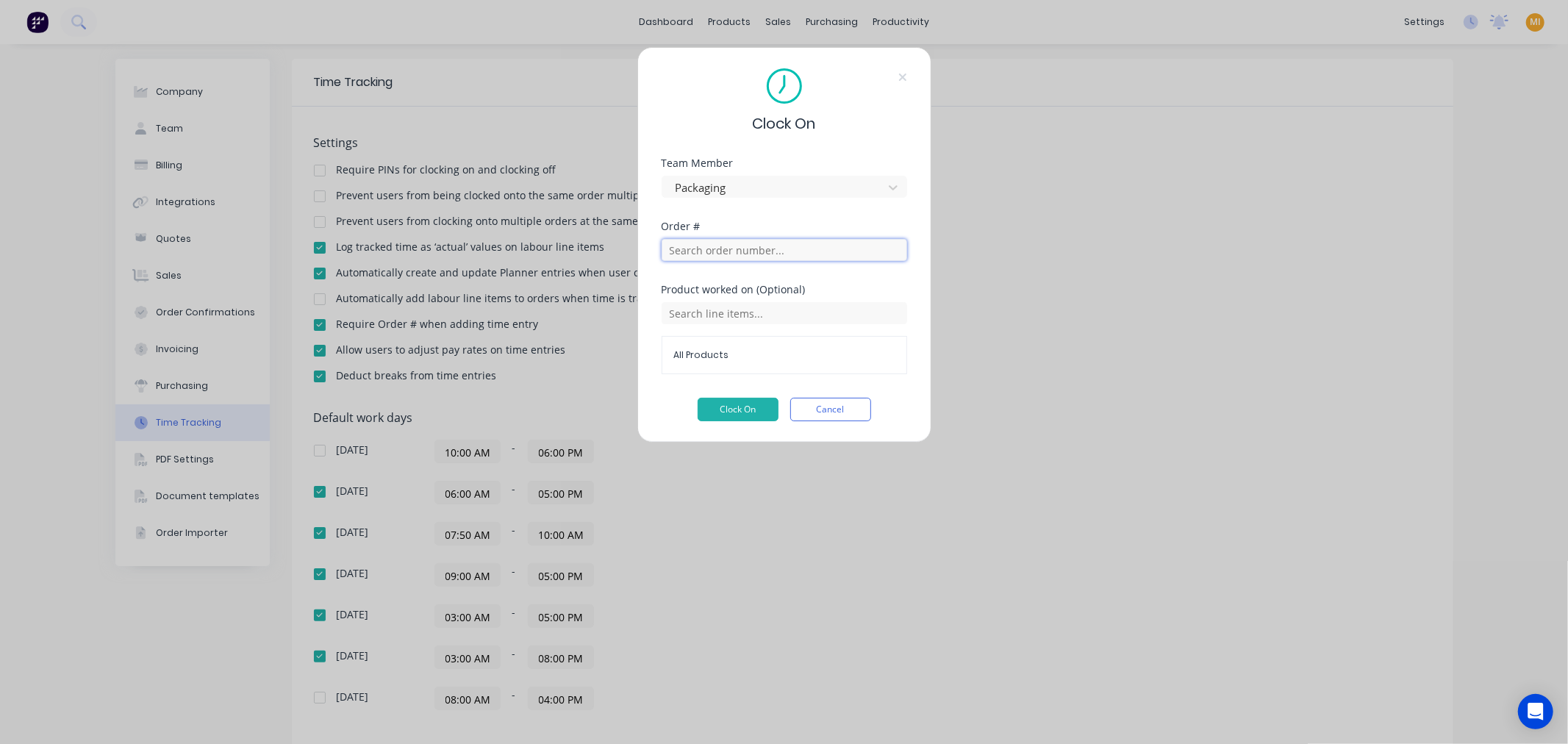
click at [702, 254] on input "text" at bounding box center [784, 250] width 246 height 22
type input "171"
click at [738, 298] on span "Test Customer ABC" at bounding box center [784, 303] width 214 height 13
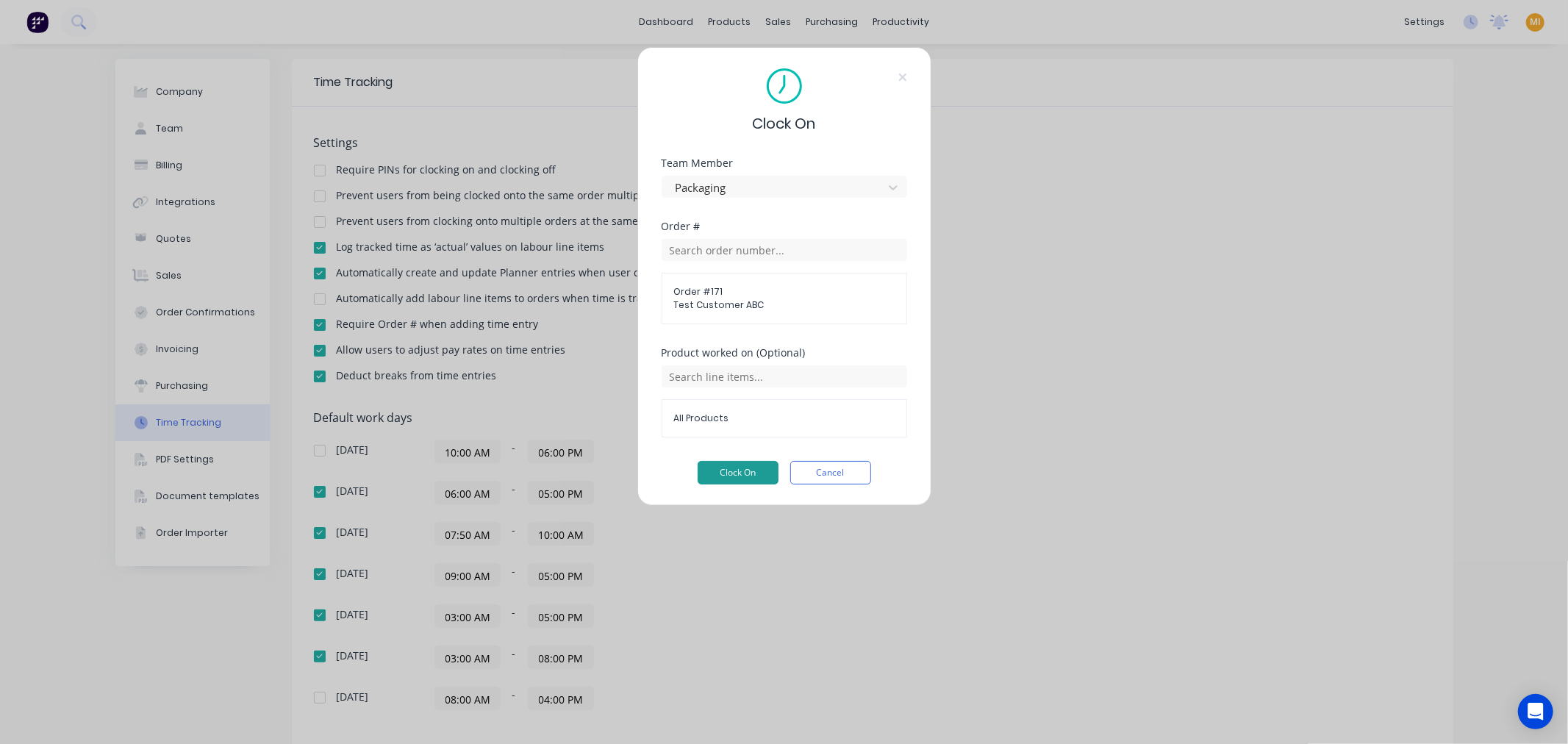
click at [733, 469] on button "Clock On" at bounding box center [737, 472] width 80 height 23
click at [723, 461] on button "Clock On" at bounding box center [737, 472] width 80 height 23
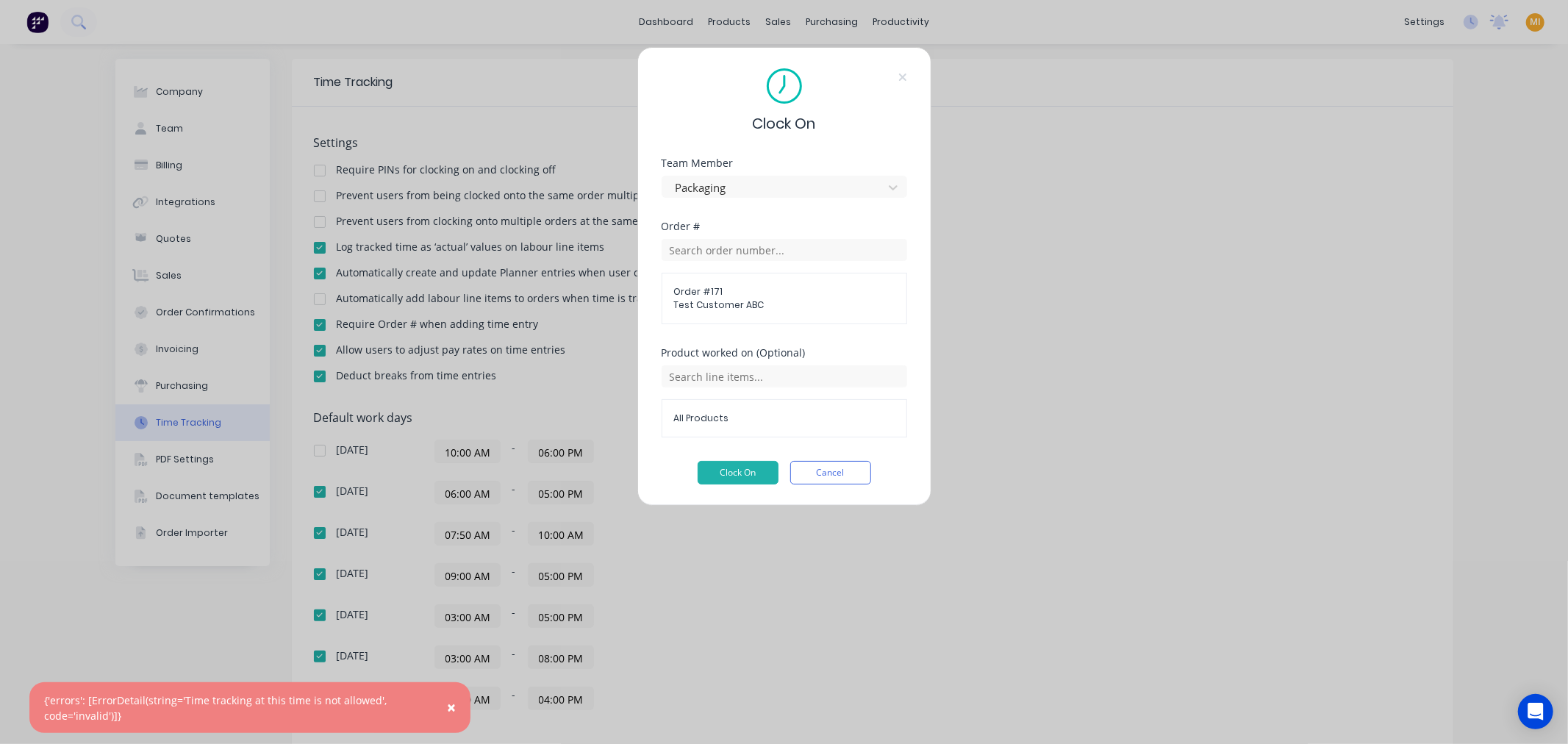
click at [897, 74] on div "Clock On" at bounding box center [784, 101] width 246 height 66
click at [904, 74] on icon at bounding box center [902, 77] width 8 height 8
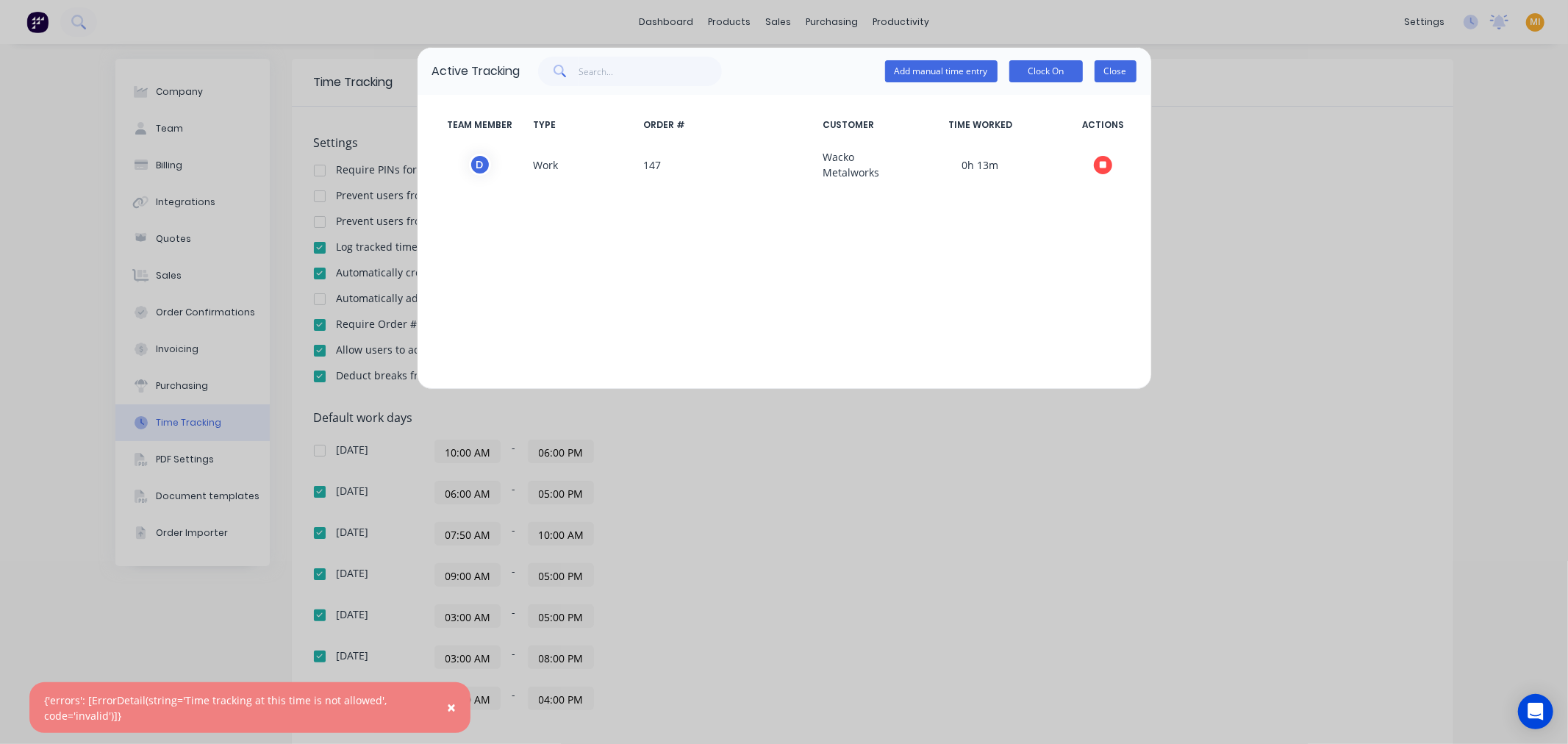
click at [1130, 69] on button "Close" at bounding box center [1115, 71] width 42 height 22
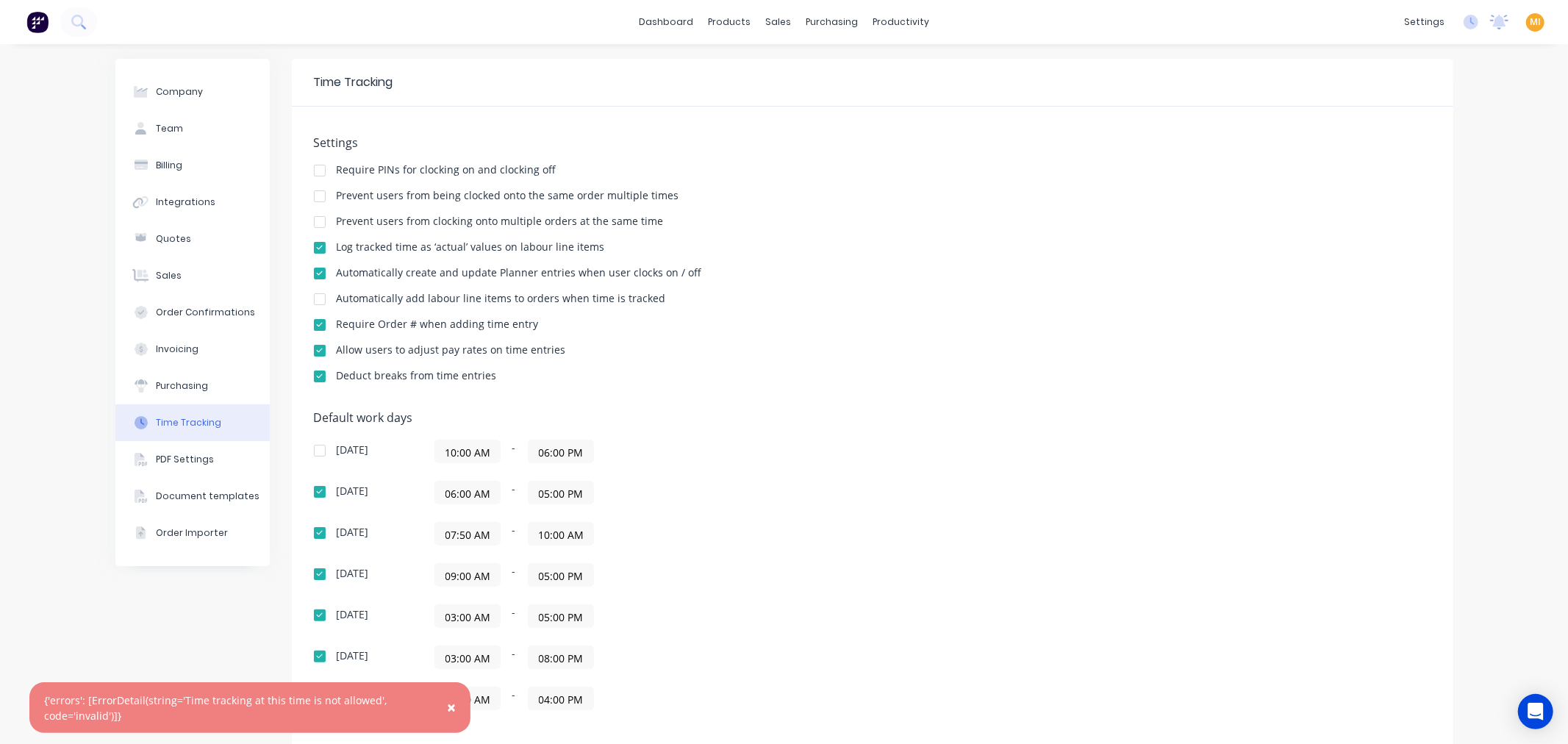
click at [450, 711] on span "×" at bounding box center [451, 707] width 9 height 21
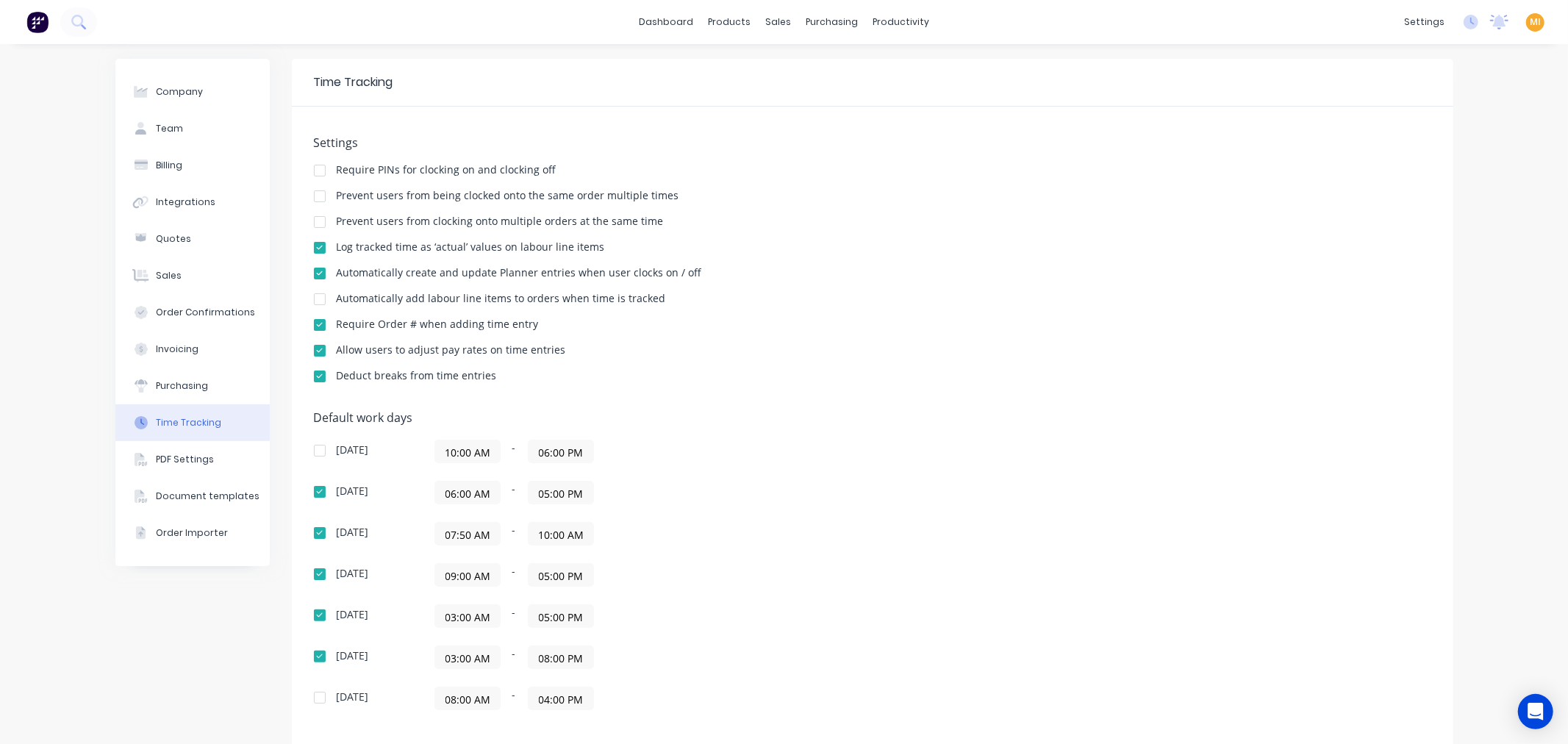
click at [466, 533] on input "07:50 AM" at bounding box center [468, 533] width 65 height 22
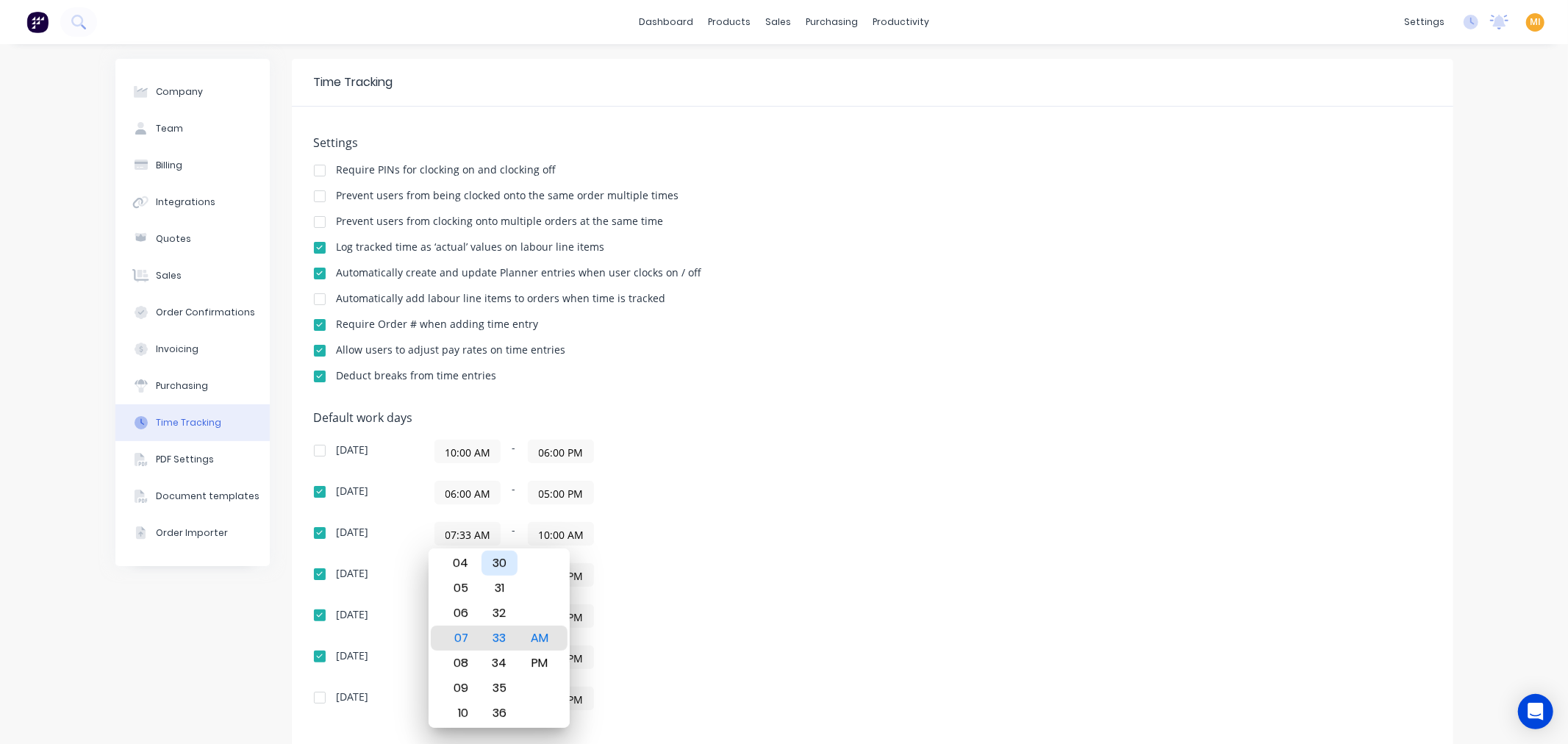
click at [501, 552] on div "30" at bounding box center [499, 562] width 36 height 25
type input "07:30 AM"
click at [718, 551] on div "Sunday 10:00 AM - 06:00 PM Monday 06:00 AM - 05:00 PM Tuesday 07:30 AM - 10:00 …" at bounding box center [570, 574] width 515 height 271
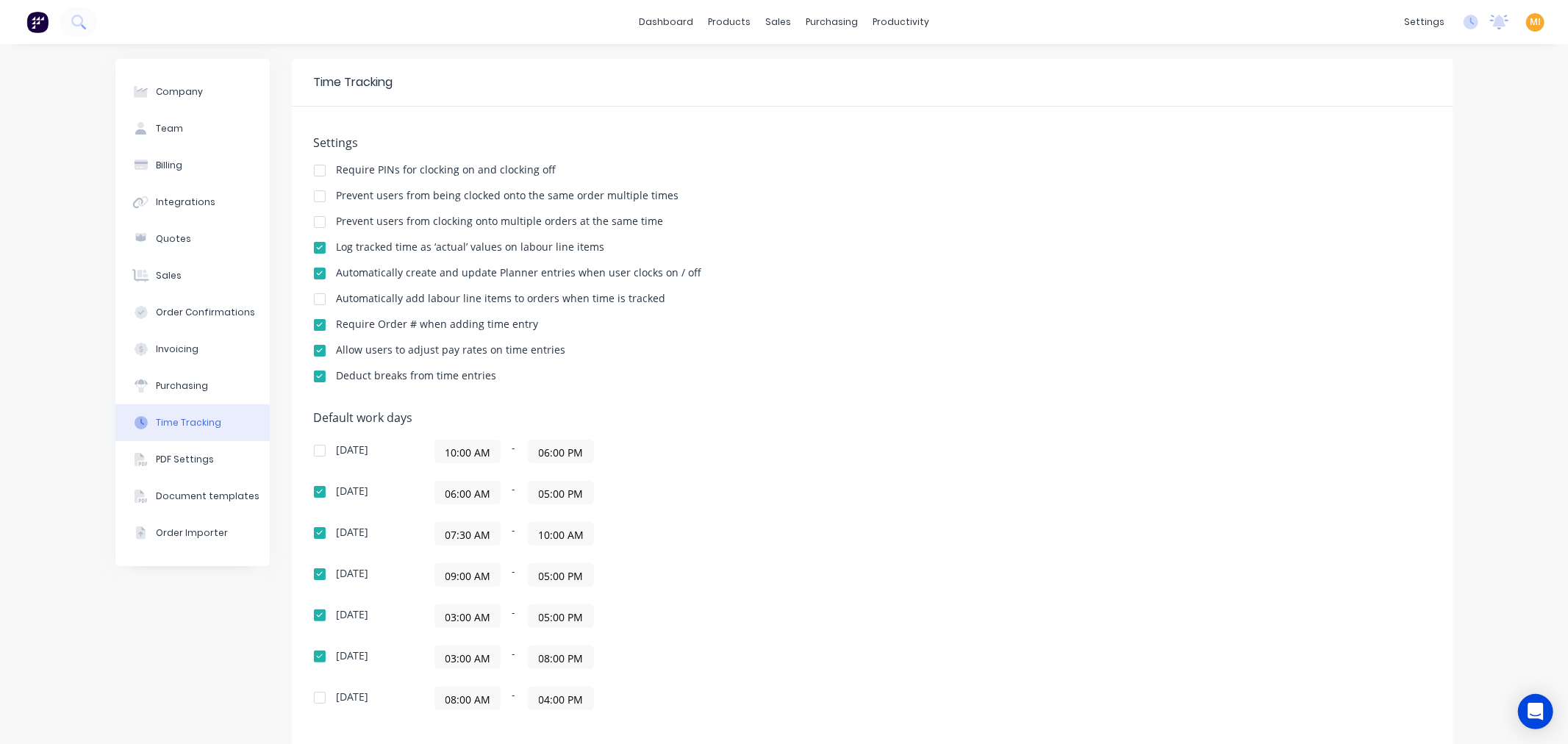
click at [758, 509] on div "Sunday 10:00 AM - 06:00 PM Monday 06:00 AM - 05:00 PM Tuesday 07:30 AM - 10:00 …" at bounding box center [570, 574] width 515 height 271
click at [444, 534] on input "06:30 AM" at bounding box center [468, 533] width 65 height 22
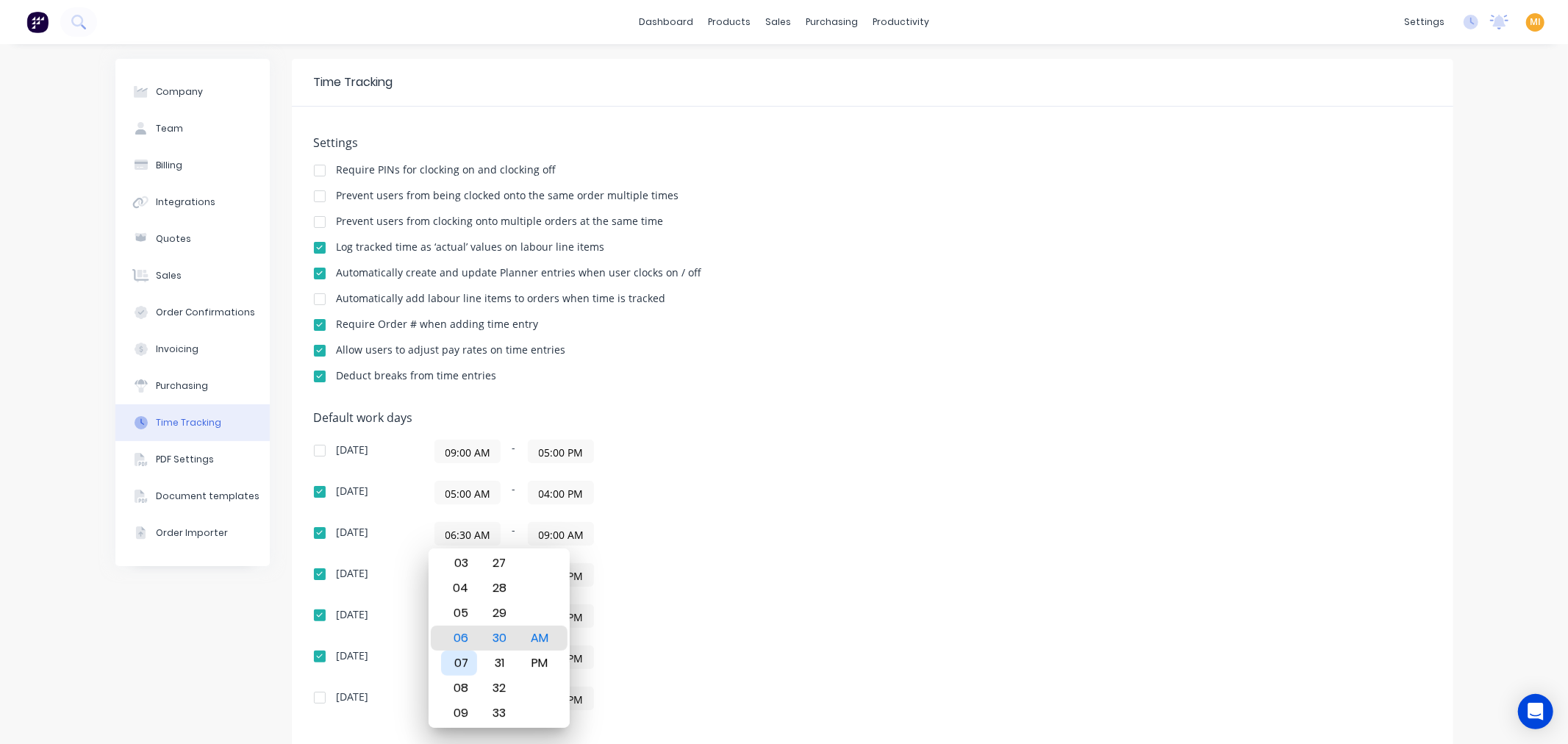
click at [456, 667] on div "07" at bounding box center [459, 663] width 36 height 25
type input "07:30 AM"
click at [863, 515] on div "Default work days Sunday 09:00 AM - 05:00 PM Monday 05:00 AM - 04:00 PM Tuesday…" at bounding box center [872, 569] width 1117 height 317
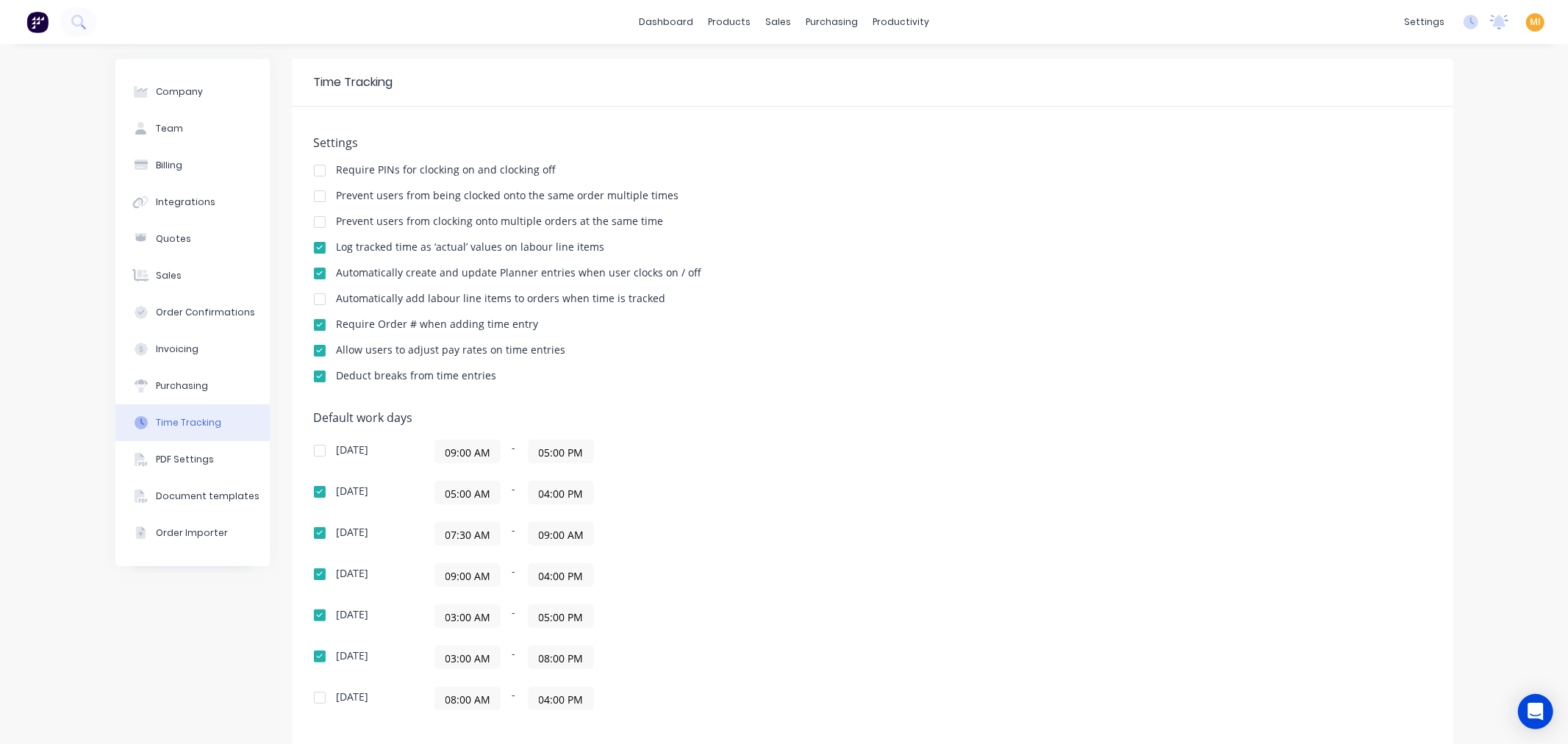
click at [1153, 240] on div "Settings Require PINs for clocking on and clocking off Prevent users from being…" at bounding box center [872, 266] width 1117 height 260
click at [1464, 23] on icon at bounding box center [1470, 21] width 15 height 15
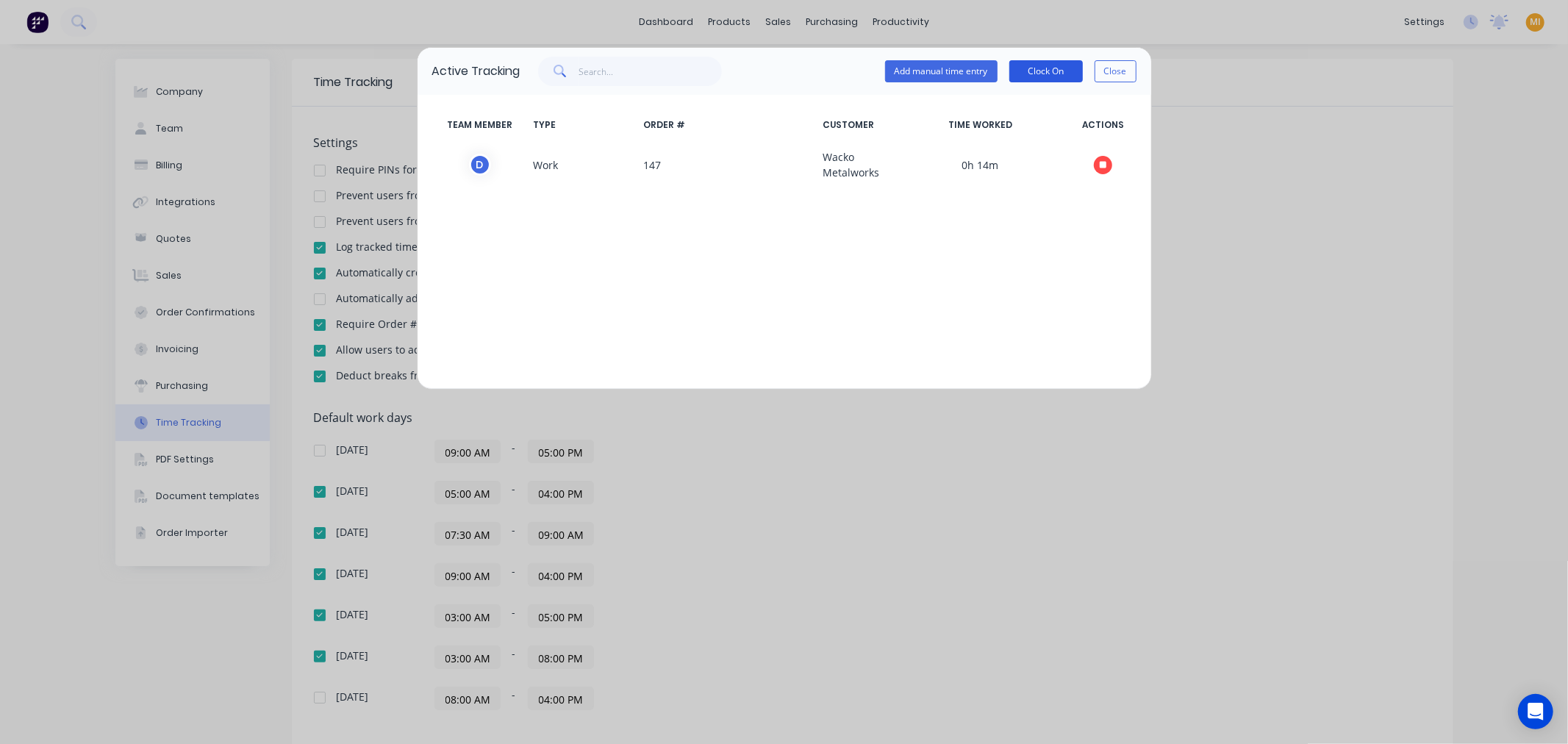
click at [1046, 75] on button "Clock On" at bounding box center [1046, 71] width 74 height 22
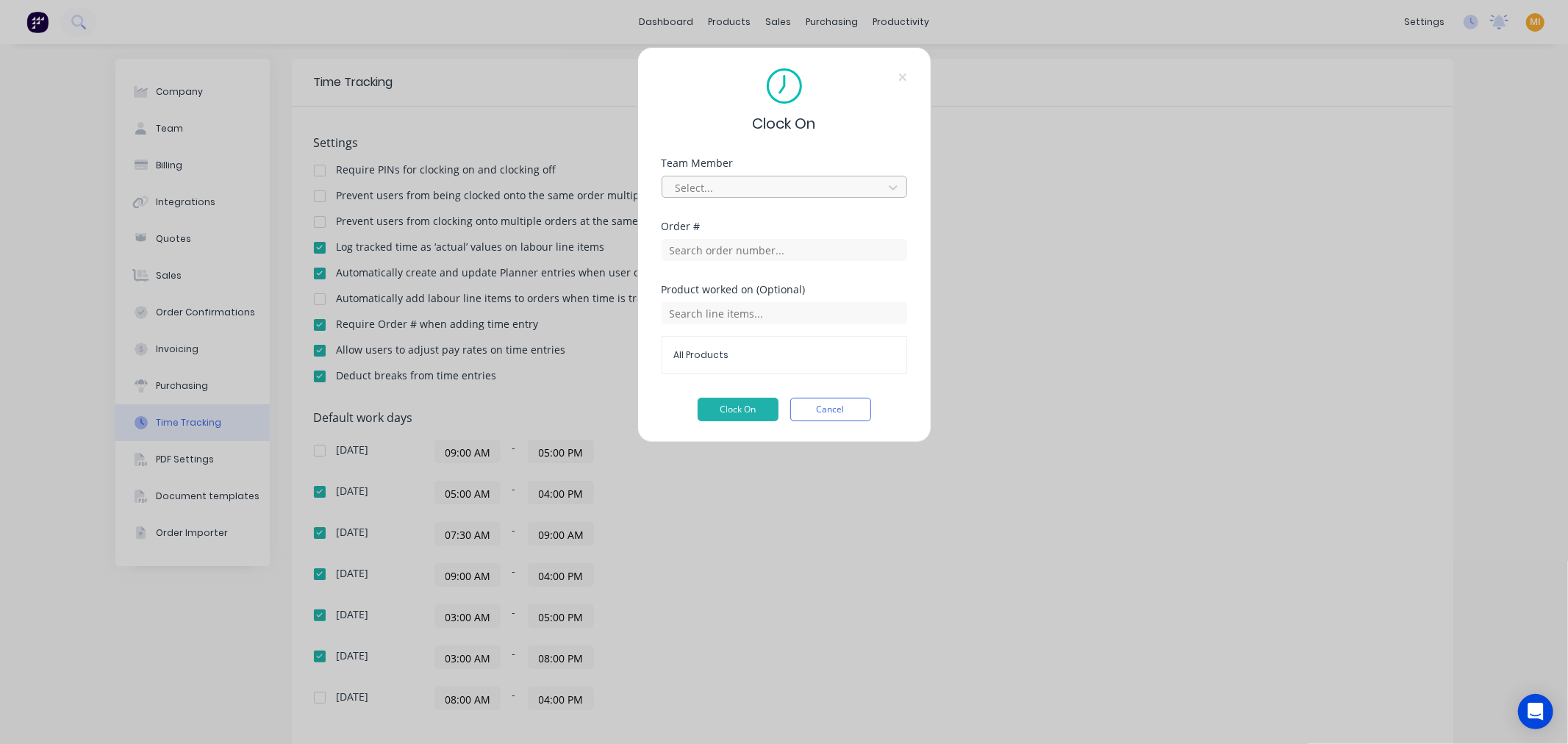
click at [742, 188] on div at bounding box center [774, 187] width 201 height 18
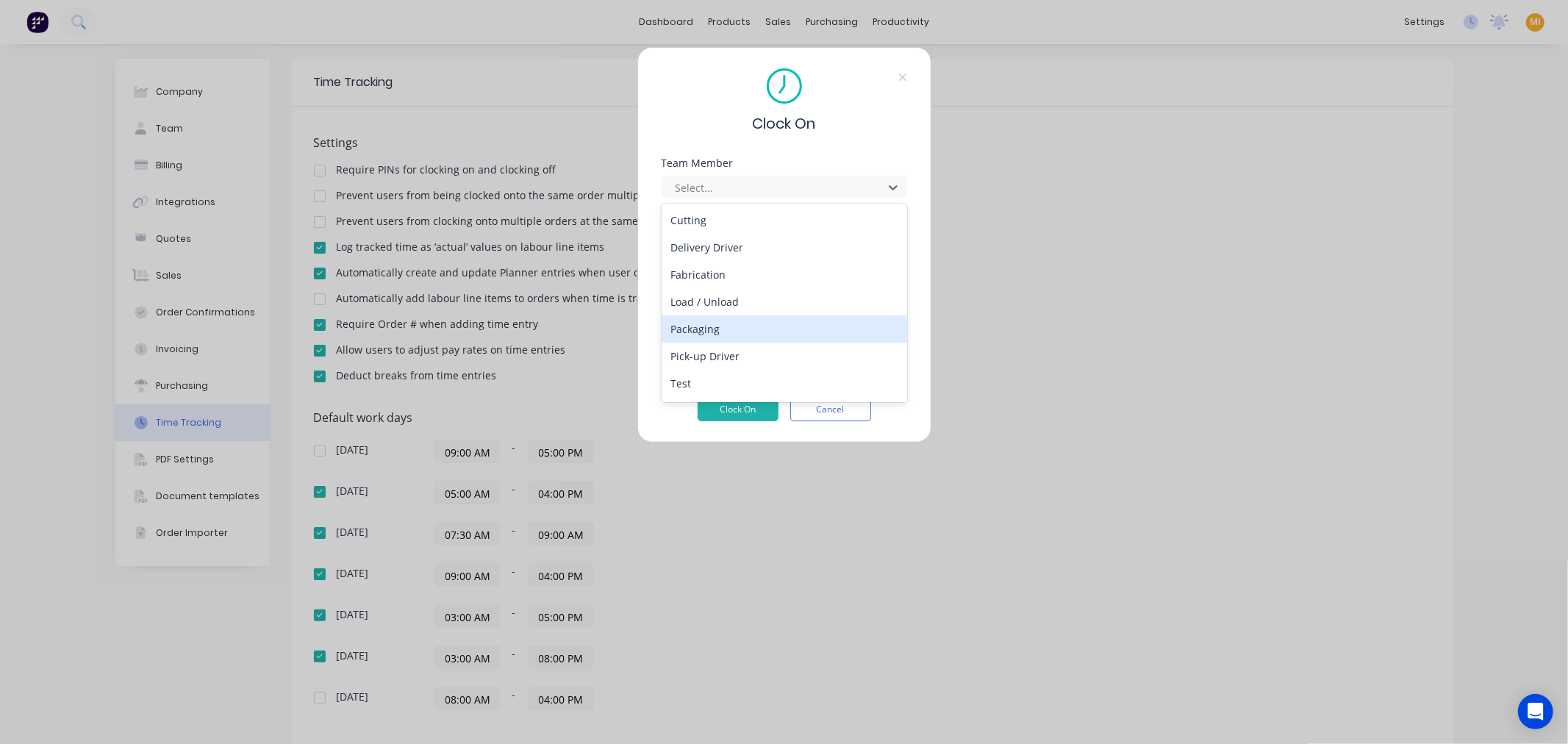
click at [716, 324] on div "Packaging" at bounding box center [784, 329] width 246 height 27
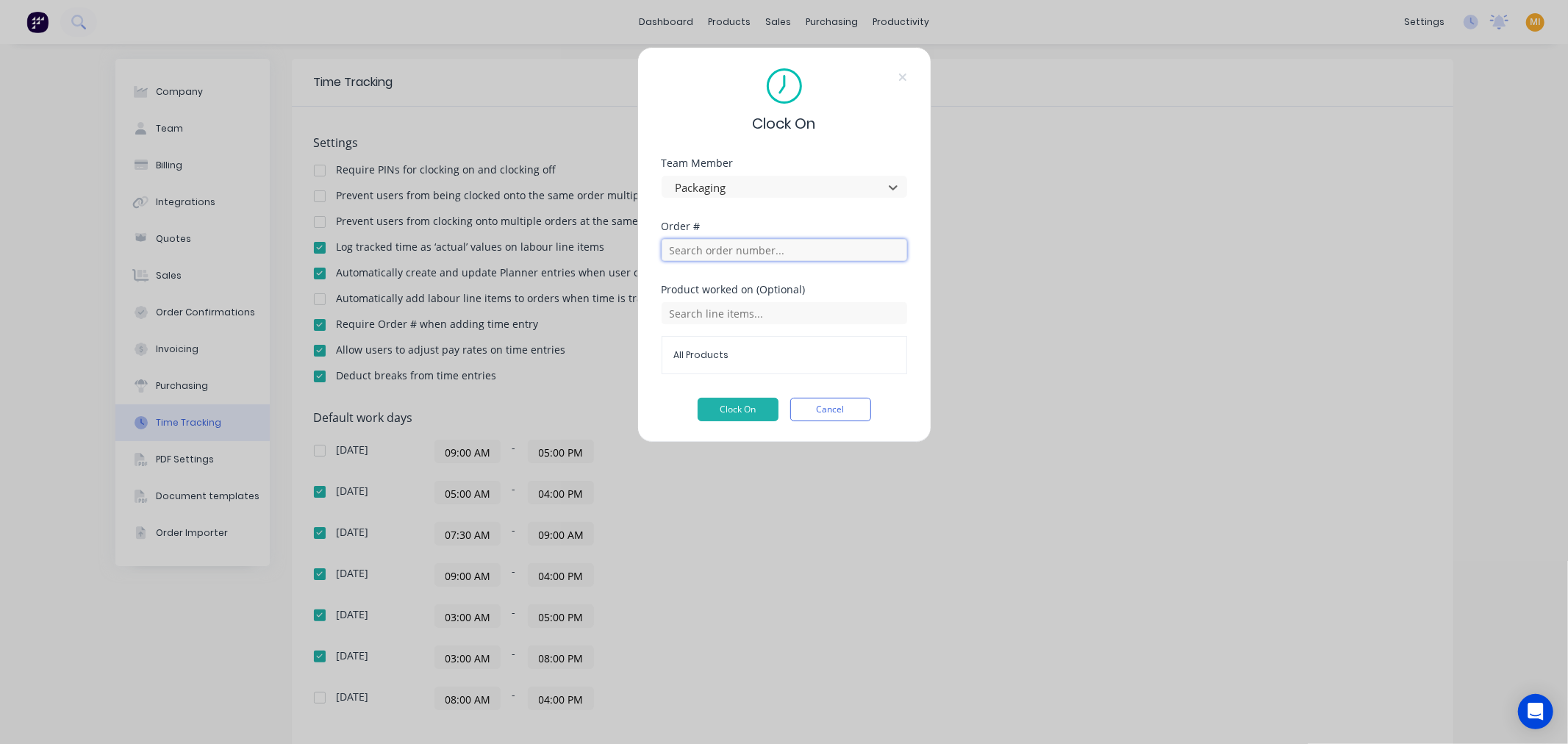
click at [730, 256] on input "text" at bounding box center [784, 250] width 246 height 22
type input "171"
click at [724, 298] on span "Test Customer ABC" at bounding box center [784, 303] width 214 height 13
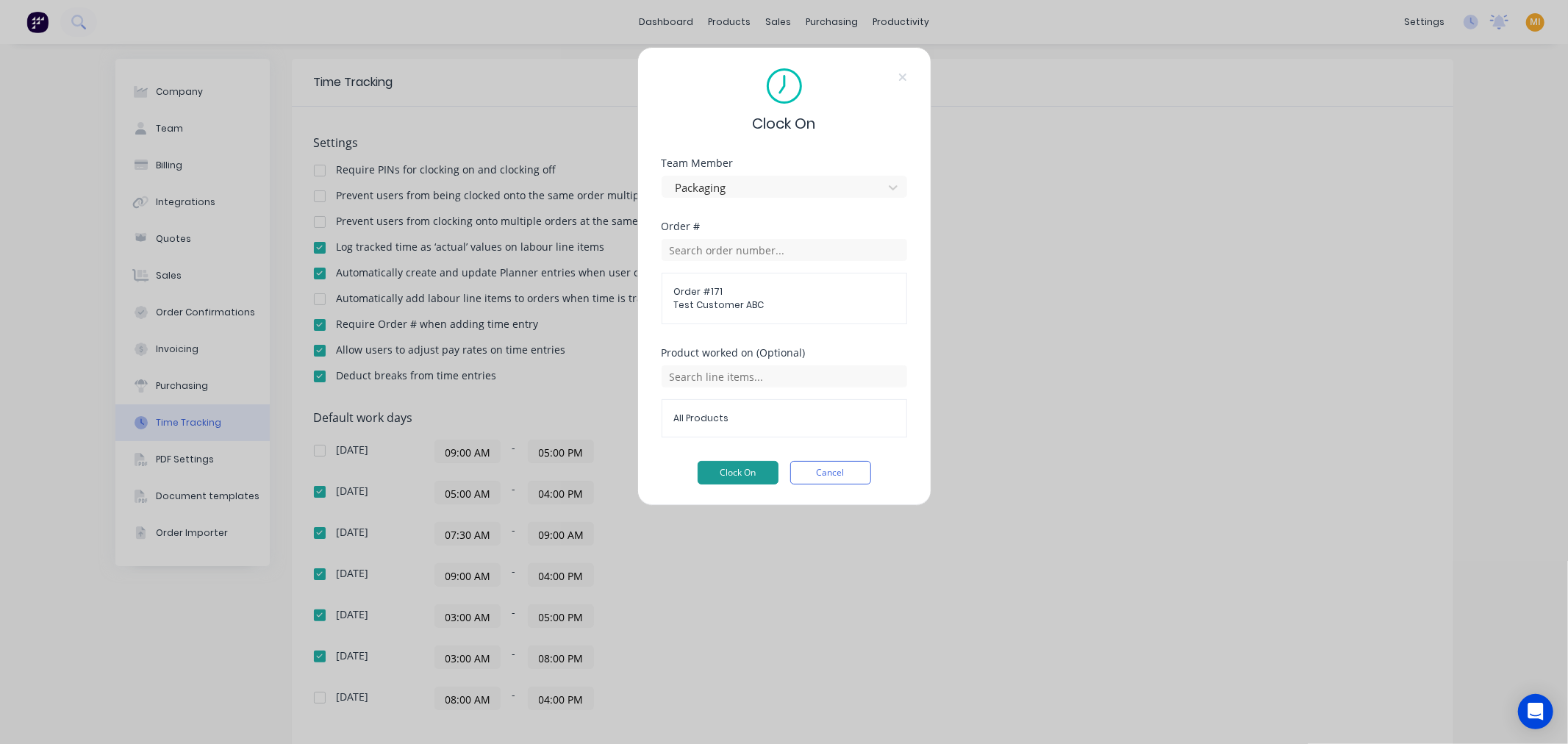
click at [723, 479] on button "Clock On" at bounding box center [737, 472] width 80 height 23
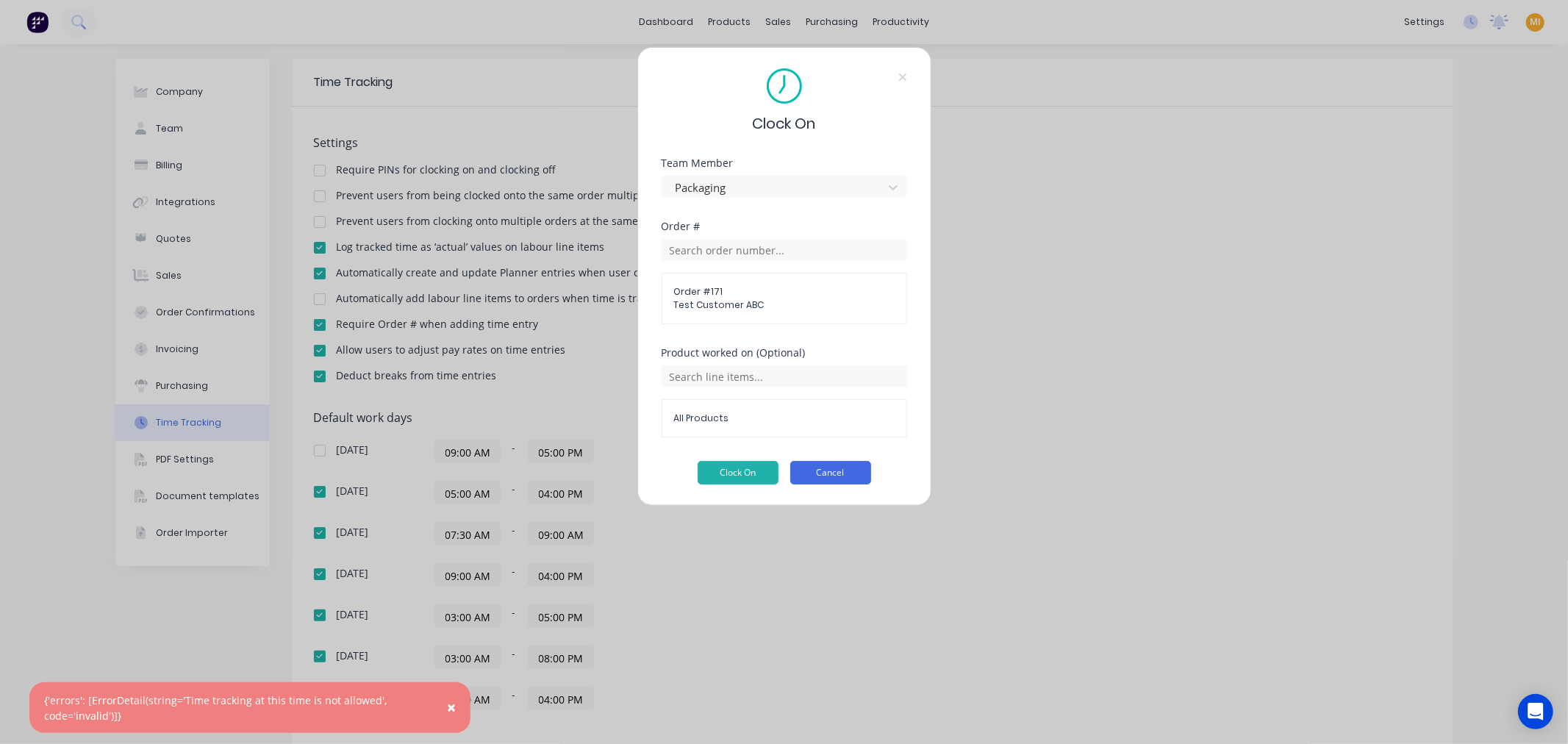
click at [832, 473] on button "Cancel" at bounding box center [831, 472] width 80 height 23
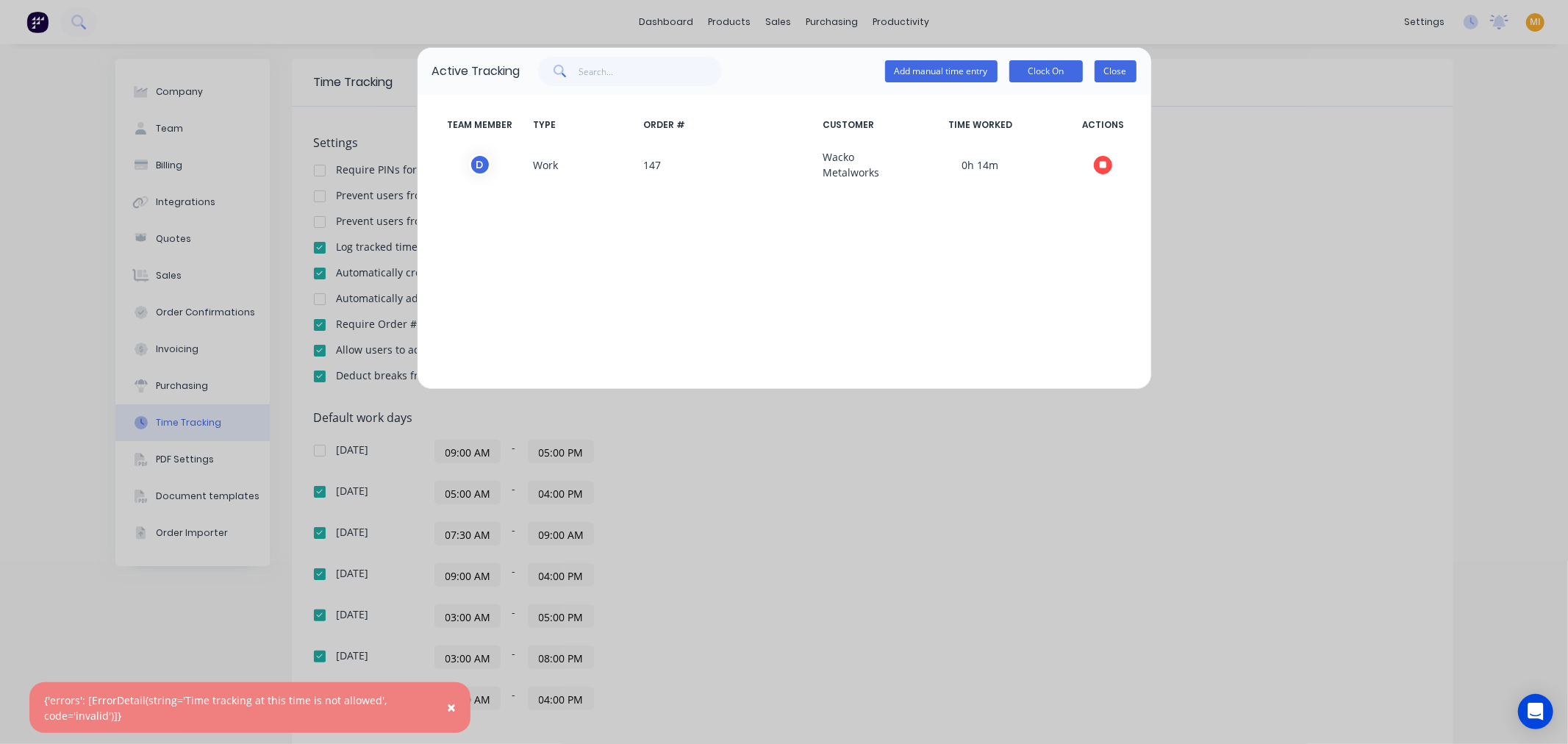
click at [1133, 79] on button "Close" at bounding box center [1115, 71] width 42 height 22
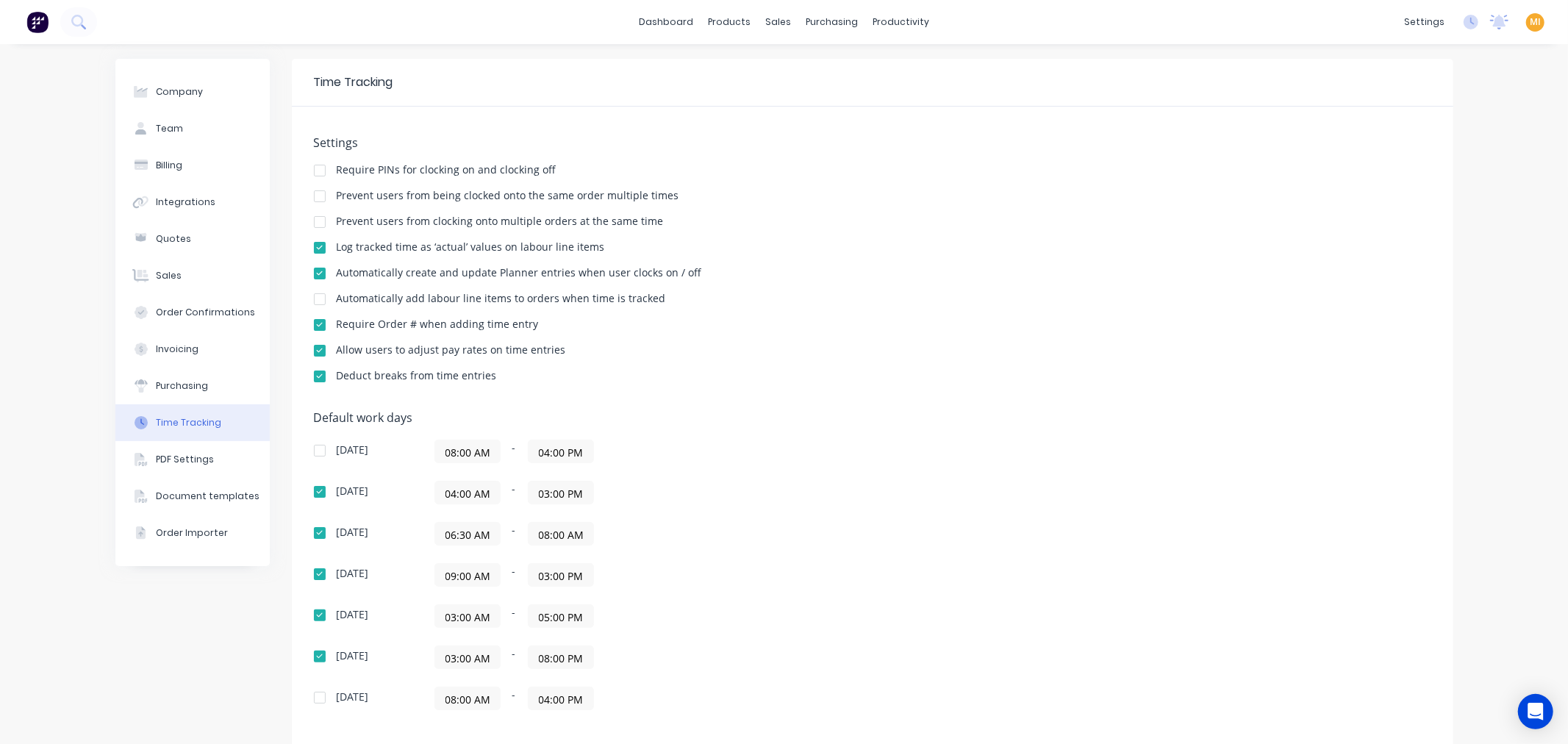
click at [30, 27] on img at bounding box center [38, 22] width 22 height 22
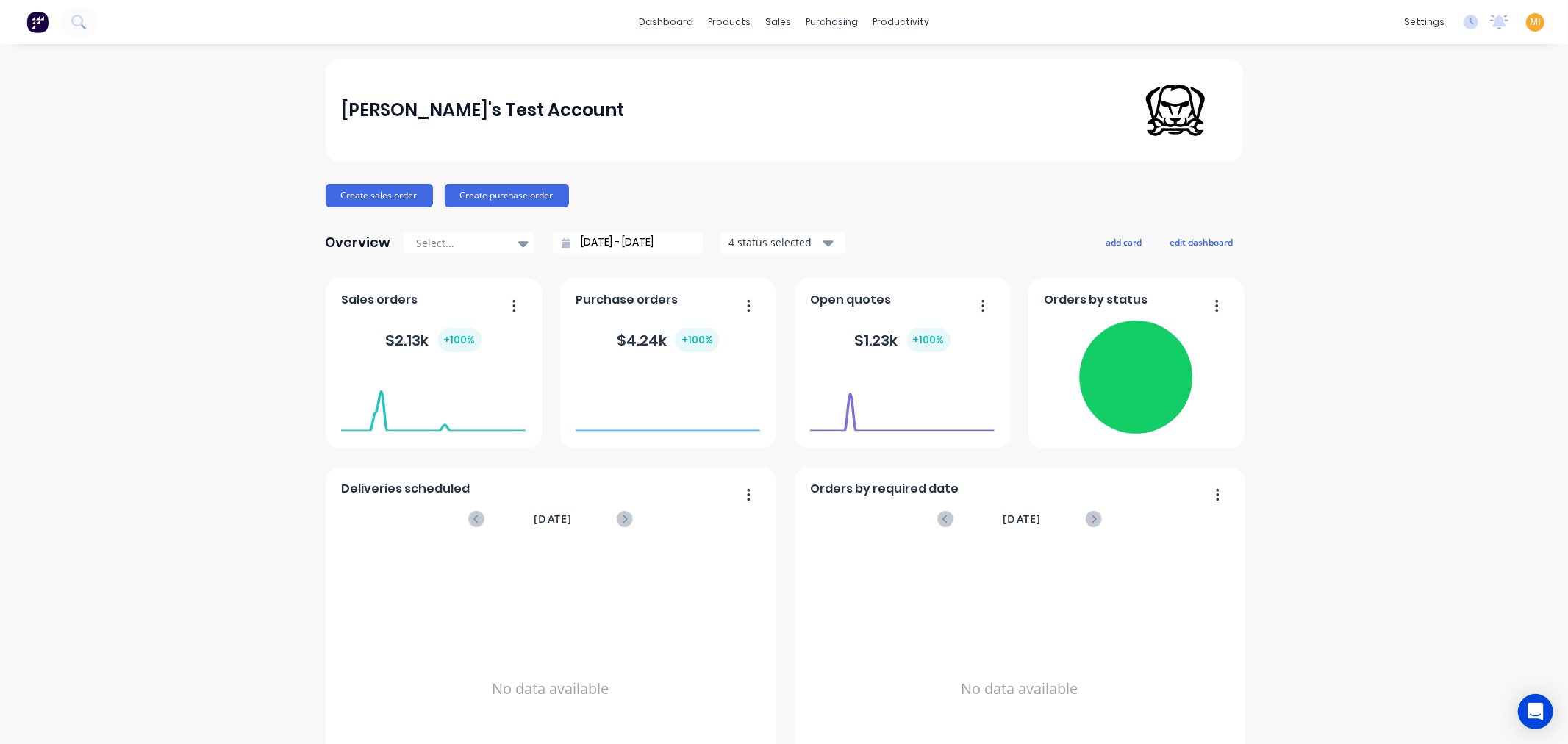
click at [1531, 23] on div "MI [PERSON_NAME]'s Test Account [PERSON_NAME] Administrator Profile Sign out" at bounding box center [1535, 21] width 18 height 18
click at [1529, 19] on span "MI" at bounding box center [1535, 21] width 11 height 13
click at [1418, 179] on button "Sign out" at bounding box center [1442, 183] width 194 height 29
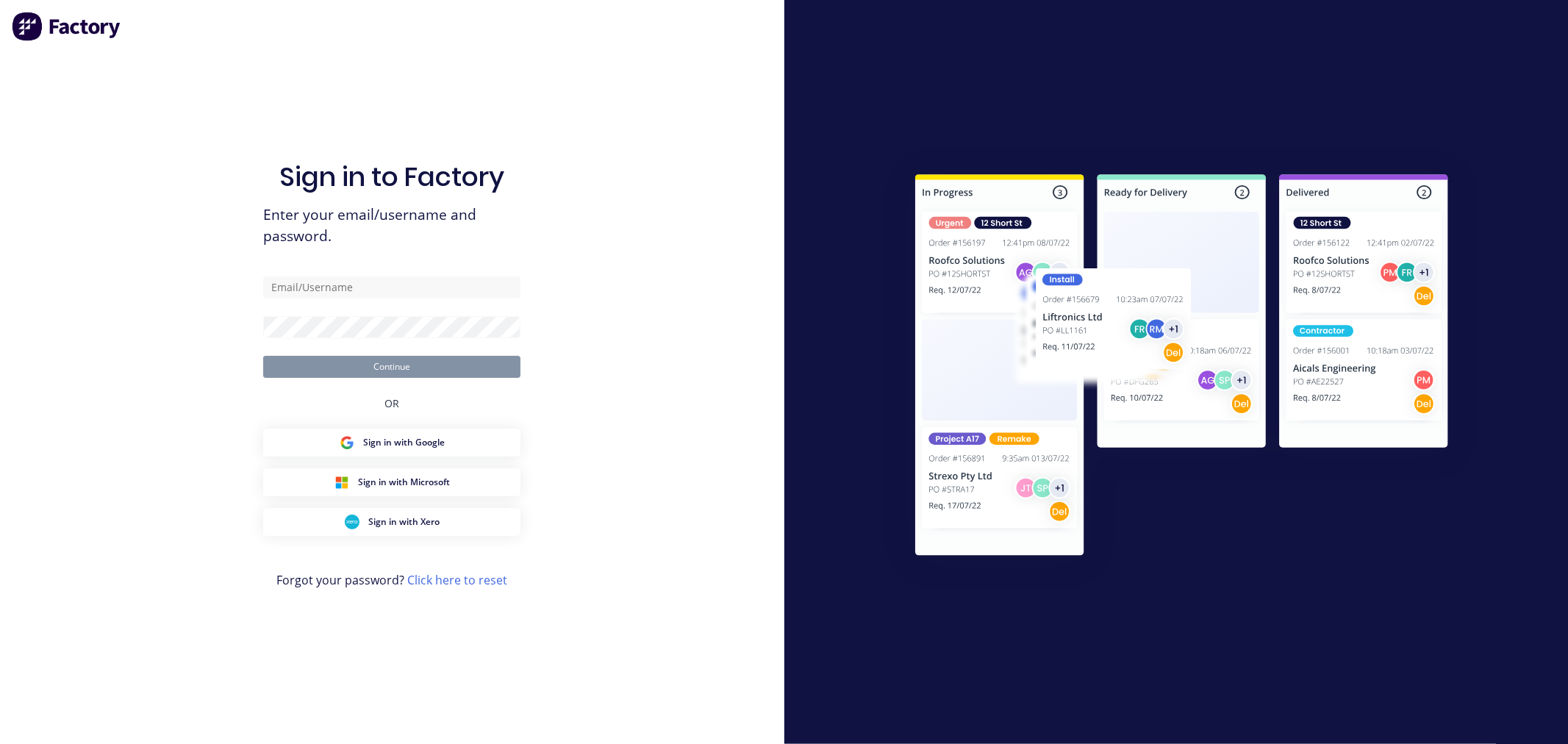
type input "[EMAIL_ADDRESS][DOMAIN_NAME]"
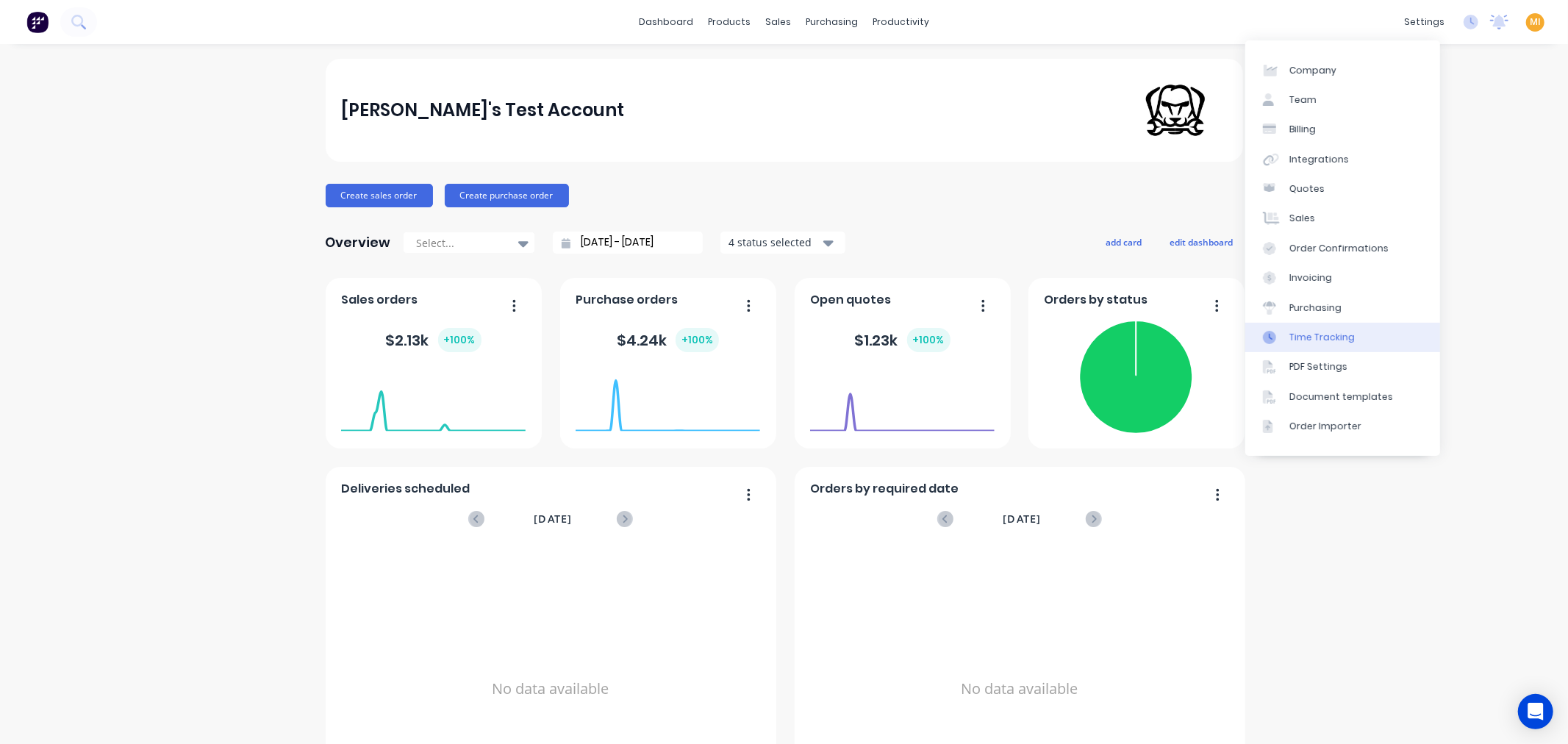
click at [1319, 339] on div "Time Tracking" at bounding box center [1321, 336] width 65 height 13
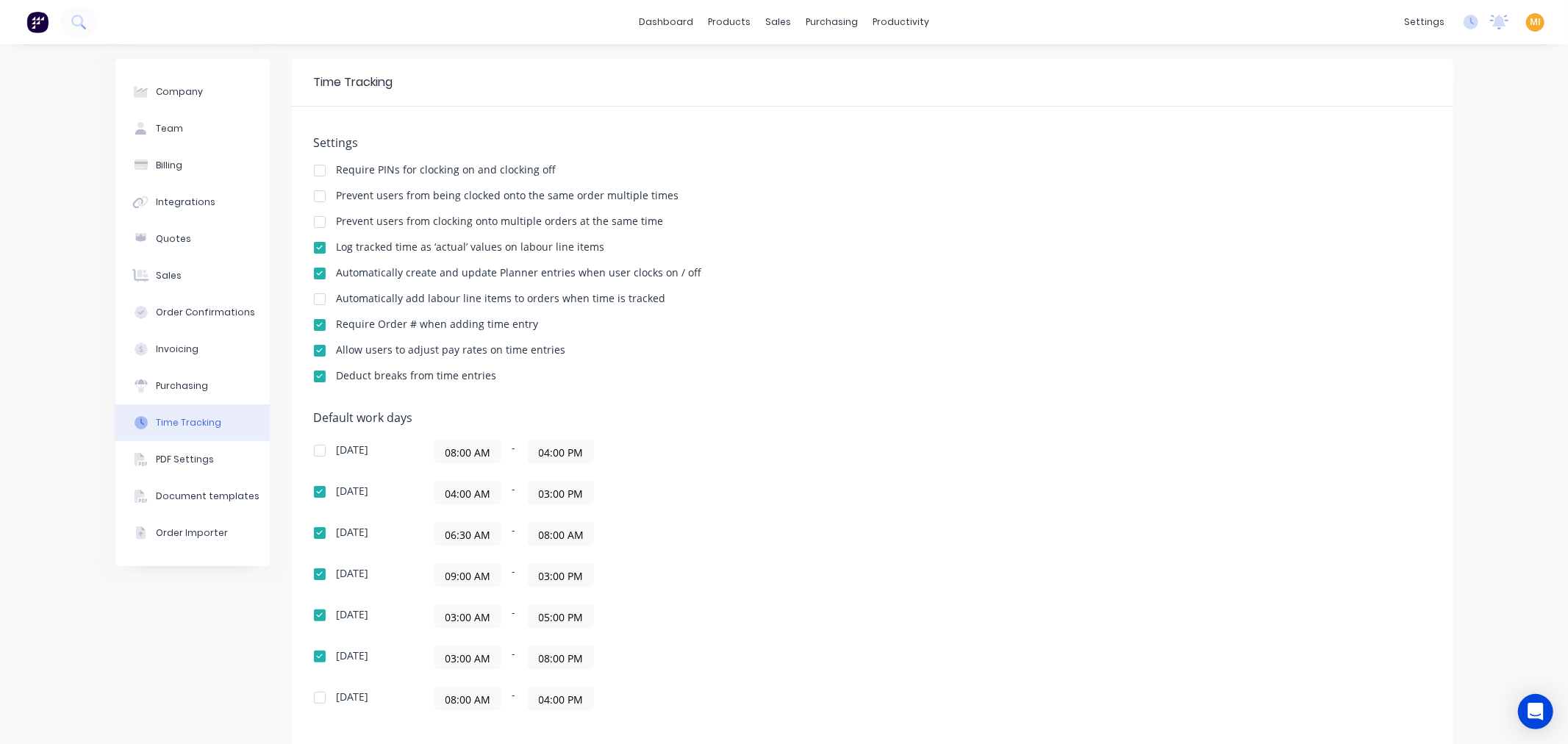
click at [549, 535] on input "08:00 AM" at bounding box center [561, 533] width 65 height 22
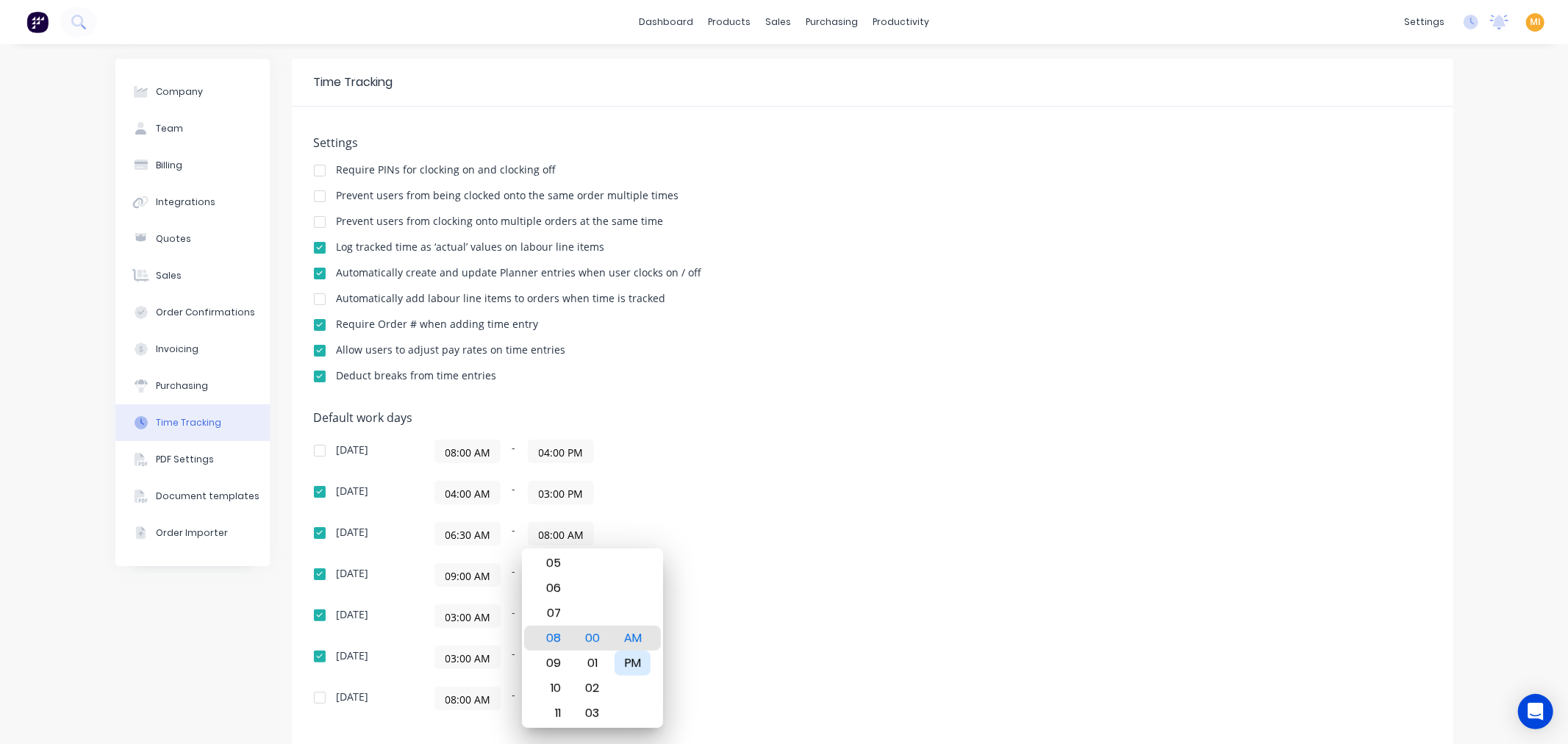
drag, startPoint x: 626, startPoint y: 651, endPoint x: 640, endPoint y: 634, distance: 22.0
click at [627, 652] on div "PM" at bounding box center [632, 663] width 36 height 25
type input "08:00 PM"
click at [796, 521] on div "[DATE] 08:00 AM - 04:00 PM [DATE] 04:00 AM - 03:00 PM [DATE] 06:30 AM - 08:00 P…" at bounding box center [570, 574] width 515 height 271
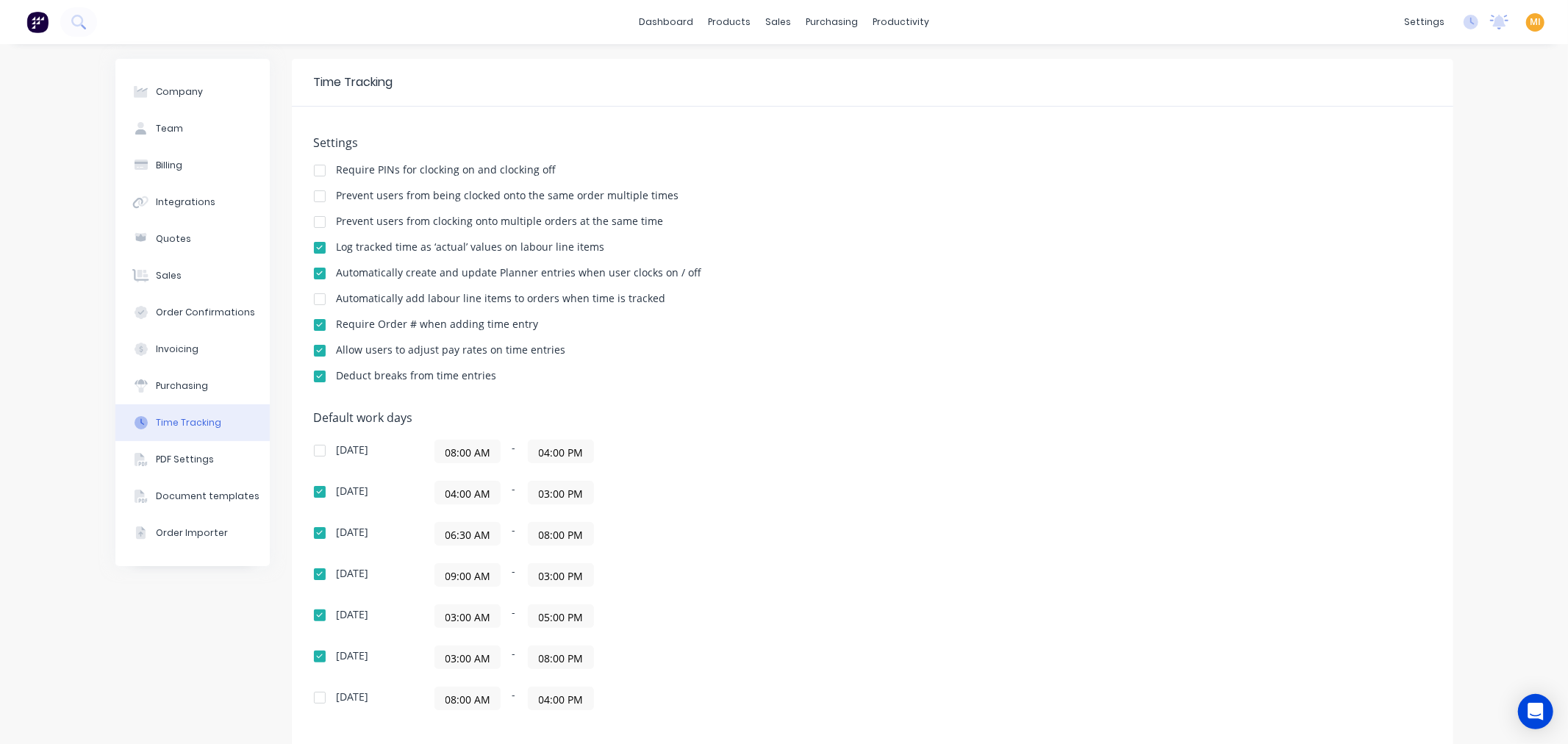
click at [222, 612] on div "Company Team Billing Integrations Quotes Sales Order Confirmations Invoicing Pu…" at bounding box center [193, 473] width 154 height 828
click at [1464, 20] on icon at bounding box center [1470, 21] width 15 height 15
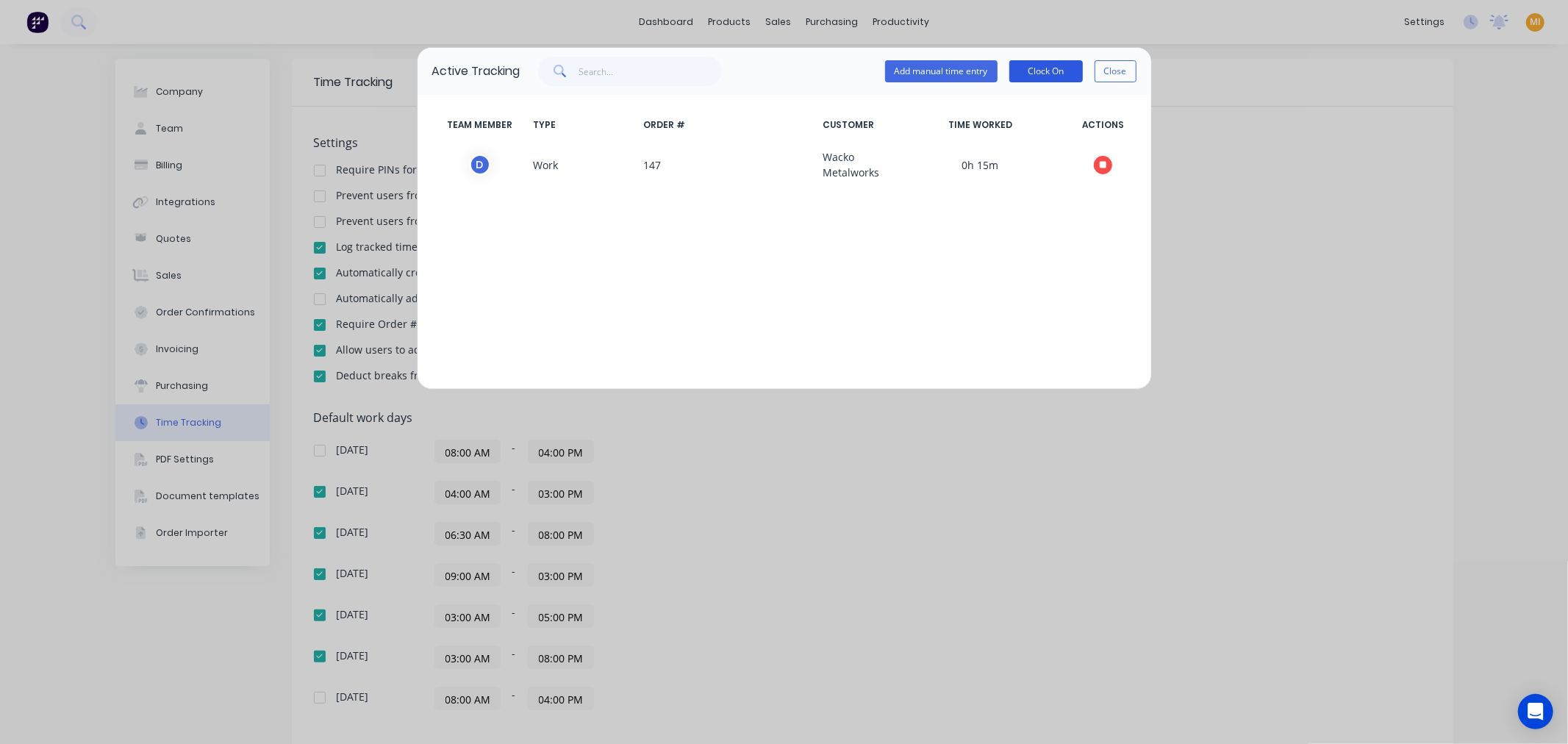
click at [1044, 74] on button "Clock On" at bounding box center [1046, 71] width 74 height 22
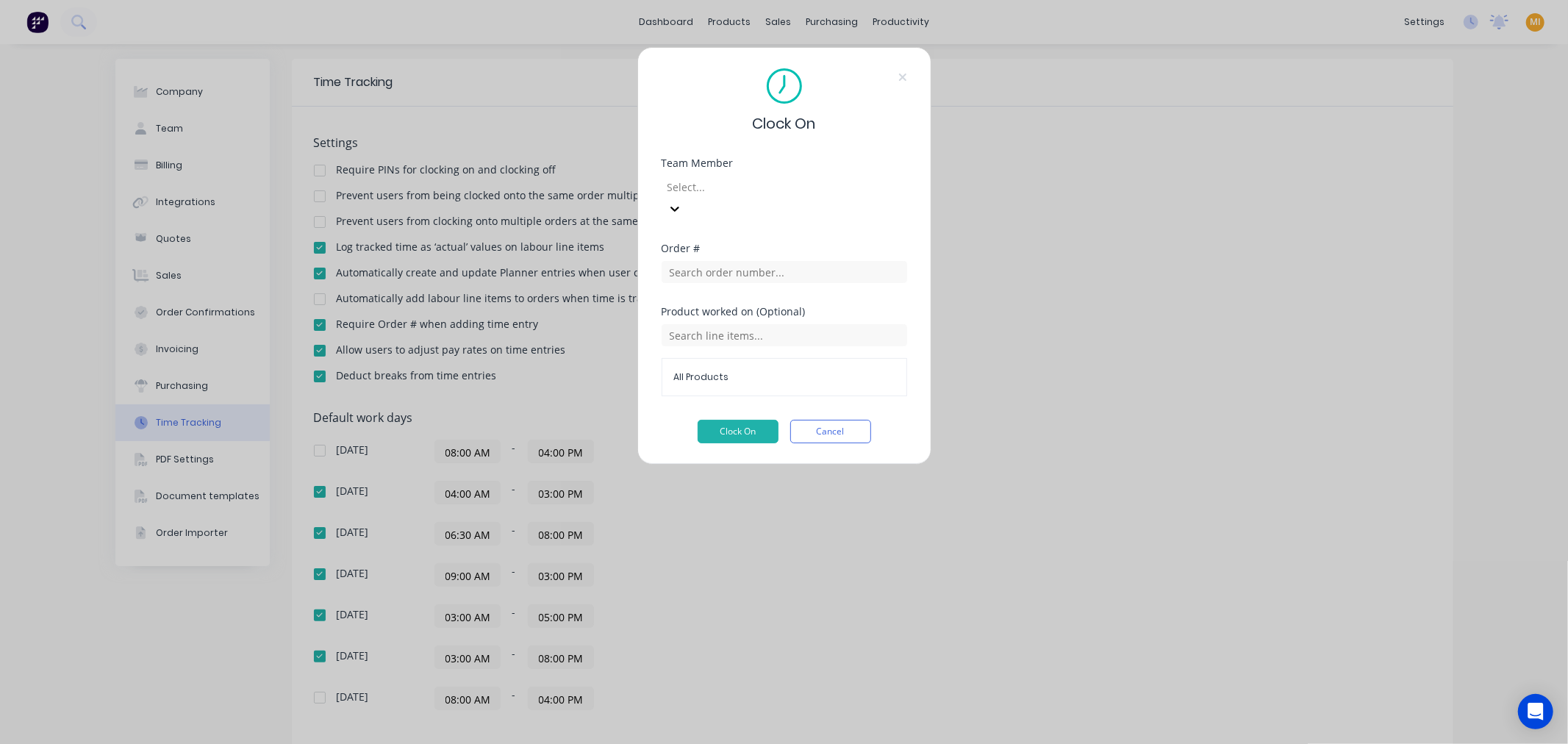
click at [760, 199] on div "Team Member Select..." at bounding box center [784, 201] width 246 height 86
click at [760, 172] on div "Select..." at bounding box center [784, 196] width 246 height 48
click at [755, 186] on div at bounding box center [772, 187] width 212 height 18
click at [722, 261] on input "text" at bounding box center [784, 272] width 246 height 22
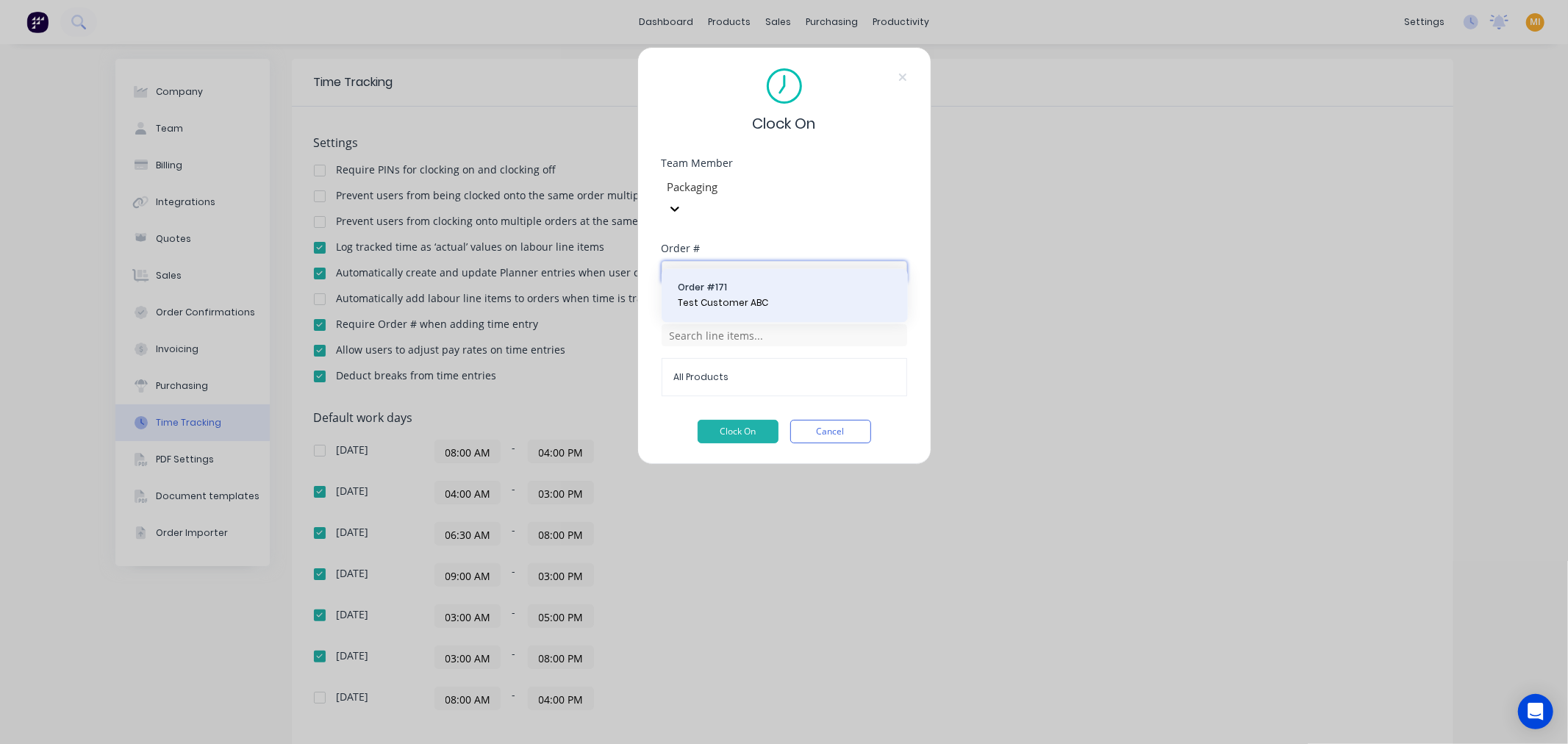
type input "171"
click at [737, 288] on span "Order # 171" at bounding box center [784, 288] width 214 height 13
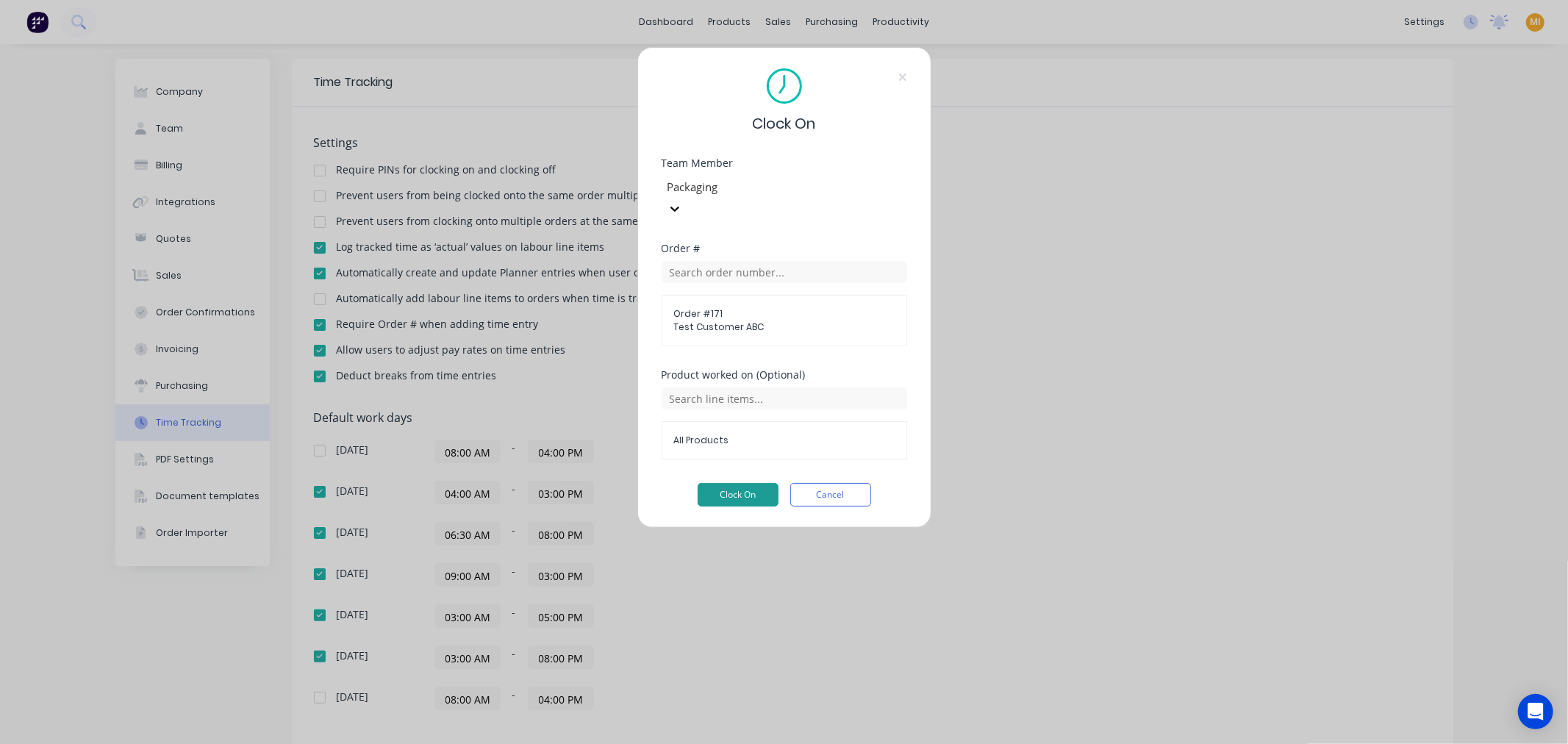
click at [749, 483] on button "Clock On" at bounding box center [737, 494] width 80 height 23
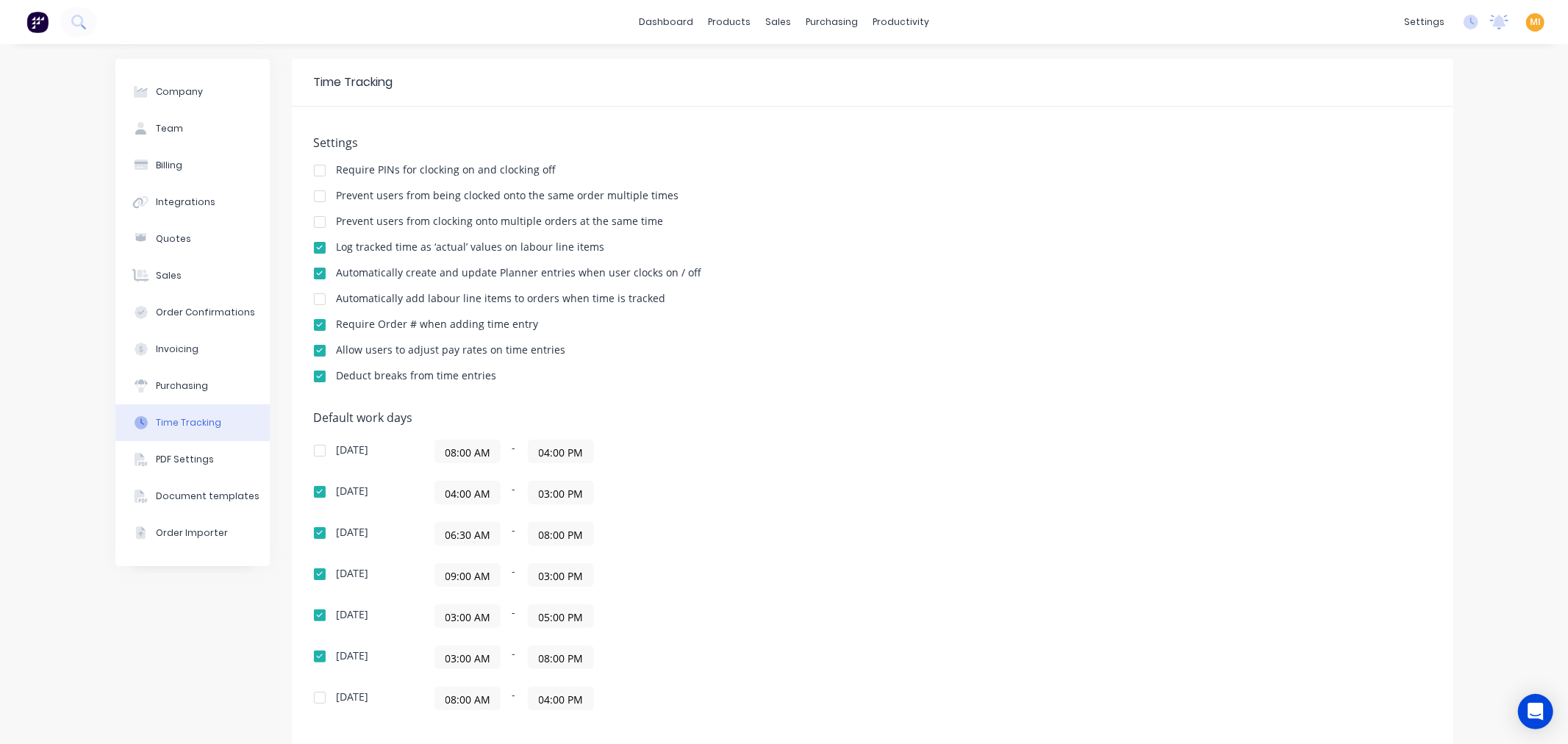
click at [31, 21] on img at bounding box center [38, 22] width 22 height 22
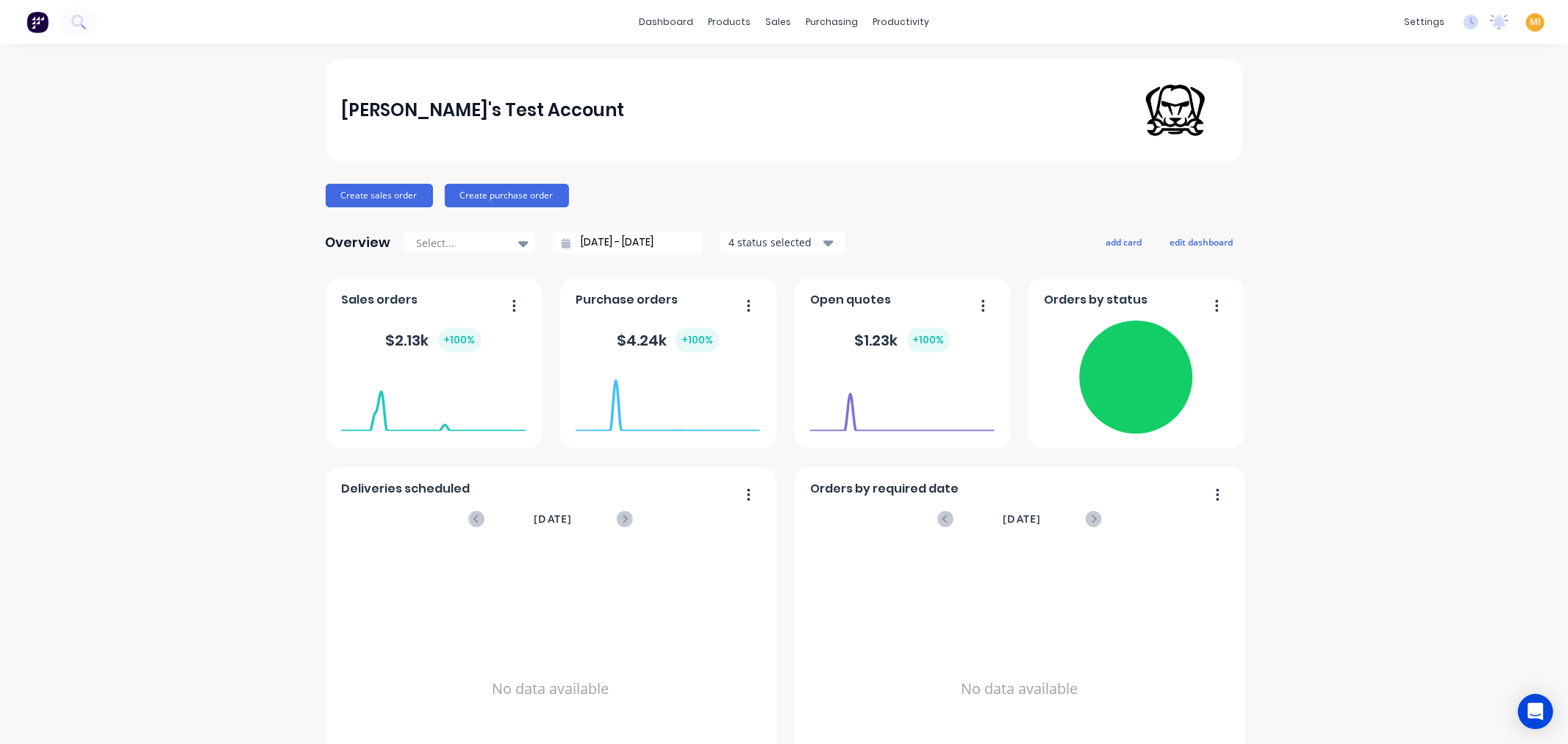
click at [1529, 22] on span "MI" at bounding box center [1535, 21] width 11 height 13
click at [1428, 184] on button "Sign out" at bounding box center [1442, 183] width 194 height 29
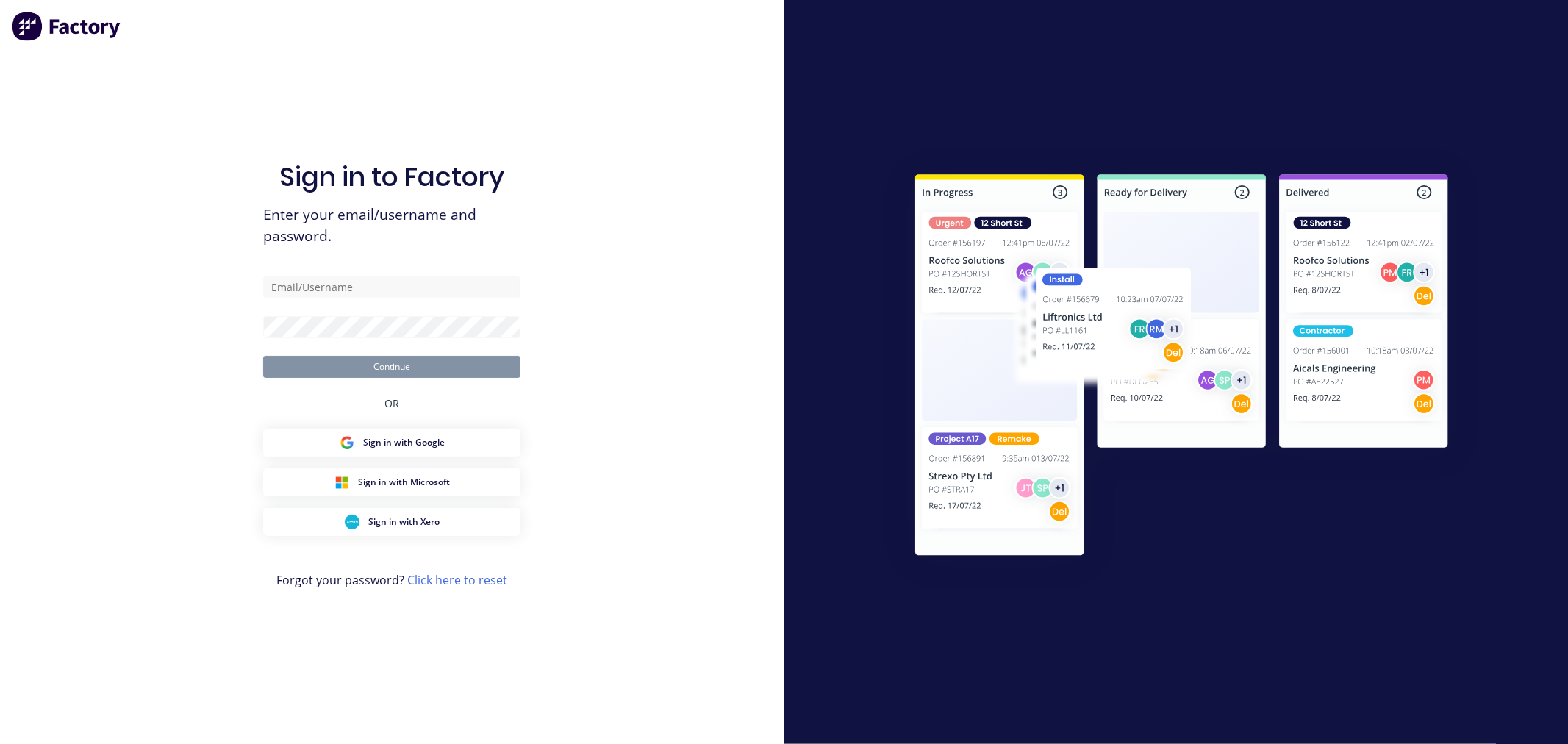
click at [408, 274] on div "Sign in to Factory Enter your email/username and password. Continue OR Sign in …" at bounding box center [391, 386] width 257 height 691
click at [392, 293] on input "text" at bounding box center [391, 288] width 257 height 22
type input "[EMAIL_ADDRESS][DOMAIN_NAME]"
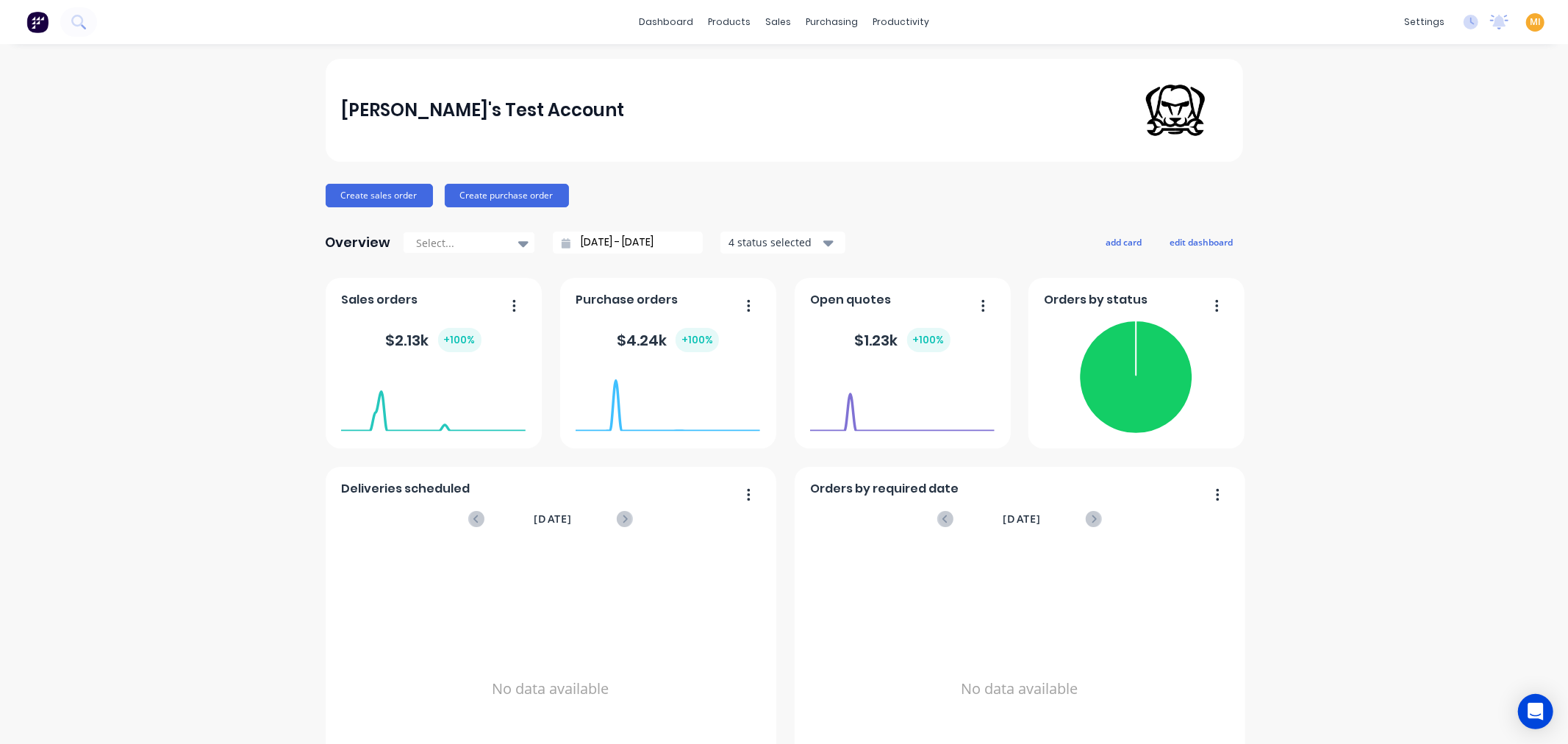
click at [1529, 23] on span "MI" at bounding box center [1535, 21] width 11 height 13
click at [1441, 176] on button "Sign out" at bounding box center [1442, 183] width 194 height 29
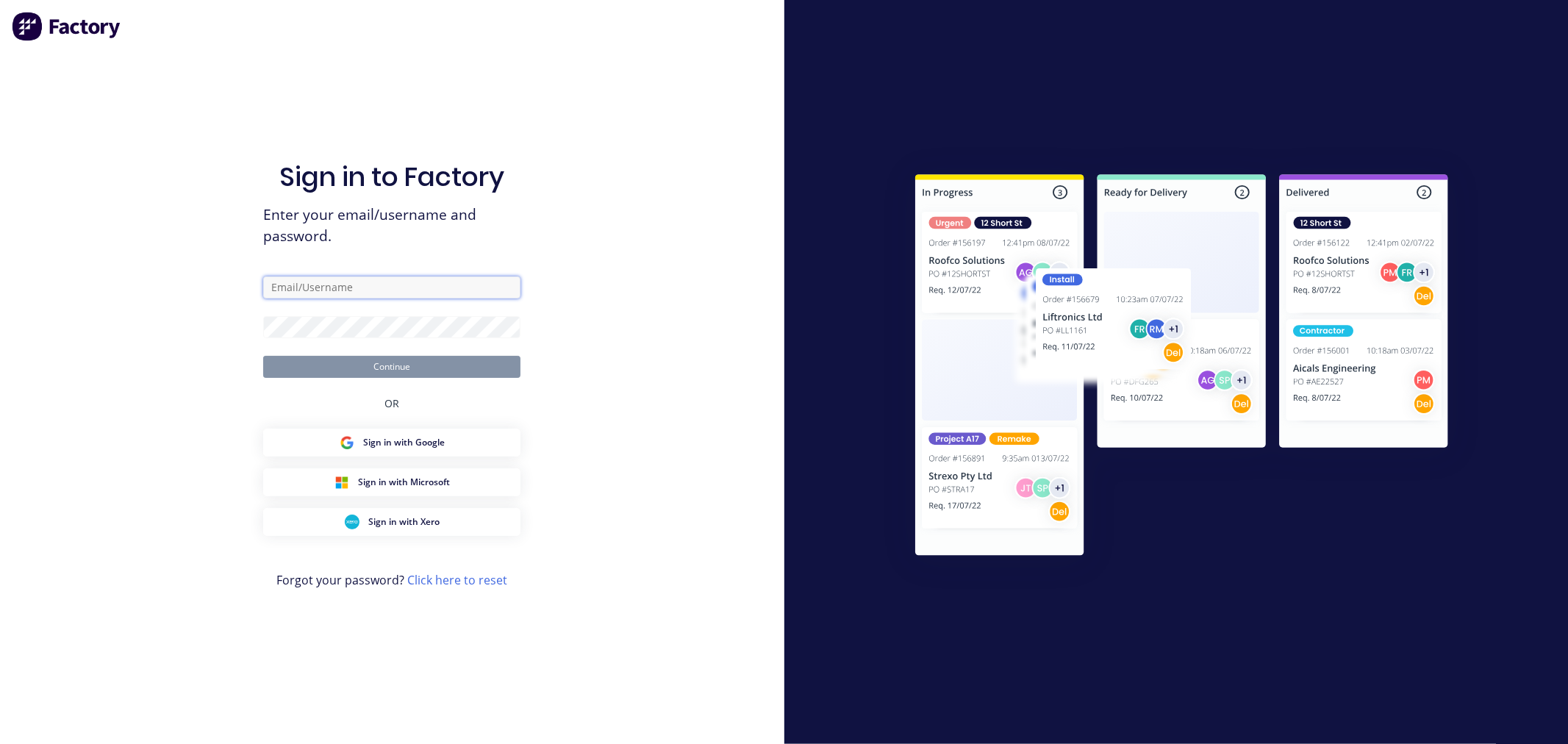
click at [386, 288] on input "text" at bounding box center [391, 288] width 257 height 22
type input "[EMAIL_ADDRESS][DOMAIN_NAME]"
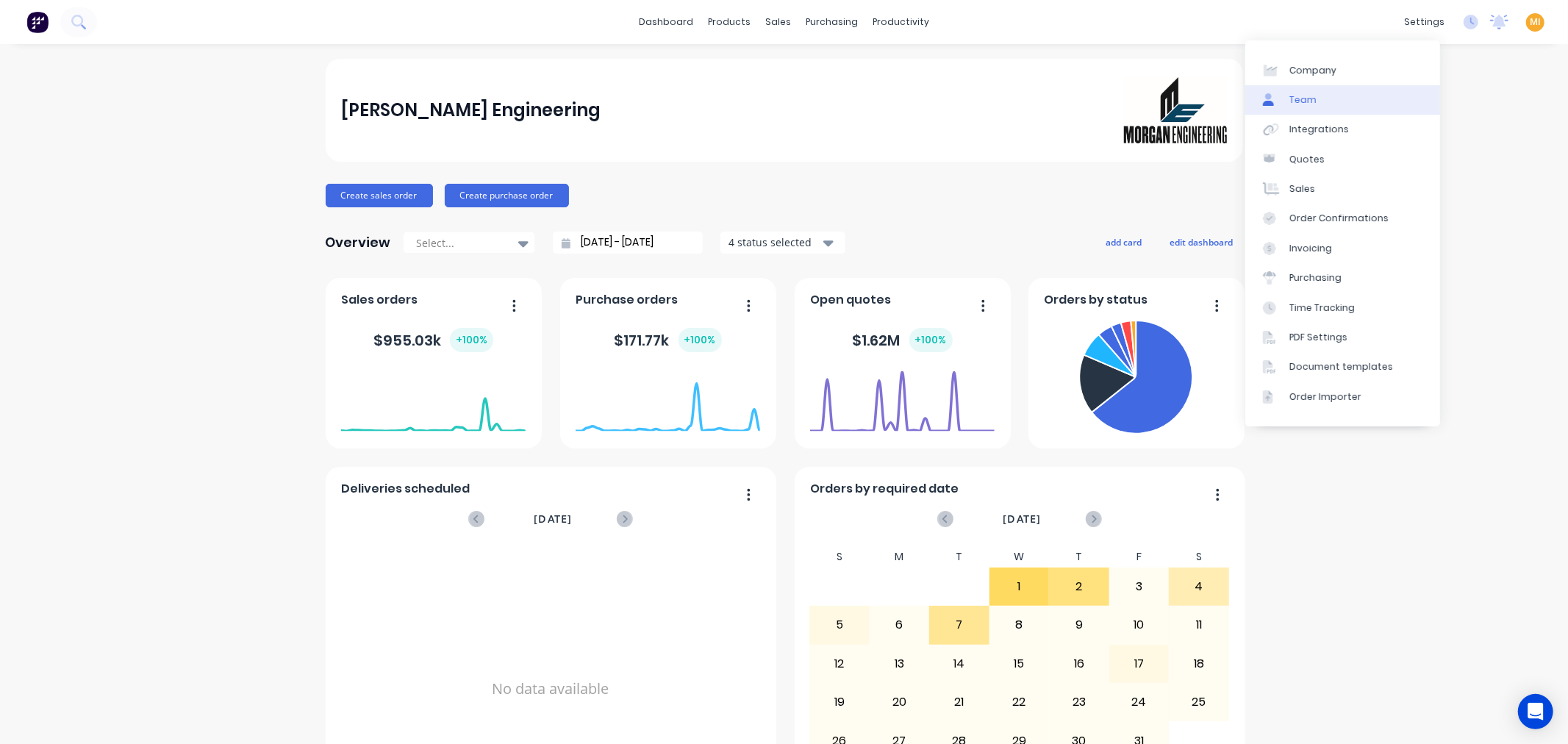
click at [1339, 101] on link "Team" at bounding box center [1342, 100] width 194 height 29
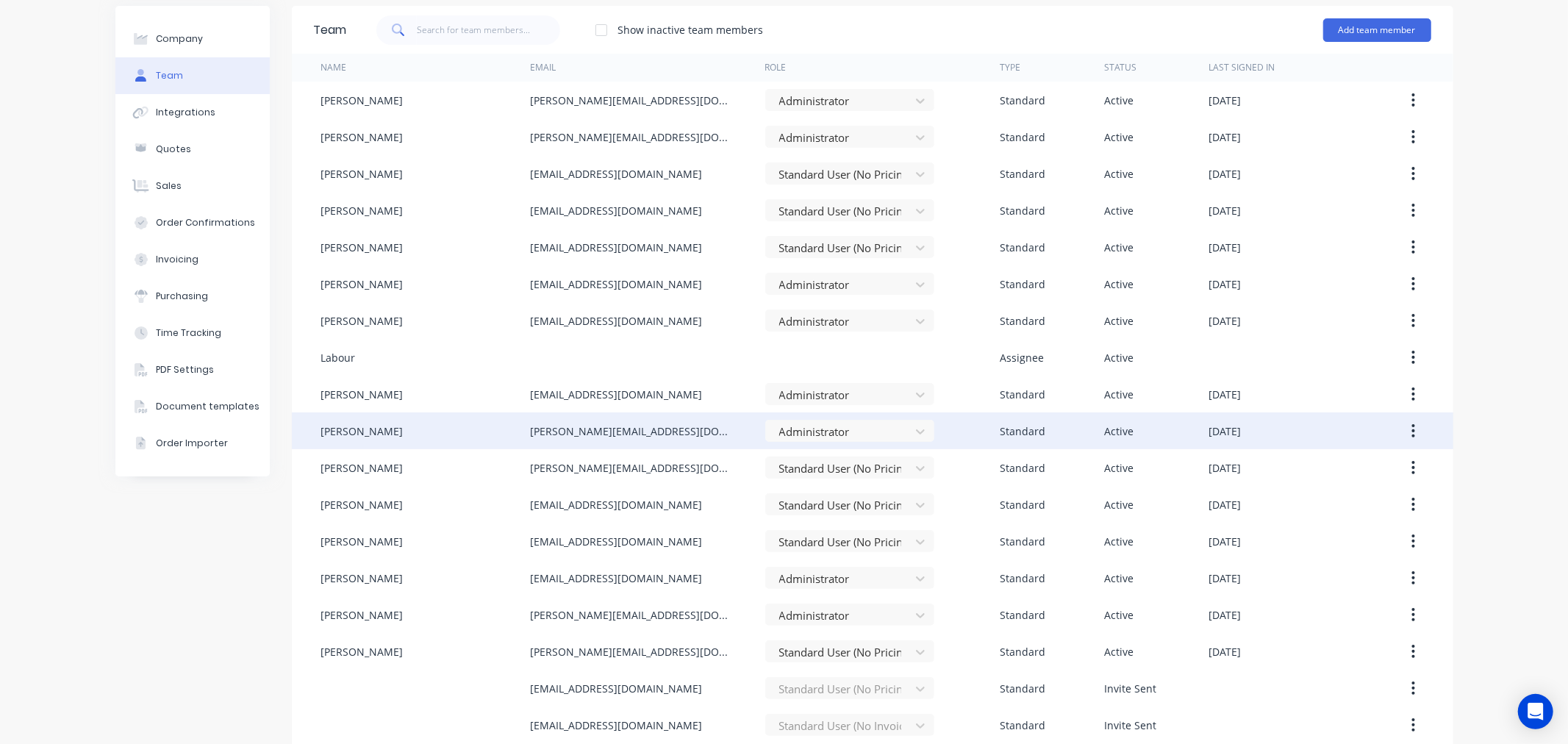
scroll to position [104, 0]
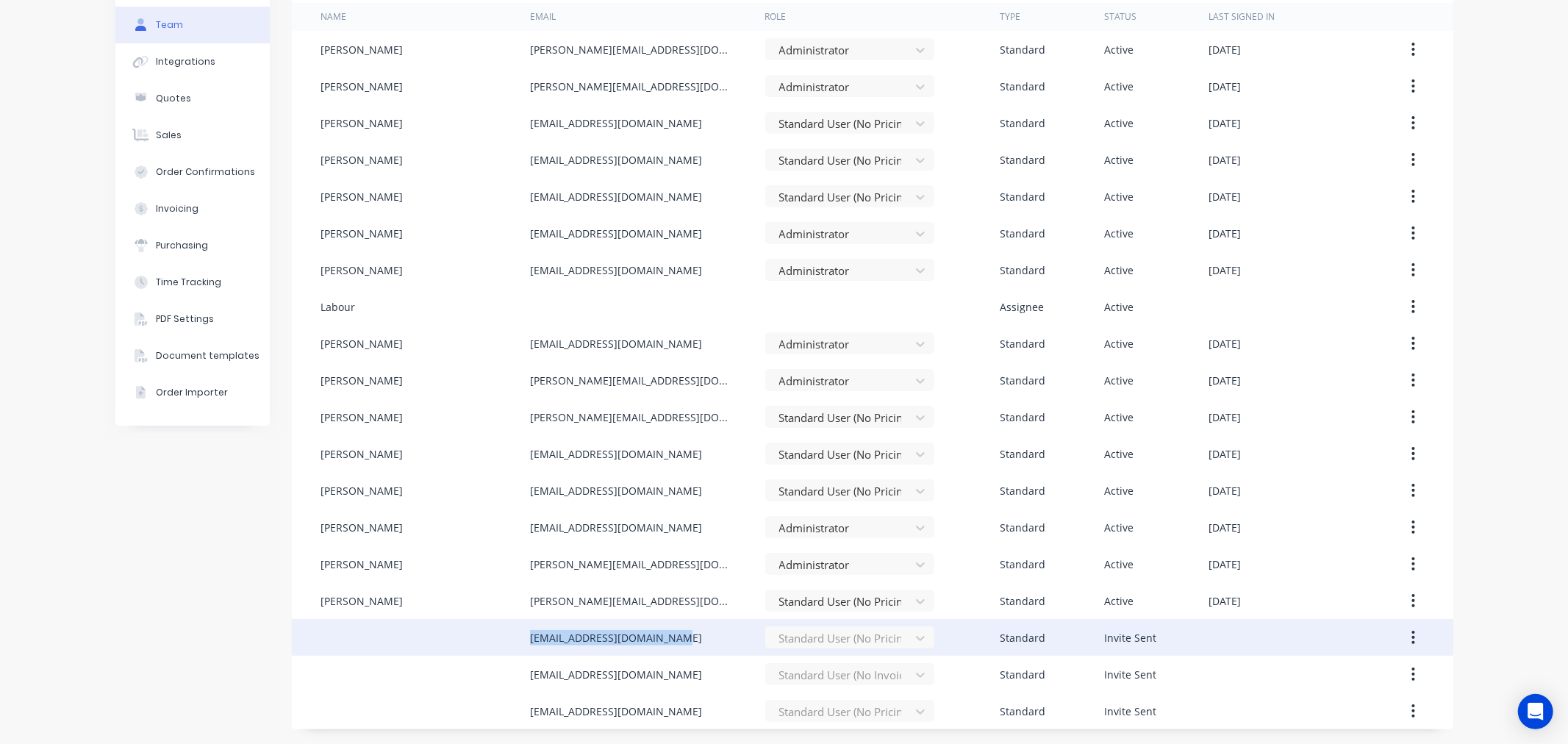
drag, startPoint x: 680, startPoint y: 636, endPoint x: 459, endPoint y: 642, distance: 221.1
click at [459, 642] on div "metalartformmatt@gmail.com Standard User (No Pricing) Standard Invite Sent" at bounding box center [873, 637] width 1161 height 37
copy div "metalartformmatt@gmail.com"
click at [1404, 634] on button "button" at bounding box center [1413, 637] width 34 height 27
click at [1354, 673] on div "Cancel Invite" at bounding box center [1361, 676] width 113 height 21
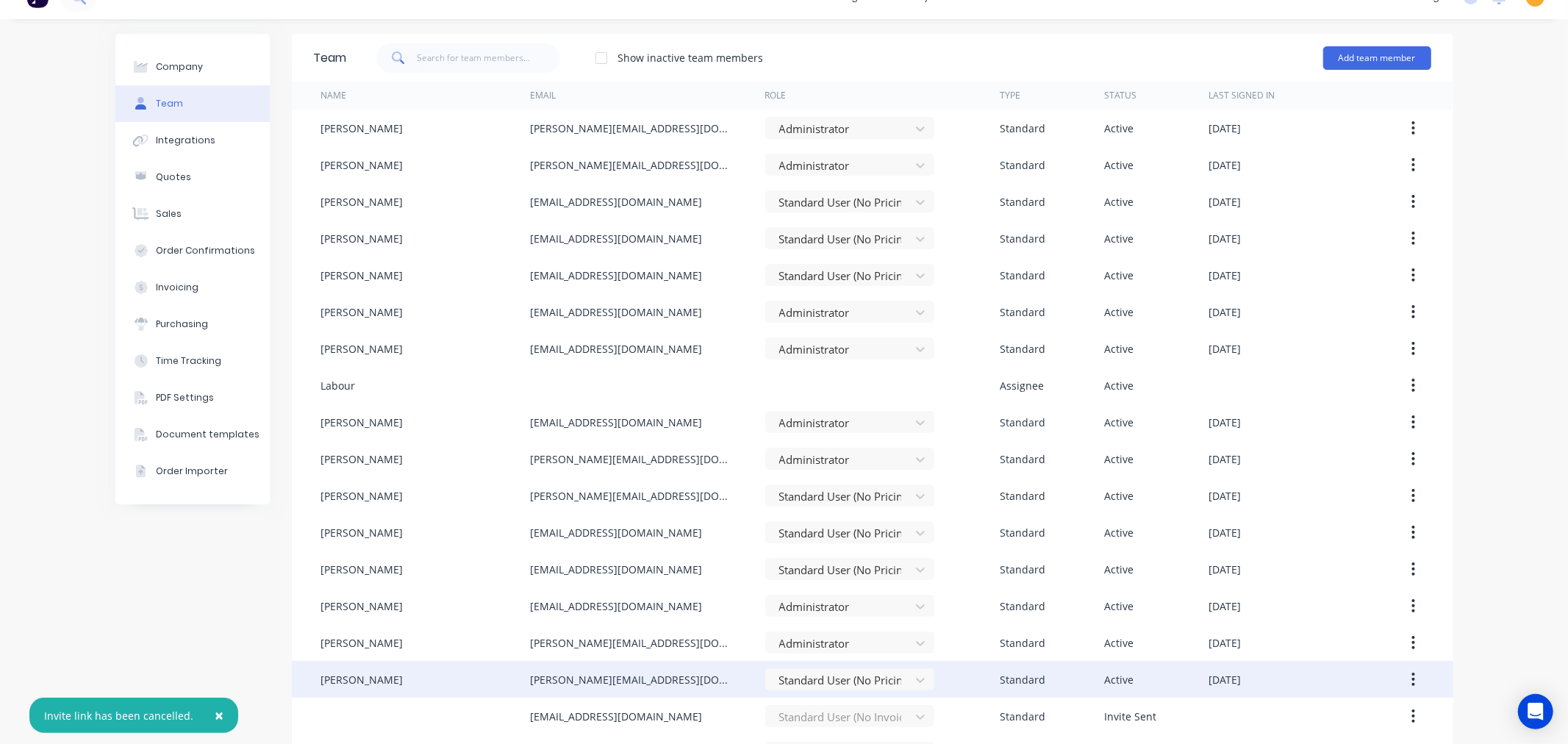
scroll to position [67, 0]
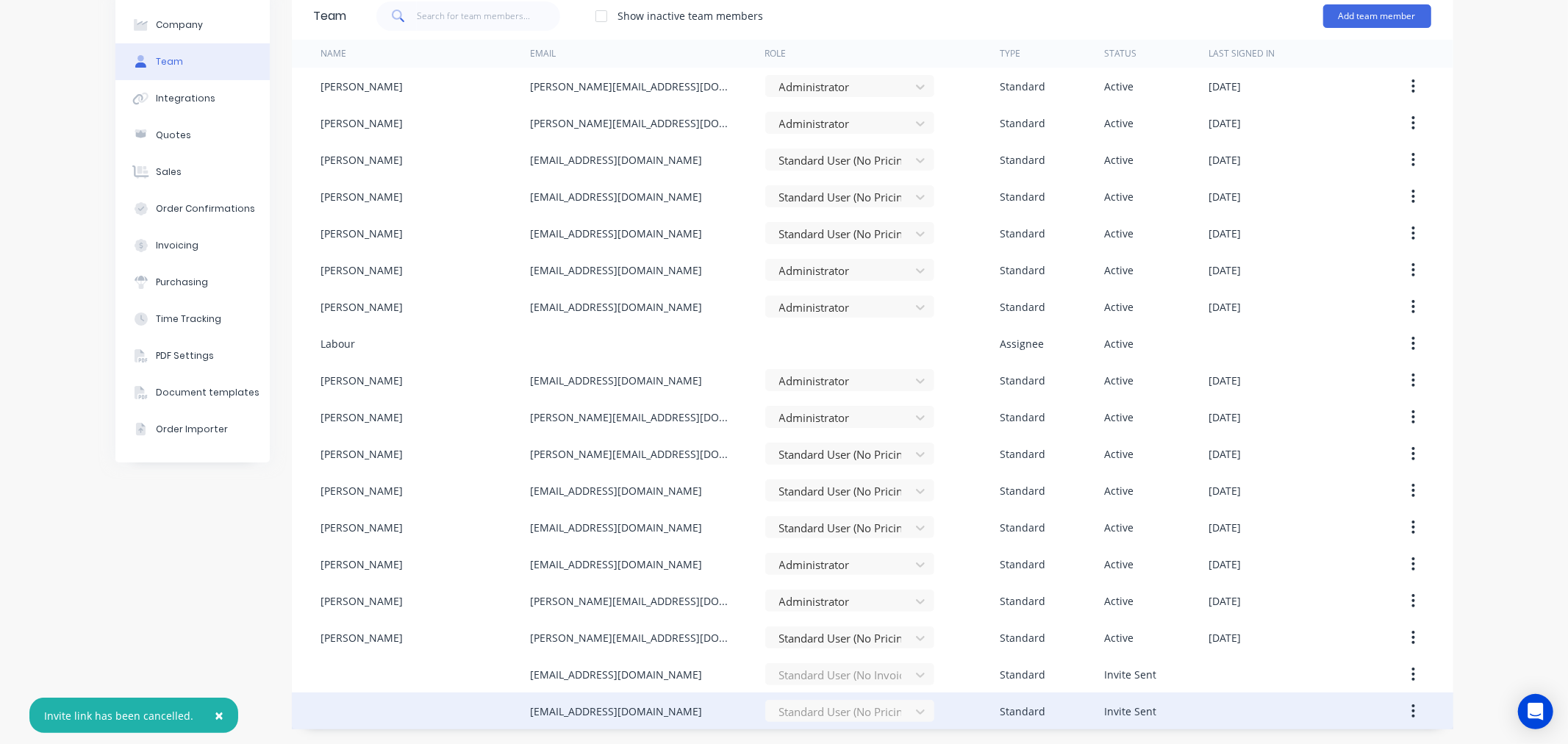
click at [1411, 710] on icon "button" at bounding box center [1413, 710] width 3 height 16
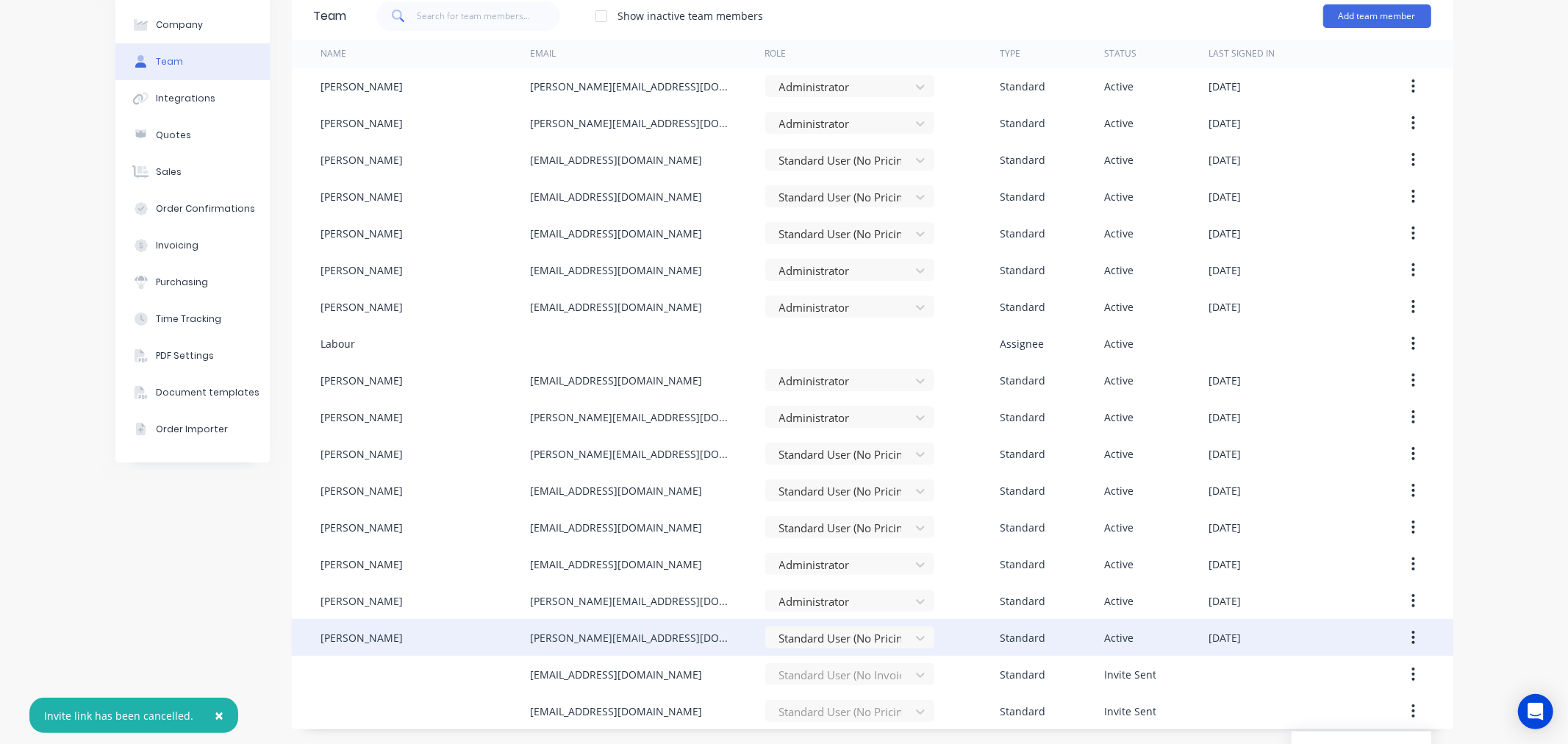
scroll to position [120, 0]
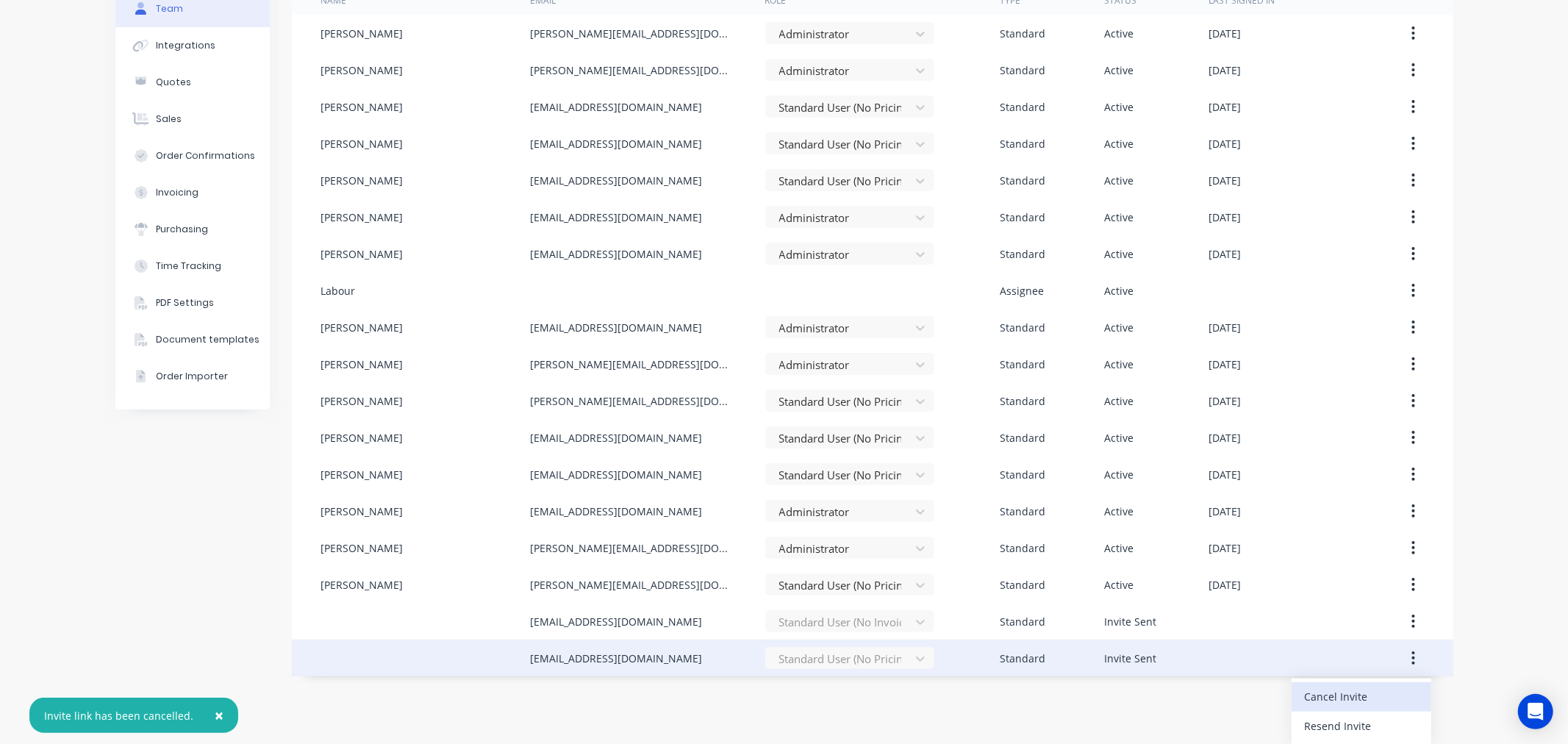
click at [1339, 698] on div "Cancel Invite" at bounding box center [1361, 696] width 113 height 21
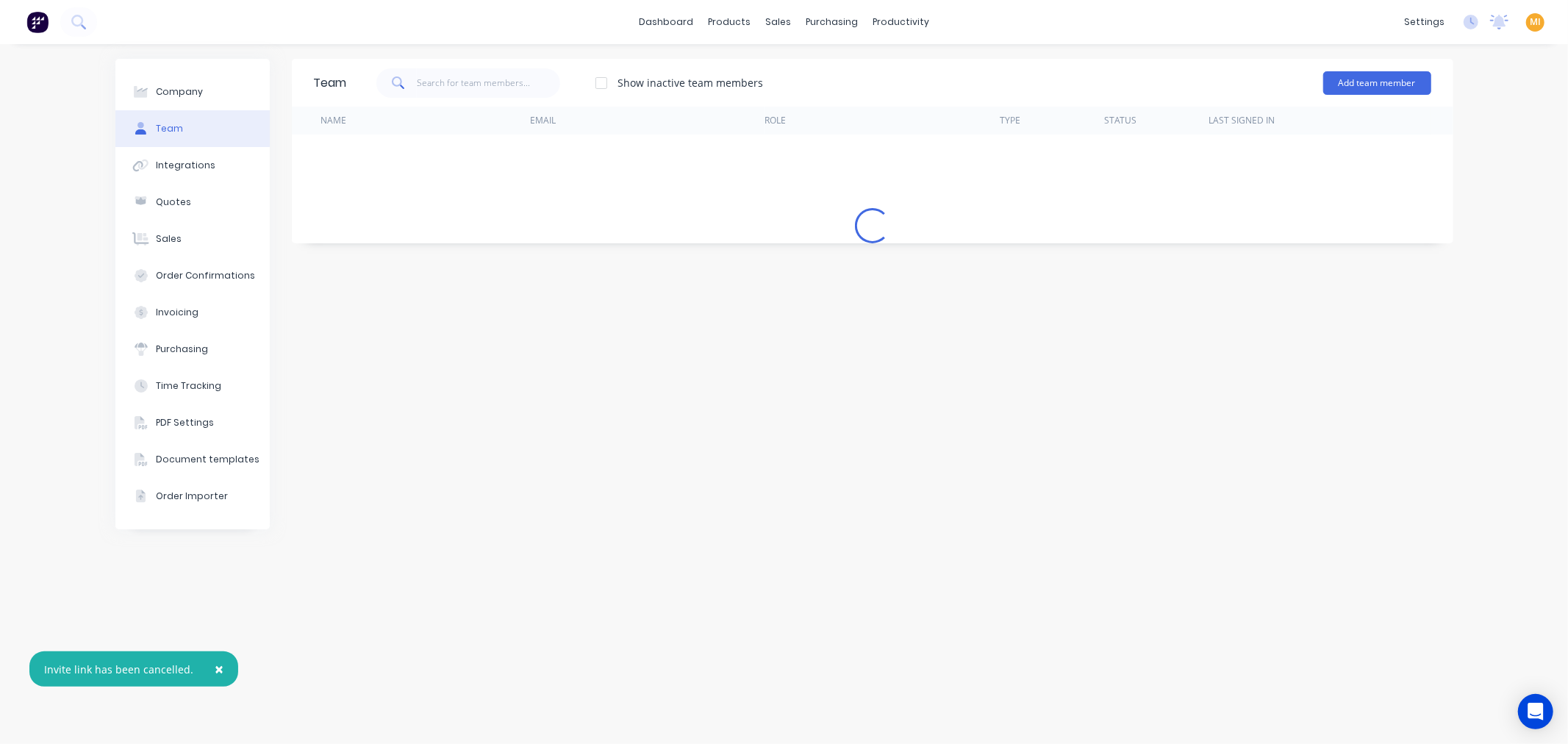
scroll to position [0, 0]
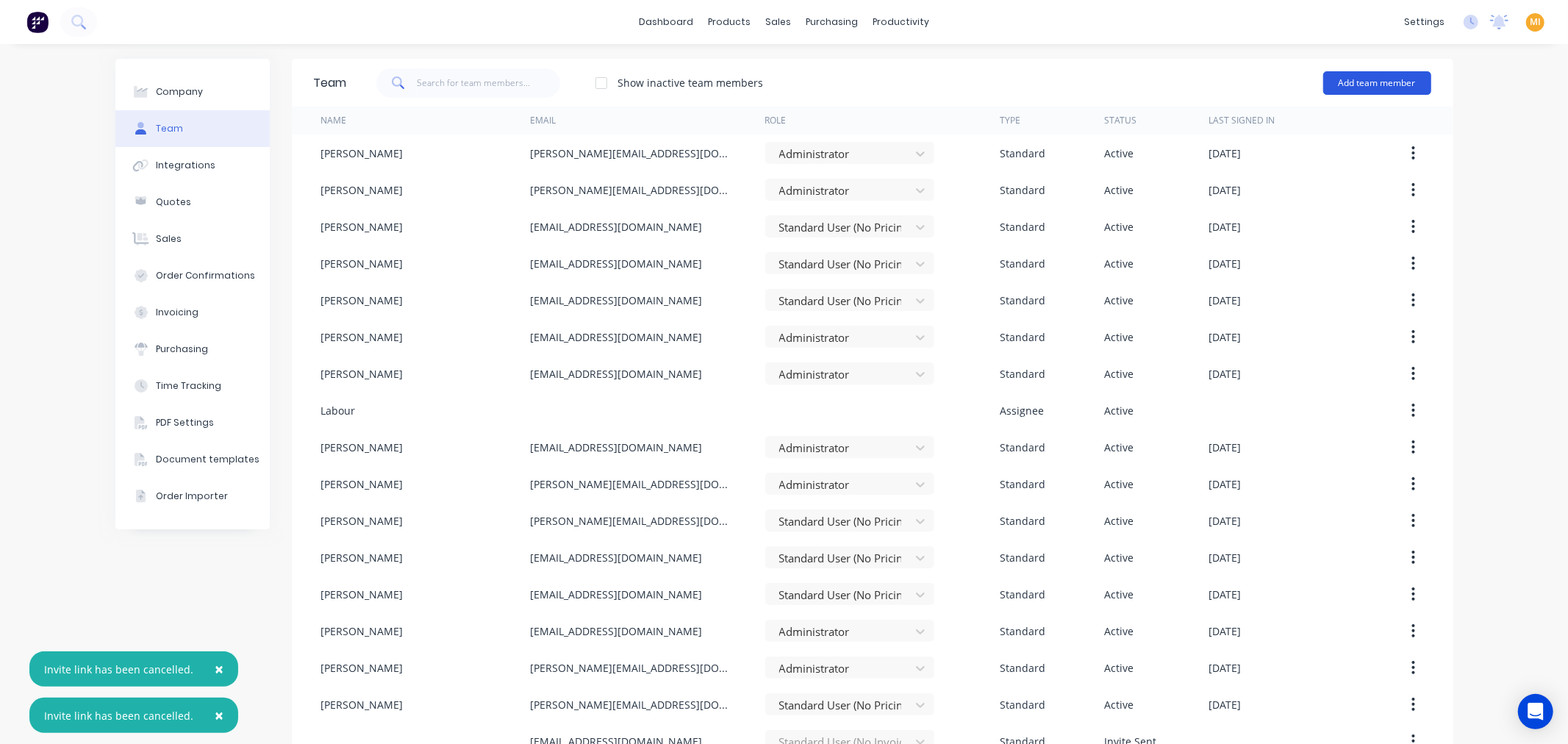
click at [1373, 85] on button "Add team member" at bounding box center [1377, 82] width 108 height 23
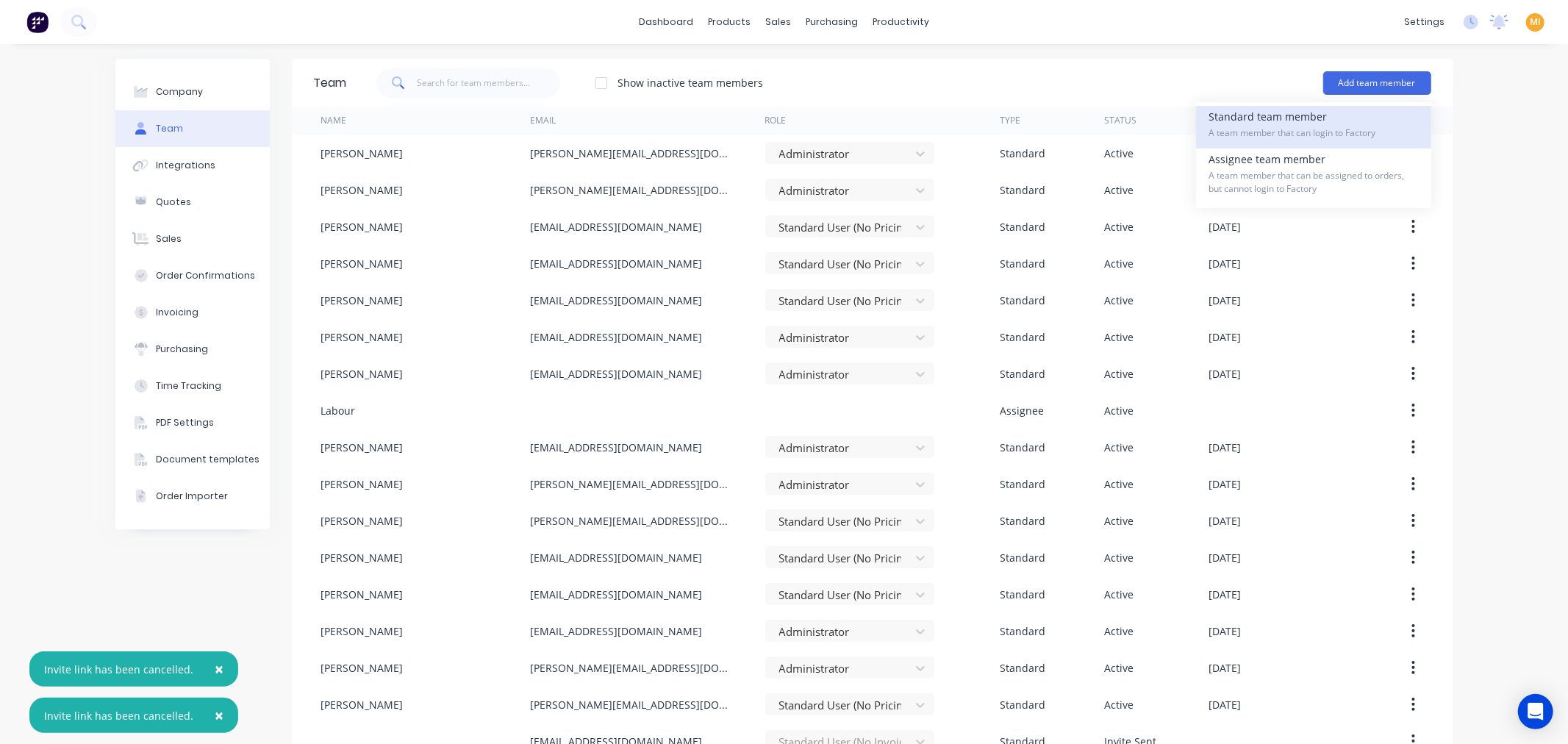
click at [1286, 122] on div "Standard team member A team member that can login to Factory" at bounding box center [1314, 128] width 209 height 43
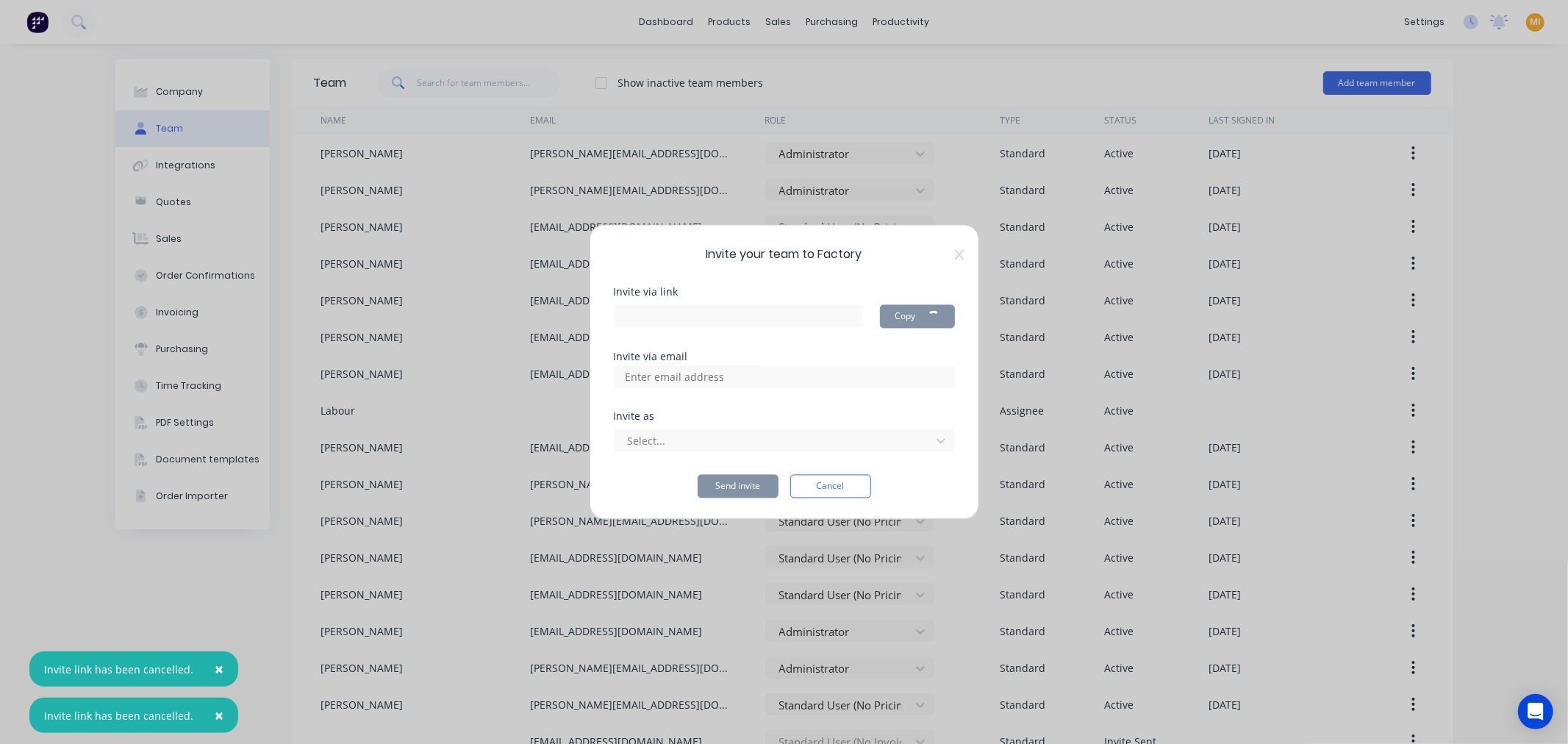
type input "https://app.factory.app/invite/CPEmvktD"
click at [671, 386] on input at bounding box center [690, 377] width 147 height 22
paste input "metalartformmatt@gmail.com"
type input "metalartformmatt@gmail.com"
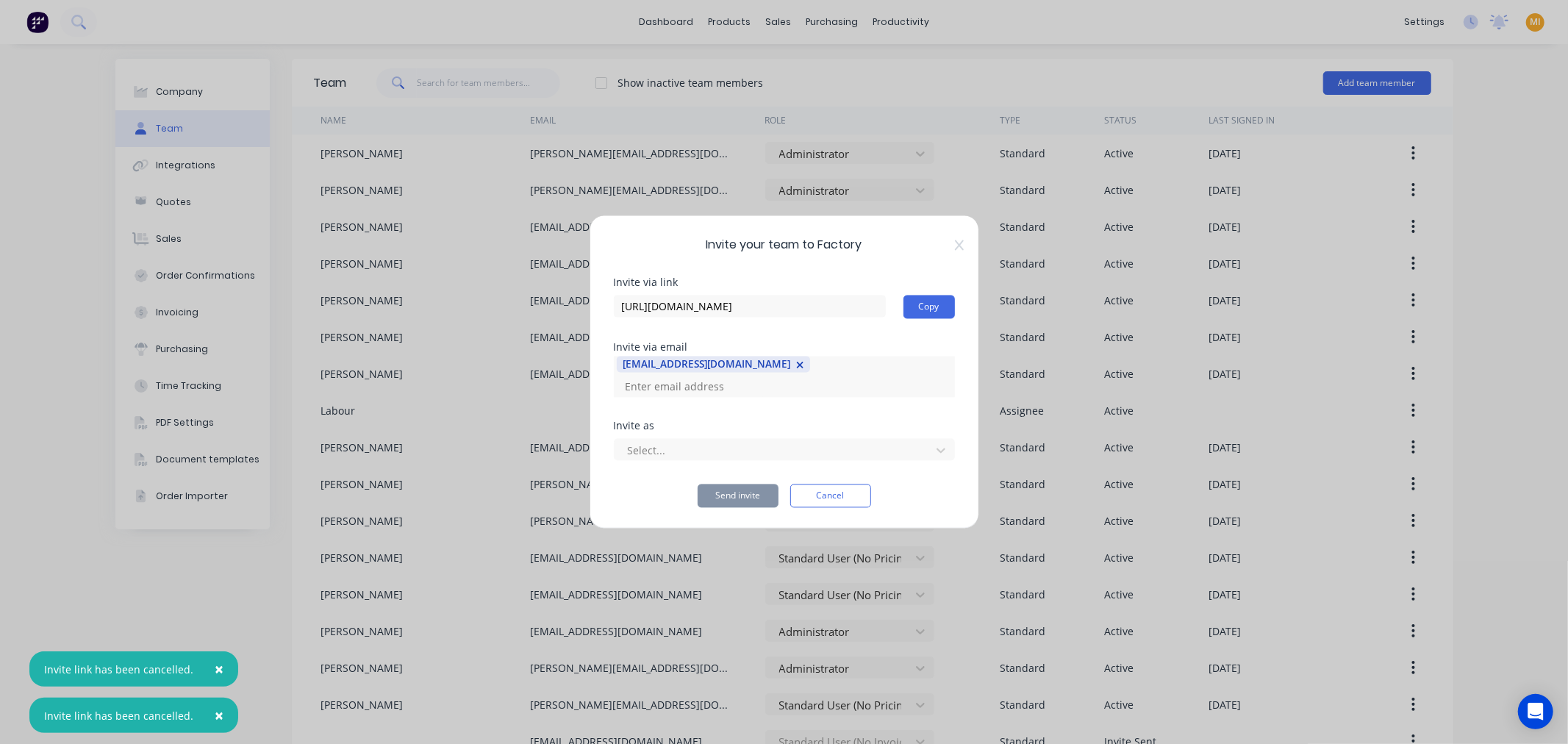
scroll to position [0, 0]
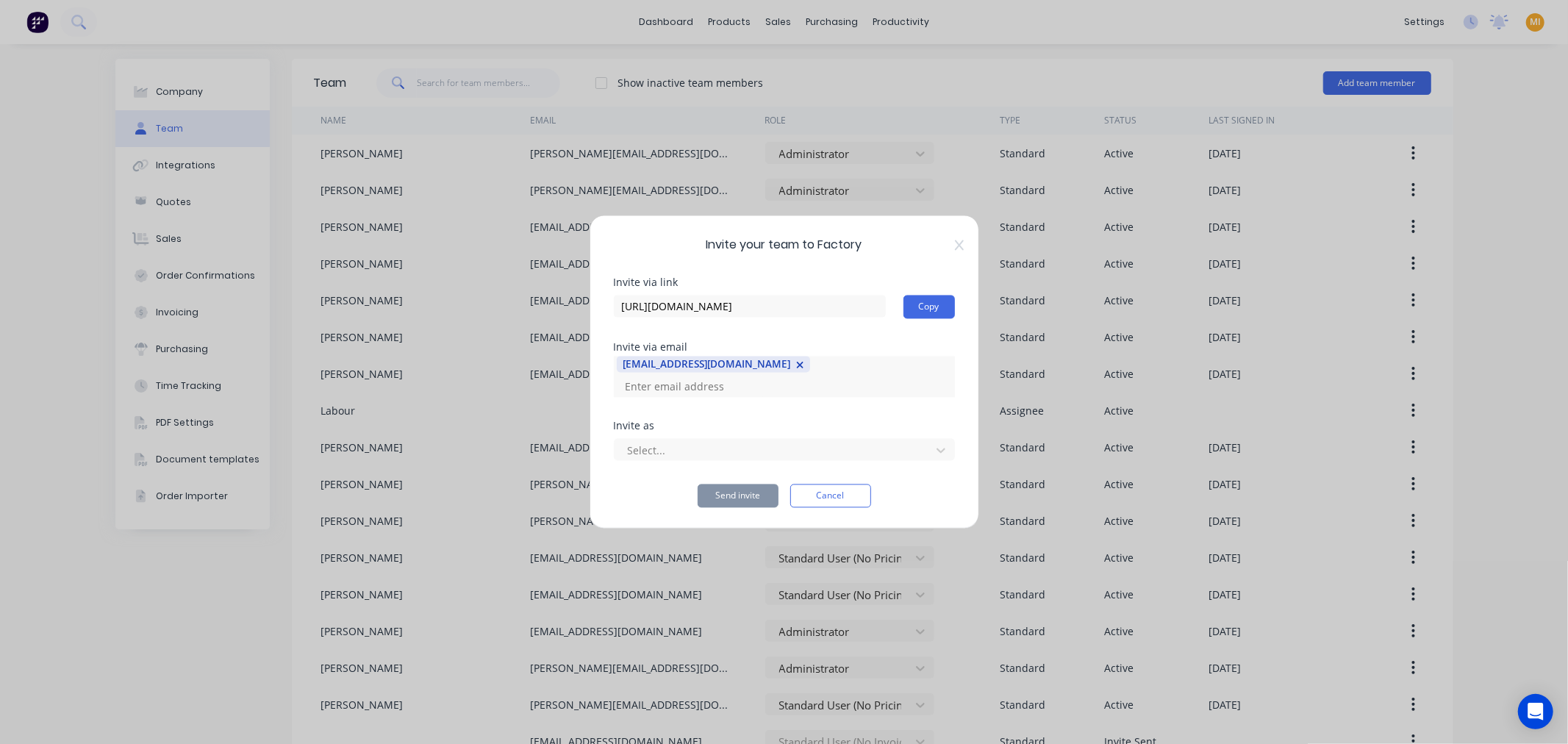
paste input "ryanvo92@gmail.com"
type input "ryanvo92@gmail.com"
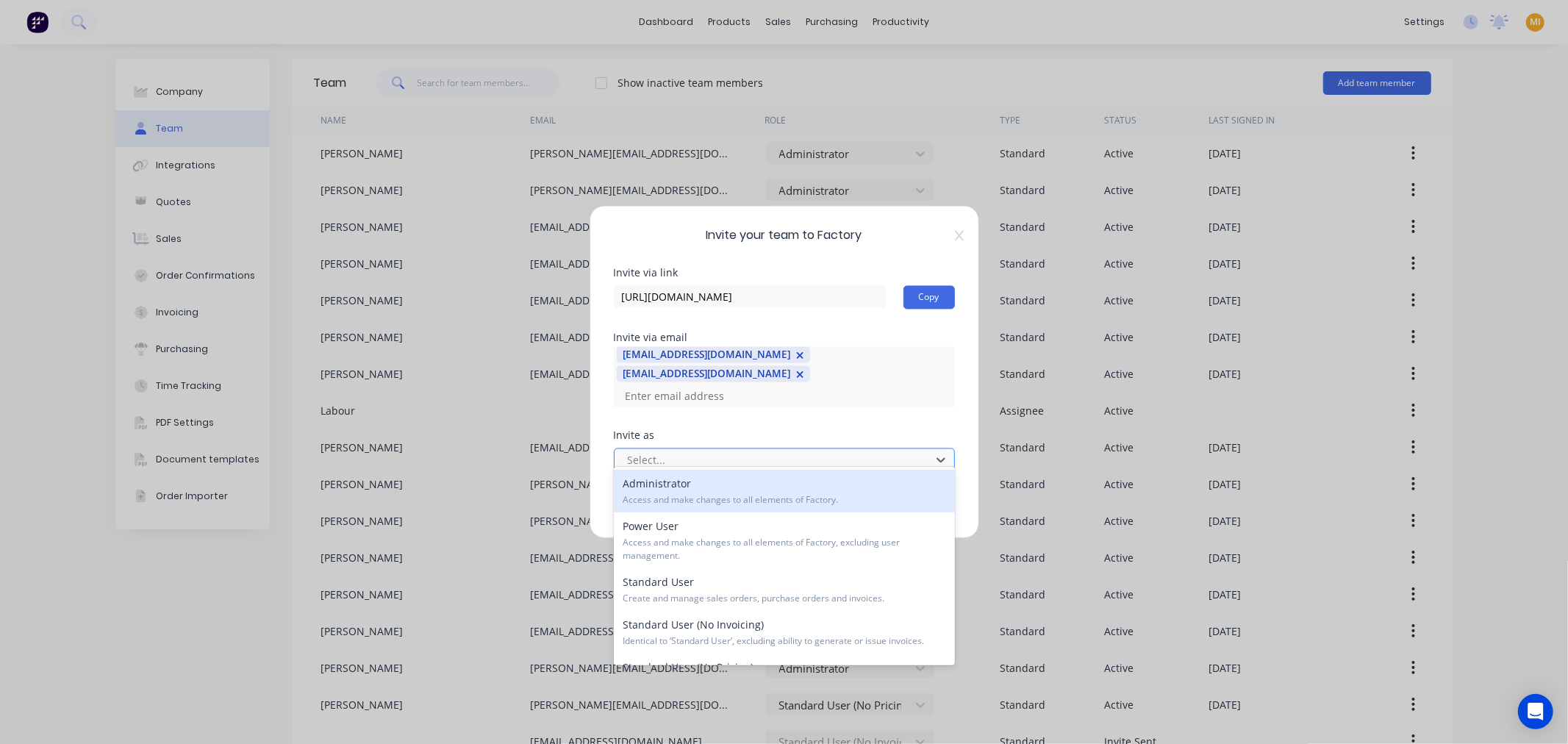
click at [644, 450] on div at bounding box center [774, 459] width 297 height 18
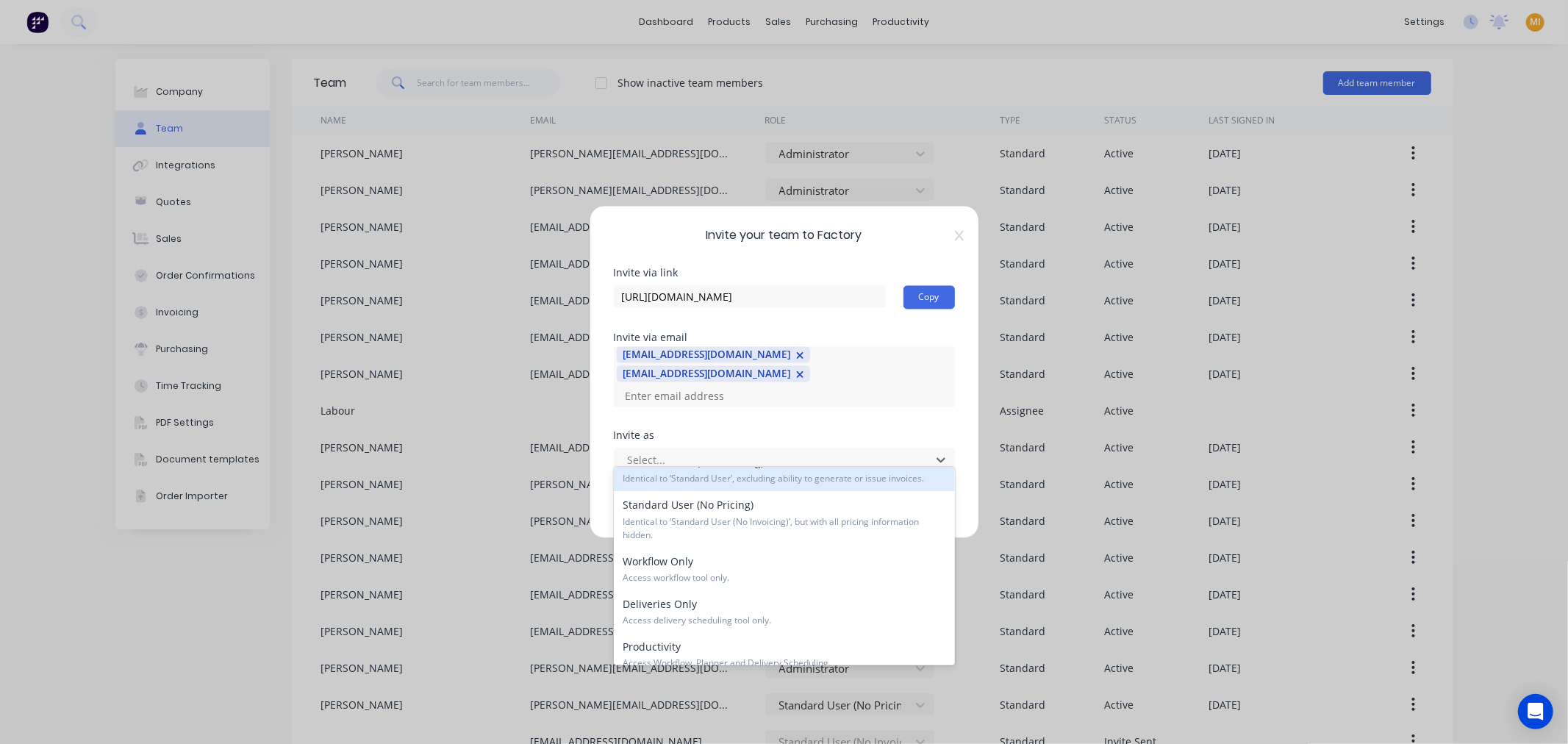
scroll to position [164, 0]
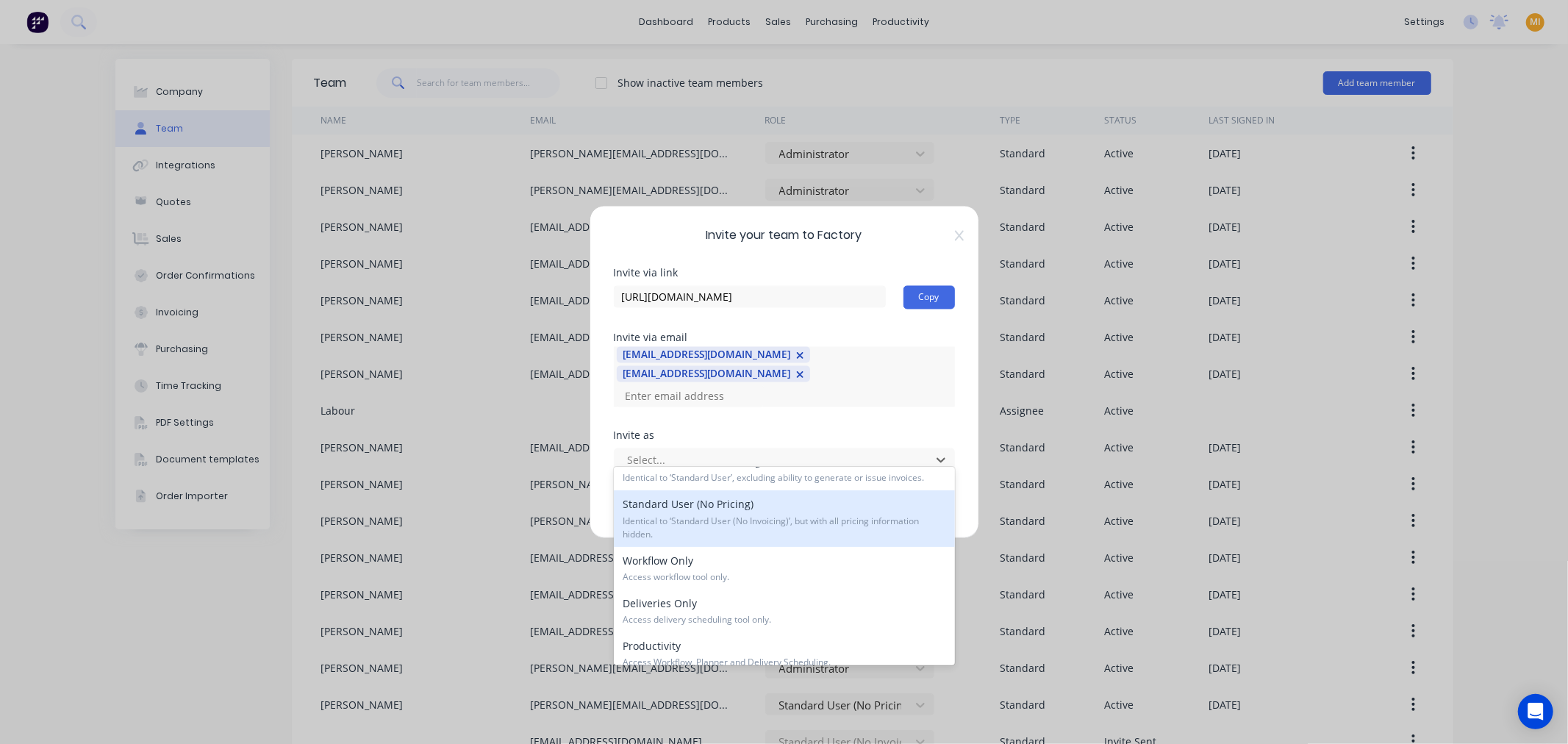
click at [724, 498] on div "Standard User (No Pricing) Identical to ‘Standard User (No Invoicing)’, but wit…" at bounding box center [784, 517] width 341 height 56
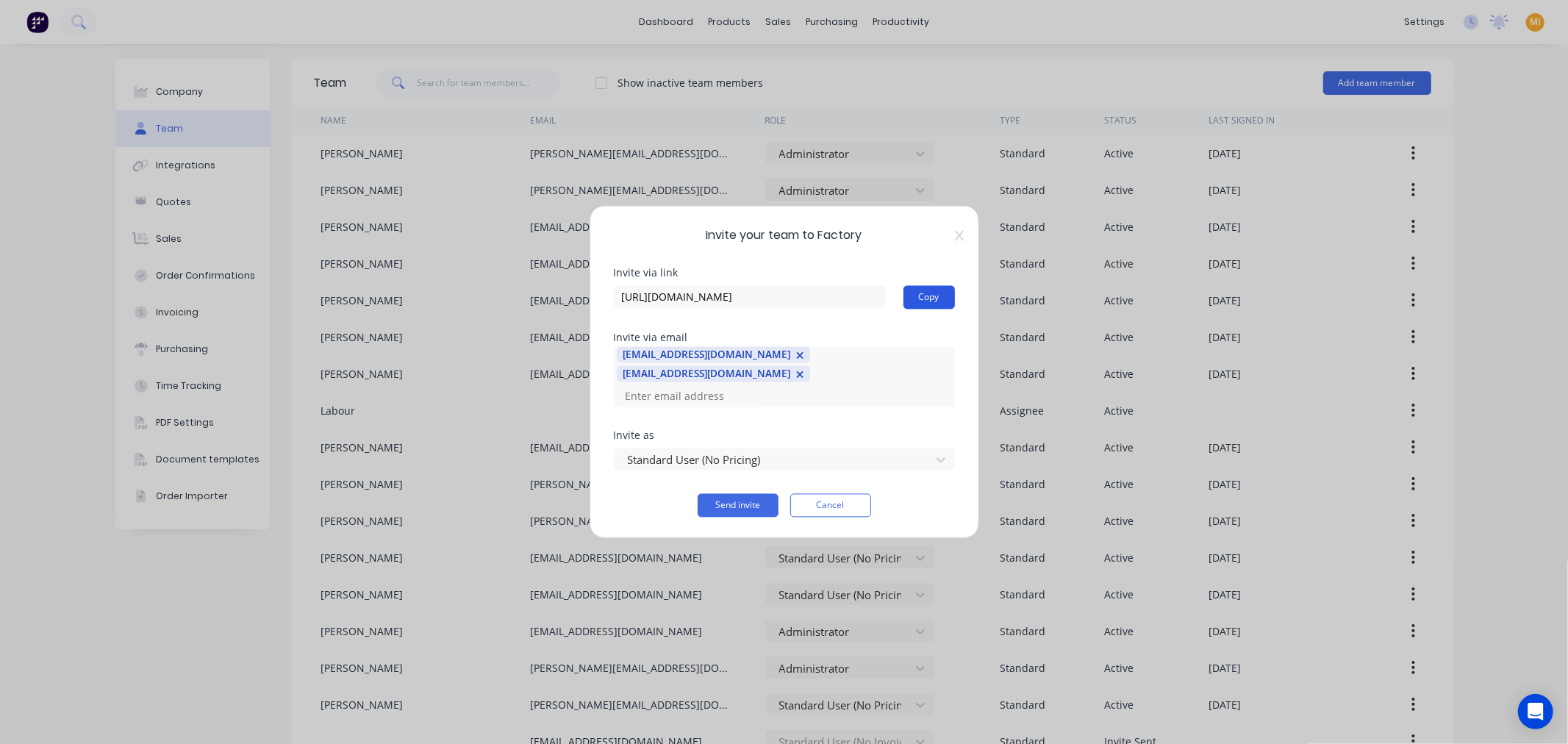
click at [942, 300] on button "Copy" at bounding box center [929, 297] width 51 height 23
click at [759, 494] on button "Send invite" at bounding box center [737, 505] width 80 height 23
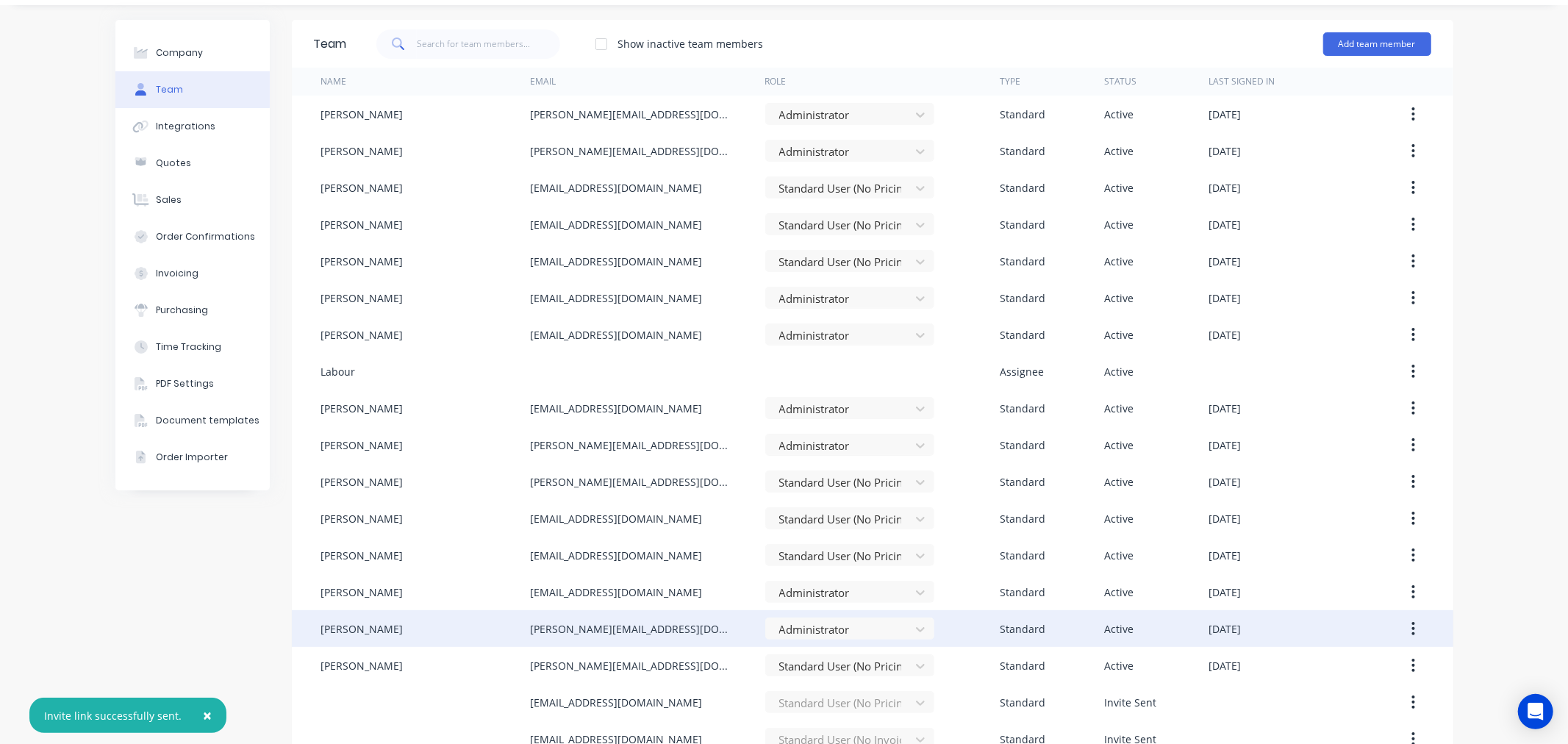
scroll to position [104, 0]
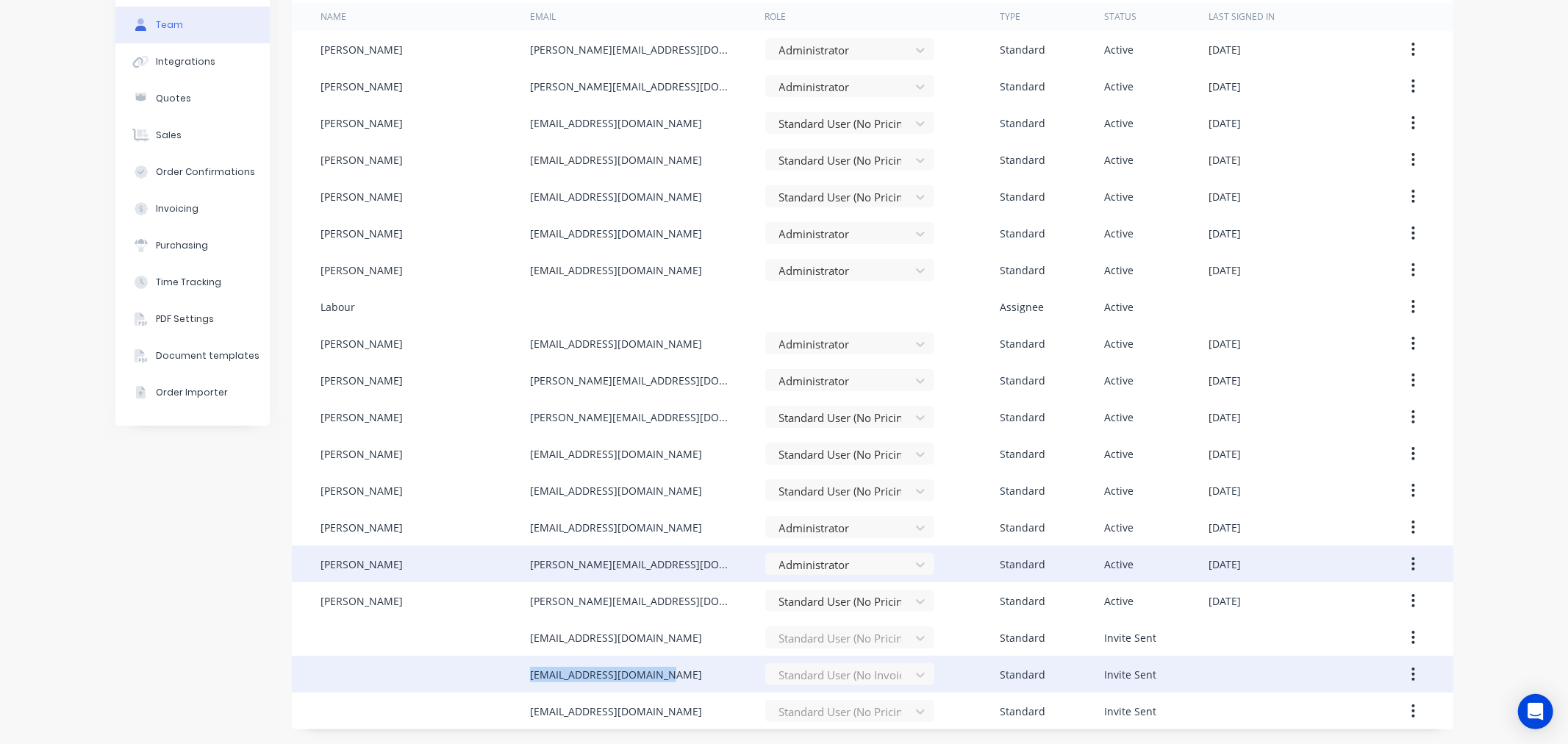
drag, startPoint x: 672, startPoint y: 679, endPoint x: 490, endPoint y: 670, distance: 182.2
click at [490, 670] on div "robertolsen248@gmail.com Standard User (No Invoicing) Standard Invite Sent" at bounding box center [873, 674] width 1161 height 37
copy div "robertolsen248@gmail.com"
click at [664, 676] on div "robertolsen248@gmail.com" at bounding box center [647, 674] width 235 height 37
drag, startPoint x: 673, startPoint y: 663, endPoint x: 461, endPoint y: 676, distance: 212.4
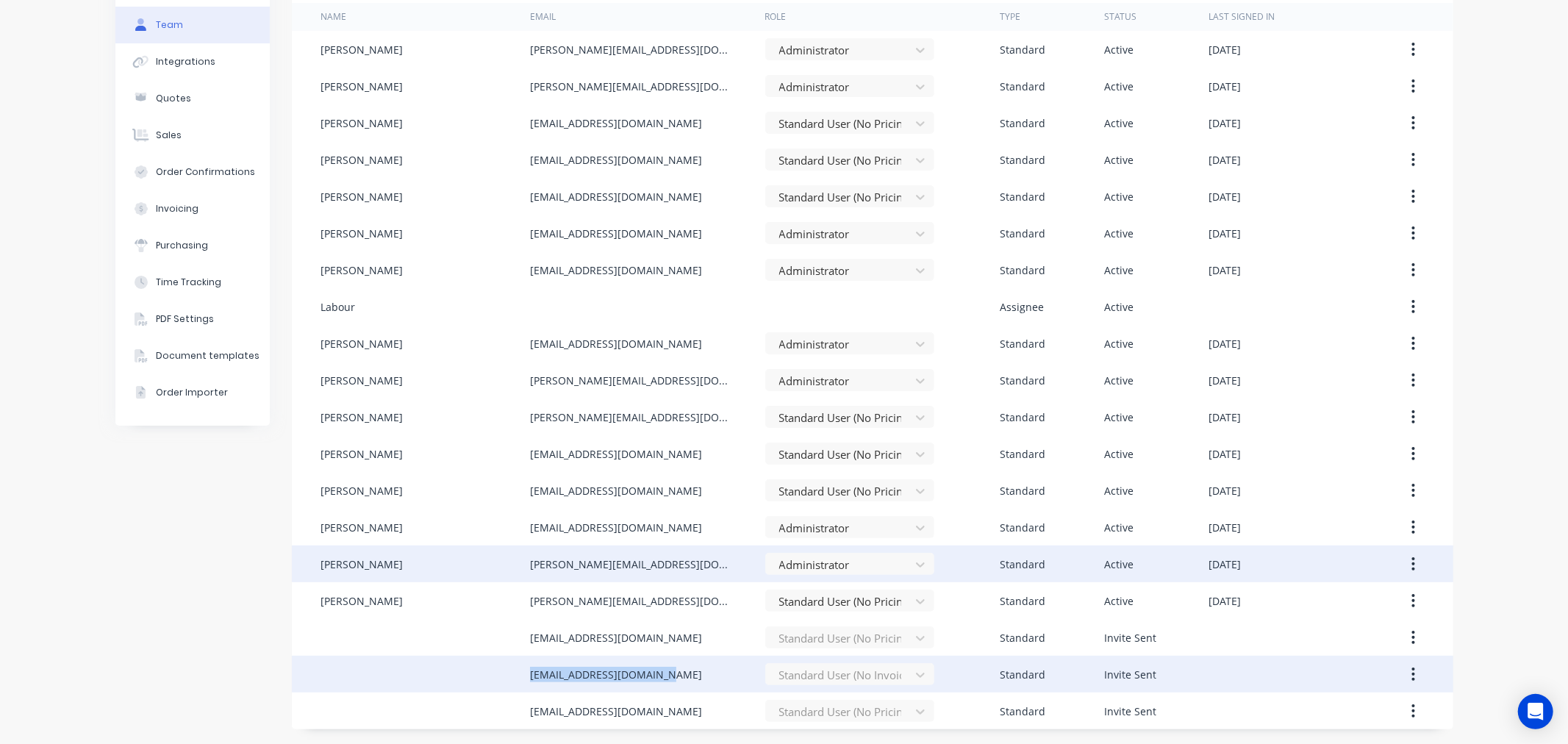
click at [461, 676] on div "robertolsen248@gmail.com Standard User (No Invoicing) Standard Invite Sent" at bounding box center [873, 674] width 1161 height 37
copy div "robertolsen248@gmail.com"
click at [1412, 670] on icon "button" at bounding box center [1413, 673] width 3 height 13
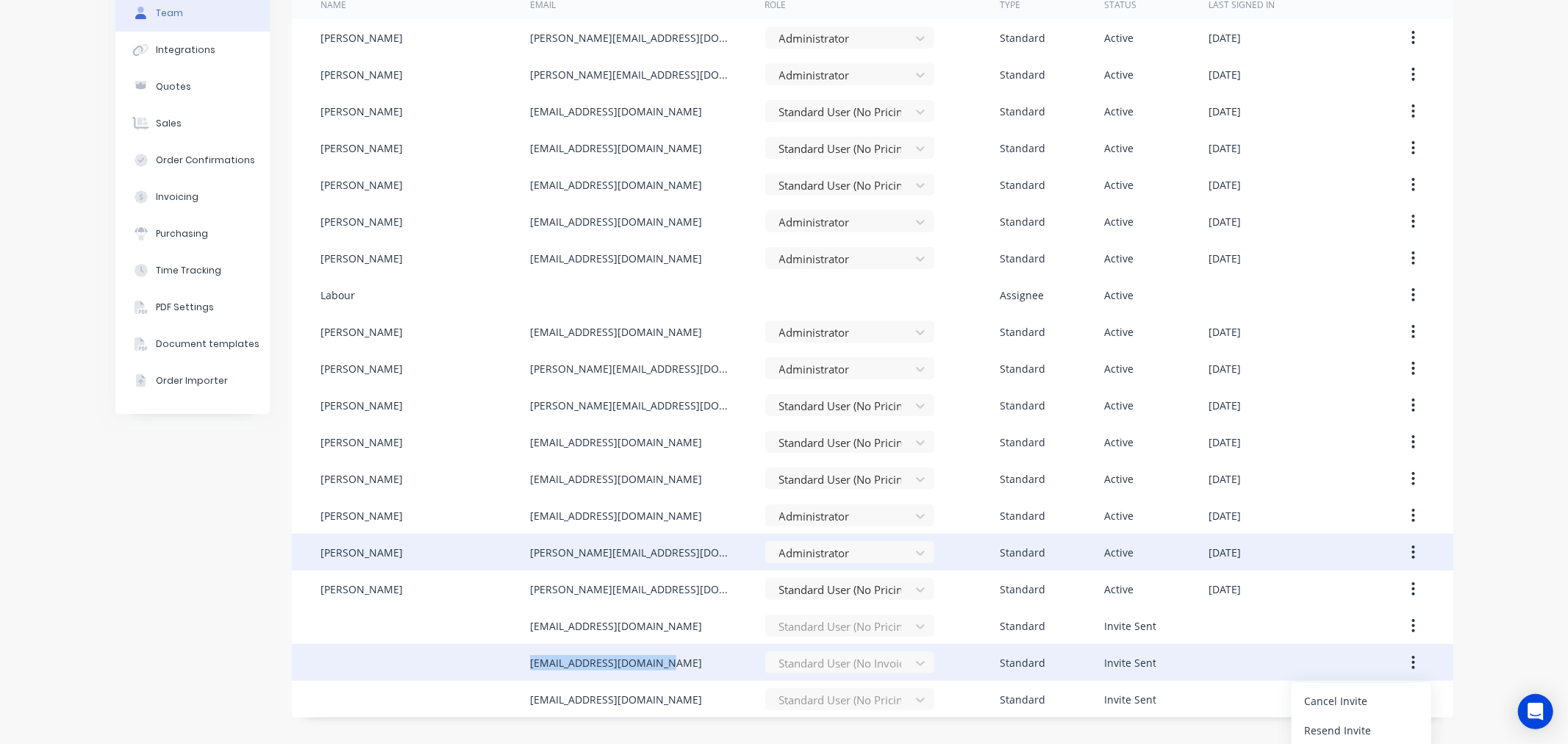
scroll to position [120, 0]
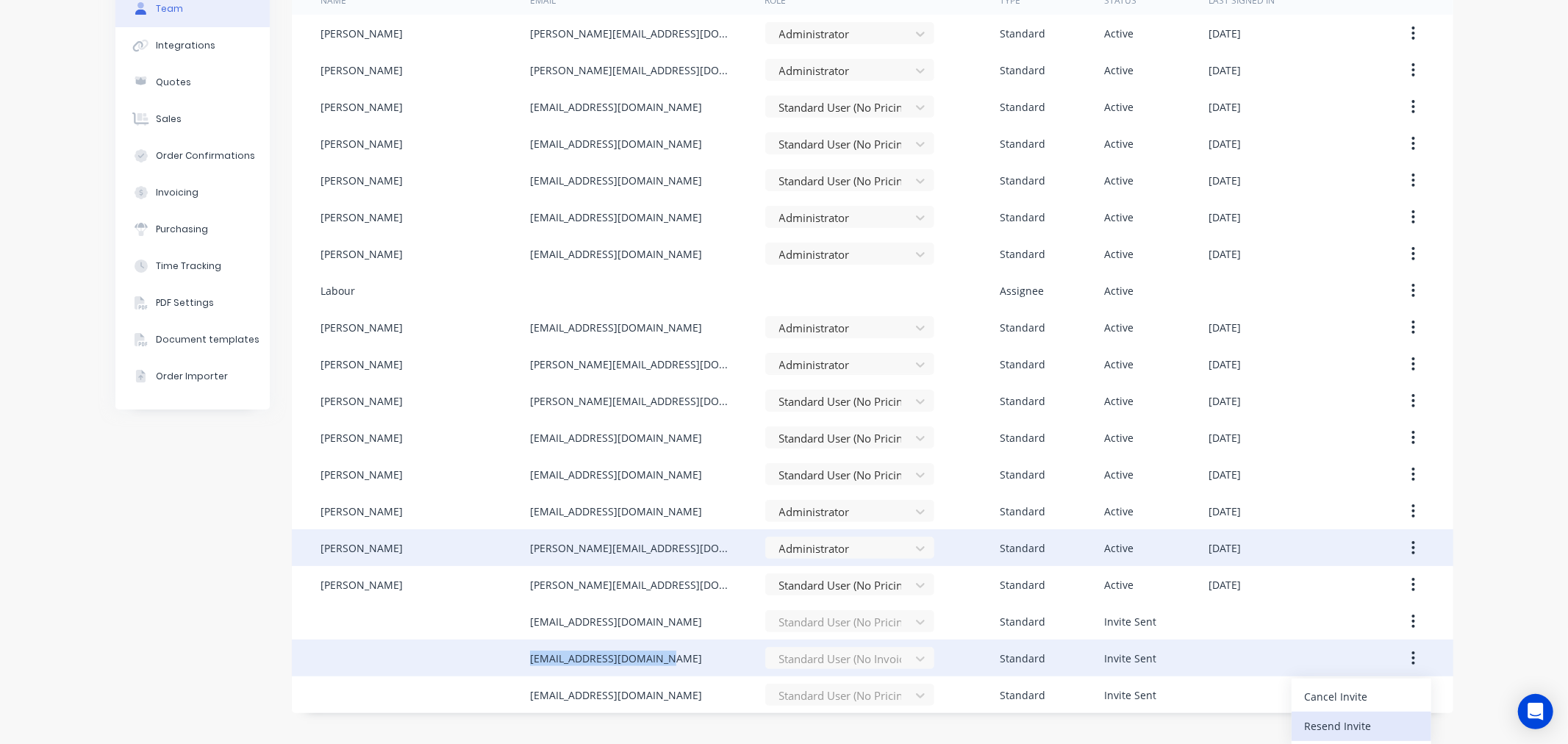
click at [1334, 723] on div "Resend Invite" at bounding box center [1361, 725] width 113 height 21
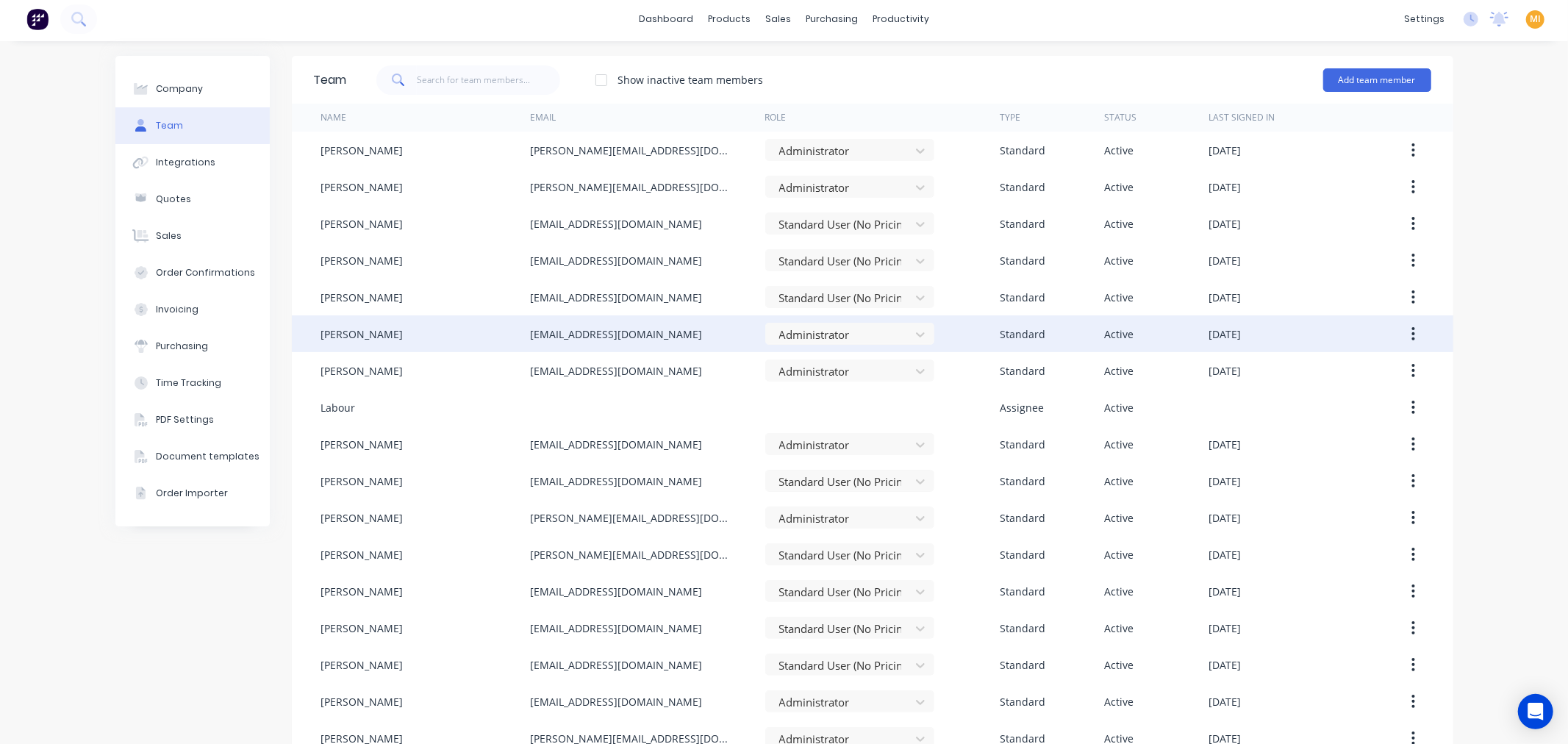
scroll to position [0, 0]
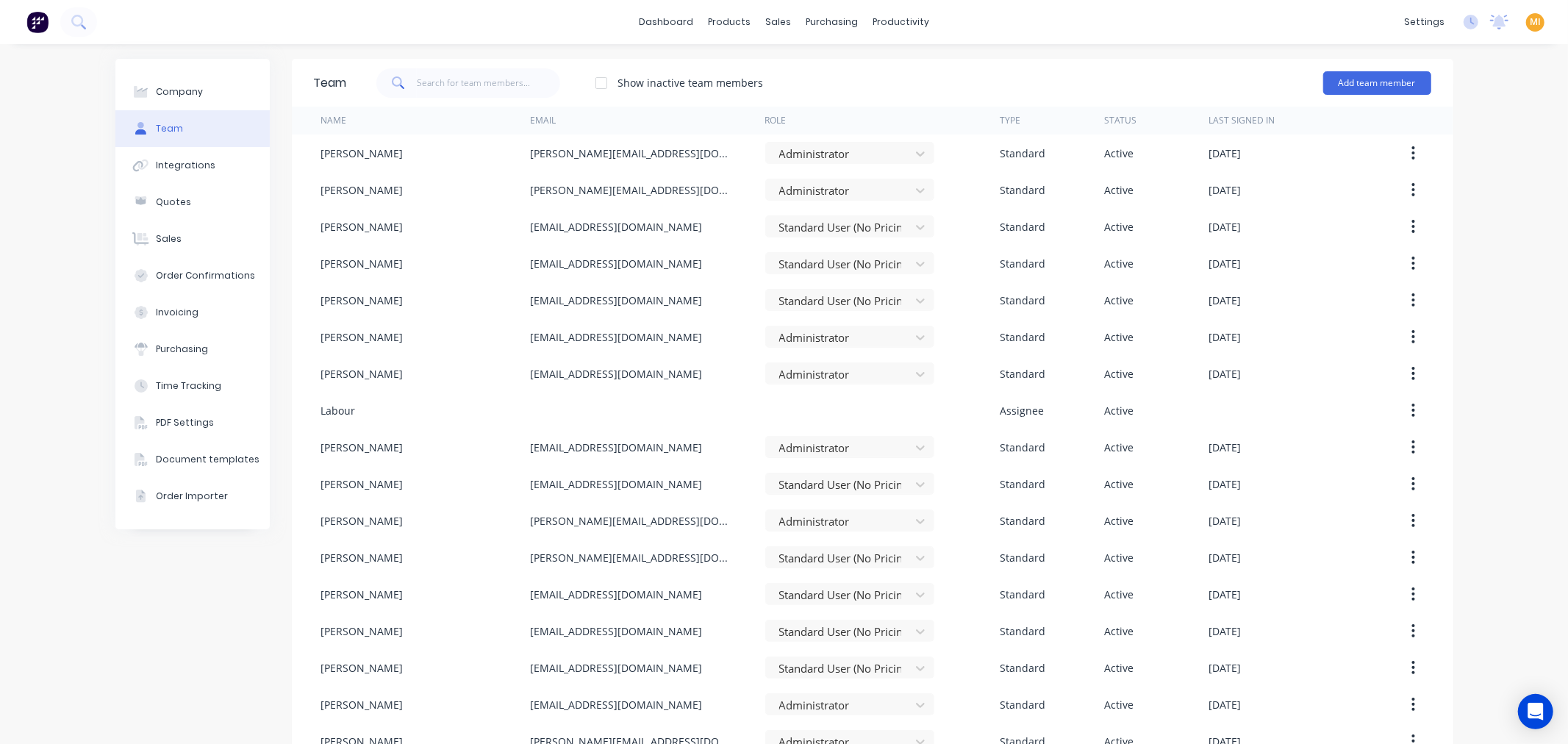
click at [39, 21] on img at bounding box center [38, 22] width 22 height 22
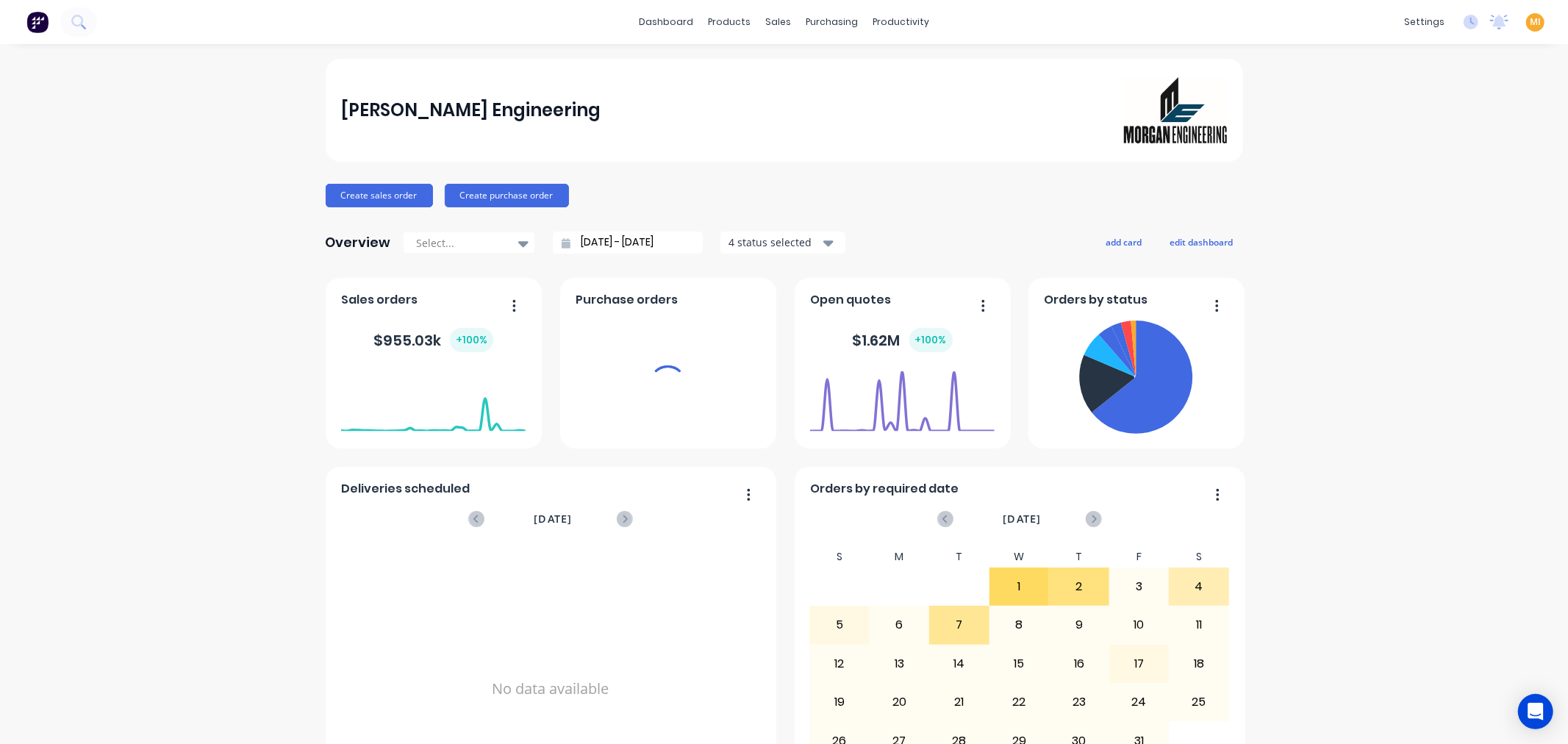
click at [1529, 23] on span "MI" at bounding box center [1535, 21] width 11 height 13
click at [1480, 178] on button "Sign out" at bounding box center [1442, 183] width 194 height 29
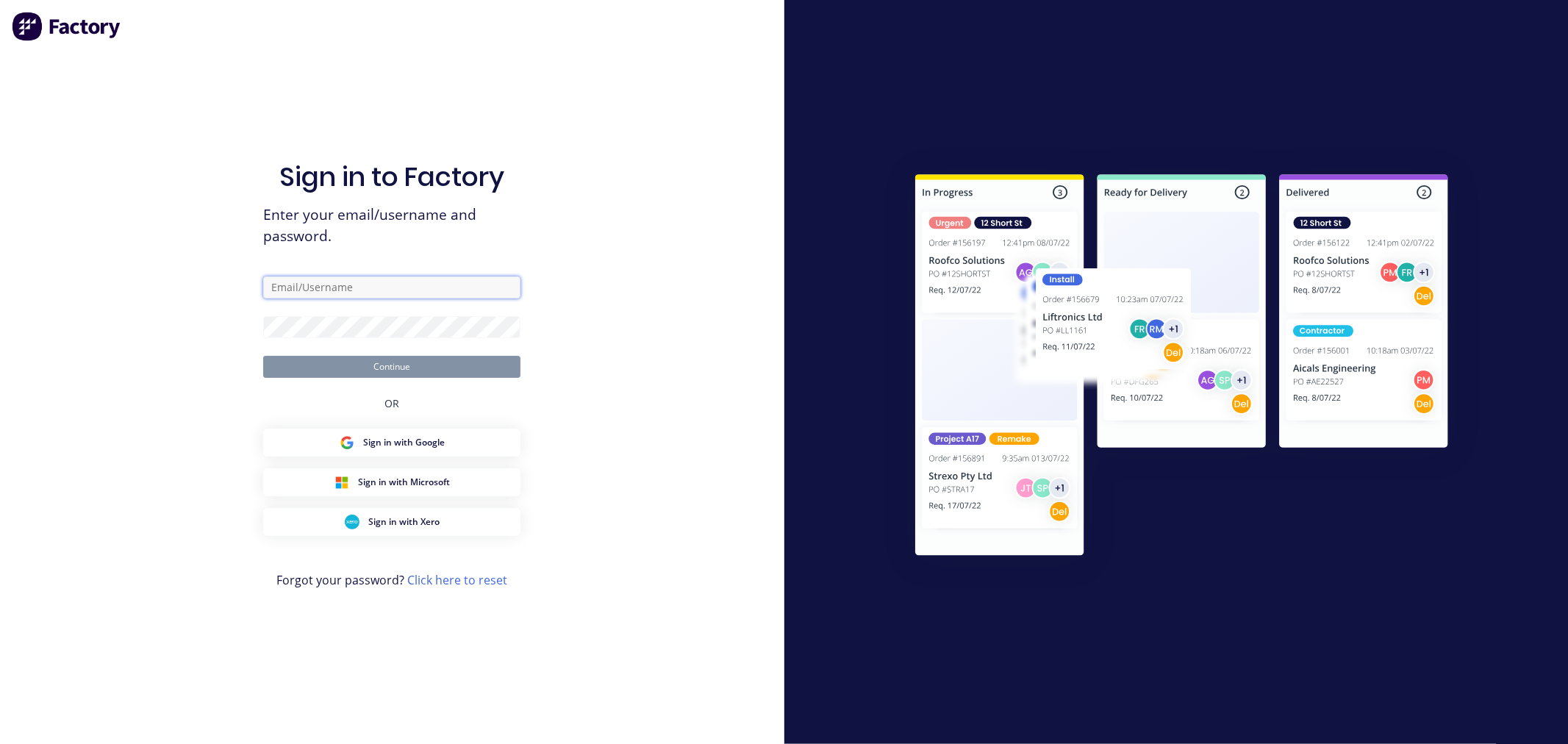
click at [320, 291] on input "text" at bounding box center [391, 288] width 257 height 22
type input "[EMAIL_ADDRESS][DOMAIN_NAME]"
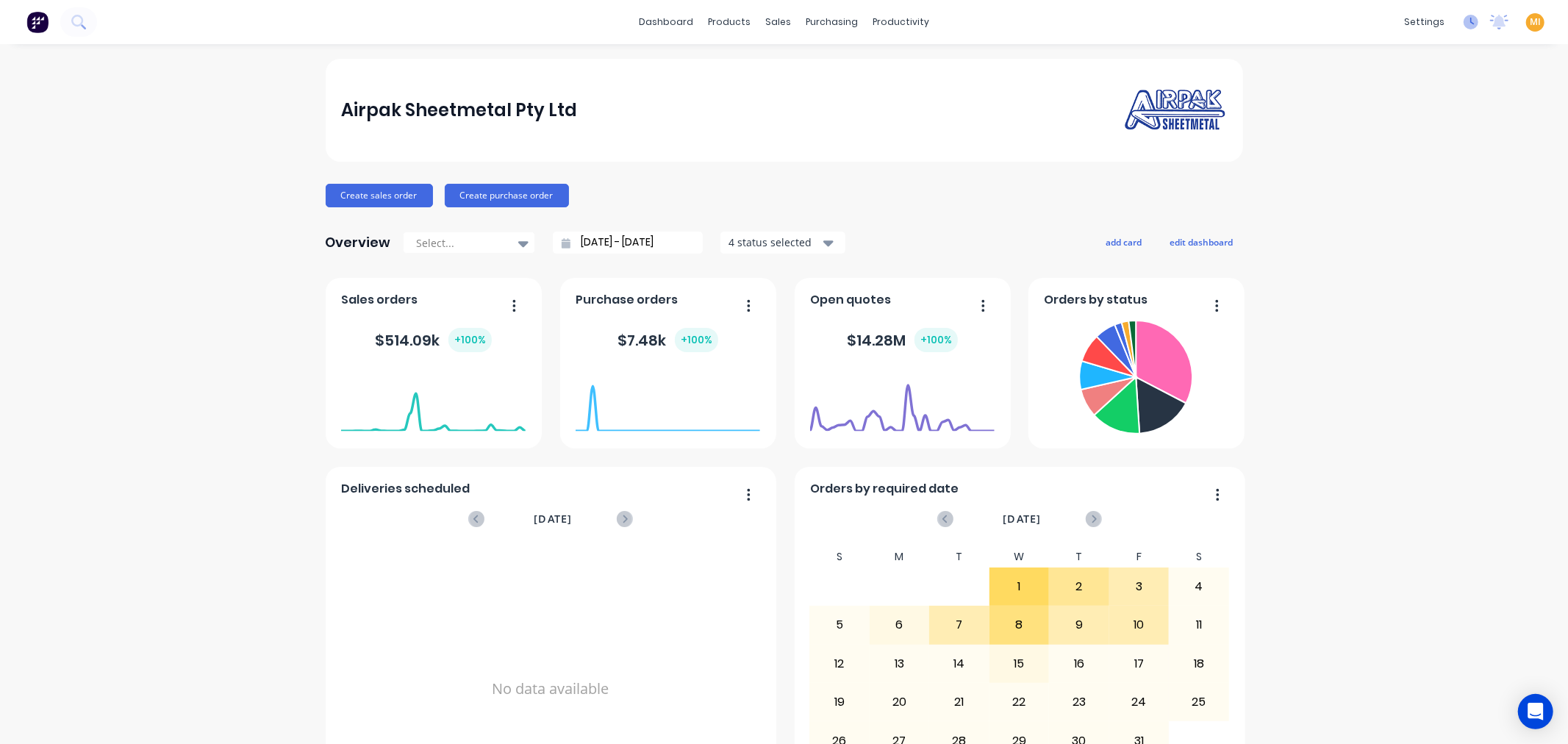
click at [1464, 22] on icon at bounding box center [1470, 21] width 15 height 15
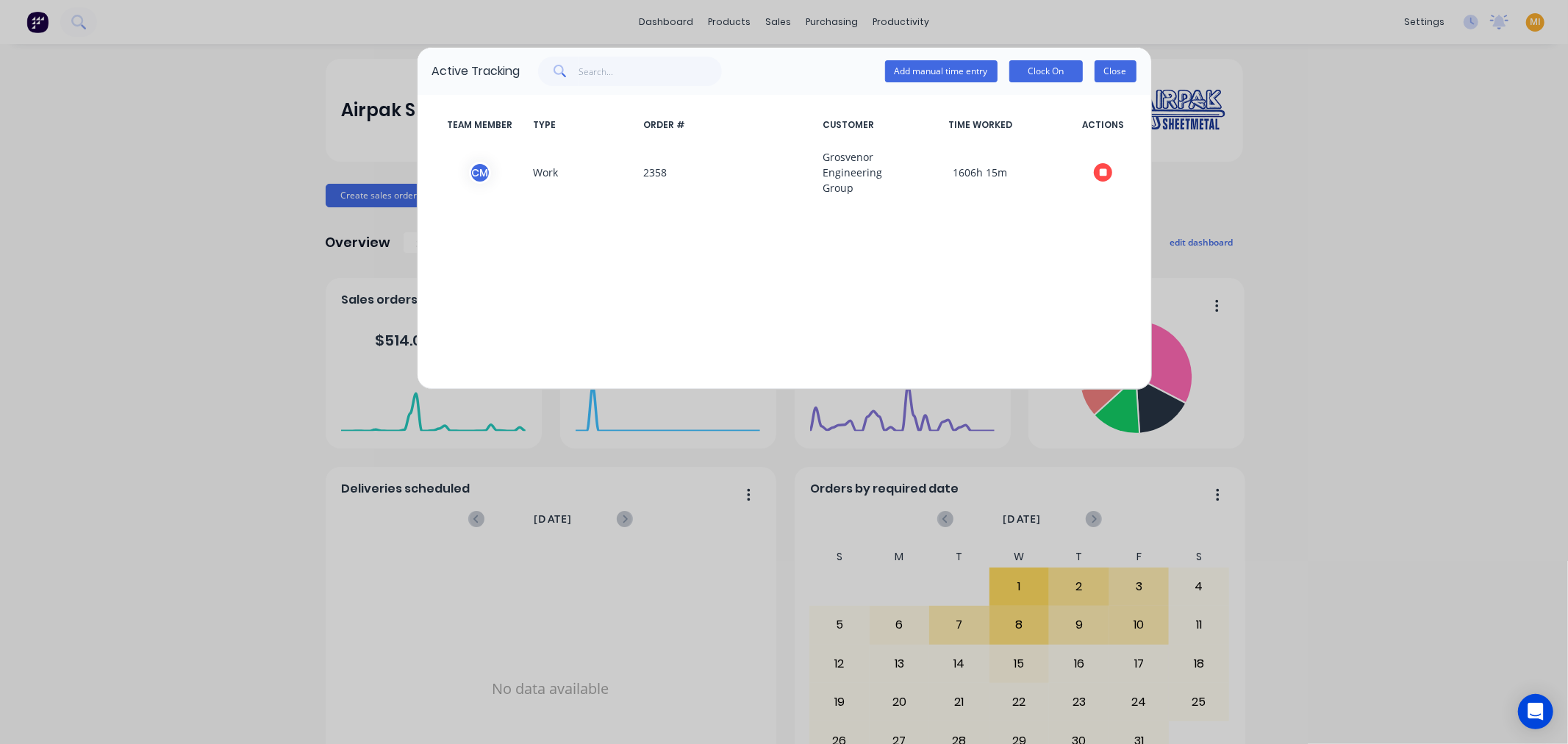
click at [1119, 60] on button "Close" at bounding box center [1115, 71] width 42 height 22
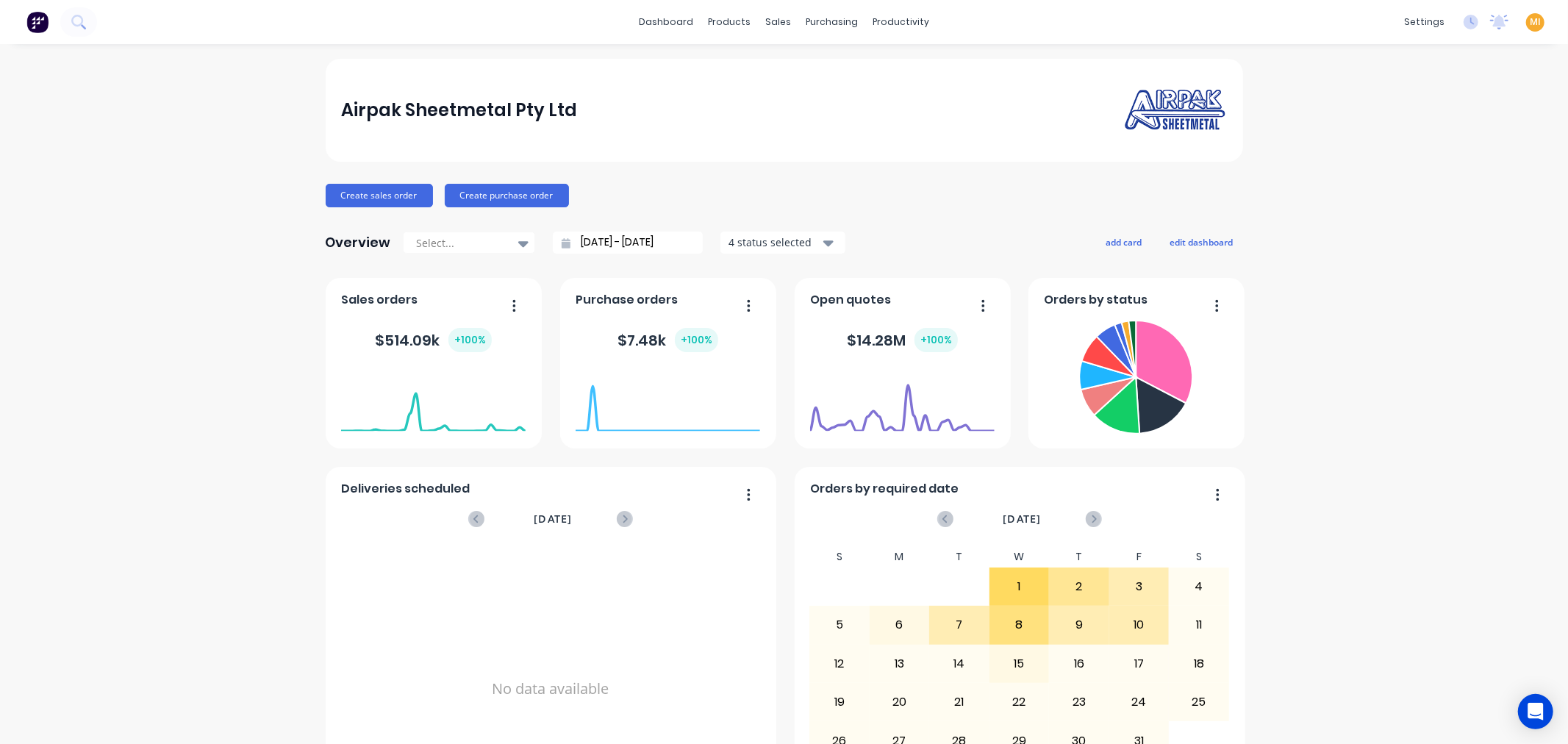
click at [39, 24] on img at bounding box center [38, 22] width 22 height 22
click at [1529, 20] on span "MI" at bounding box center [1535, 21] width 11 height 13
click at [1422, 188] on button "Sign out" at bounding box center [1442, 183] width 194 height 29
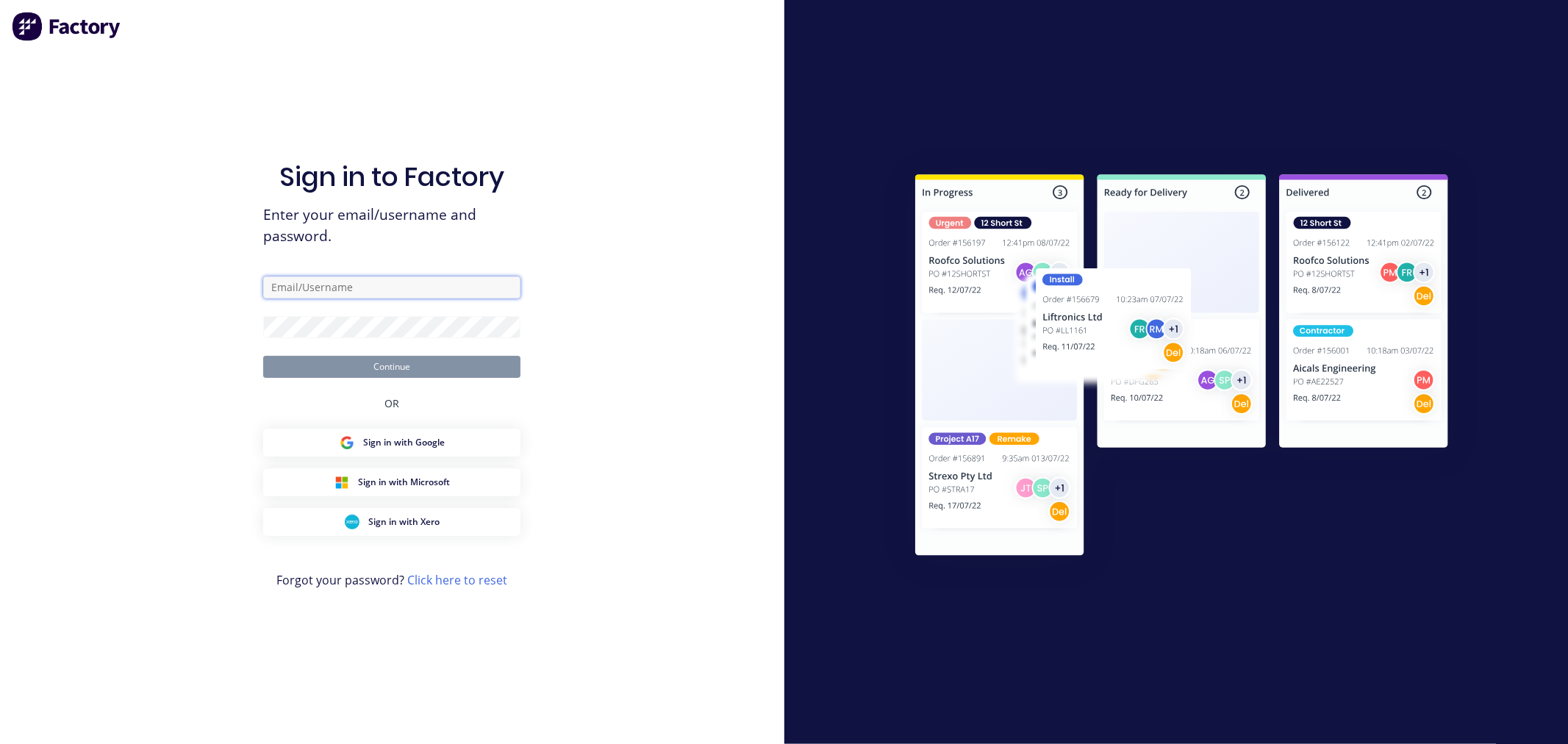
click at [327, 288] on input "text" at bounding box center [391, 288] width 257 height 22
type input "[EMAIL_ADDRESS][DOMAIN_NAME]"
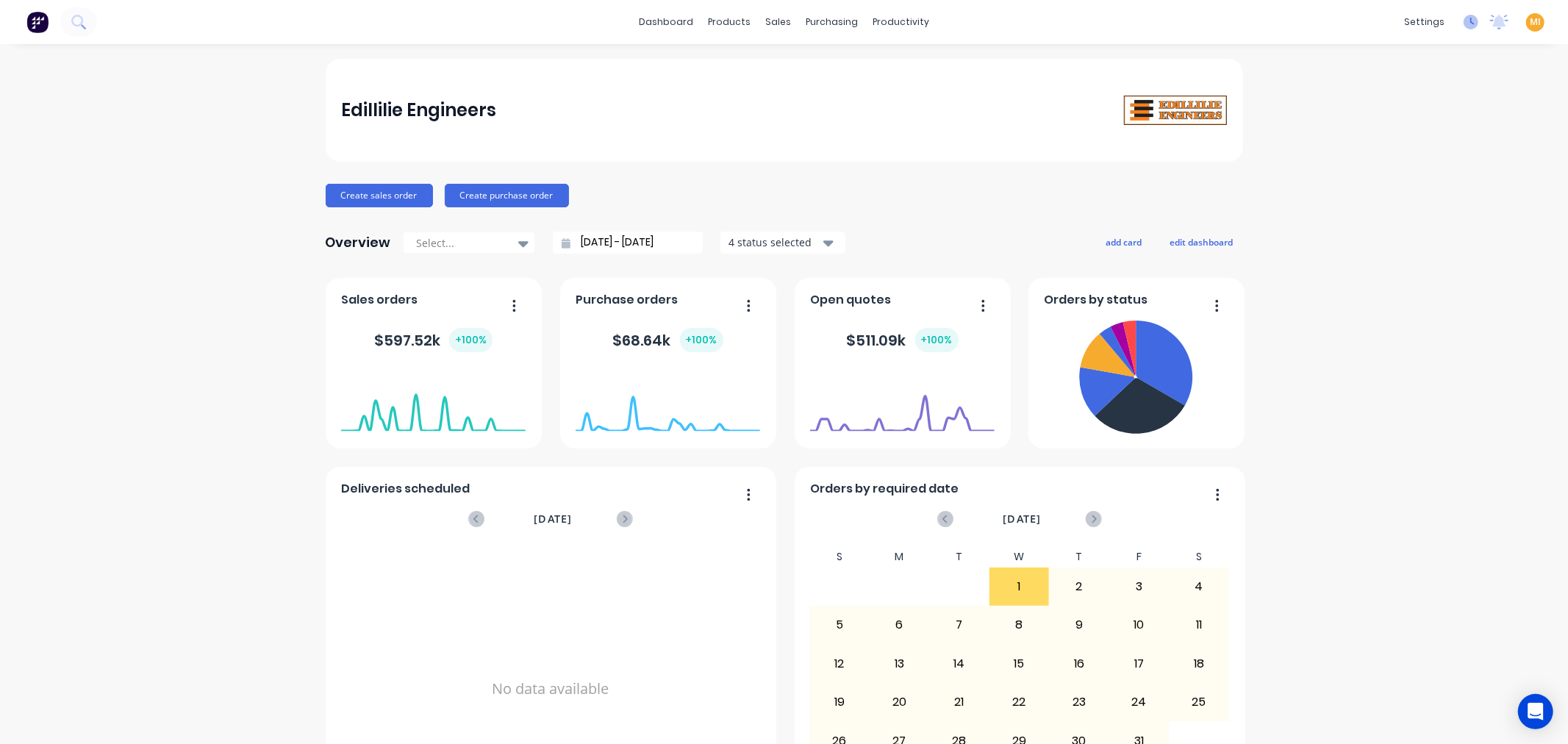
click at [1464, 19] on icon at bounding box center [1470, 21] width 15 height 15
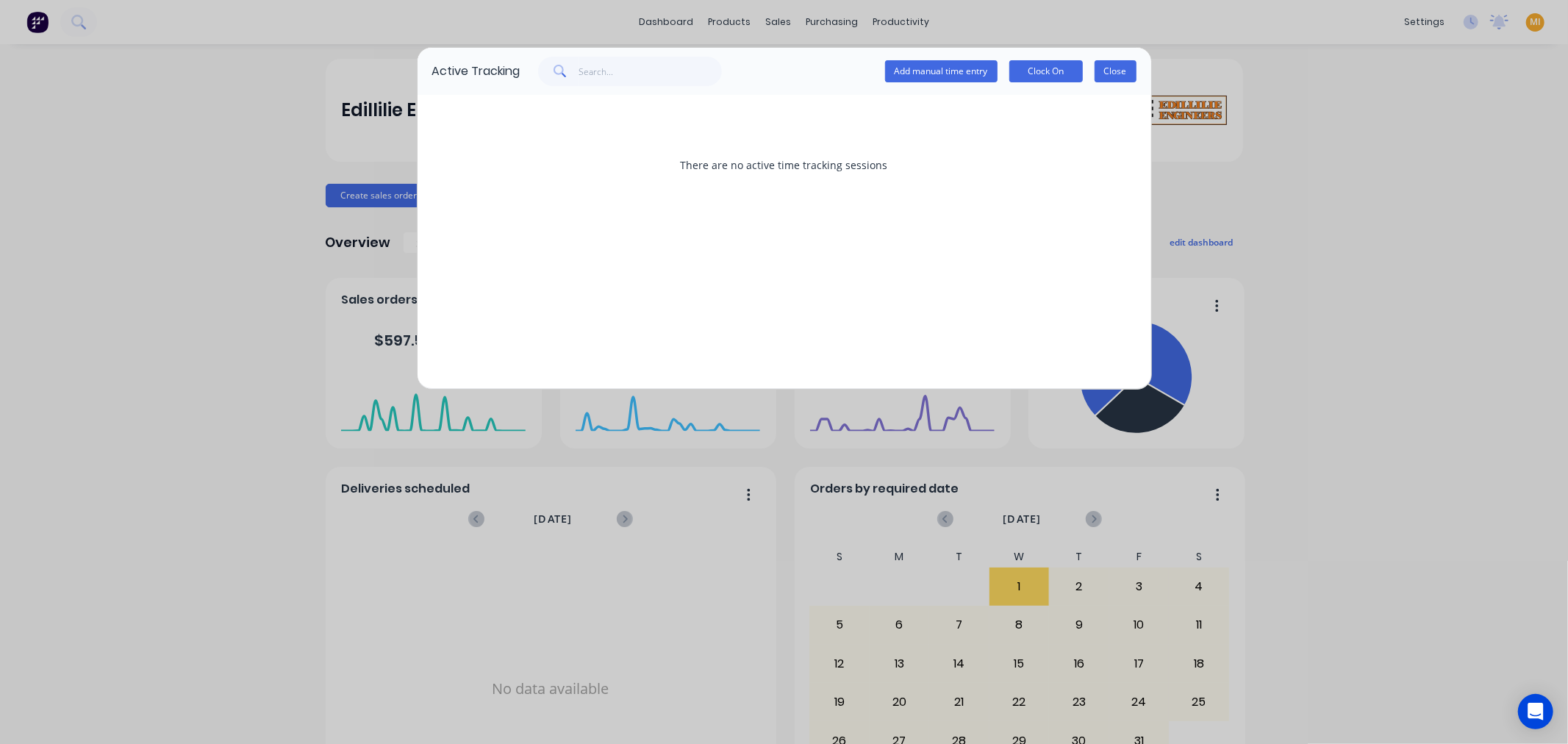
click at [1106, 74] on button "Close" at bounding box center [1115, 71] width 42 height 22
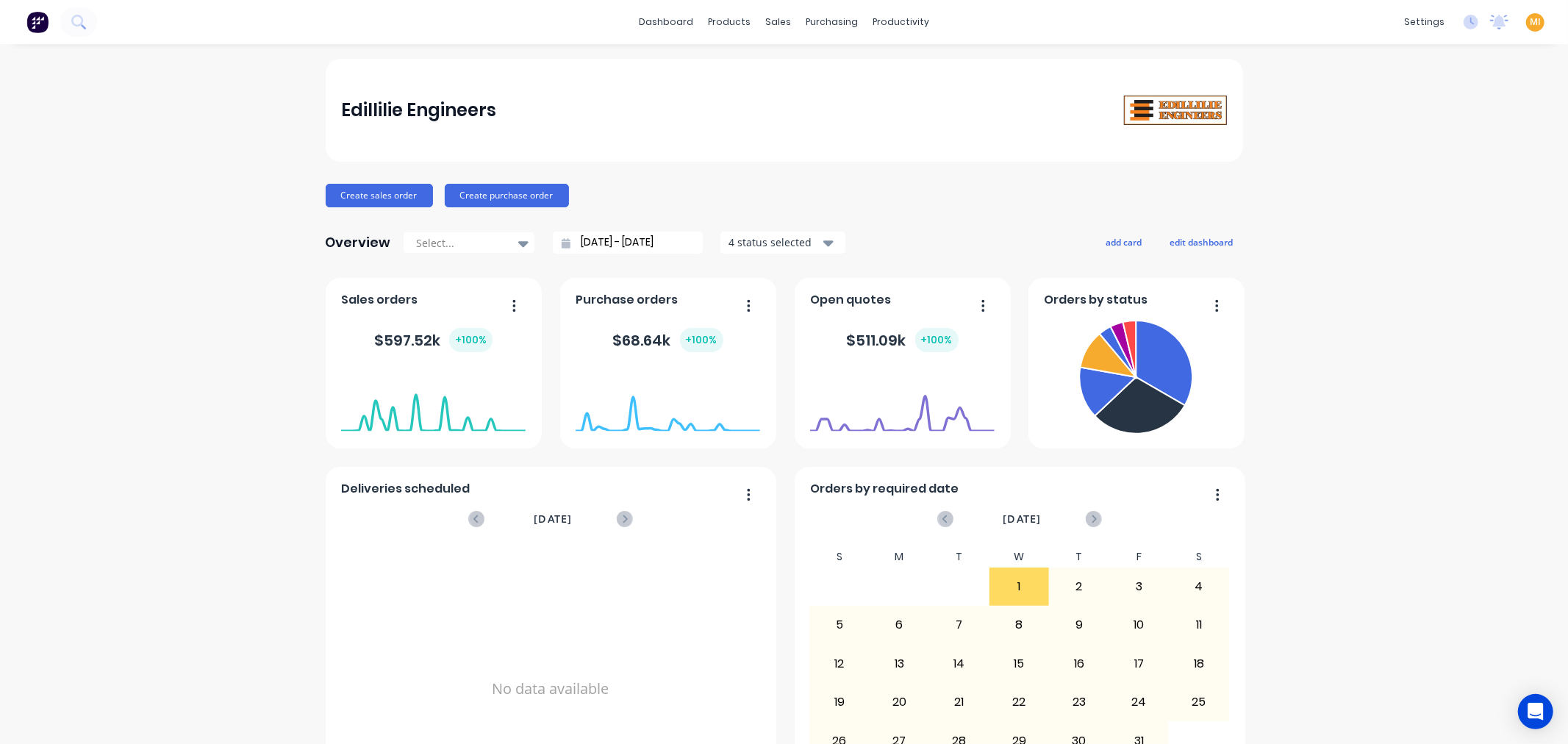
click at [1529, 27] on span "MI" at bounding box center [1535, 21] width 11 height 13
click at [1422, 184] on button "Sign out" at bounding box center [1442, 183] width 194 height 29
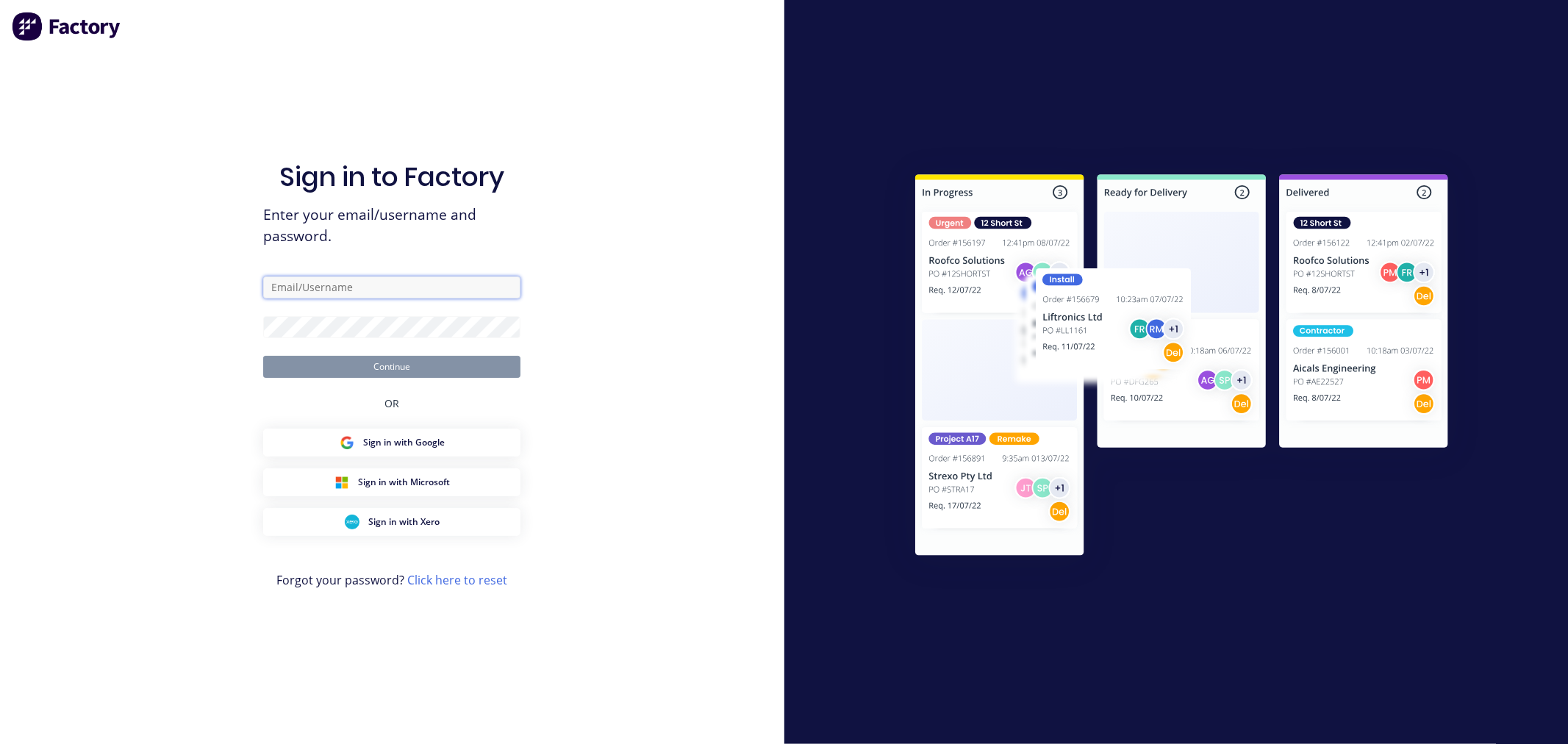
click at [355, 288] on input "text" at bounding box center [391, 288] width 257 height 22
type input "[EMAIL_ADDRESS][DOMAIN_NAME]"
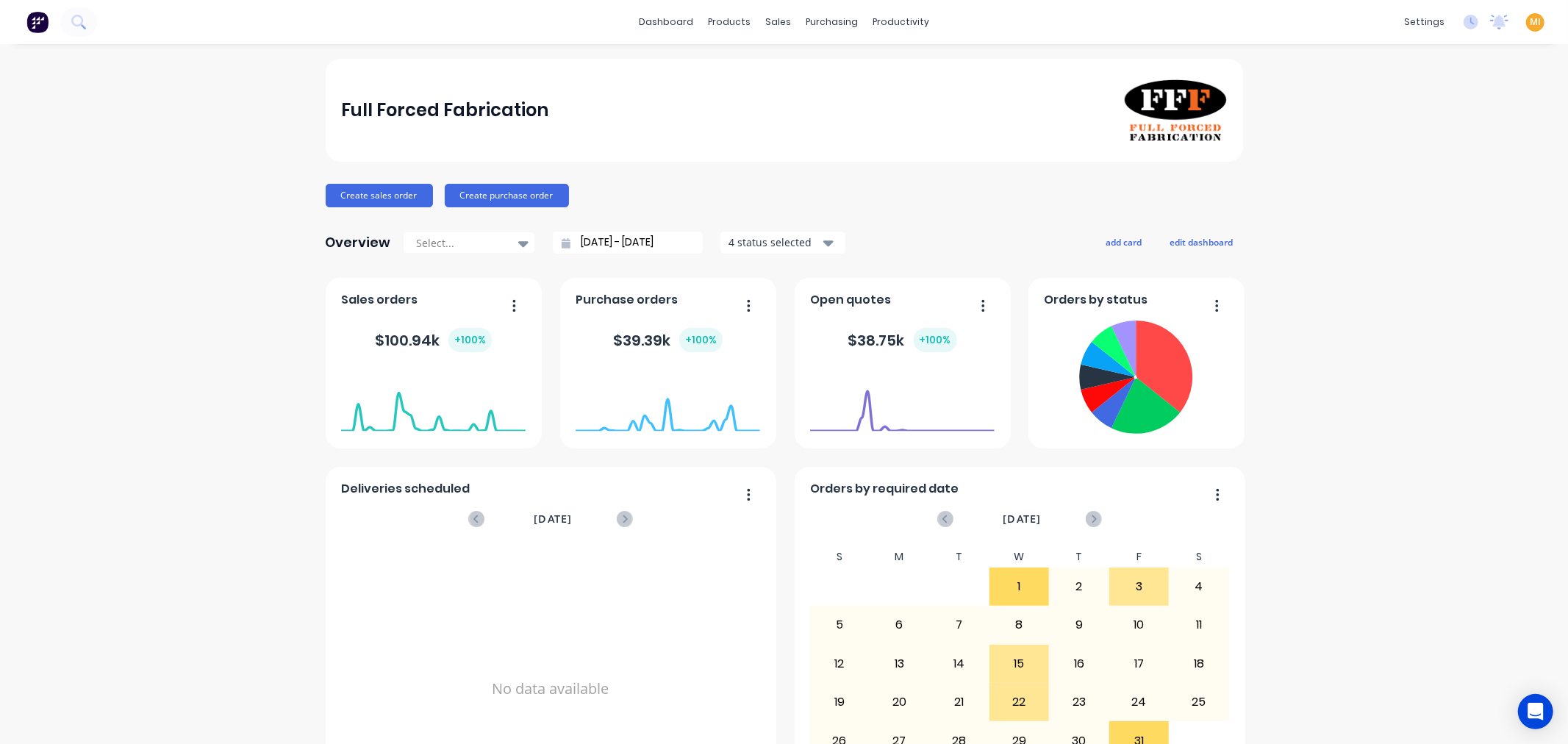
click at [1450, 27] on div "settings No new notifications [PERSON_NAME] all as read You have no notificatio…" at bounding box center [1482, 22] width 171 height 22
click at [1464, 23] on icon at bounding box center [1470, 21] width 15 height 15
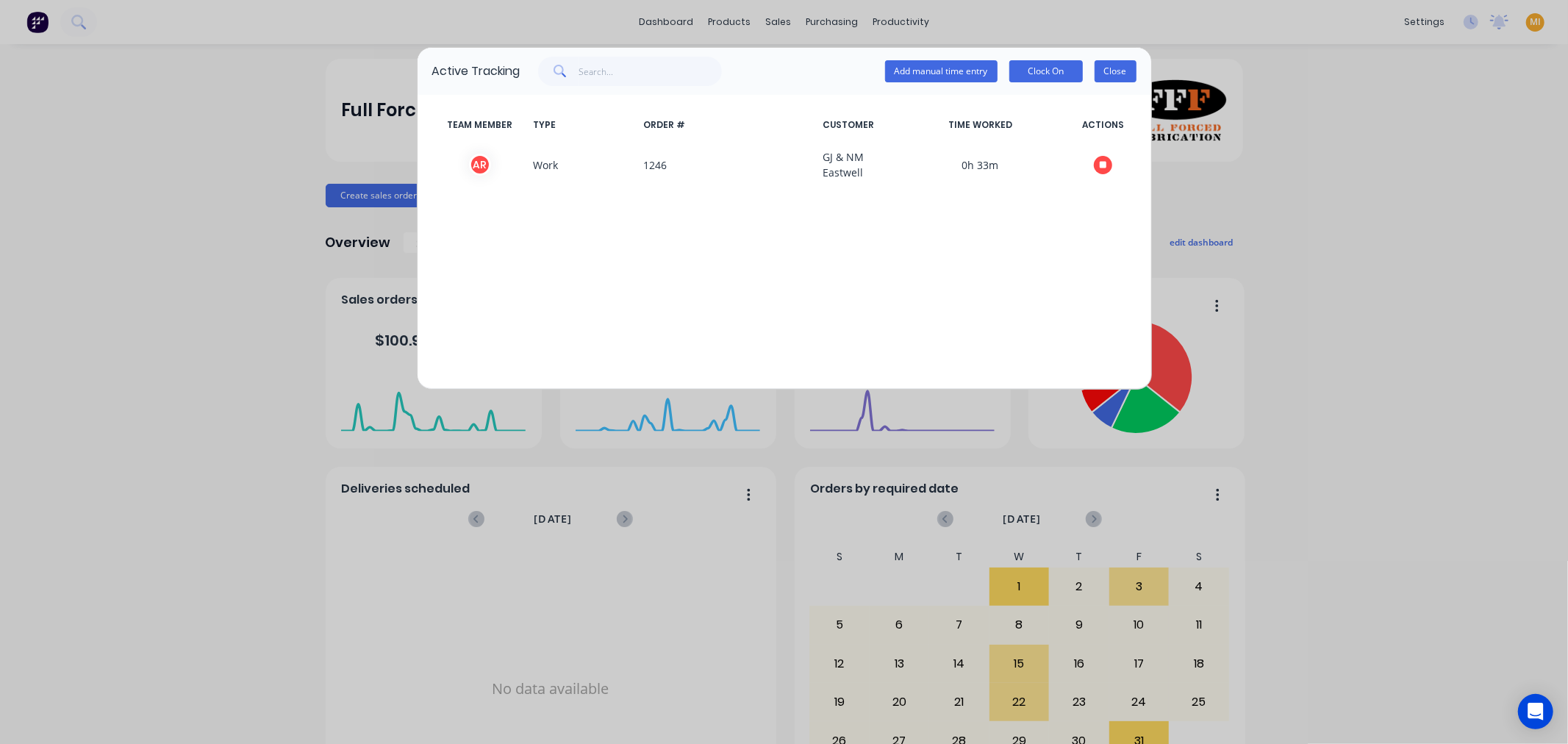
click at [1102, 72] on button "Close" at bounding box center [1115, 71] width 42 height 22
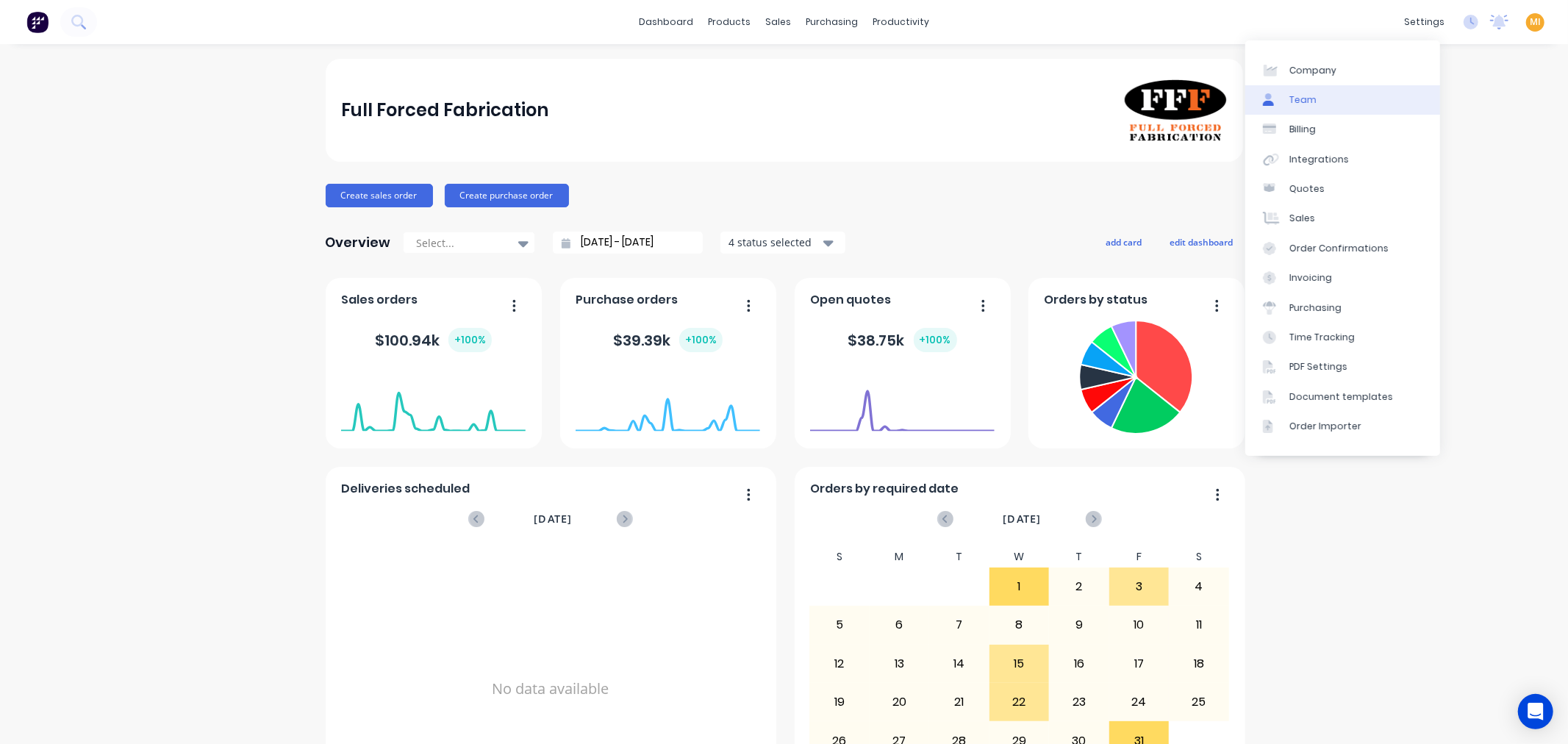
click at [1328, 101] on link "Team" at bounding box center [1342, 100] width 194 height 29
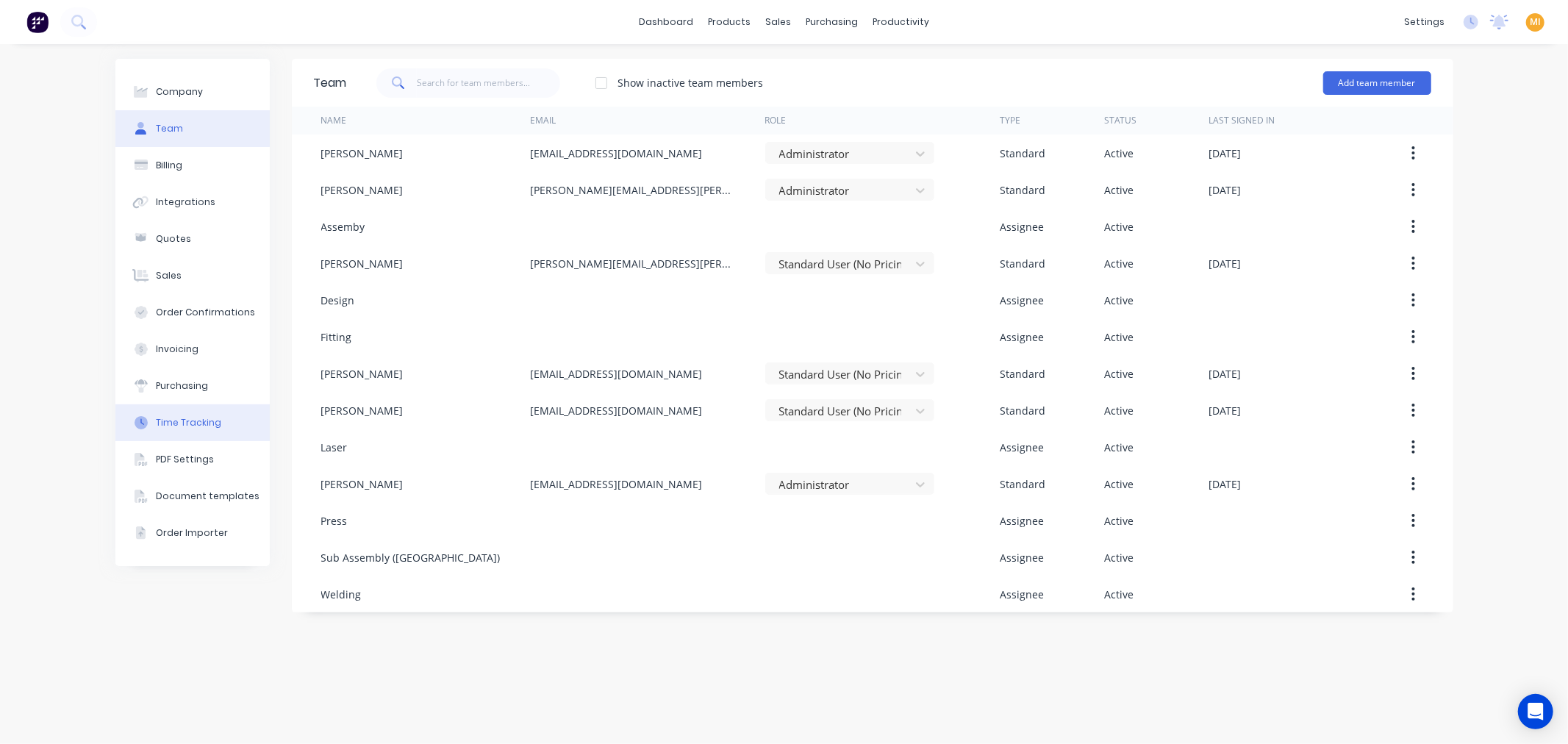
click at [177, 433] on button "Time Tracking" at bounding box center [193, 422] width 154 height 37
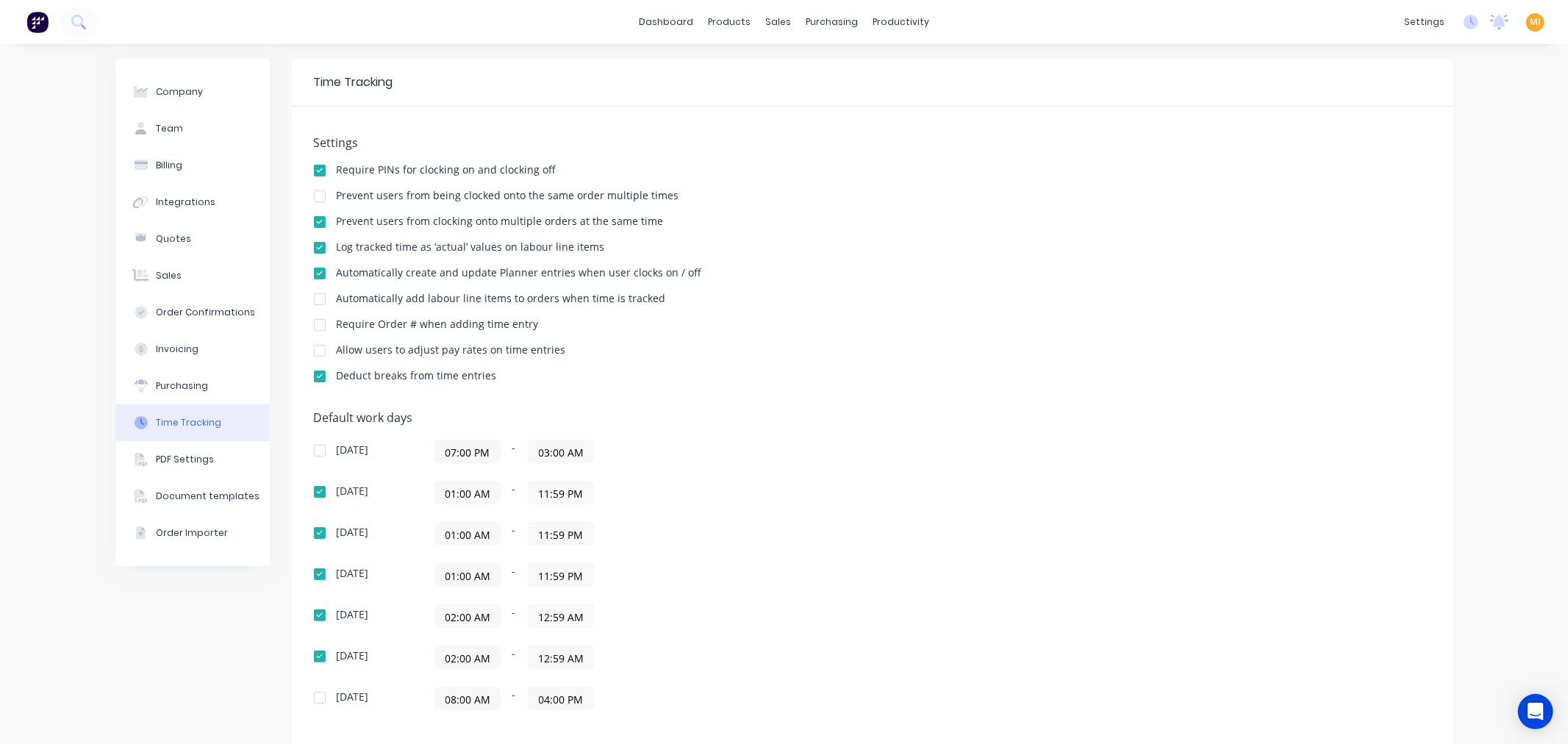
click at [34, 17] on img at bounding box center [38, 22] width 22 height 22
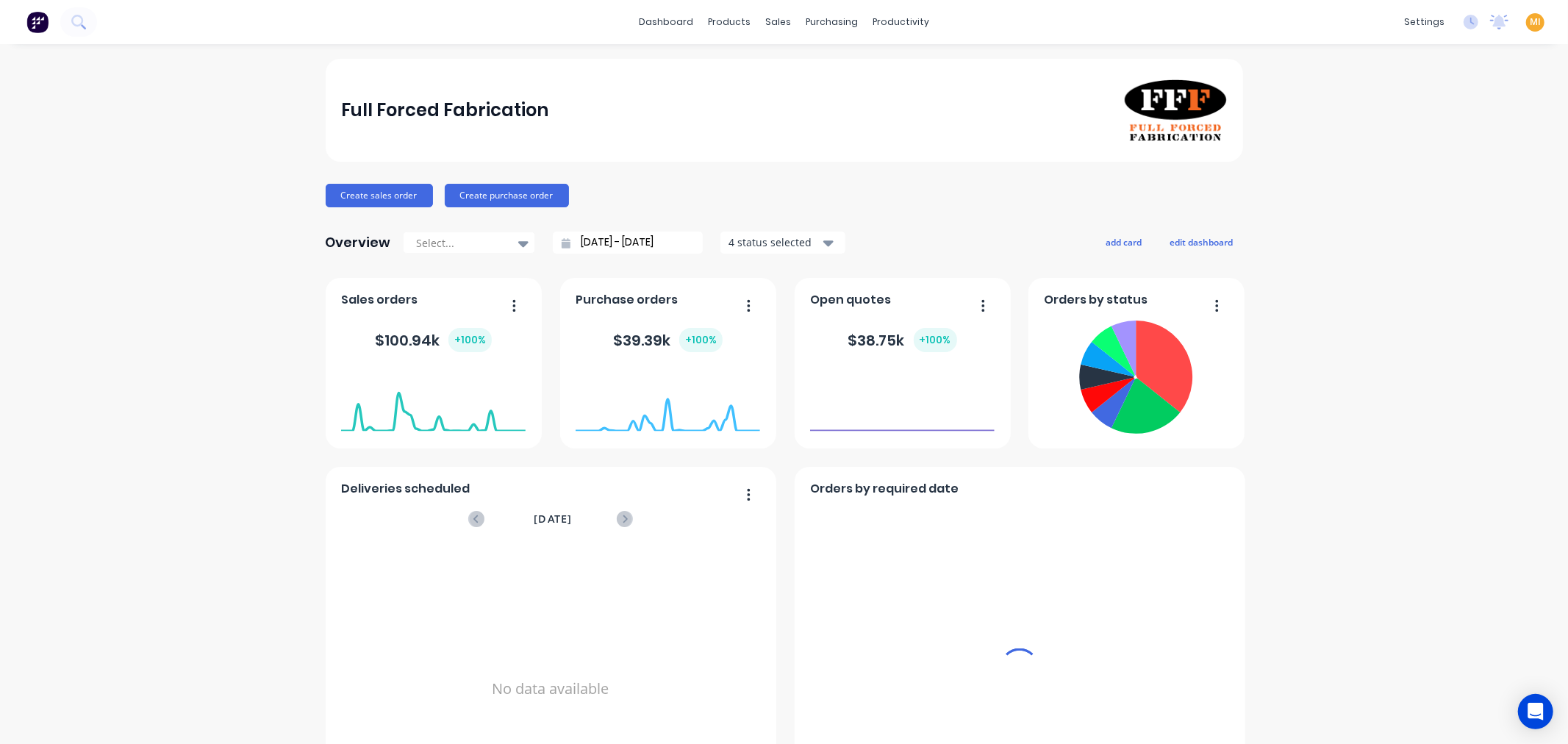
click at [1529, 21] on span "MI" at bounding box center [1535, 21] width 11 height 13
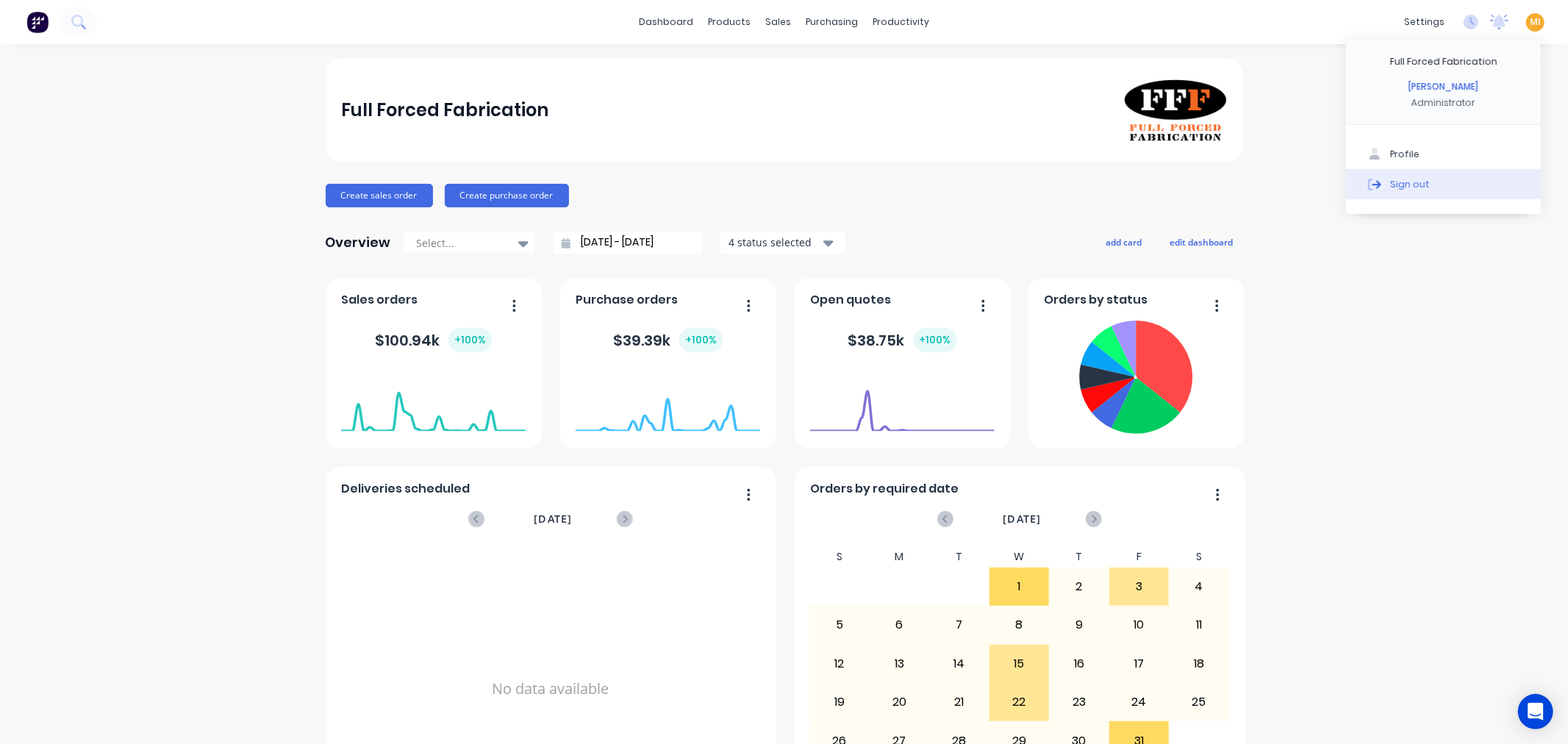
click at [1488, 189] on button "Sign out" at bounding box center [1442, 183] width 194 height 29
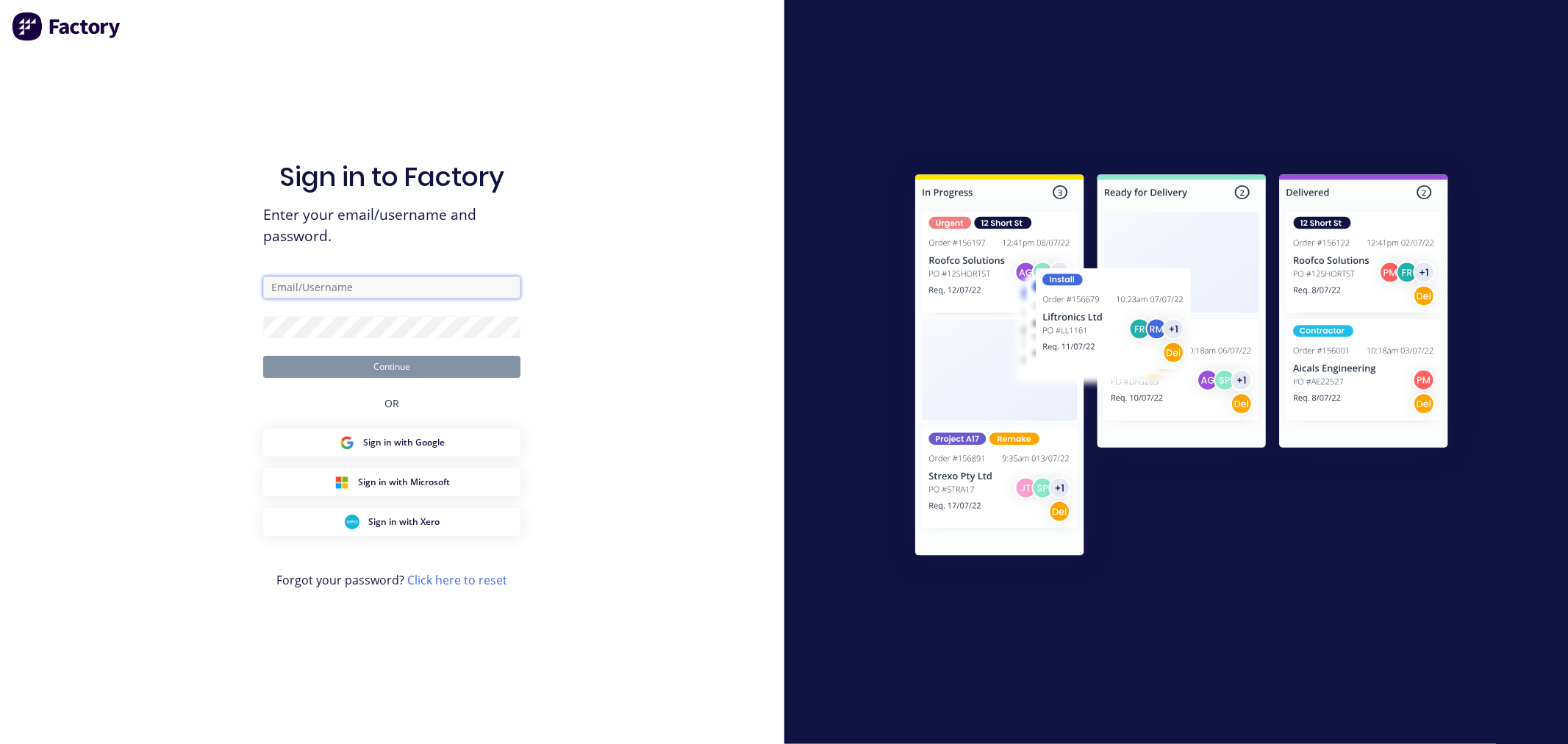
click at [354, 295] on input "text" at bounding box center [391, 288] width 257 height 22
type input "[EMAIL_ADDRESS][DOMAIN_NAME]"
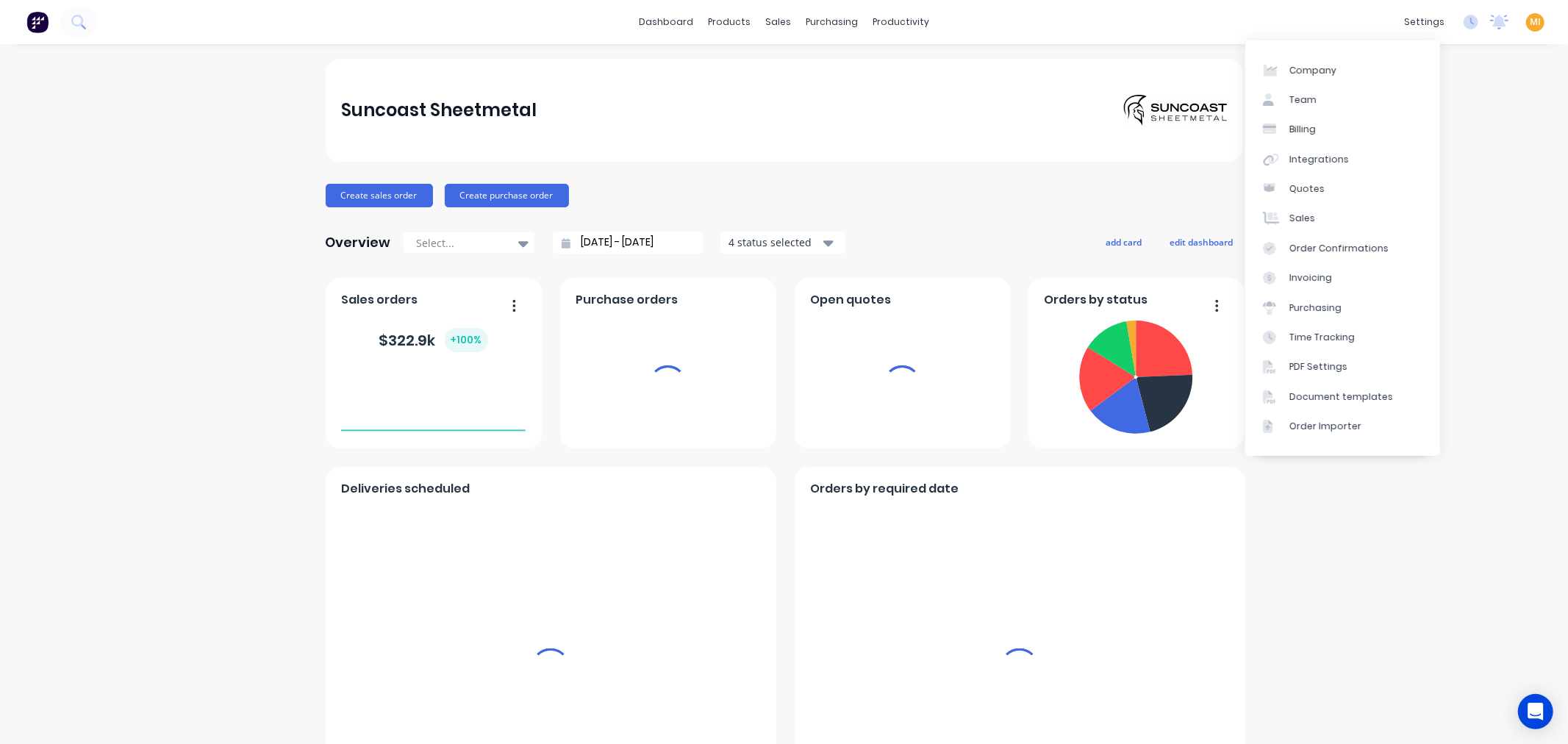
click at [1450, 25] on div "settings No new notifications [PERSON_NAME] all as read You have no notificatio…" at bounding box center [1482, 22] width 171 height 22
click at [1464, 24] on icon at bounding box center [1470, 21] width 15 height 15
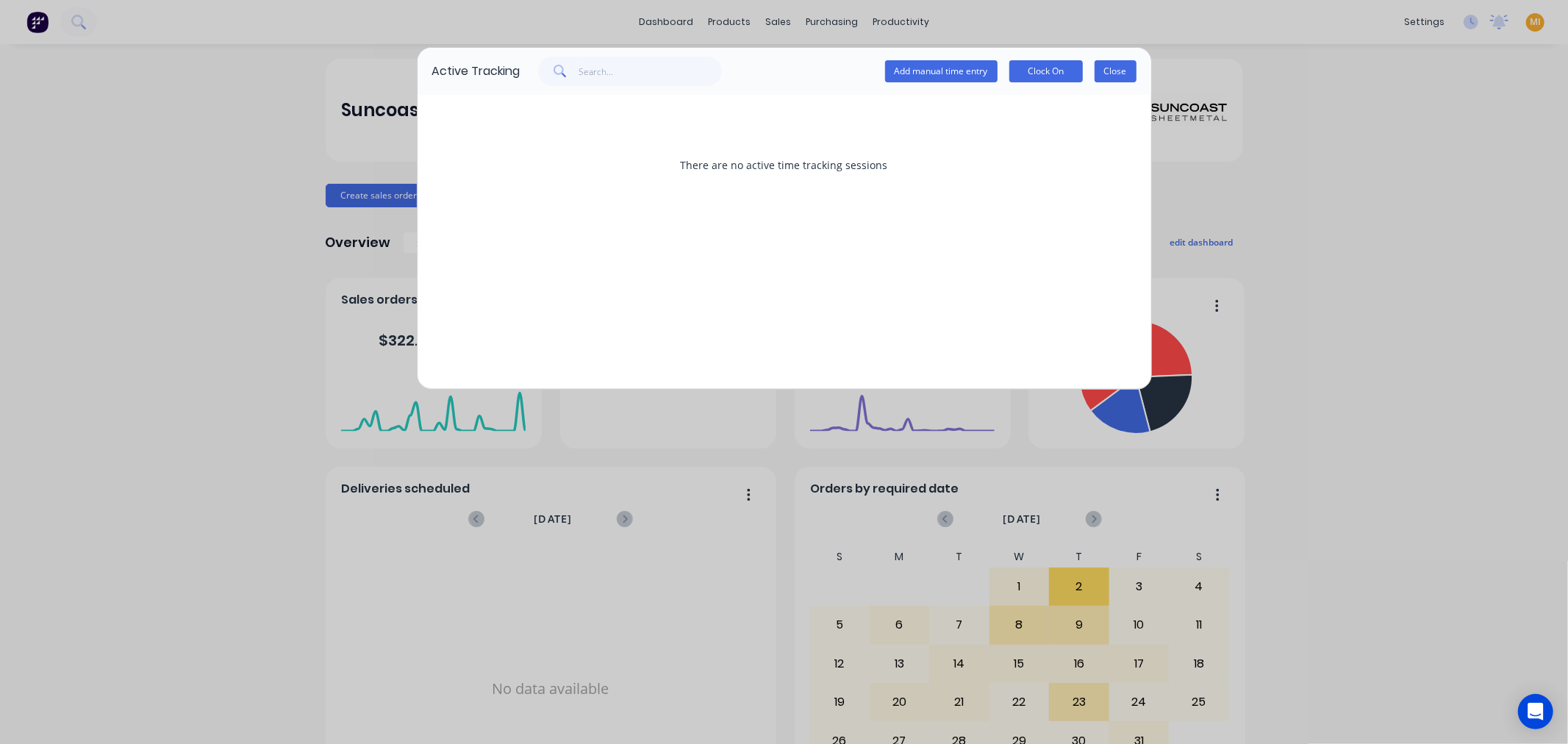
click at [1122, 79] on button "Close" at bounding box center [1115, 71] width 42 height 22
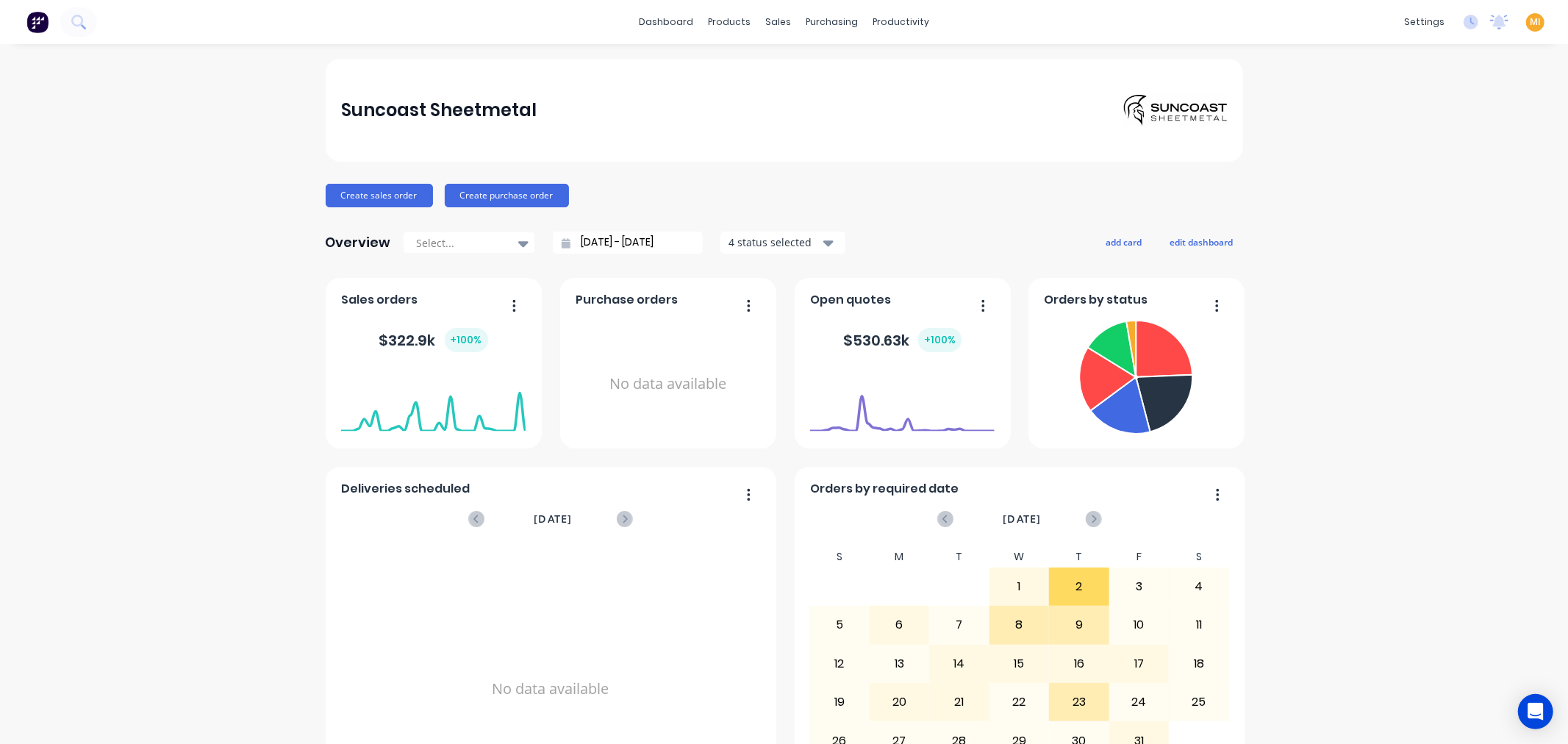
click at [1529, 28] on span "MI" at bounding box center [1535, 21] width 11 height 13
click at [1393, 177] on div "Sign out" at bounding box center [1410, 183] width 39 height 13
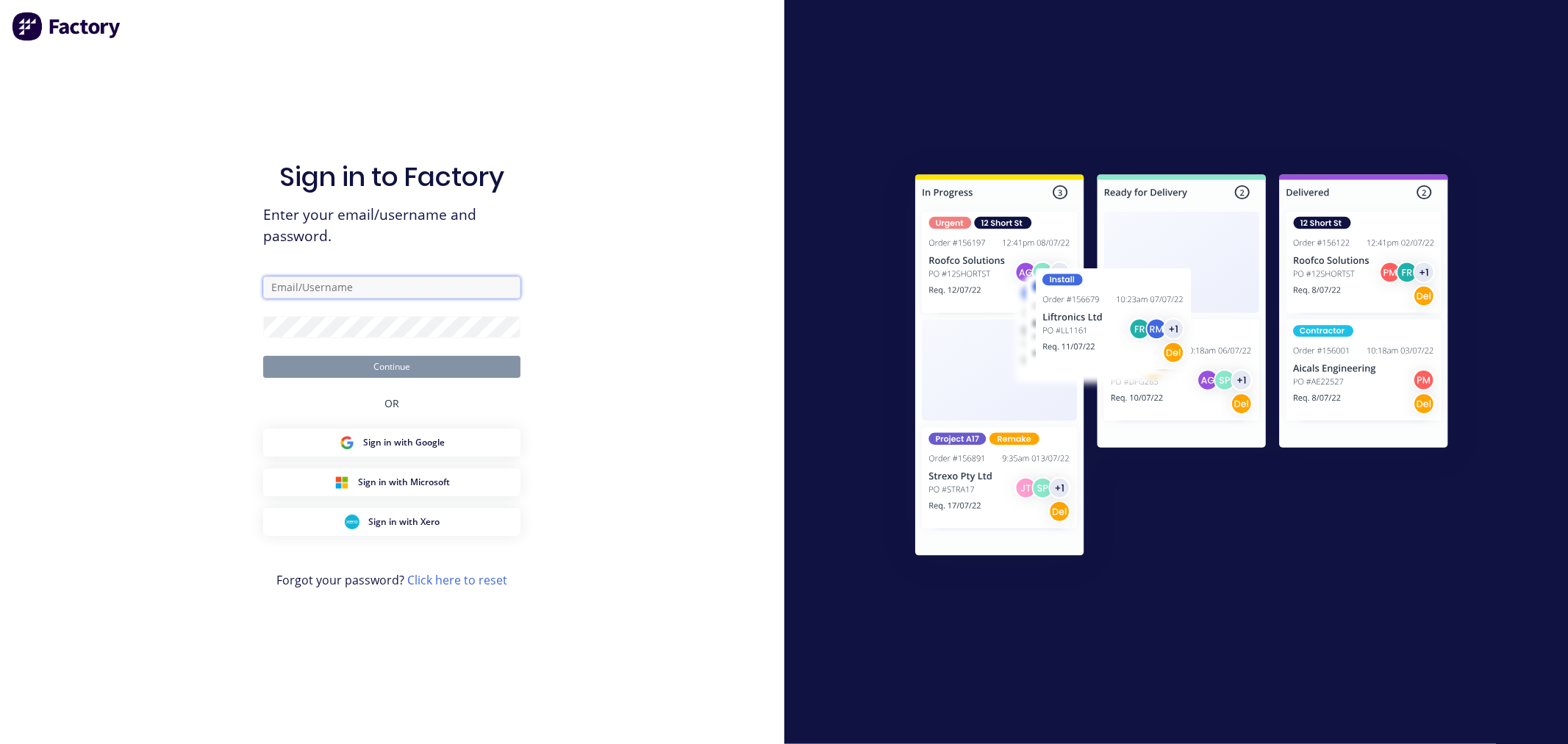
click at [328, 284] on input "text" at bounding box center [391, 288] width 257 height 22
type input "[EMAIL_ADDRESS][DOMAIN_NAME]"
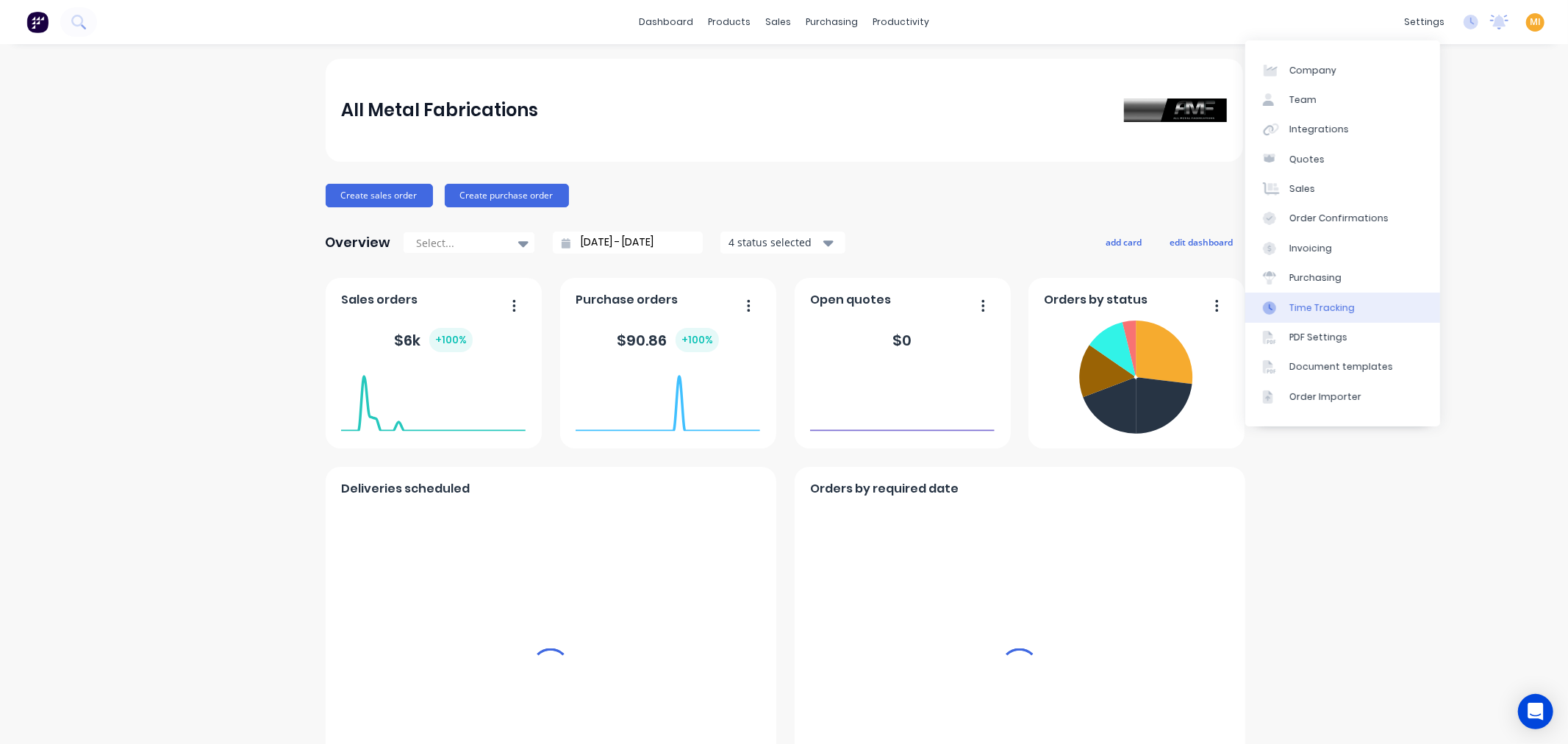
click at [1329, 298] on link "Time Tracking" at bounding box center [1342, 307] width 194 height 29
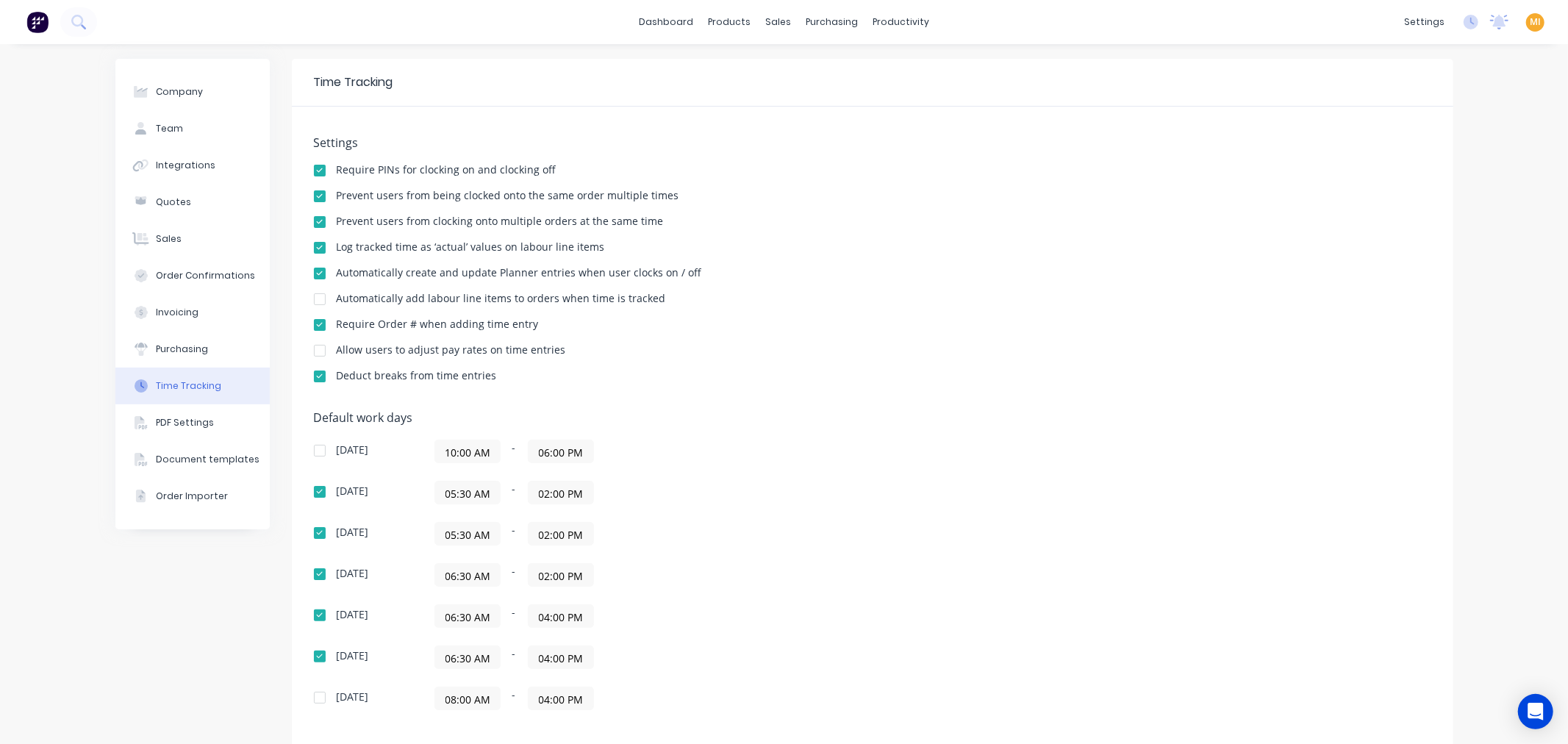
click at [44, 20] on img at bounding box center [38, 22] width 22 height 22
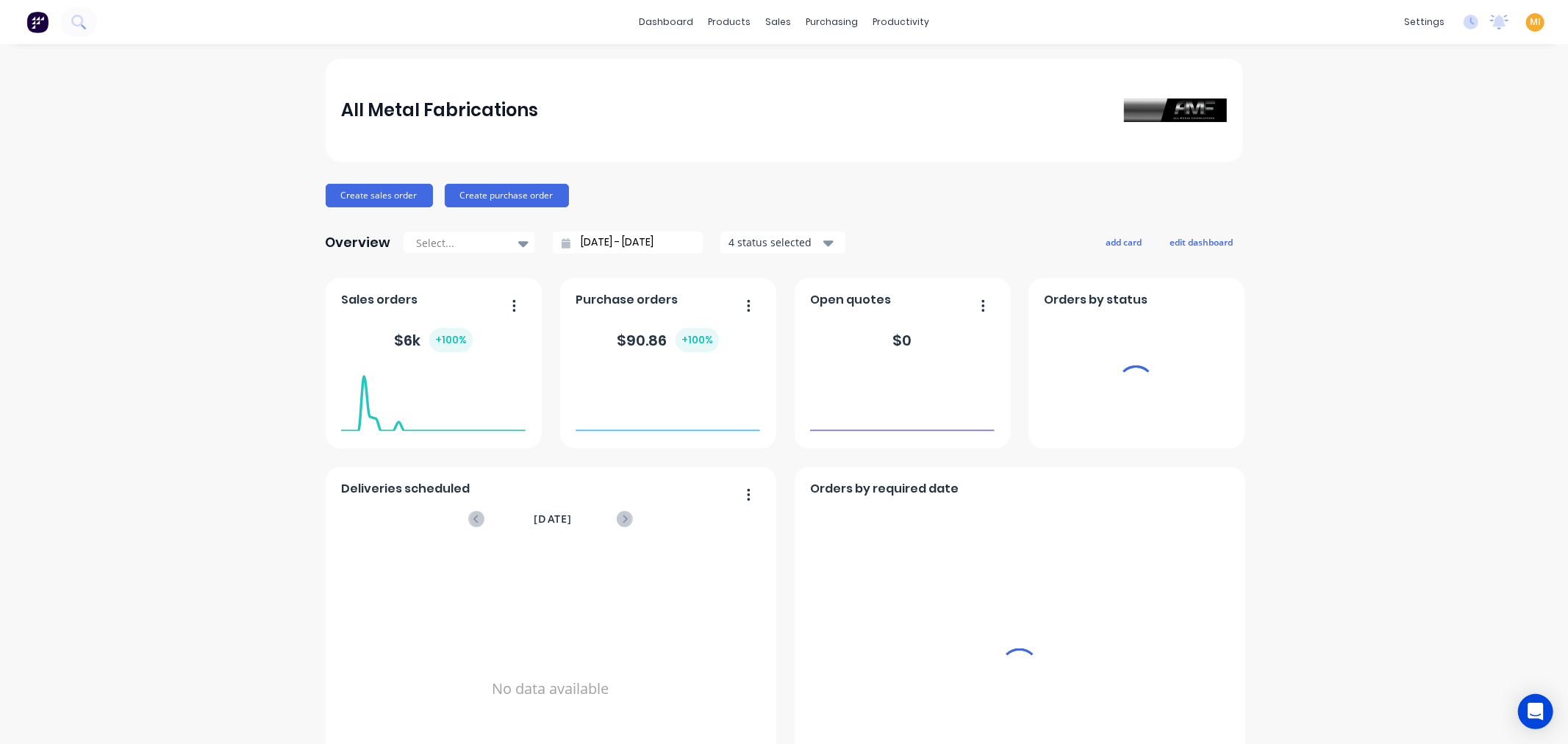
click at [1529, 23] on span "MI" at bounding box center [1535, 21] width 11 height 13
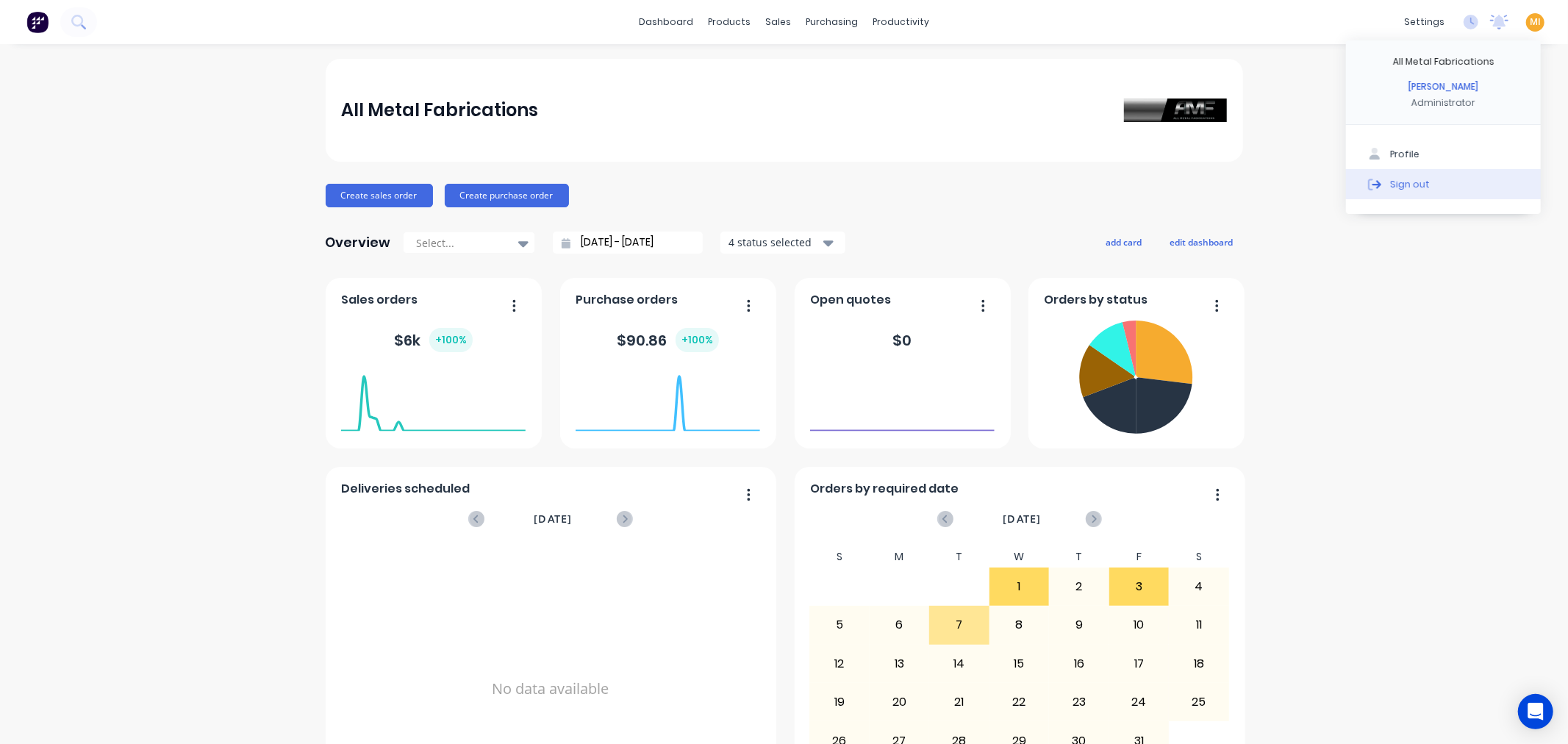
click at [1480, 184] on button "Sign out" at bounding box center [1442, 183] width 194 height 29
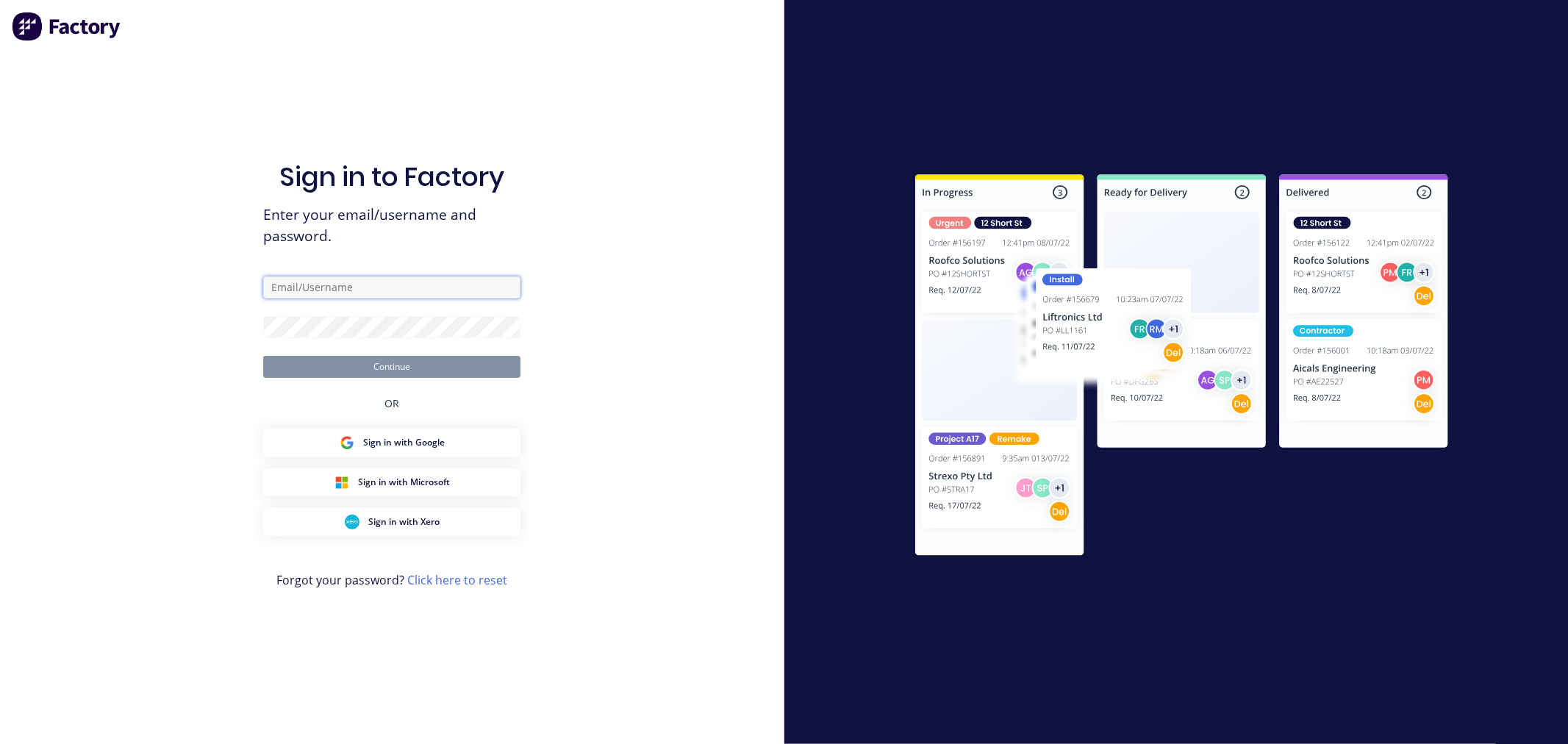
click at [363, 280] on input "text" at bounding box center [391, 288] width 257 height 22
type input "[EMAIL_ADDRESS][DOMAIN_NAME]"
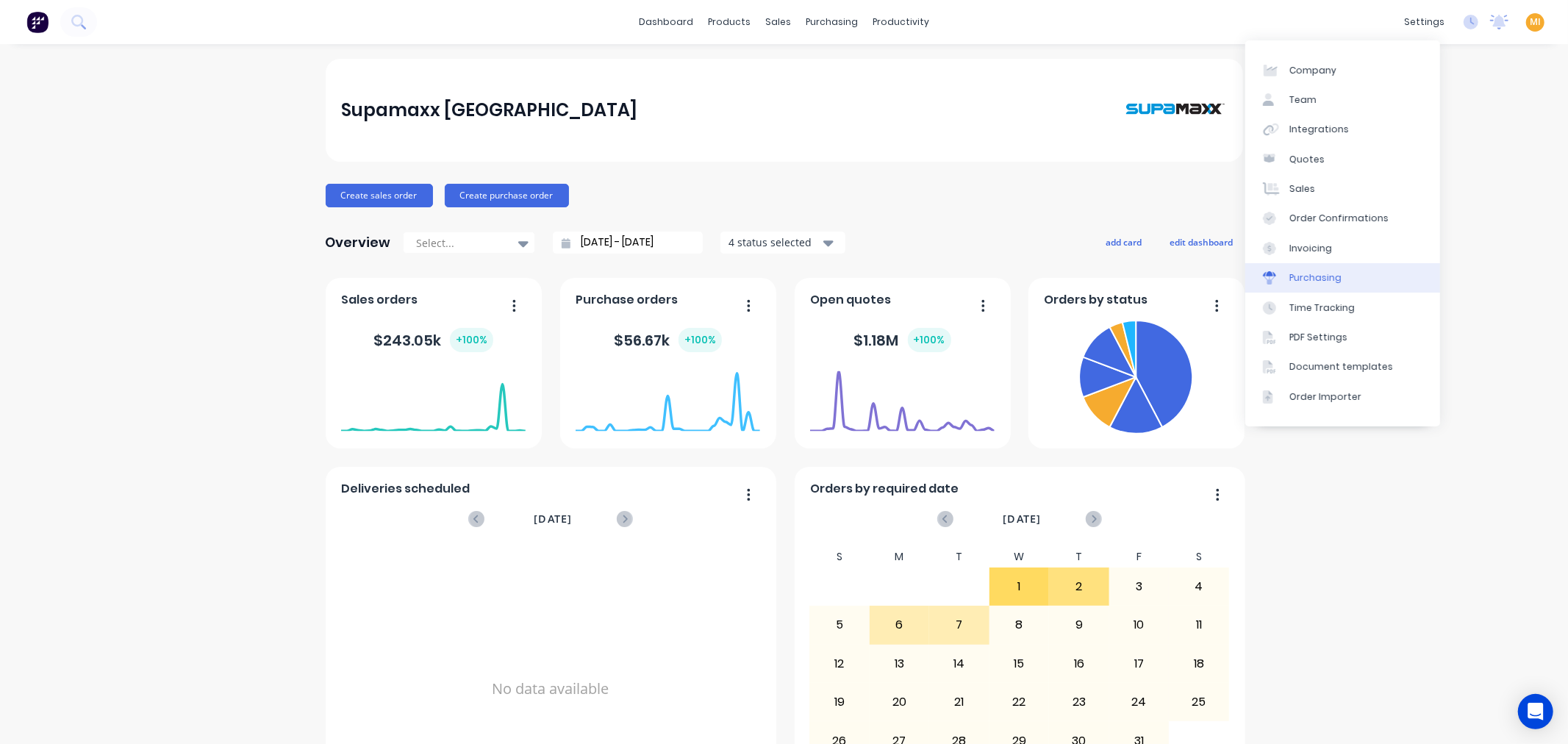
click at [1331, 289] on link "Purchasing" at bounding box center [1342, 277] width 194 height 29
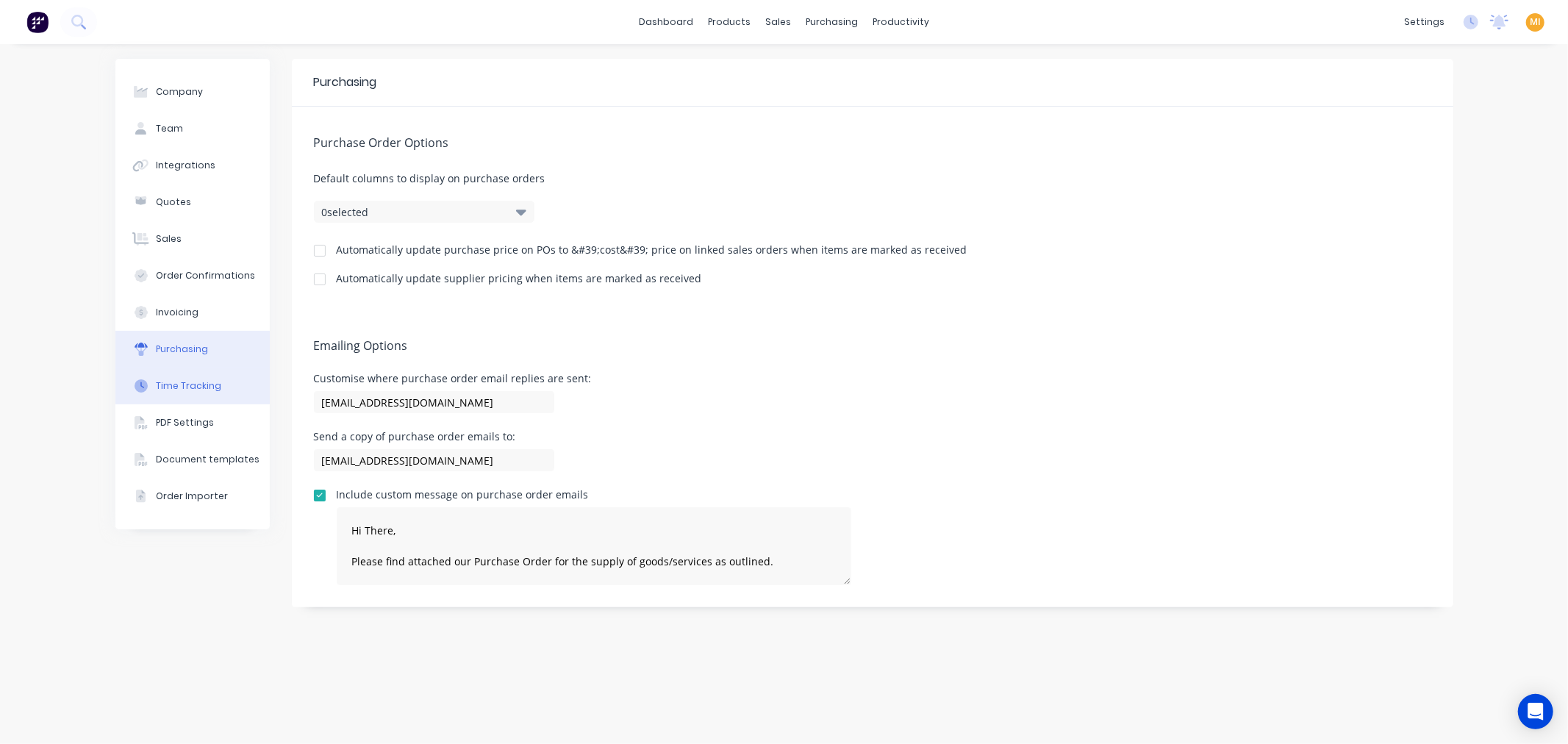
click at [179, 379] on div "Time Tracking" at bounding box center [188, 385] width 65 height 13
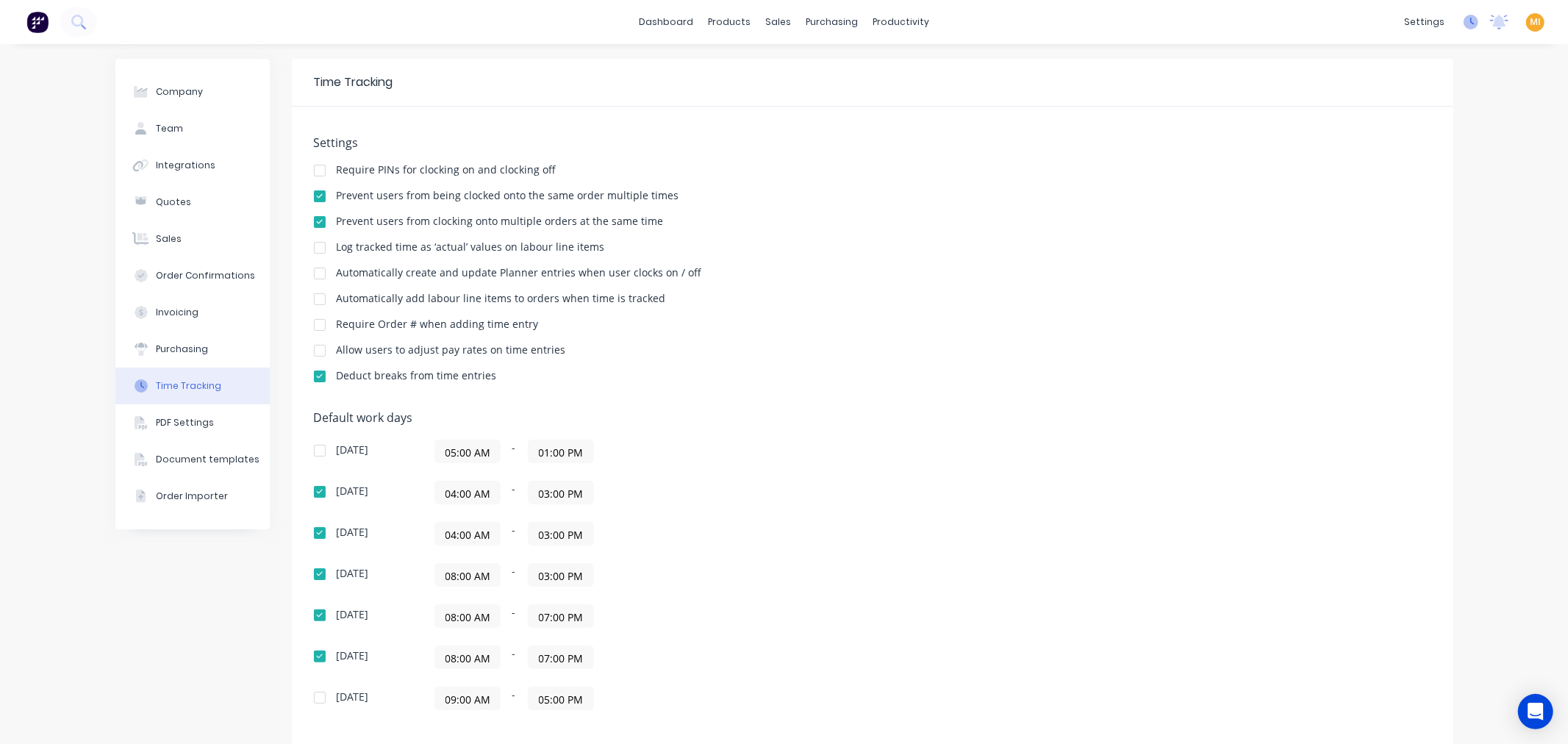
click at [1464, 18] on icon at bounding box center [1470, 21] width 15 height 15
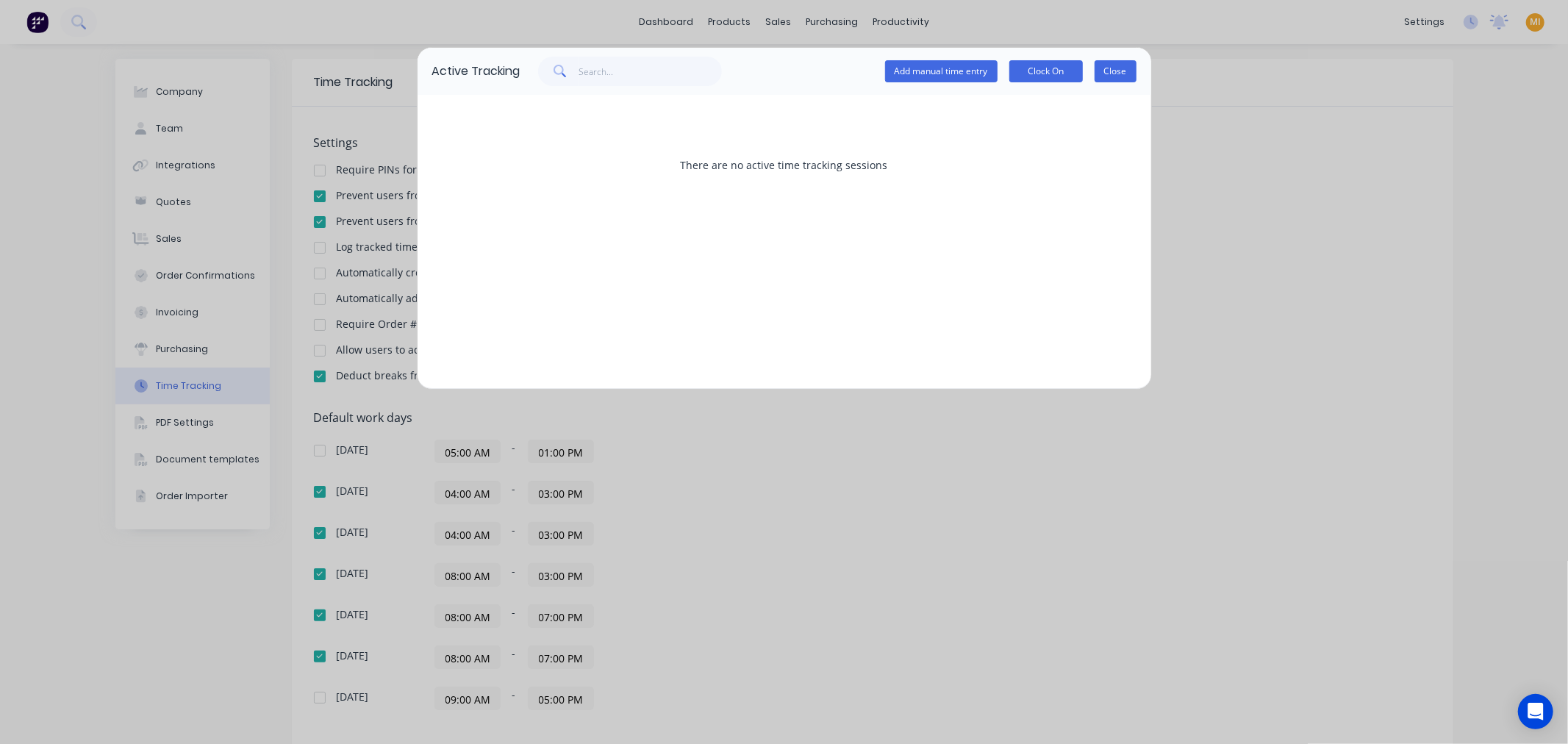
click at [1106, 74] on button "Close" at bounding box center [1115, 71] width 42 height 22
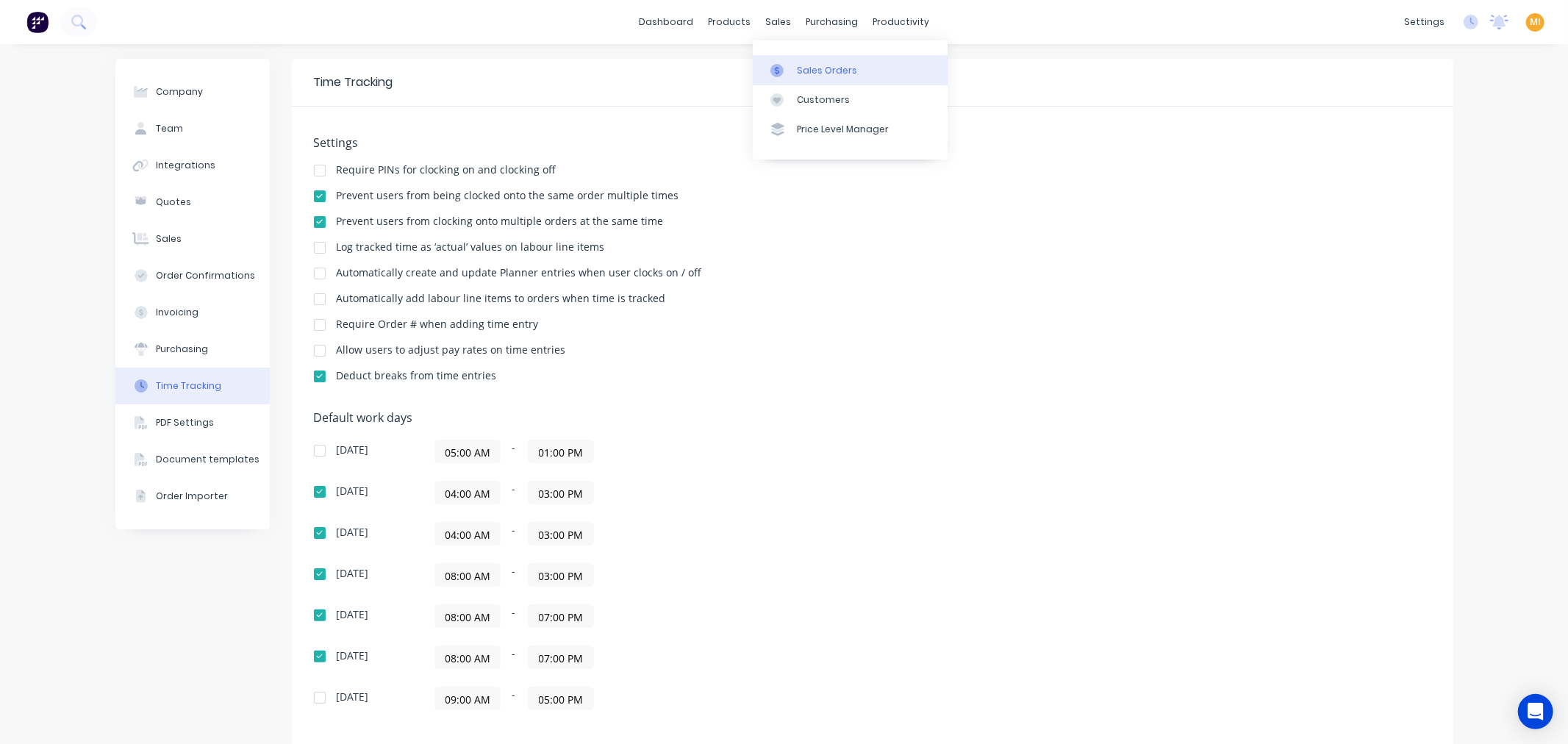
click at [790, 79] on link "Sales Orders" at bounding box center [850, 69] width 194 height 29
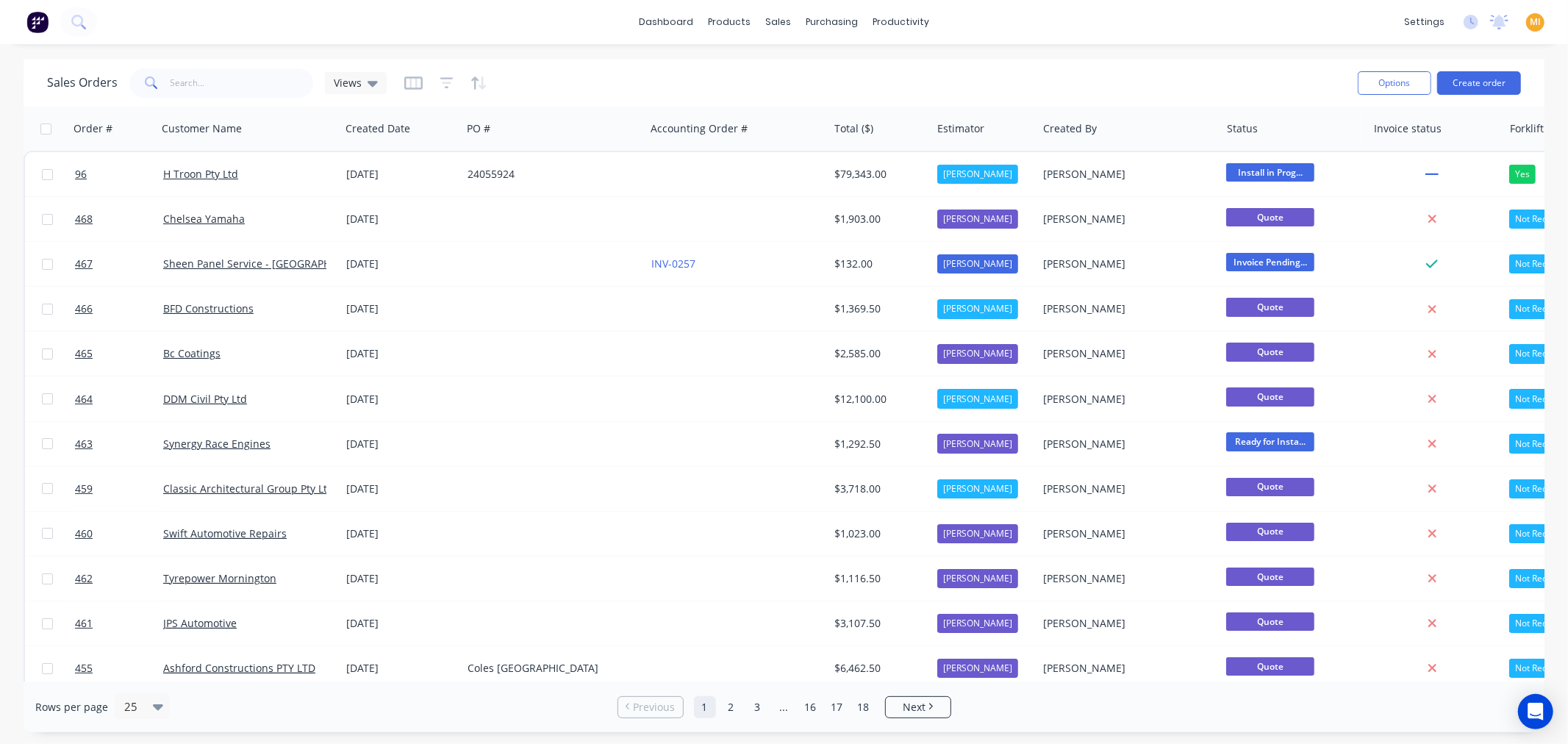
click at [39, 23] on img at bounding box center [38, 22] width 22 height 22
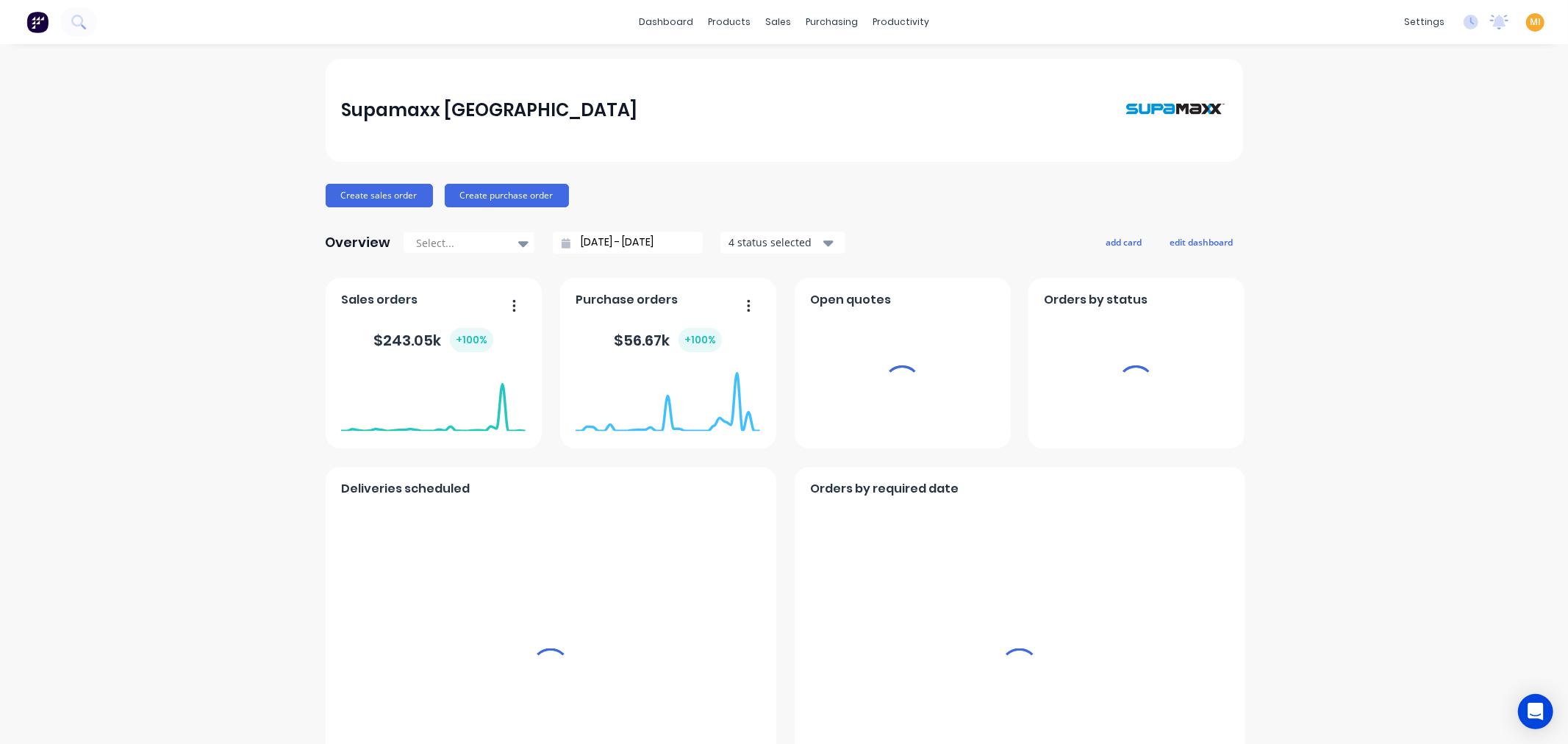
click at [1529, 21] on span "MI" at bounding box center [1535, 21] width 11 height 13
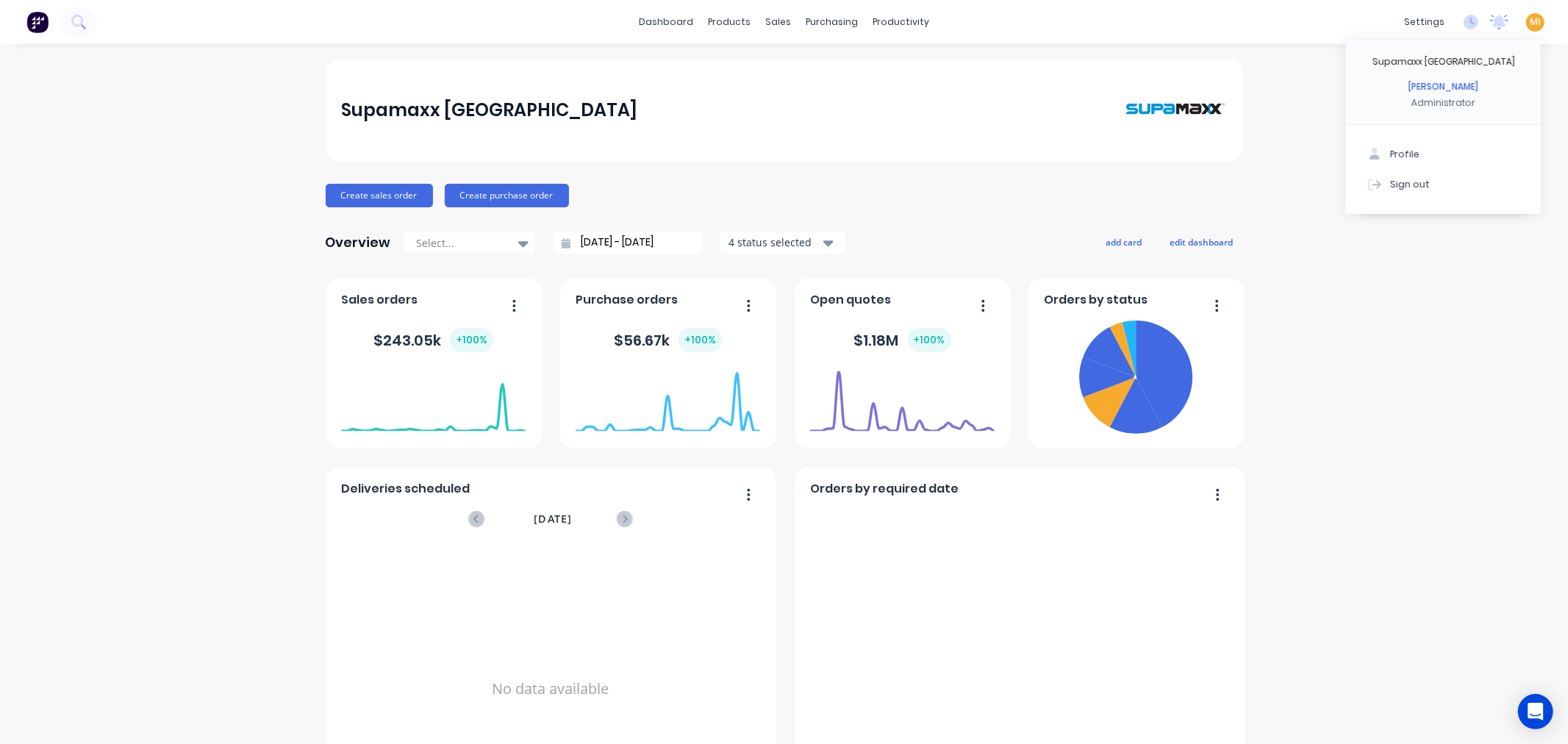
click at [1475, 184] on button "Sign out" at bounding box center [1442, 183] width 194 height 29
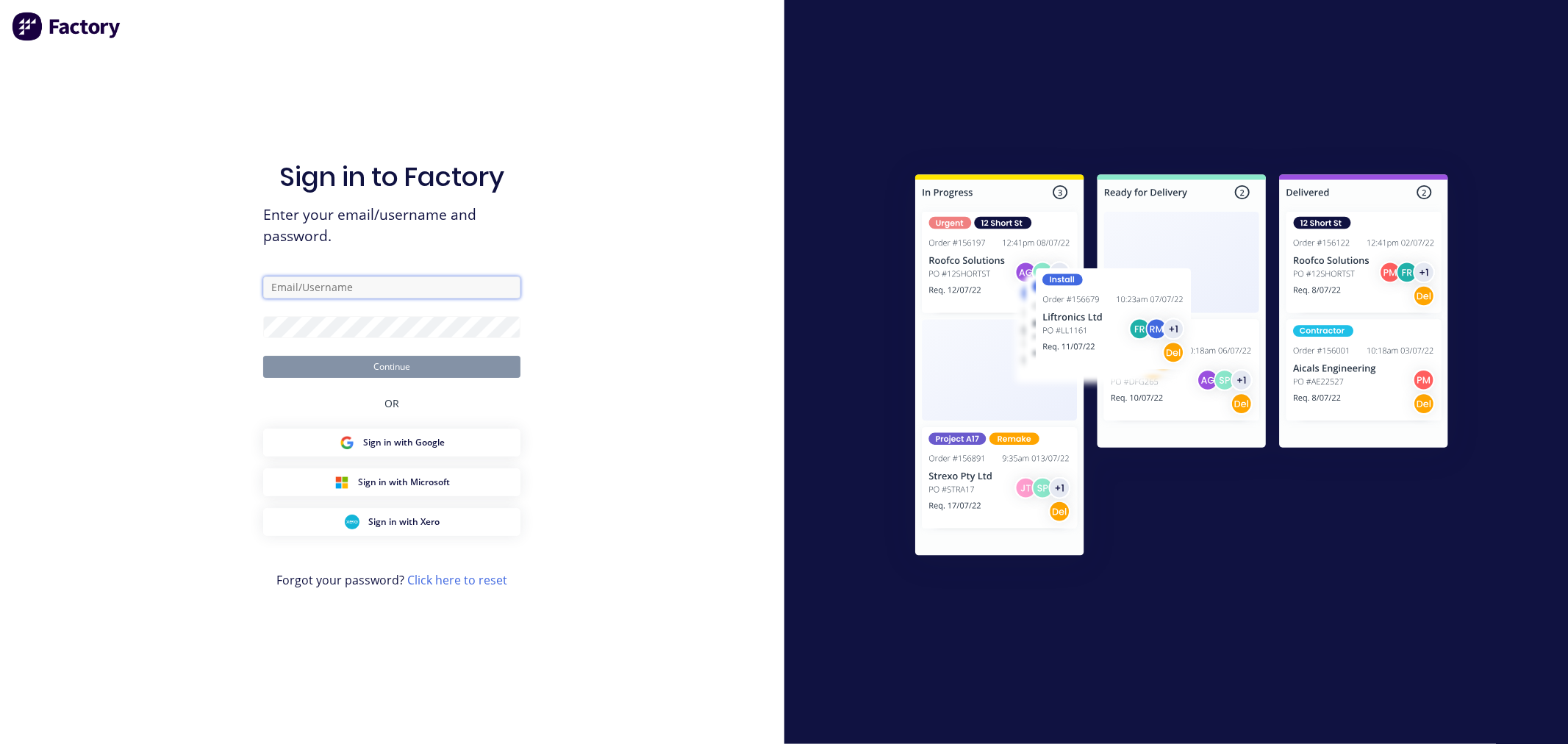
click at [348, 280] on input "text" at bounding box center [391, 288] width 257 height 22
type input "[EMAIL_ADDRESS][DOMAIN_NAME]"
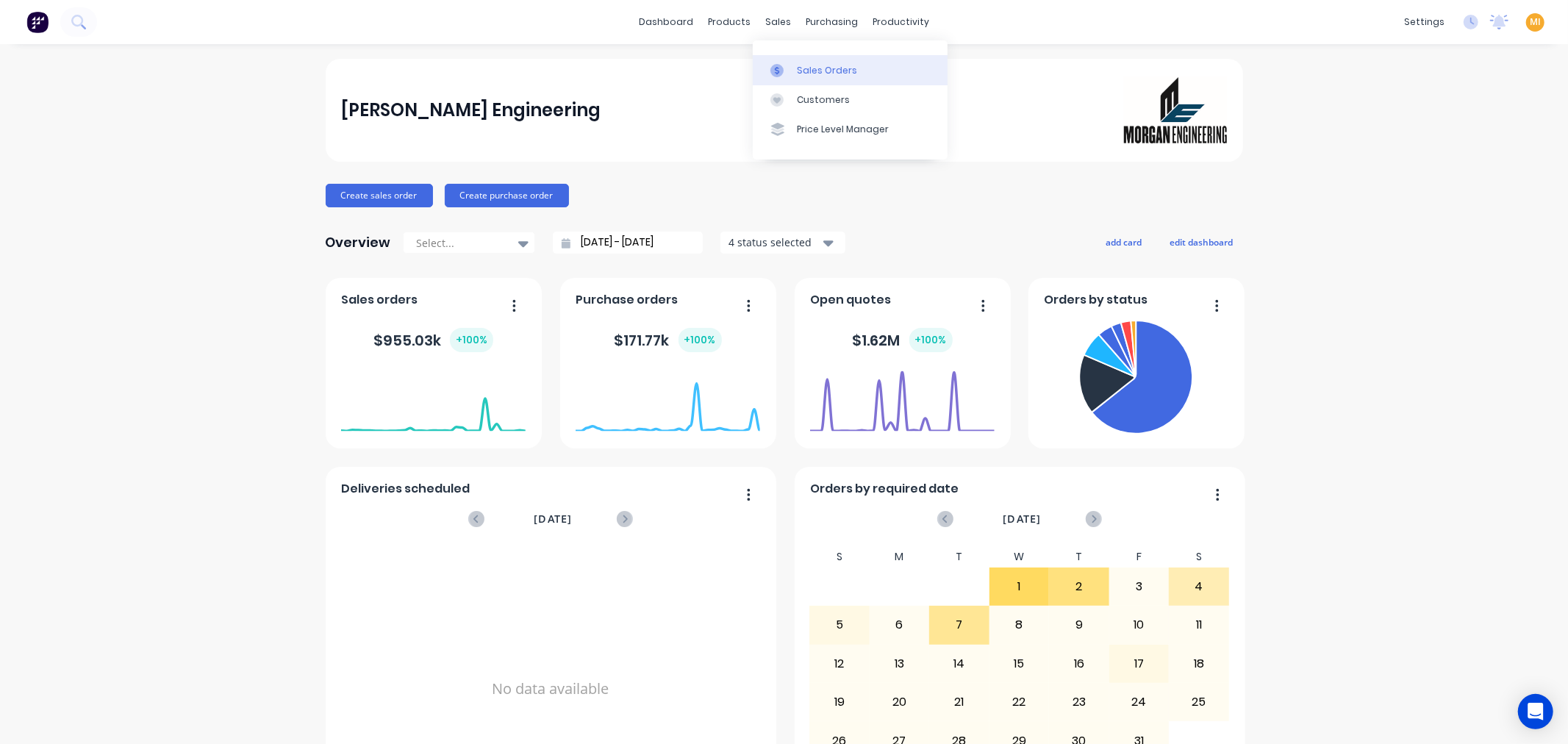
click at [802, 71] on div "Sales Orders" at bounding box center [826, 70] width 60 height 13
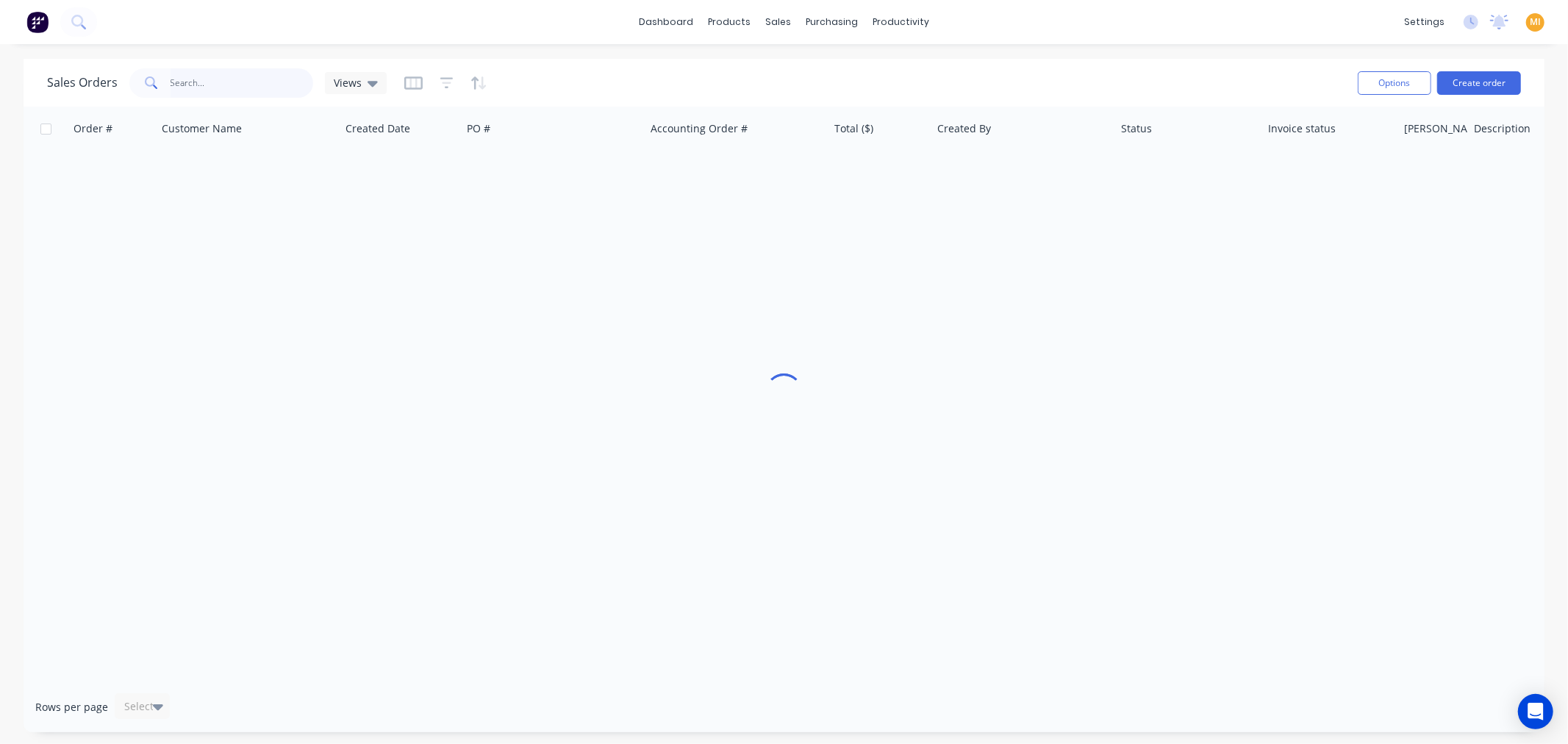
click at [255, 74] on input "text" at bounding box center [241, 83] width 143 height 29
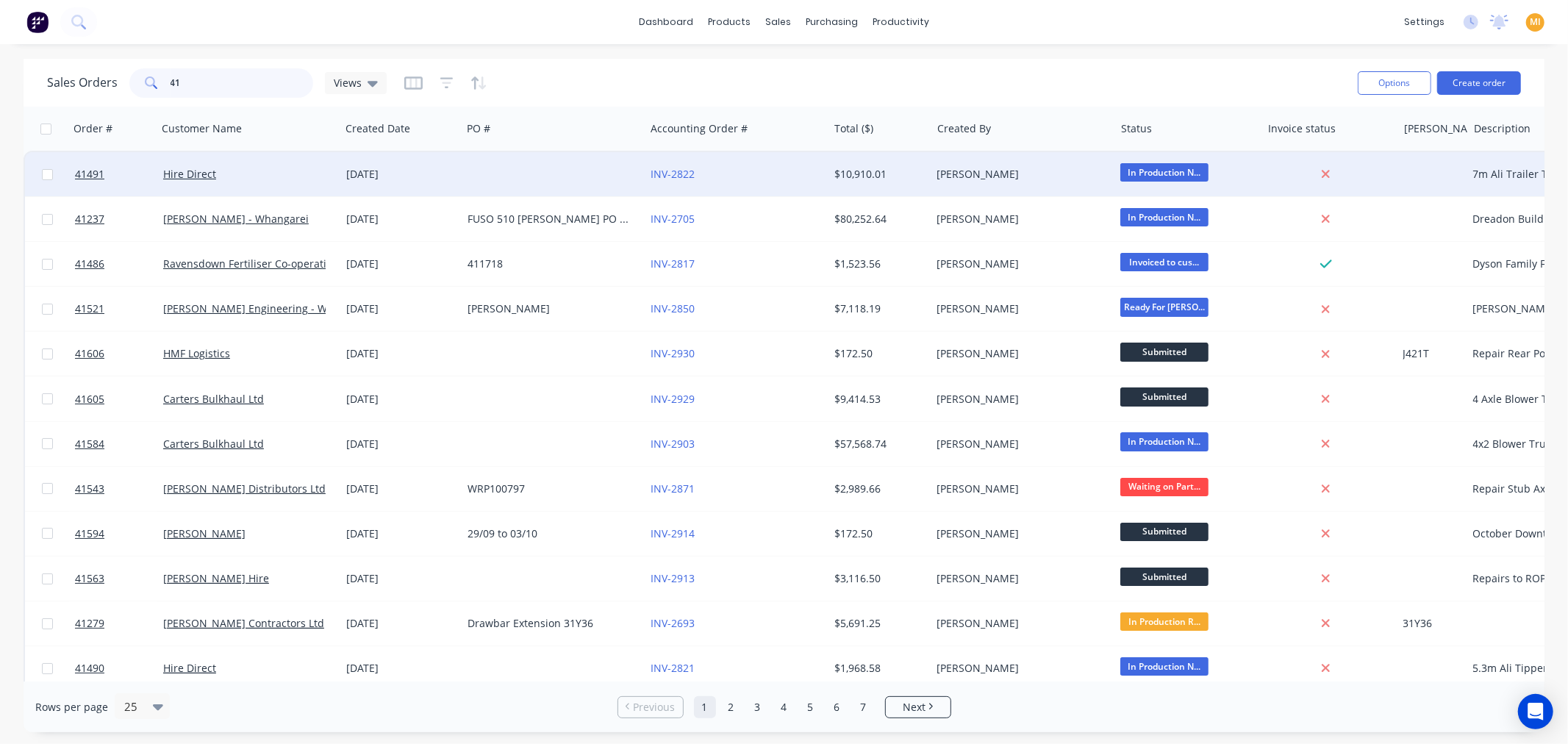
type input "41"
click at [246, 175] on div "Hire Direct" at bounding box center [245, 174] width 164 height 15
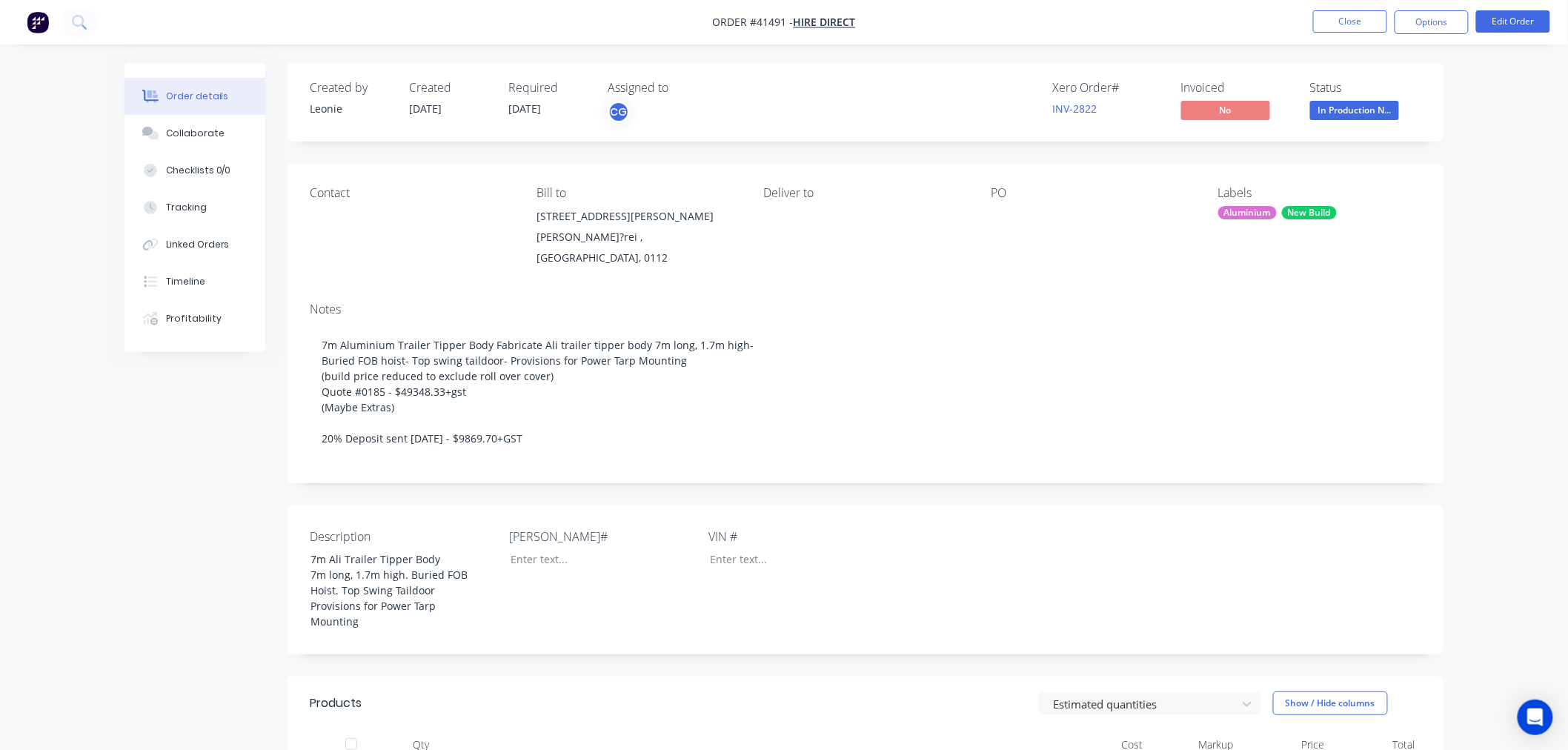
click at [1344, 6] on nav "Order #41491 - Hire Direct Close Options Edit Order" at bounding box center [784, 22] width 1568 height 44
click at [1337, 18] on button "Close" at bounding box center [1350, 22] width 74 height 22
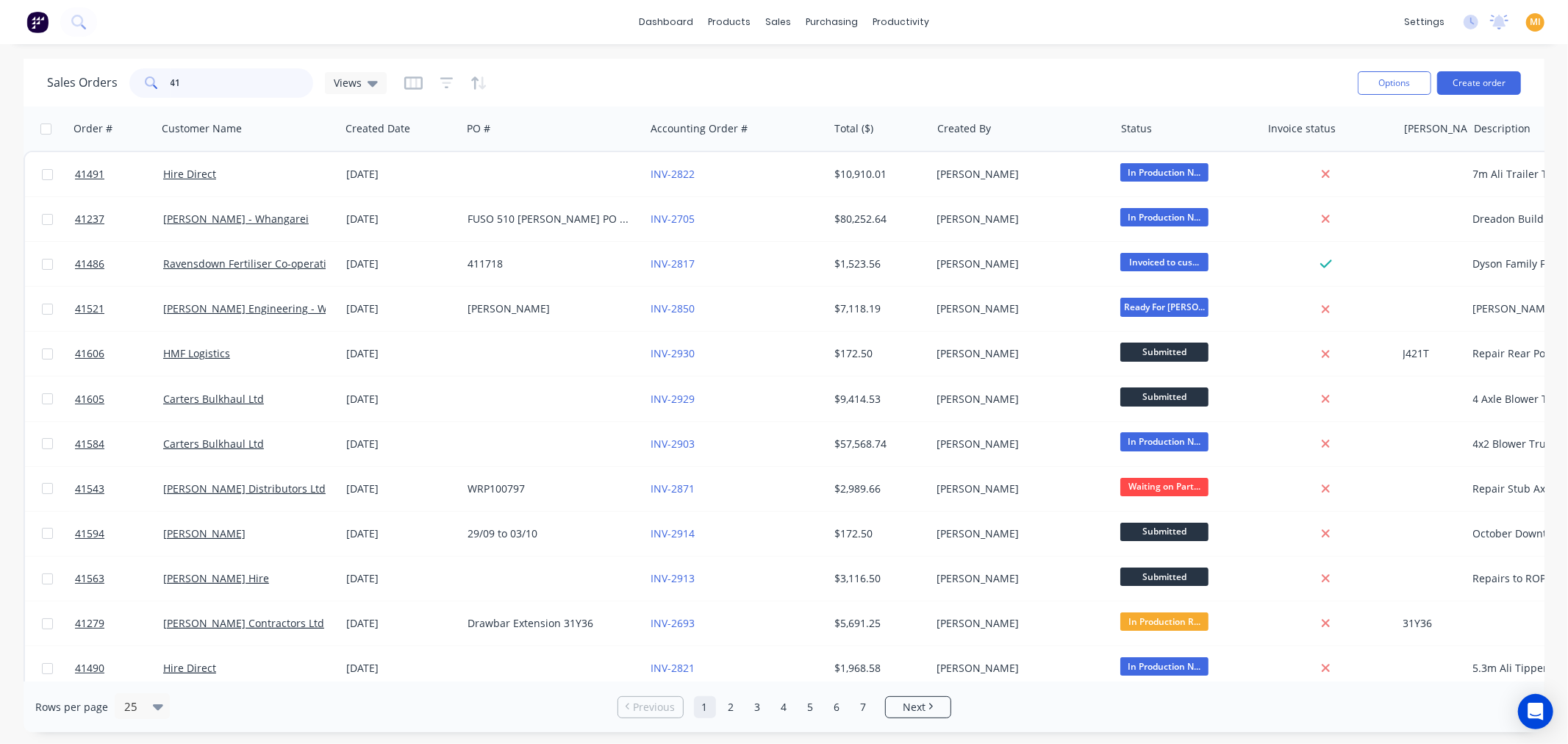
drag, startPoint x: 224, startPoint y: 83, endPoint x: 51, endPoint y: 69, distance: 173.6
click at [51, 69] on div "Sales Orders 41 Views" at bounding box center [217, 83] width 339 height 29
click at [130, 707] on div at bounding box center [135, 705] width 26 height 18
click at [138, 674] on div "100" at bounding box center [140, 670] width 55 height 27
click at [449, 77] on icon "button" at bounding box center [446, 82] width 13 height 11
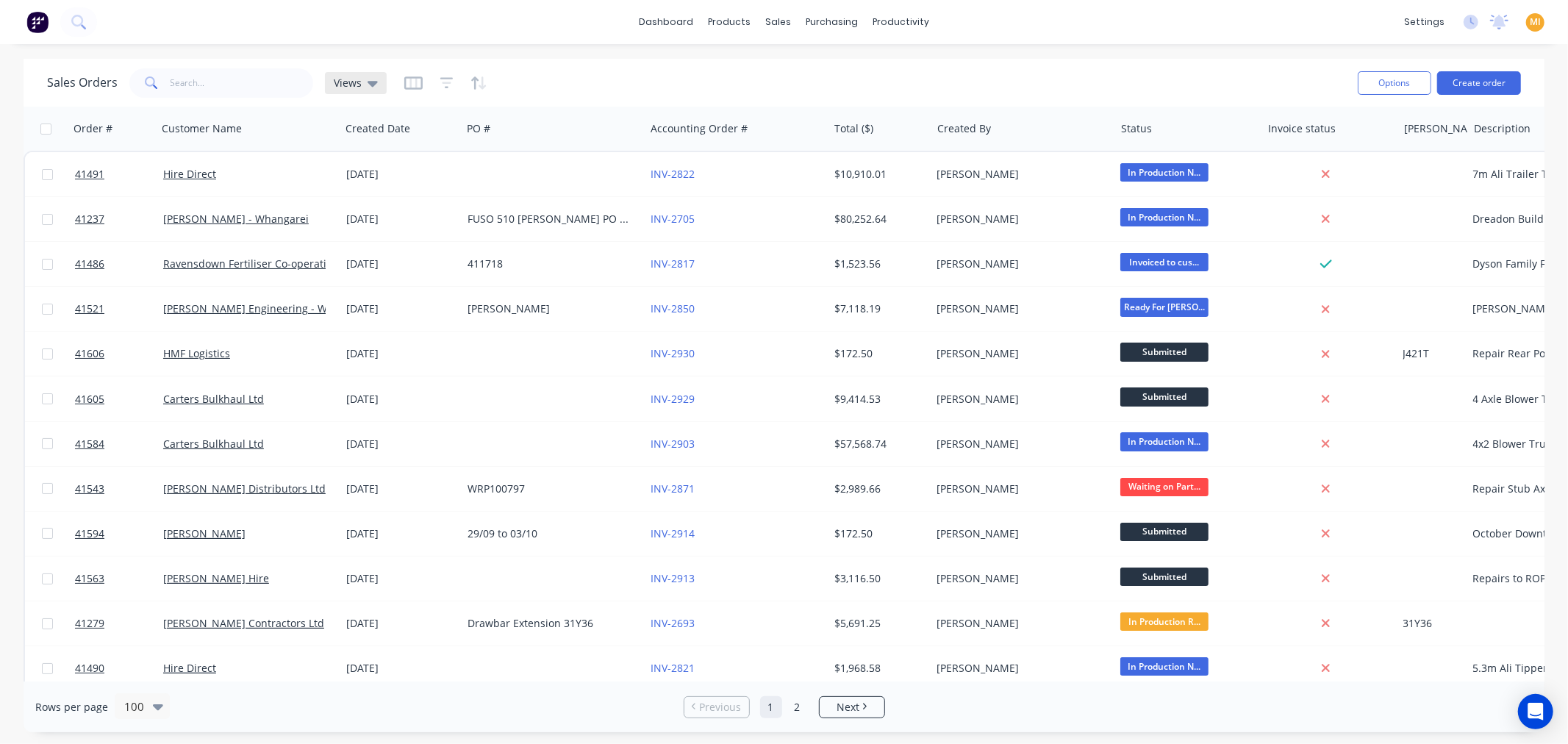
click at [367, 77] on icon at bounding box center [373, 83] width 10 height 16
click at [593, 80] on div "Sales Orders Views" at bounding box center [696, 83] width 1298 height 36
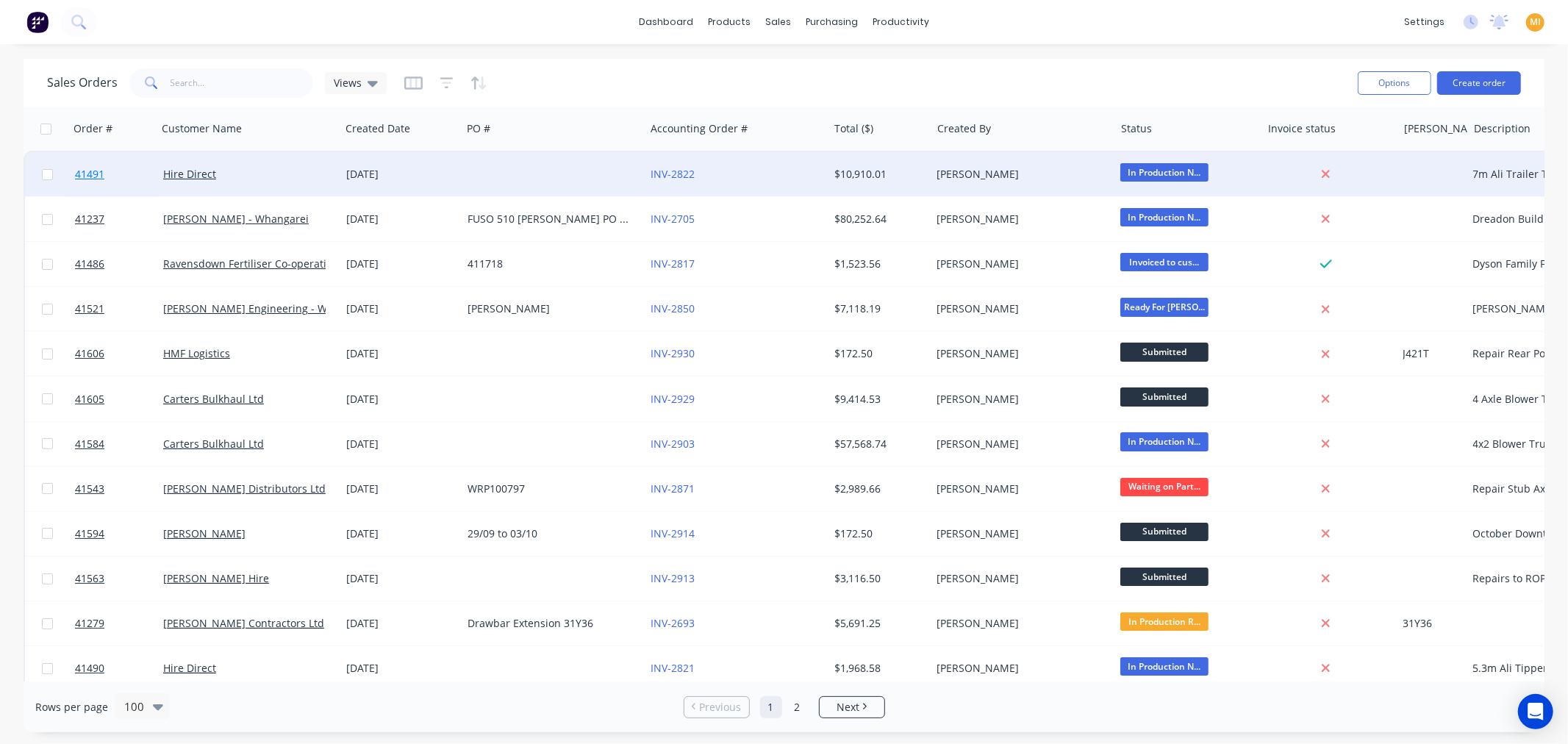
click at [125, 172] on link "41491" at bounding box center [119, 174] width 88 height 44
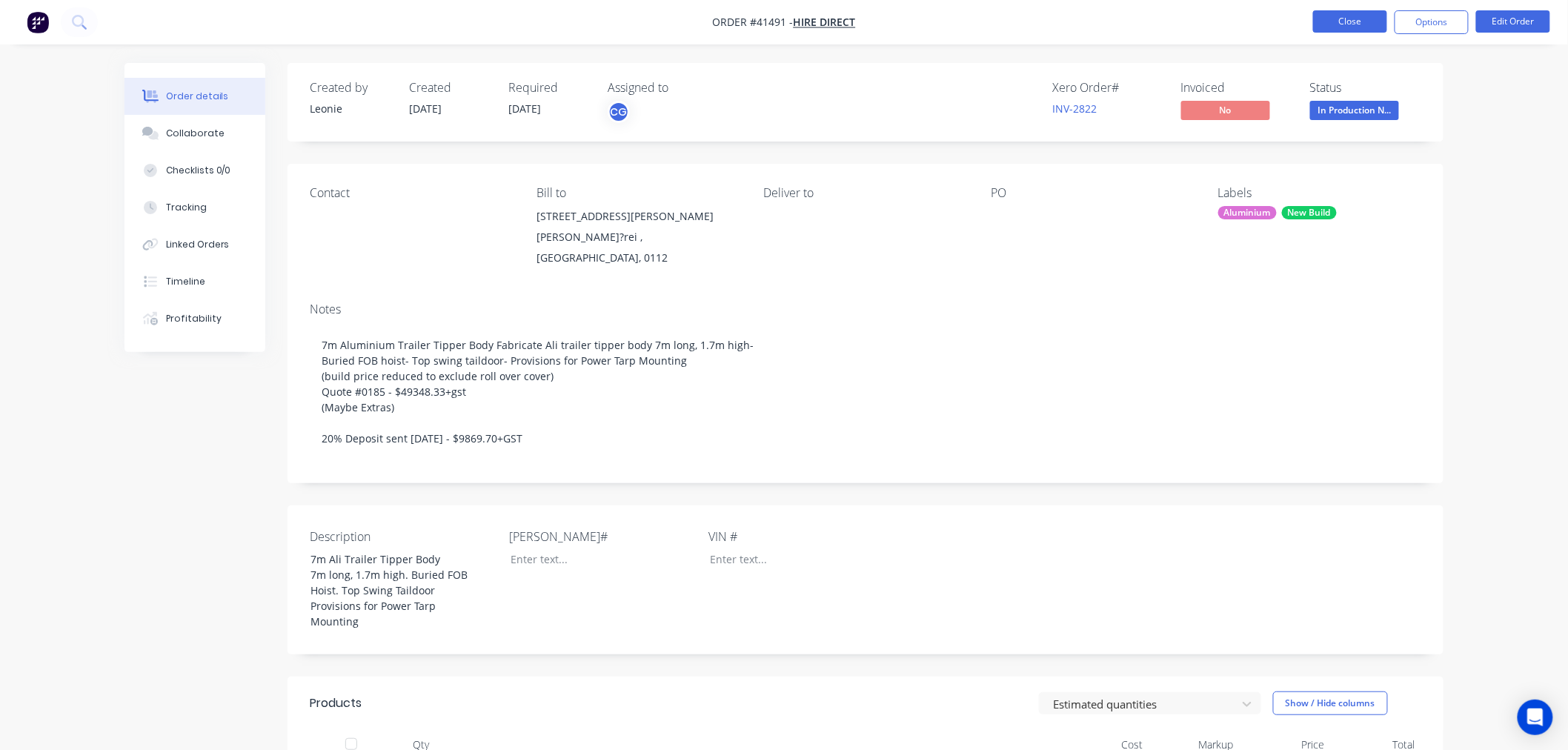
click at [1361, 13] on button "Close" at bounding box center [1350, 22] width 74 height 22
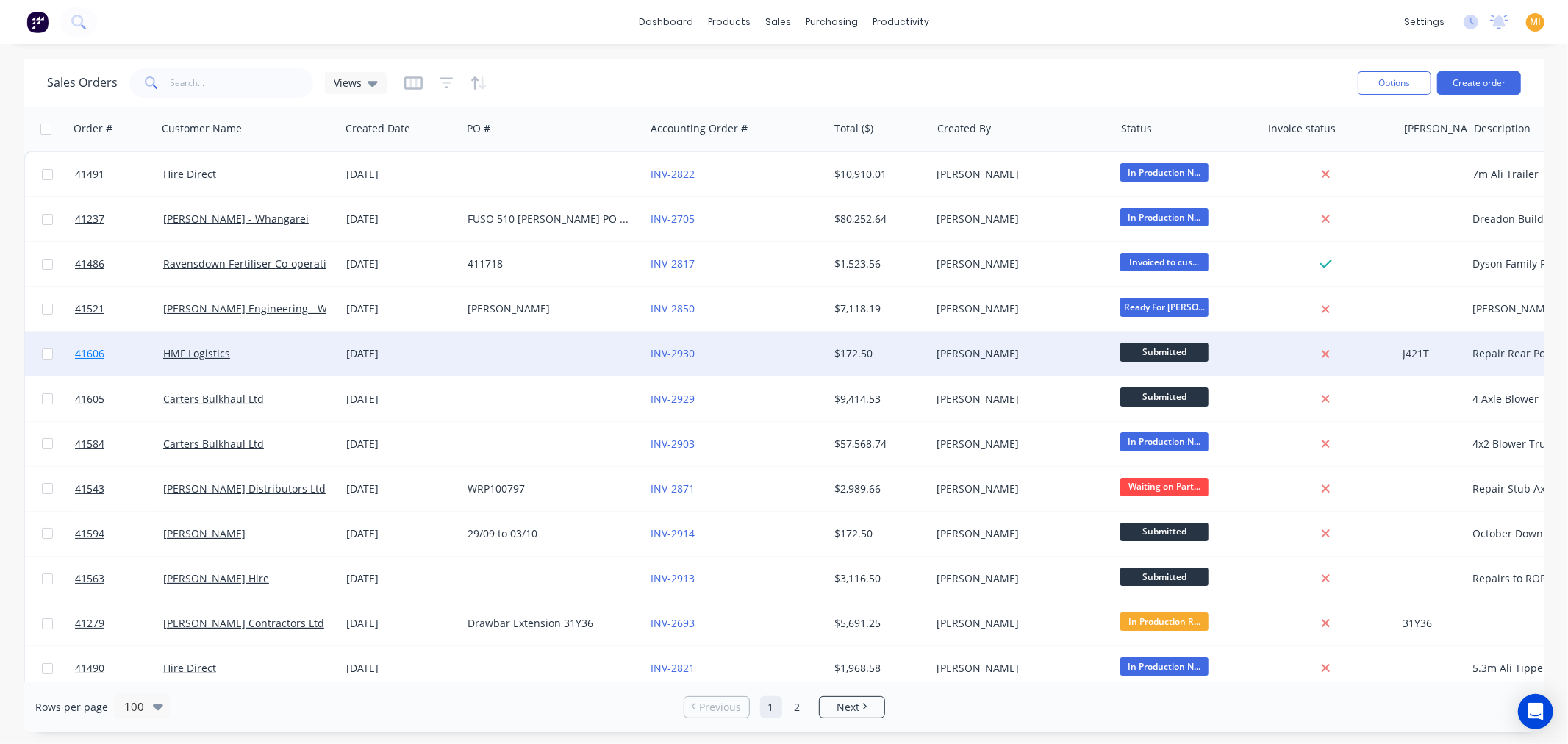
click at [142, 348] on link "41606" at bounding box center [119, 353] width 88 height 44
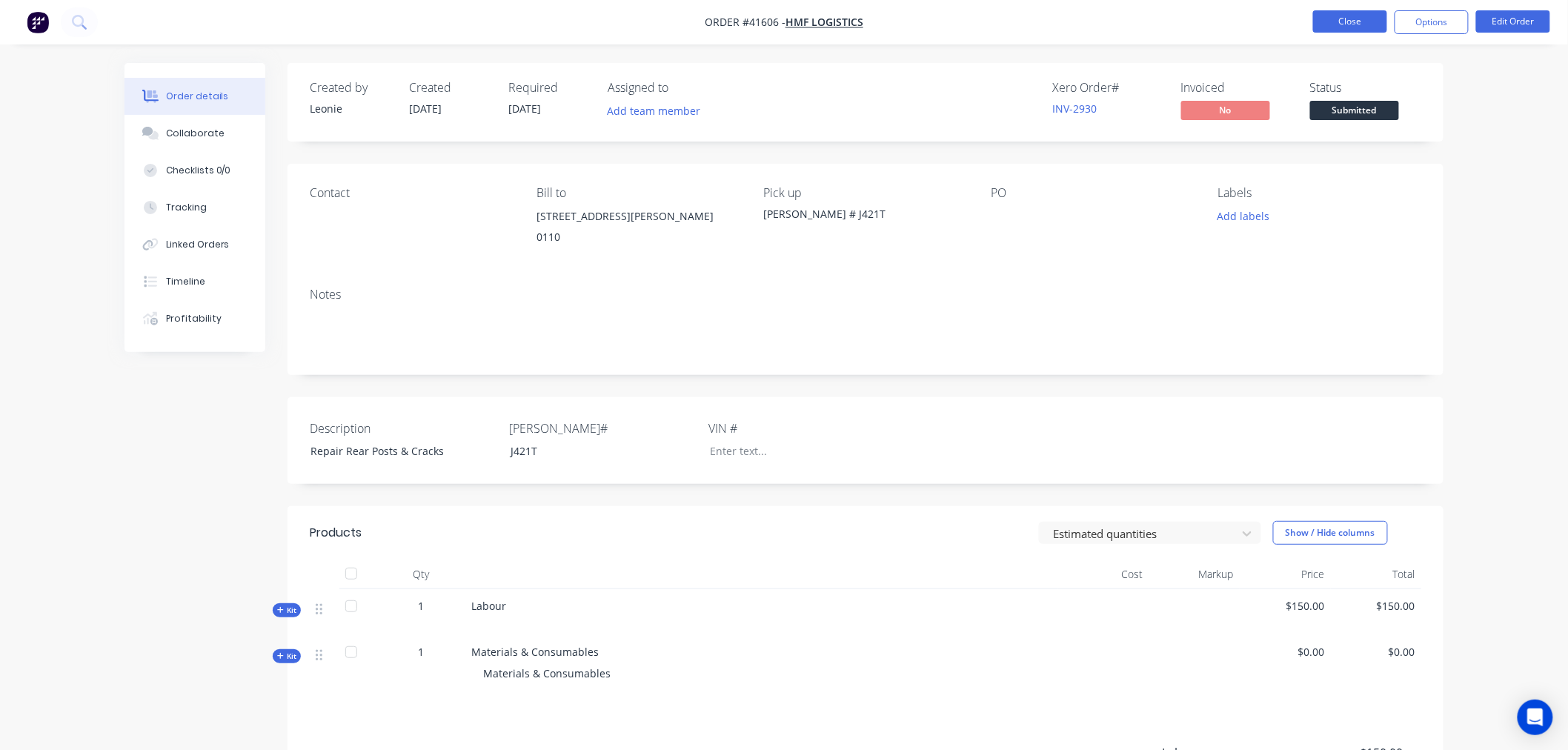
click at [1355, 23] on button "Close" at bounding box center [1350, 22] width 74 height 22
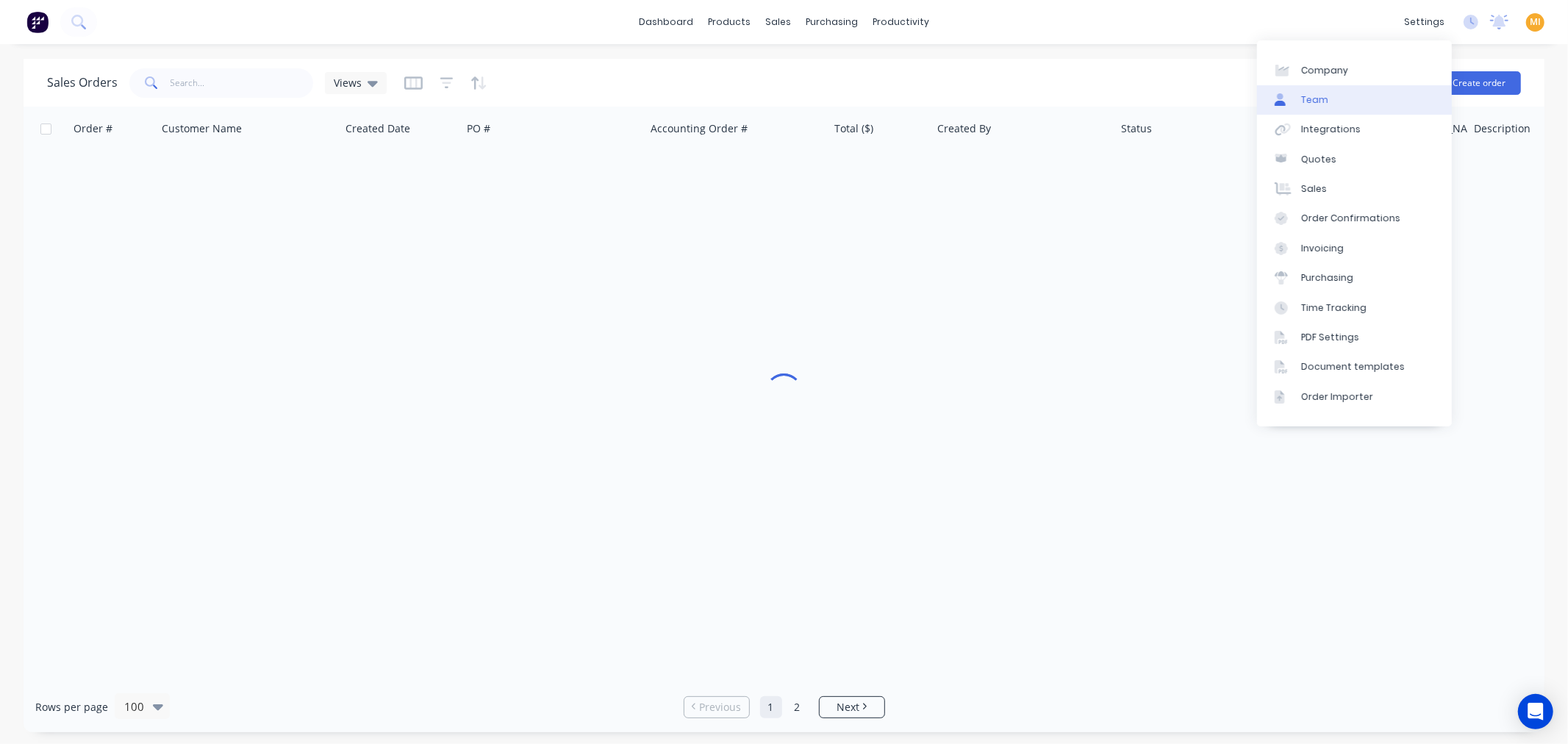
click at [1346, 98] on link "Team" at bounding box center [1354, 100] width 194 height 29
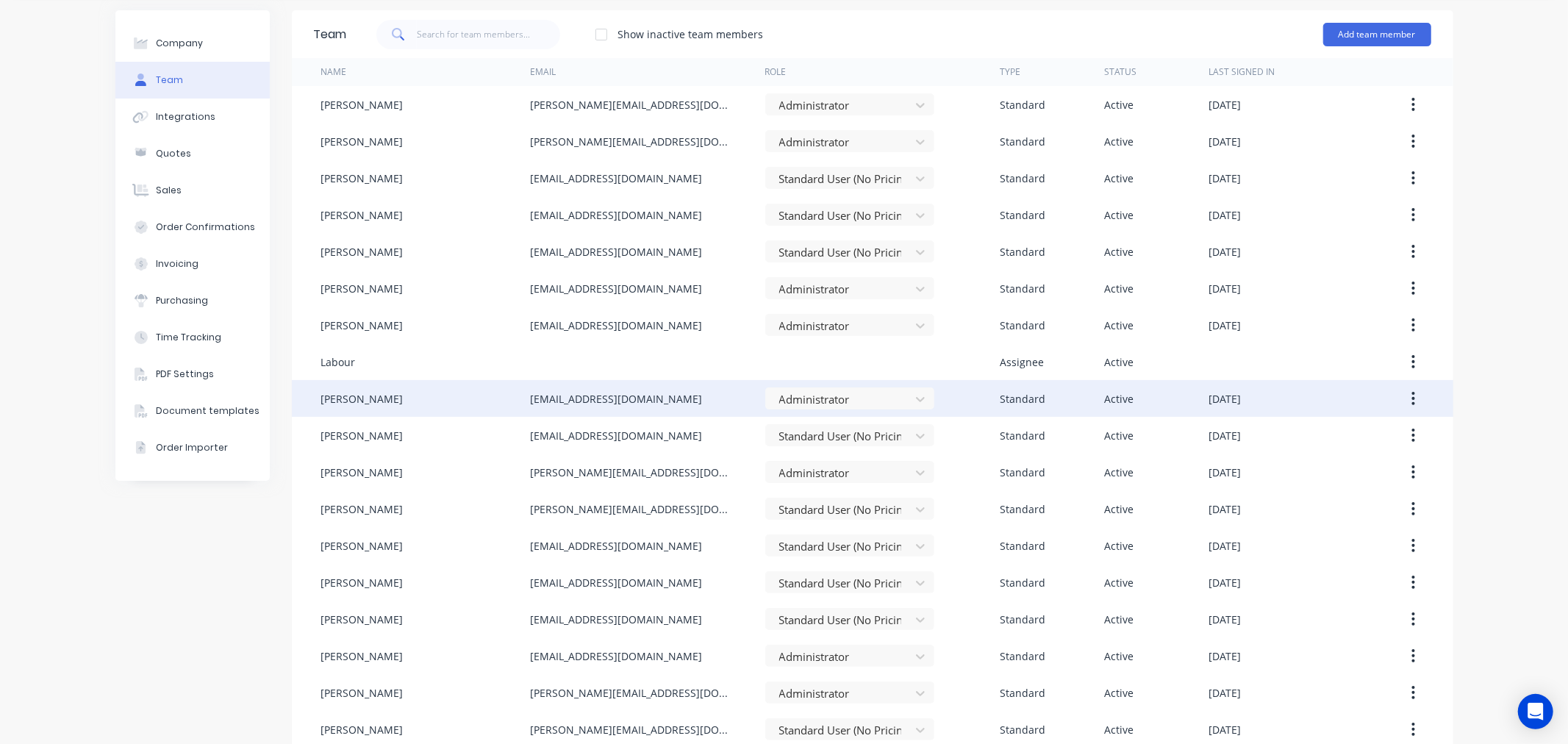
scroll to position [104, 0]
